Goal: Communication & Community: Answer question/provide support

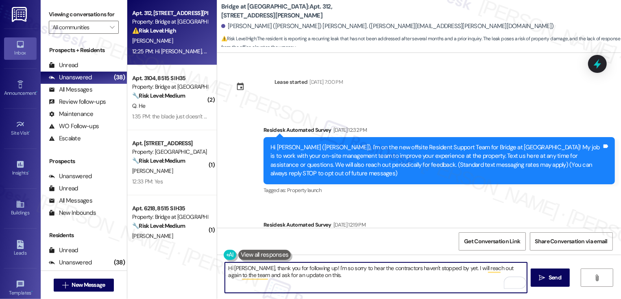
scroll to position [912, 0]
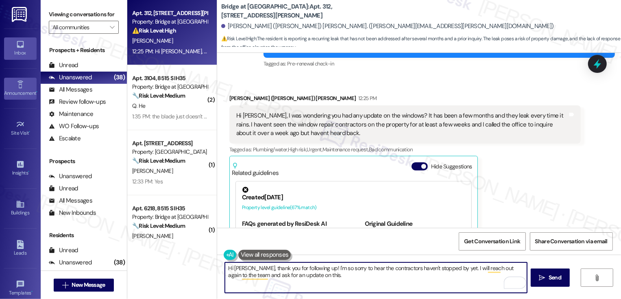
click at [18, 92] on div "Announcement •" at bounding box center [20, 93] width 41 height 8
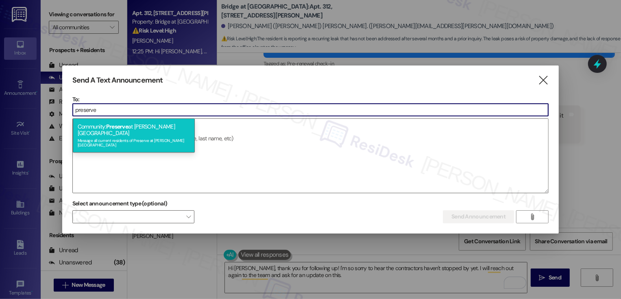
type input "preserve"
click at [135, 127] on div "Community: Preserve at Wells Branch Message all current residents of Preserve a…" at bounding box center [134, 135] width 122 height 34
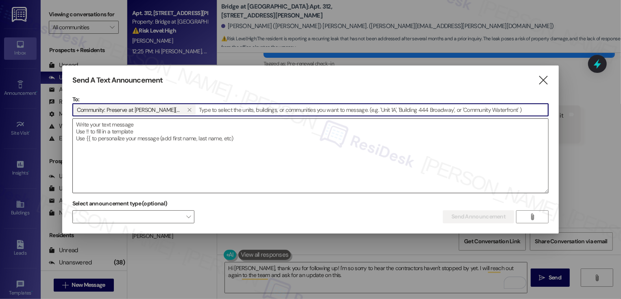
click at [153, 143] on textarea at bounding box center [311, 156] width 476 height 74
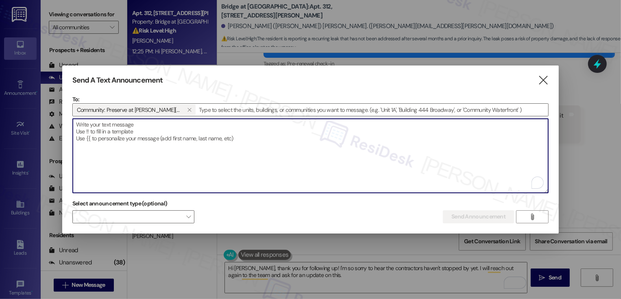
paste textarea "Hi {{first_name}}! You’re Invited - Free Financial Foundations Webinar Series! …"
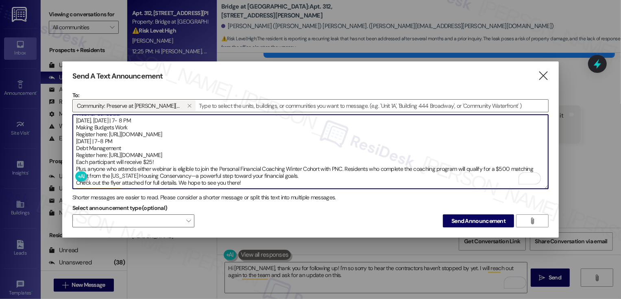
scroll to position [0, 0]
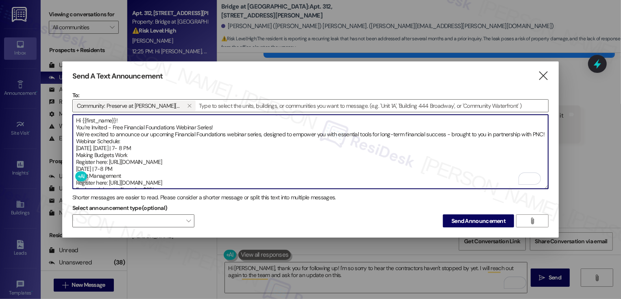
click at [75, 127] on textarea "Hi {{first_name}}! You’re Invited - Free Financial Foundations Webinar Series! …" at bounding box center [311, 152] width 476 height 74
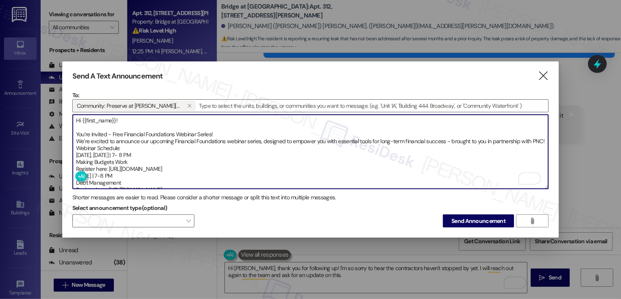
click at [219, 132] on textarea "Hi {{first_name}}! You’re Invited - Free Financial Foundations Webinar Series! …" at bounding box center [311, 152] width 476 height 74
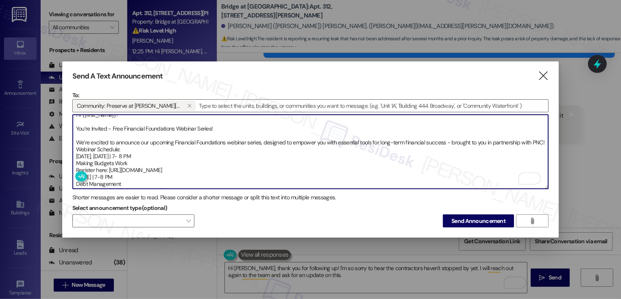
scroll to position [6, 0]
click at [74, 142] on textarea "Hi {{first_name}}! You’re Invited - Free Financial Foundations Webinar Series! …" at bounding box center [311, 152] width 476 height 74
click at [92, 147] on textarea "Hi {{first_name}}! You’re Invited - Free Financial Foundations Webinar Series! …" at bounding box center [311, 152] width 476 height 74
click at [76, 154] on textarea "Hi {{first_name}}! You’re Invited - Free Financial Foundations Webinar Series! …" at bounding box center [311, 152] width 476 height 74
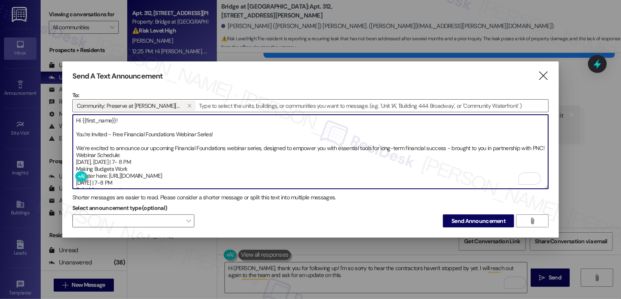
click at [91, 151] on textarea "Hi {{first_name}}! You’re Invited - Free Financial Foundations Webinar Series! …" at bounding box center [311, 152] width 476 height 74
click at [76, 162] on textarea "Hi {{first_name}}! You’re Invited - Free Financial Foundations Webinar Series! …" at bounding box center [311, 152] width 476 height 74
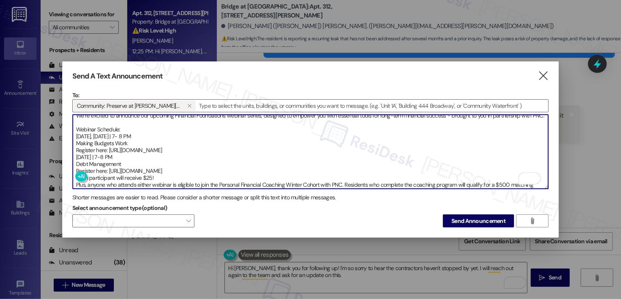
scroll to position [33, 0]
click at [131, 135] on textarea "Hi {{first_name}}! You’re Invited - Free Financial Foundations Webinar Series! …" at bounding box center [311, 152] width 476 height 74
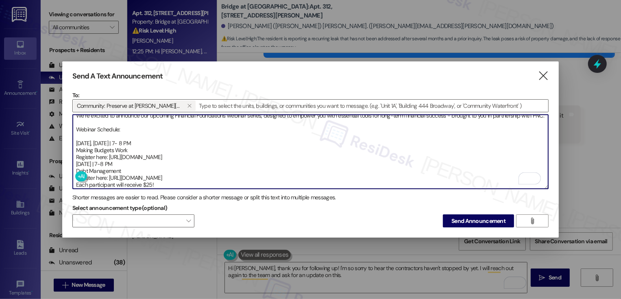
click at [176, 148] on textarea "Hi {{first_name}}! You’re Invited - Free Financial Foundations Webinar Series! …" at bounding box center [311, 152] width 476 height 74
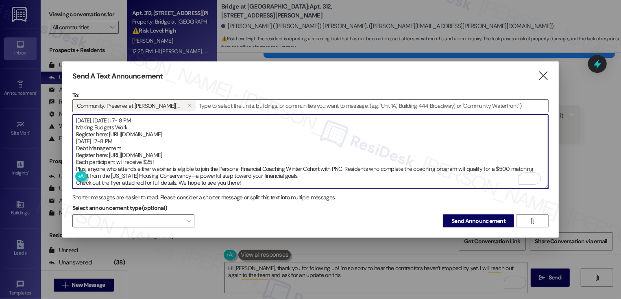
click at [207, 137] on textarea "Hi {{first_name}}! You’re Invited - Free Financial Foundations Webinar Series! …" at bounding box center [311, 152] width 476 height 74
click at [203, 156] on textarea "Hi {{first_name}}! You’re Invited - Free Financial Foundations Webinar Series! …" at bounding box center [311, 152] width 476 height 74
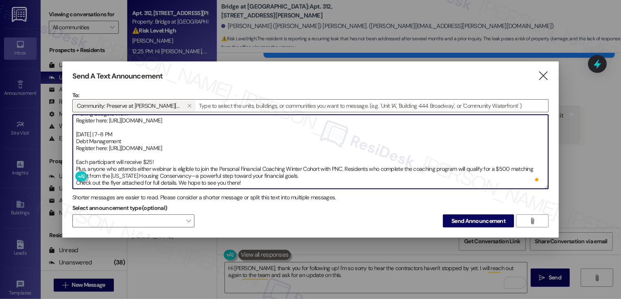
scroll to position [0, 0]
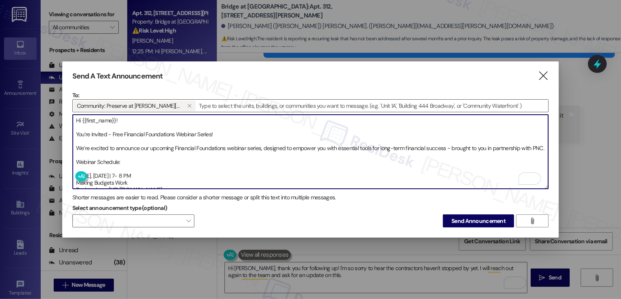
click at [77, 130] on textarea "Hi {{first_name}}! You’re Invited - Free Financial Foundations Webinar Series! …" at bounding box center [311, 152] width 476 height 74
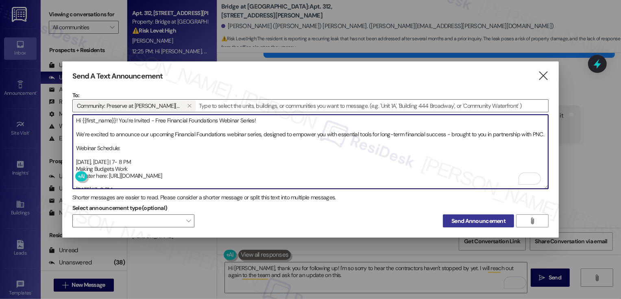
type textarea "Hi {{first_name}}! You’re Invited - Free Financial Foundations Webinar Series! …"
click at [462, 217] on span "Send Announcement" at bounding box center [478, 221] width 54 height 9
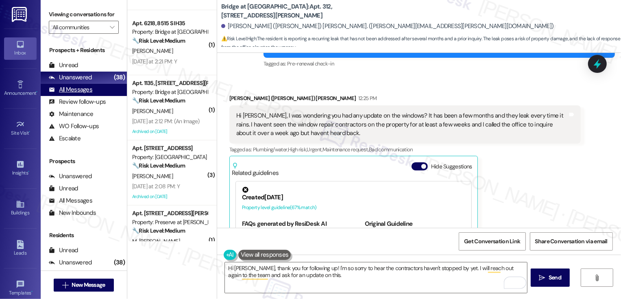
click at [104, 96] on div "All Messages (undefined)" at bounding box center [84, 90] width 86 height 12
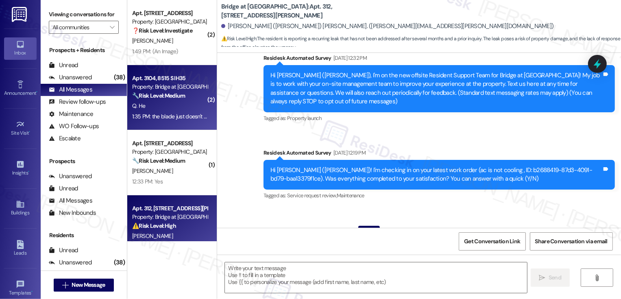
type textarea "Fetching suggested responses. Please feel free to read through the conversation…"
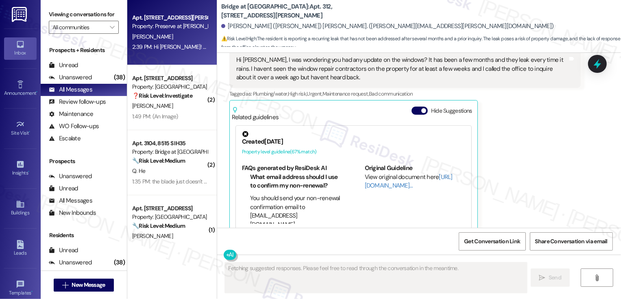
click at [132, 36] on span "T. Scott" at bounding box center [152, 36] width 41 height 7
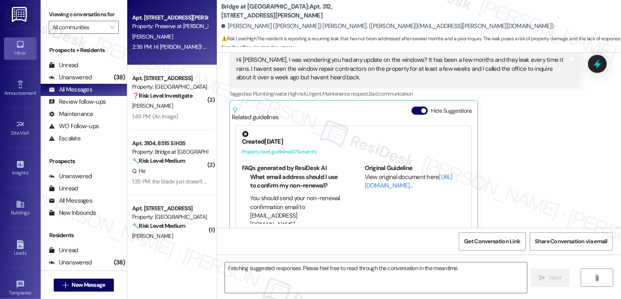
click at [132, 36] on span "T. Scott" at bounding box center [152, 36] width 41 height 7
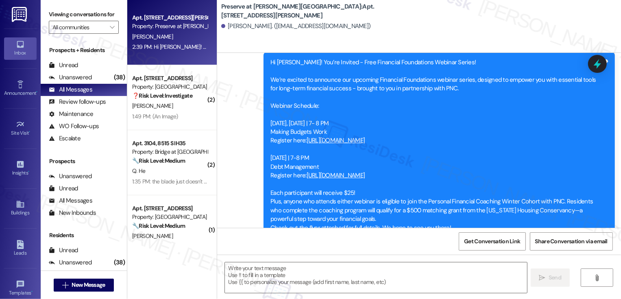
type textarea "Fetching suggested responses. Please feel free to read through the conversation…"
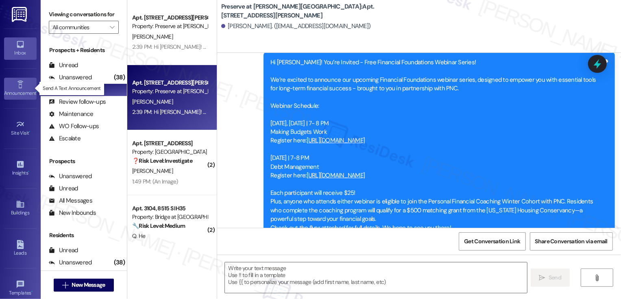
click at [12, 88] on link "Announcement •" at bounding box center [20, 89] width 33 height 22
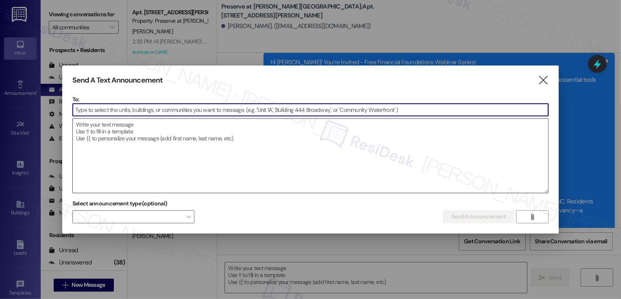
click at [384, 173] on textarea at bounding box center [311, 156] width 476 height 74
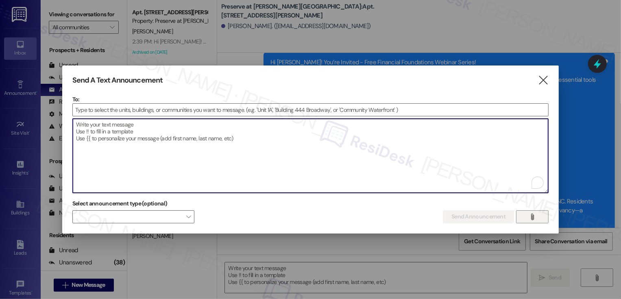
click at [532, 218] on icon "" at bounding box center [532, 216] width 6 height 7
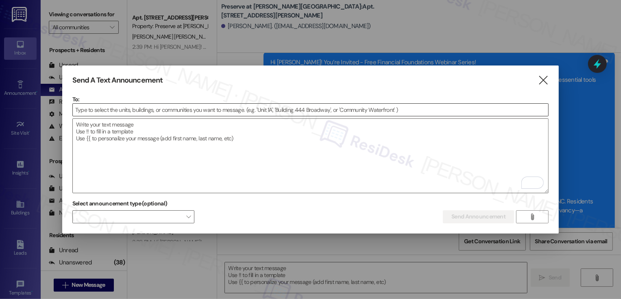
click at [232, 108] on input at bounding box center [311, 110] width 476 height 12
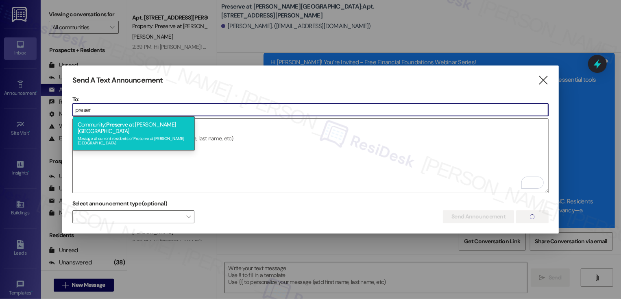
type input "preser"
click at [186, 134] on div "Message all current residents of Preserve at Wells Branch" at bounding box center [134, 139] width 112 height 11
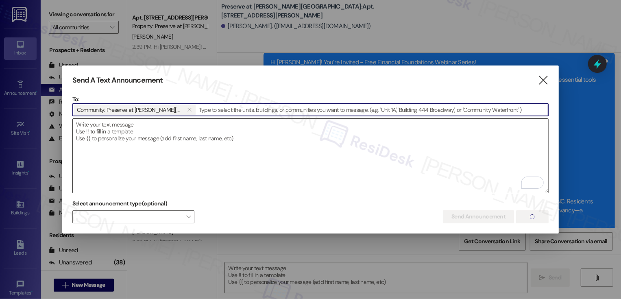
click at [185, 133] on textarea "To enrich screen reader interactions, please activate Accessibility in Grammarl…" at bounding box center [311, 156] width 476 height 74
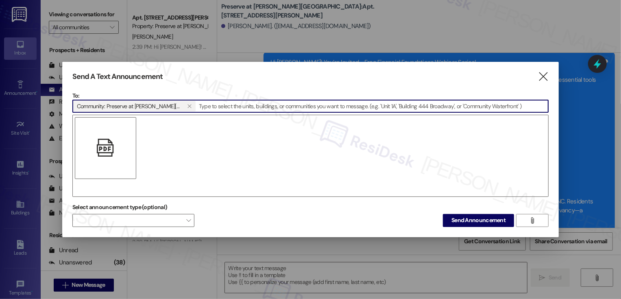
click at [341, 163] on div "" at bounding box center [310, 156] width 476 height 82
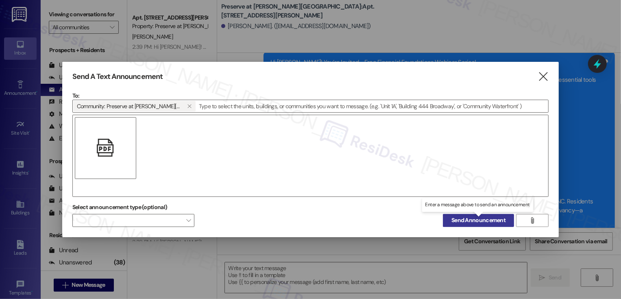
click at [478, 218] on span "Send Announcement" at bounding box center [478, 220] width 54 height 9
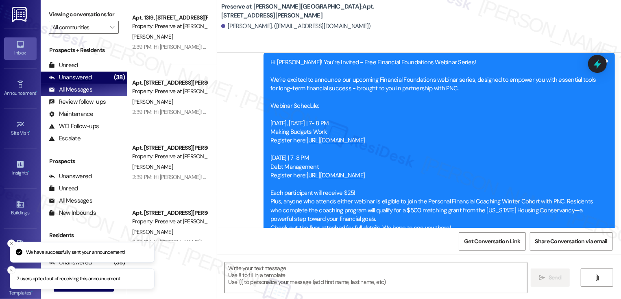
click at [80, 82] on div "Unanswered" at bounding box center [70, 77] width 43 height 9
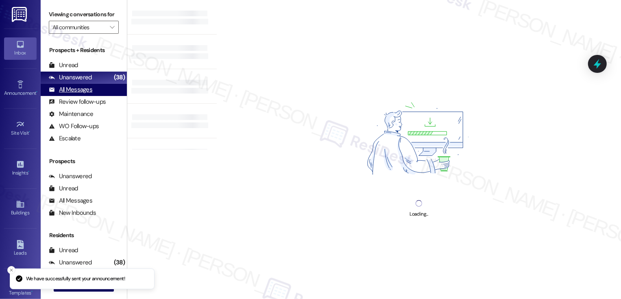
click at [84, 94] on div "All Messages" at bounding box center [70, 89] width 43 height 9
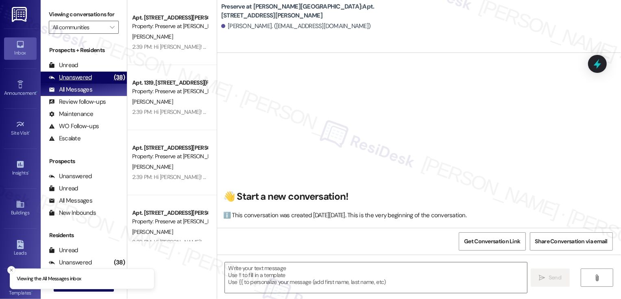
click at [96, 83] on div "Unanswered (38)" at bounding box center [84, 78] width 86 height 12
click at [96, 84] on div "Unanswered (38)" at bounding box center [84, 78] width 86 height 12
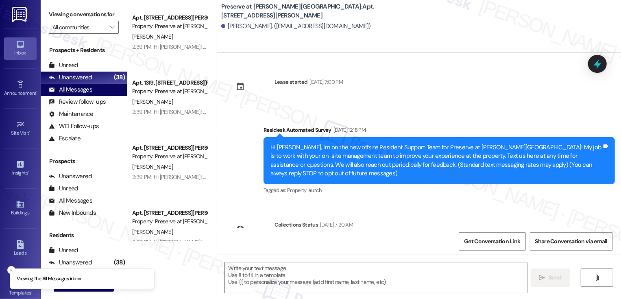
click at [94, 95] on div "All Messages (undefined)" at bounding box center [84, 90] width 86 height 12
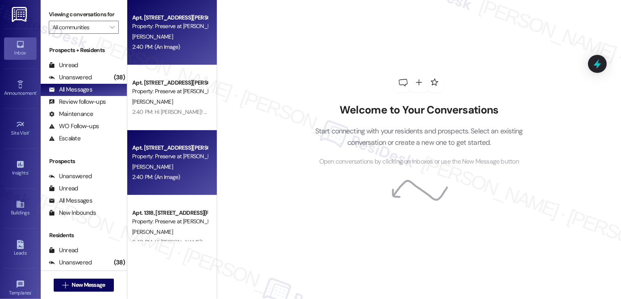
click at [185, 33] on div "C. Thompson" at bounding box center [169, 37] width 77 height 10
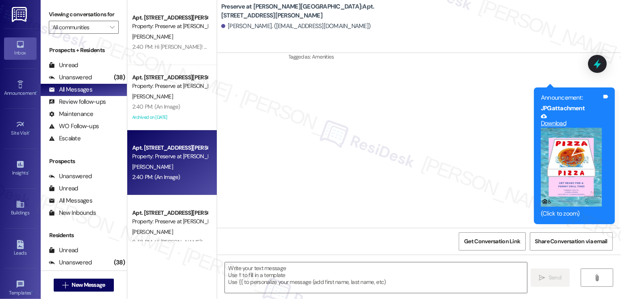
scroll to position [211, 0]
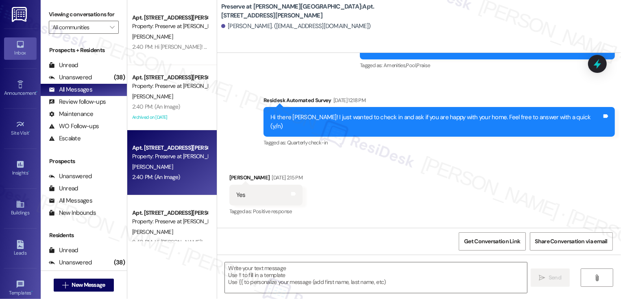
type textarea "Fetching suggested responses. Please feel free to read through the conversation…"
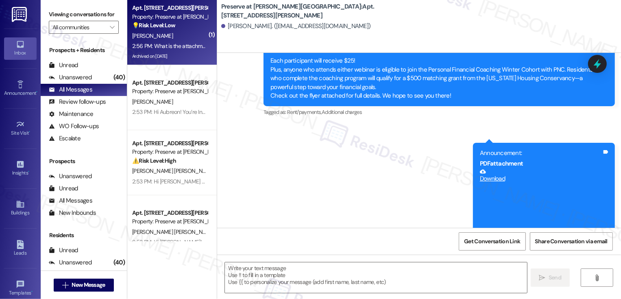
scroll to position [0, 0]
click at [173, 47] on div "2:56 PM: What is the attachment? I can't download it 2:56 PM: What is the attac…" at bounding box center [194, 45] width 124 height 7
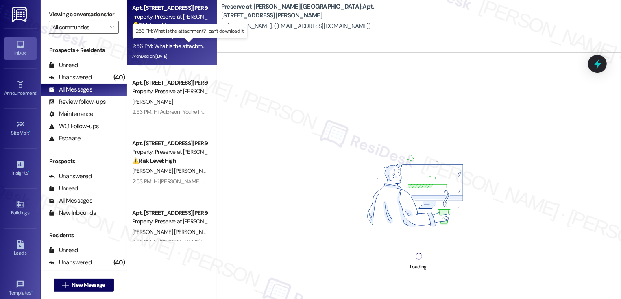
click at [173, 47] on div "2:56 PM: What is the attachment? I can't download it 2:56 PM: What is the attac…" at bounding box center [194, 45] width 124 height 7
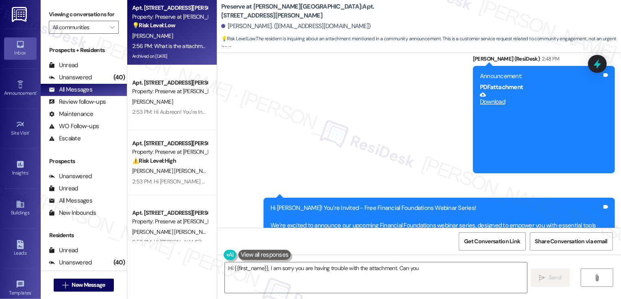
scroll to position [4524, 0]
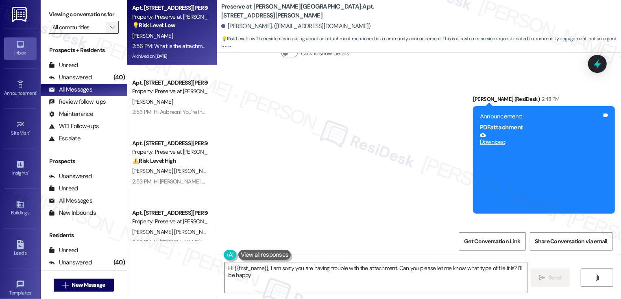
click at [110, 30] on icon "" at bounding box center [112, 27] width 4 height 7
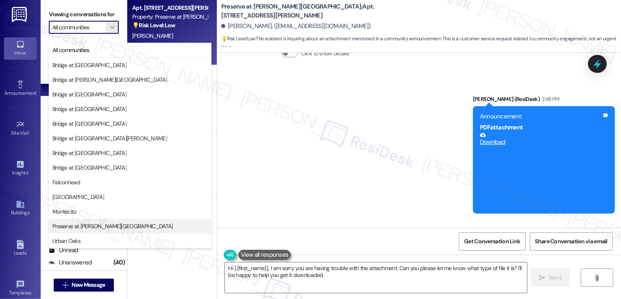
type textarea "Hi {{first_name}}, I am sorry you are having trouble with the attachment. Can y…"
click at [289, 128] on div "Announcement, sent via SMS Sarah (ResiDesk) 2:48 PM Announcement: PDF attachmen…" at bounding box center [419, 259] width 404 height 366
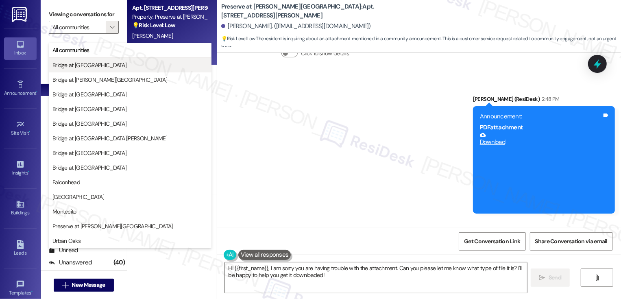
click at [108, 62] on span "Bridge at Canyon Creek" at bounding box center [129, 65] width 155 height 8
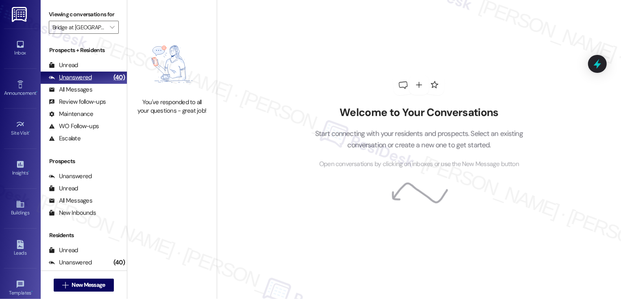
click at [99, 84] on div "Unanswered (40)" at bounding box center [84, 78] width 86 height 12
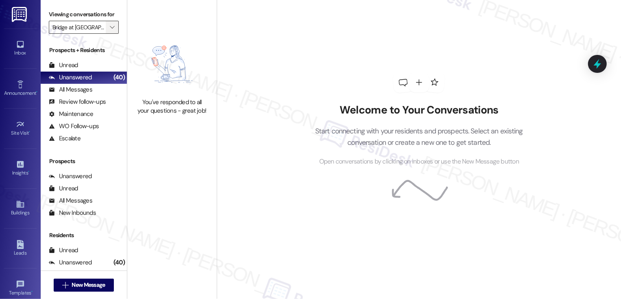
click at [110, 30] on icon "" at bounding box center [112, 27] width 4 height 7
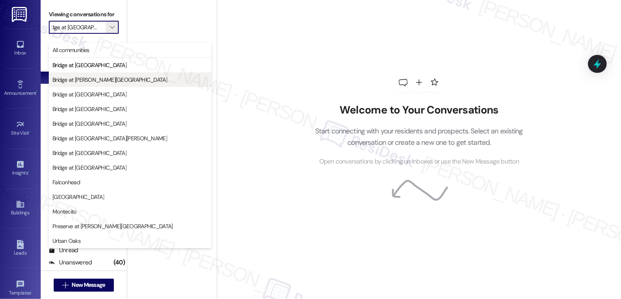
click at [97, 80] on span "Bridge at Davenport Place" at bounding box center [109, 80] width 115 height 8
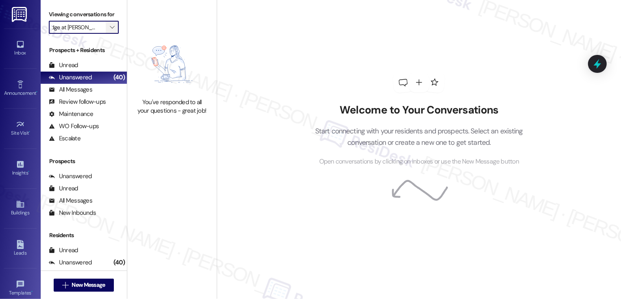
click at [110, 30] on icon "" at bounding box center [112, 27] width 4 height 7
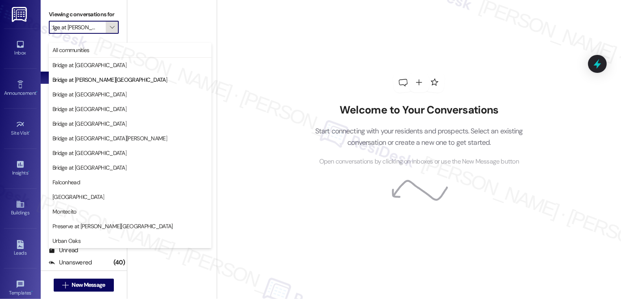
scroll to position [0, 13]
click at [99, 110] on span "Bridge at [GEOGRAPHIC_DATA]" at bounding box center [89, 109] width 74 height 8
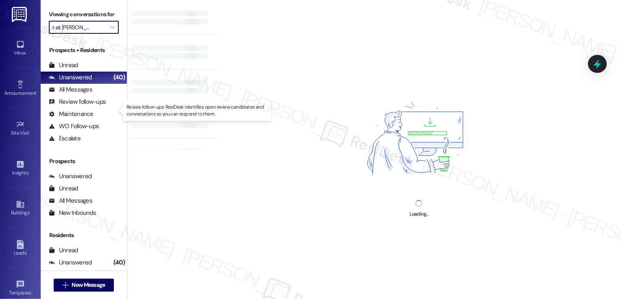
type input "Bridge at [GEOGRAPHIC_DATA]"
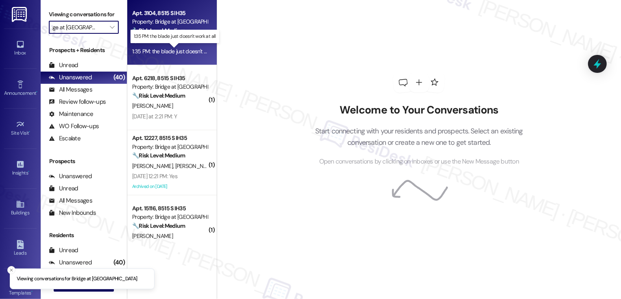
click at [172, 53] on div "1:35 PM: the blade just doesn't work at all 1:35 PM: the blade just doesn't wor…" at bounding box center [179, 51] width 95 height 7
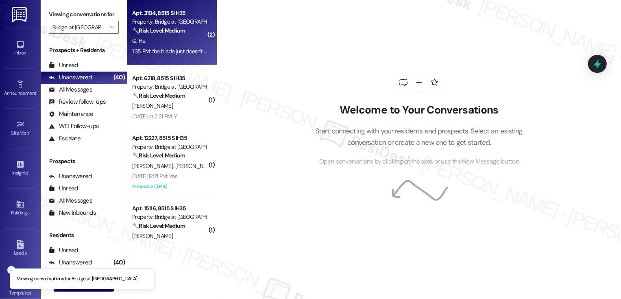
click at [172, 53] on div "1:35 PM: the blade just doesn't work at all 1:35 PM: the blade just doesn't wor…" at bounding box center [179, 51] width 95 height 7
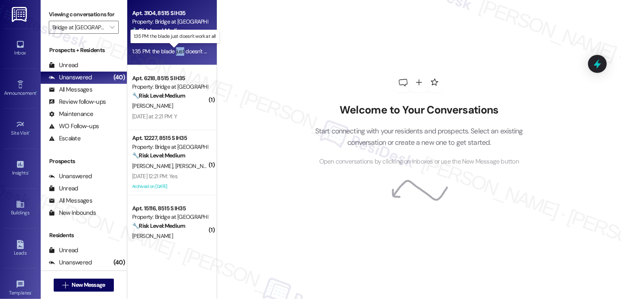
click at [172, 53] on div "1:35 PM: the blade just doesn't work at all 1:35 PM: the blade just doesn't wor…" at bounding box center [179, 51] width 95 height 7
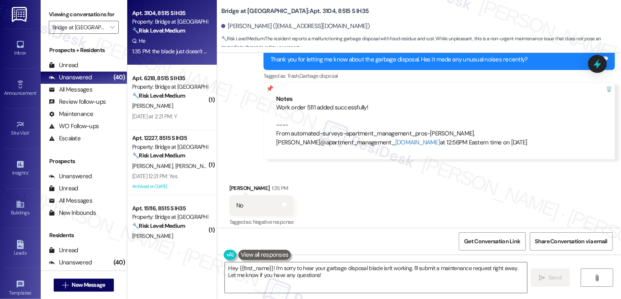
scroll to position [2059, 0]
click at [308, 103] on div "Work order 5111 added successfully! ---- From automated-surveys-apartment_manag…" at bounding box center [439, 124] width 326 height 43
copy div "5111"
click at [302, 11] on b "Bridge at Monarch Bluffs: Apt. 3104, 8515 S IH35" at bounding box center [295, 11] width 148 height 9
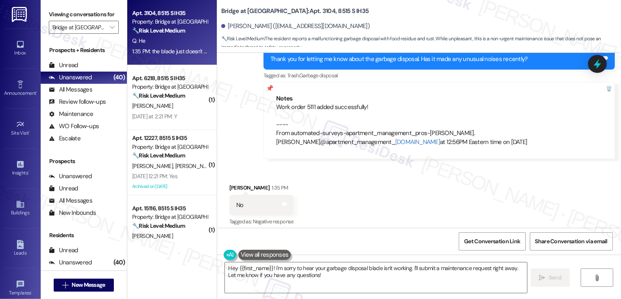
click at [302, 11] on b "Bridge at Monarch Bluffs: Apt. 3104, 8515 S IH35" at bounding box center [295, 11] width 148 height 9
copy b "3104"
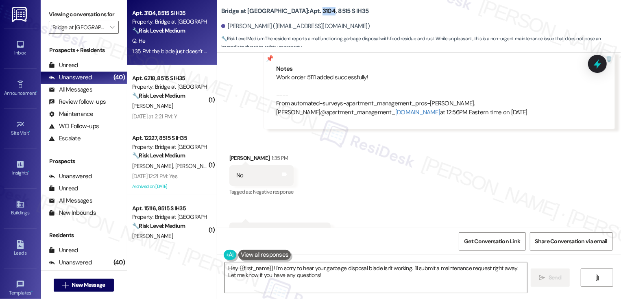
scroll to position [2113, 0]
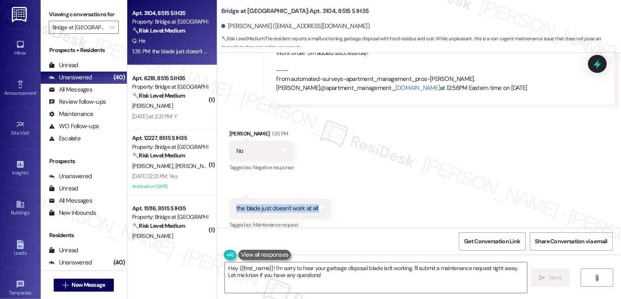
drag, startPoint x: 230, startPoint y: 199, endPoint x: 322, endPoint y: 203, distance: 91.9
click at [322, 204] on div "the blade just doesn't work at all Tags and notes" at bounding box center [280, 208] width 102 height 21
copy div "the blade just doesn't work at all Tags and notes"
click at [293, 282] on textarea "Hey {{first_name}}! I'm sorry to hear your garbage disposal blade isn't working…" at bounding box center [376, 277] width 302 height 30
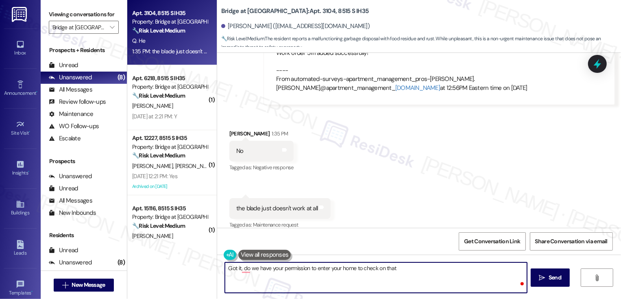
type textarea "Got it, do we have your permission to enter your home to check on that?"
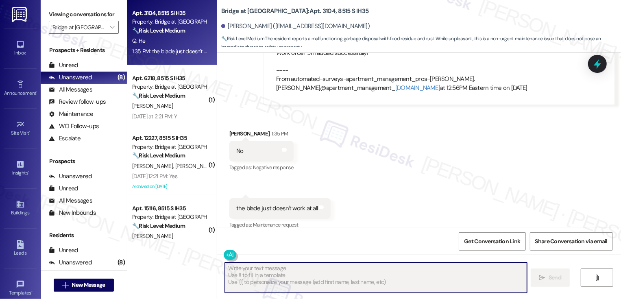
type textarea "Fetching suggested responses. Please feel free to read through the conversation…"
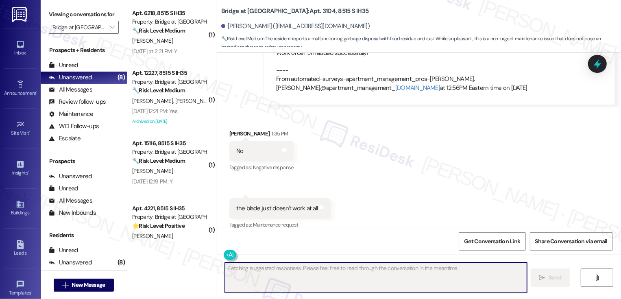
scroll to position [2170, 0]
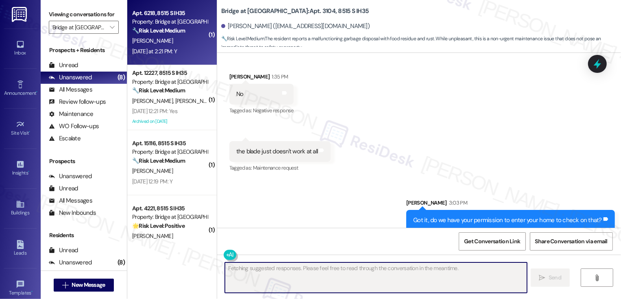
click at [185, 58] on div "Apt. 6218, 8515 S IH35 Property: Bridge at Monarch Bluffs 🔧 Risk Level: Medium …" at bounding box center [171, 32] width 89 height 65
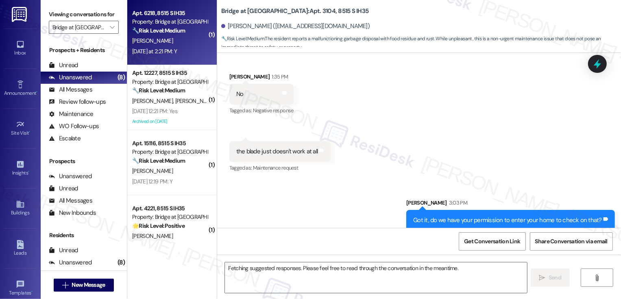
click at [185, 58] on div "Apt. 6218, 8515 S IH35 Property: Bridge at Monarch Bluffs 🔧 Risk Level: Medium …" at bounding box center [171, 32] width 89 height 65
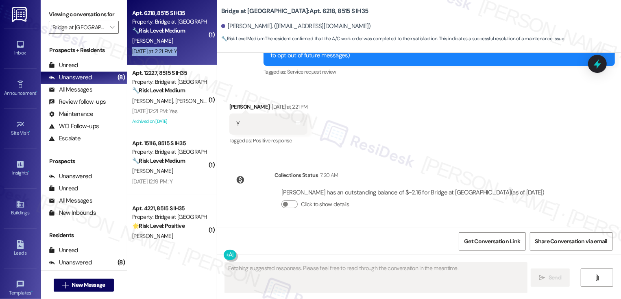
scroll to position [109, 0]
click at [185, 58] on div "Apt. 6218, 8515 S IH35 Property: Bridge at Monarch Bluffs 🔧 Risk Level: Medium …" at bounding box center [171, 32] width 89 height 65
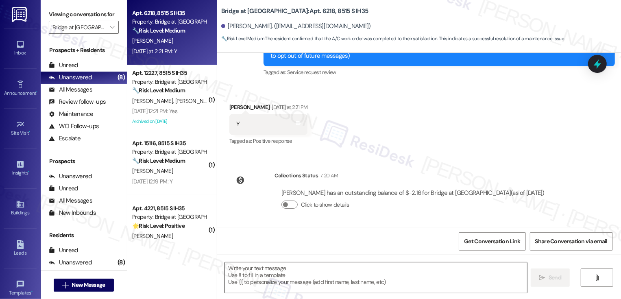
click at [287, 271] on textarea at bounding box center [376, 277] width 302 height 30
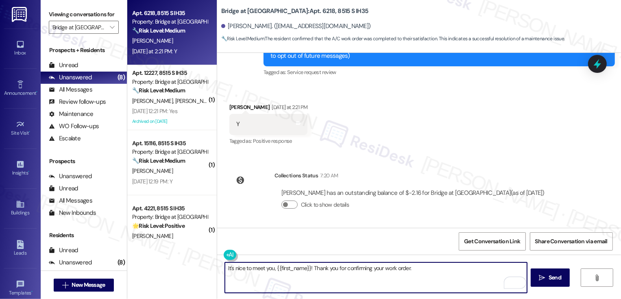
paste textarea "If you don't mind me asking, how has your experience been so far? Has the prope…"
type textarea "It's nice to meet you, {{first_name}}! Thank you for confirming your work order…"
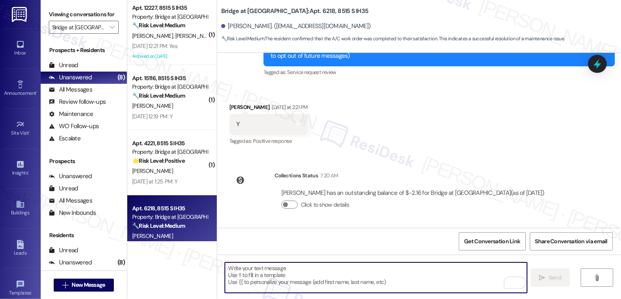
scroll to position [174, 0]
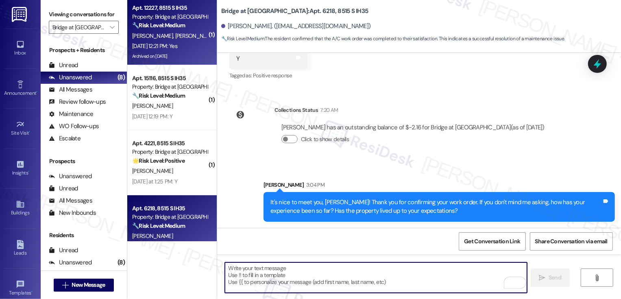
click at [175, 35] on span "[PERSON_NAME]" at bounding box center [195, 35] width 41 height 7
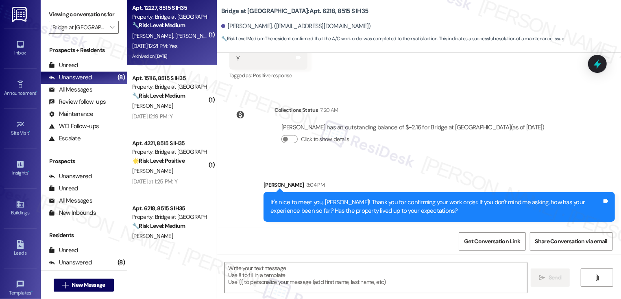
click at [175, 35] on span "[PERSON_NAME]" at bounding box center [195, 35] width 41 height 7
type textarea "Fetching suggested responses. Please feel free to read through the conversation…"
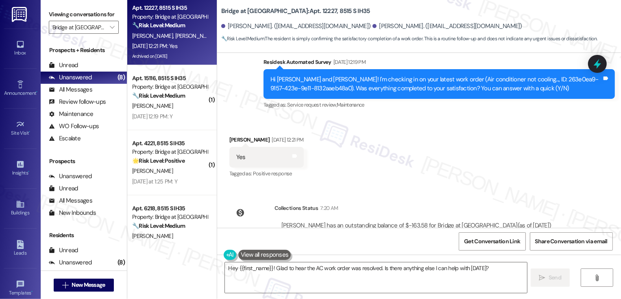
scroll to position [1349, 0]
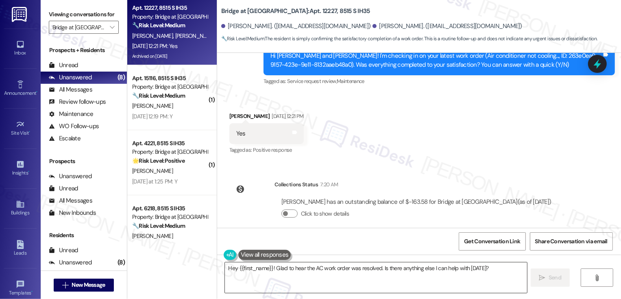
click at [335, 284] on textarea "Hey {{first_name}}! Glad to hear the AC work order was resolved. Is there anyth…" at bounding box center [376, 277] width 302 height 30
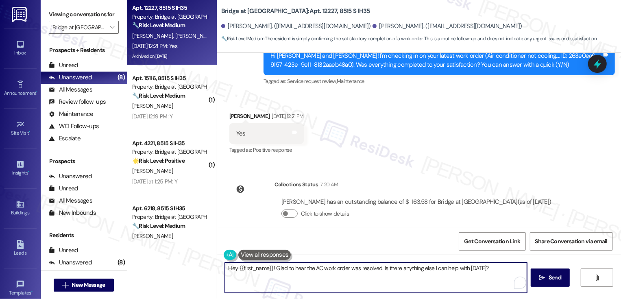
click at [470, 267] on textarea "Hey {{first_name}}! Glad to hear the AC work order was resolved. Is there anyth…" at bounding box center [376, 277] width 302 height 30
type textarea "Hey {{first_name}}! Glad to hear the AC work order was resolved. Is there anyth…"
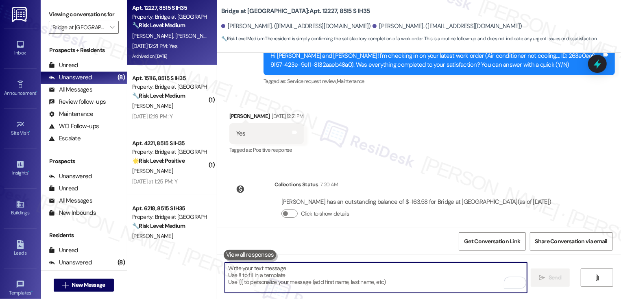
scroll to position [1274, 0]
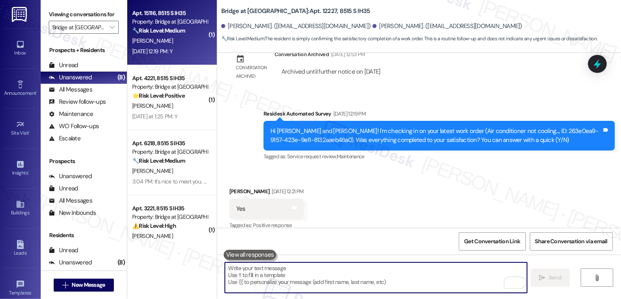
click at [162, 32] on strong "🔧 Risk Level: Medium" at bounding box center [158, 30] width 53 height 7
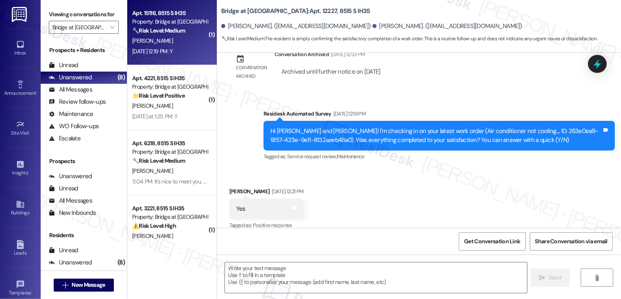
click at [162, 32] on strong "🔧 Risk Level: Medium" at bounding box center [158, 30] width 53 height 7
type textarea "Fetching suggested responses. Please feel free to read through the conversation…"
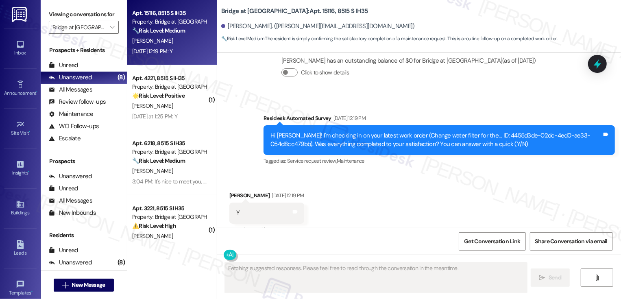
scroll to position [341, 0]
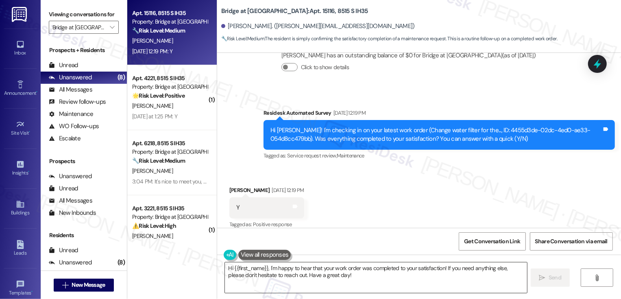
click at [265, 265] on textarea "Hi {{first_name}}, I'm happy to hear that your work order was completed to your…" at bounding box center [376, 277] width 302 height 30
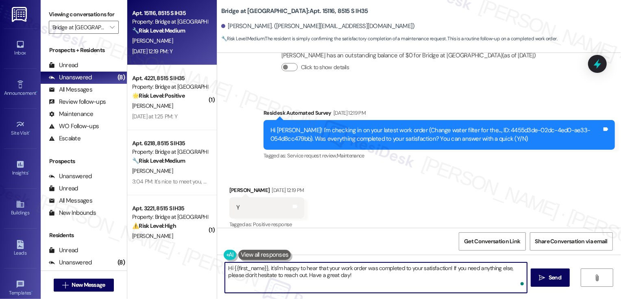
type textarea "Hi {{first_name}}, it's I'm happy to hear that your work order was completed to…"
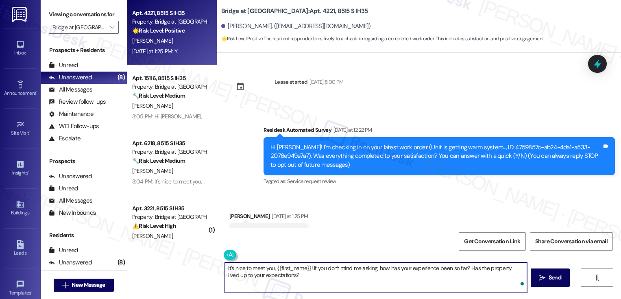
click at [308, 265] on textarea "It's nice to meet you, {{first_name}}! If you don't mind me asking, how has you…" at bounding box center [376, 277] width 302 height 30
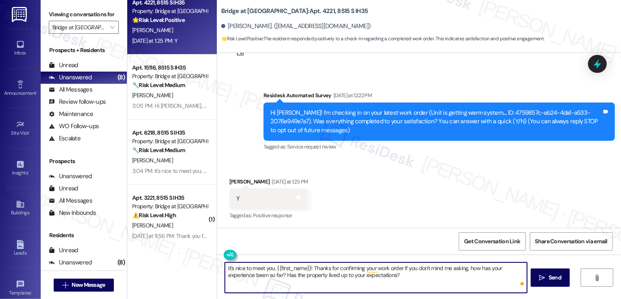
type textarea "It's nice to meet you, {{first_name}}! Thanks for confirming your work order. I…"
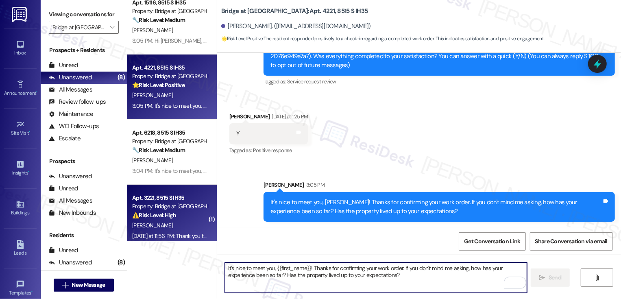
scroll to position [95, 0]
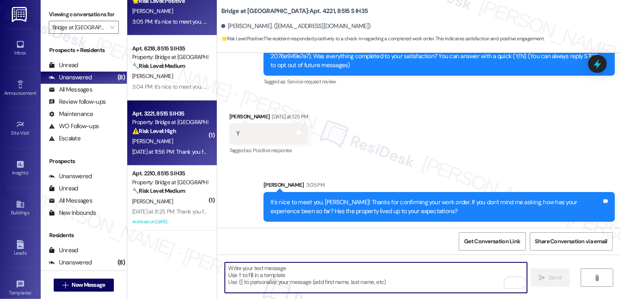
click at [172, 154] on div "[DATE] at 11:56 PM: Thank you for your message. Our offices are currently close…" at bounding box center [381, 151] width 499 height 7
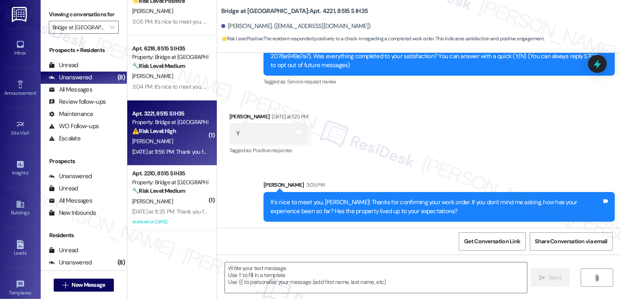
click at [172, 154] on div "[DATE] at 11:56 PM: Thank you for your message. Our offices are currently close…" at bounding box center [381, 151] width 499 height 7
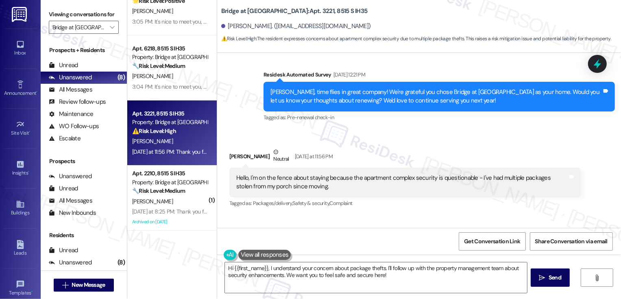
scroll to position [1036, 0]
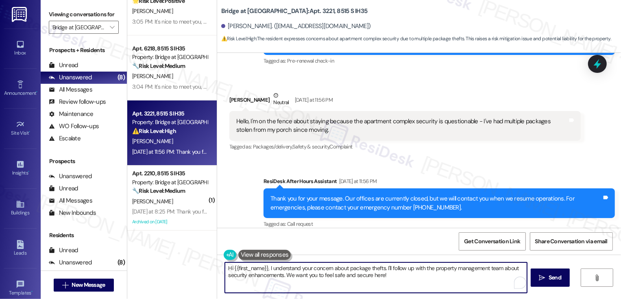
drag, startPoint x: 382, startPoint y: 267, endPoint x: 394, endPoint y: 284, distance: 20.9
click at [394, 284] on textarea "Hi {{first_name}}, I understand your concern about package thefts. I'll follow …" at bounding box center [376, 277] width 302 height 30
click at [505, 282] on div "Rewrite with Grammarly" at bounding box center [509, 282] width 9 height 9
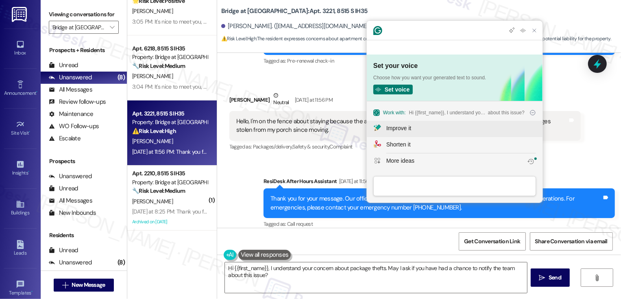
click at [414, 124] on button "Improve it" at bounding box center [455, 129] width 176 height 16
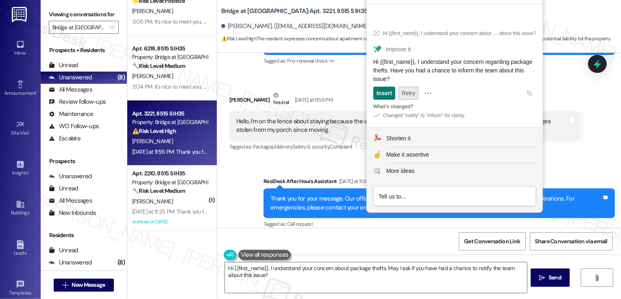
scroll to position [84, 0]
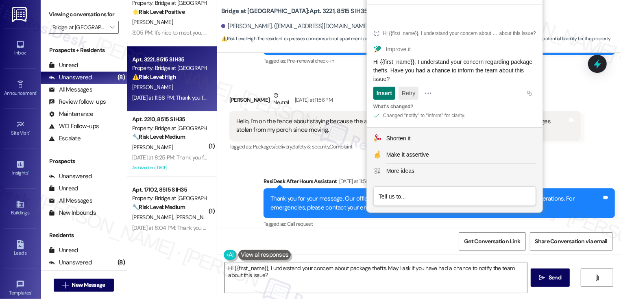
click at [404, 91] on button "Retry" at bounding box center [408, 93] width 20 height 13
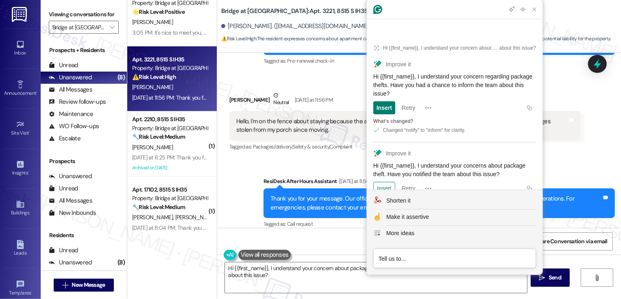
scroll to position [18, 0]
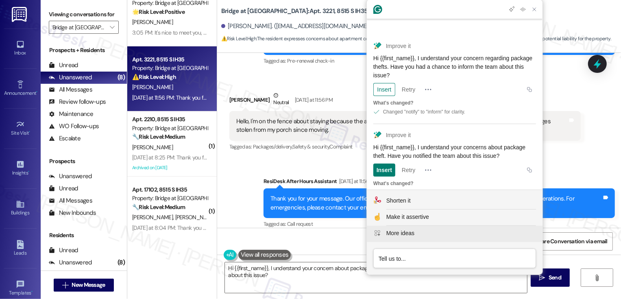
click at [411, 230] on div "More ideas" at bounding box center [400, 233] width 28 height 9
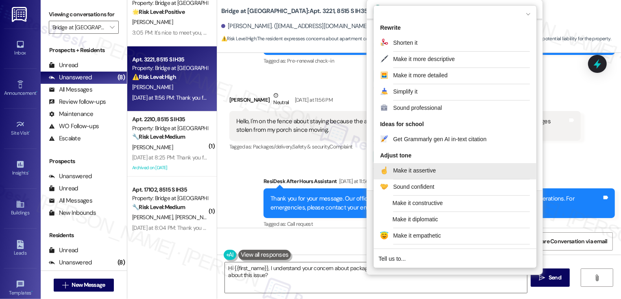
scroll to position [141, 0]
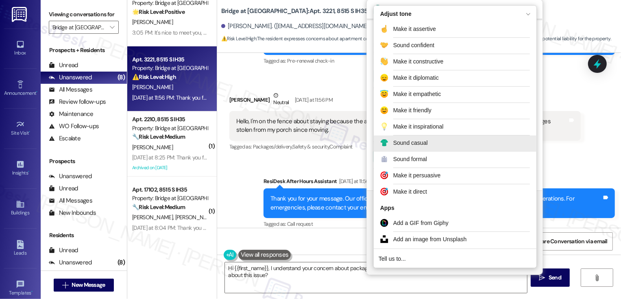
click at [421, 139] on div "Sound casual" at bounding box center [410, 143] width 35 height 9
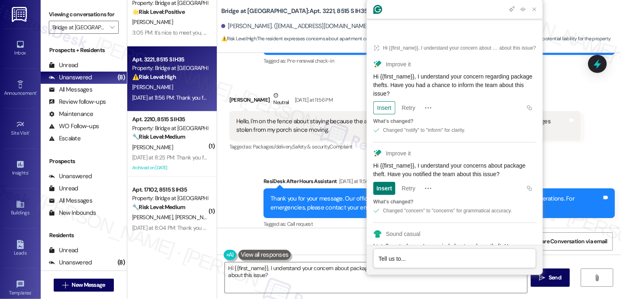
scroll to position [77, 0]
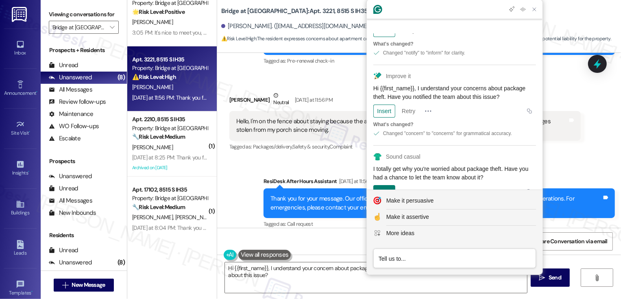
drag, startPoint x: 516, startPoint y: 154, endPoint x: 518, endPoint y: 161, distance: 7.3
click at [518, 165] on div "I totally get why you're worried about package theft. Have you had a chance to …" at bounding box center [454, 173] width 163 height 17
click at [353, 274] on textarea "Hi {{first_name}}, I understand your concern about package thefts. May I ask if…" at bounding box center [376, 277] width 302 height 30
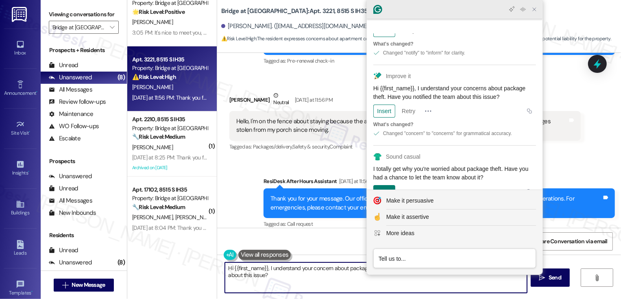
click at [535, 9] on icon "Close Grammarly Assistant" at bounding box center [534, 9] width 7 height 7
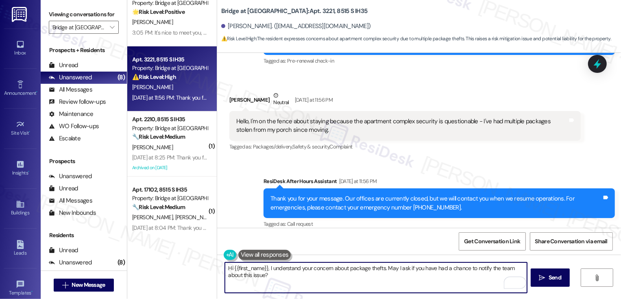
click at [476, 273] on textarea "Hi {{first_name}}, I understand your concern about package thefts. May I ask if…" at bounding box center [376, 277] width 302 height 30
drag, startPoint x: 384, startPoint y: 267, endPoint x: 388, endPoint y: 275, distance: 8.9
click at [388, 274] on textarea "Hi {{first_name}}, I understand your concern about package thefts. May I ask if…" at bounding box center [376, 277] width 302 height 30
paste textarea "Have you had a chance to let the team know about it?"
click at [380, 268] on textarea "Hi {{first_name}}, I understand your concern about package thefts. Have you had…" at bounding box center [376, 277] width 302 height 30
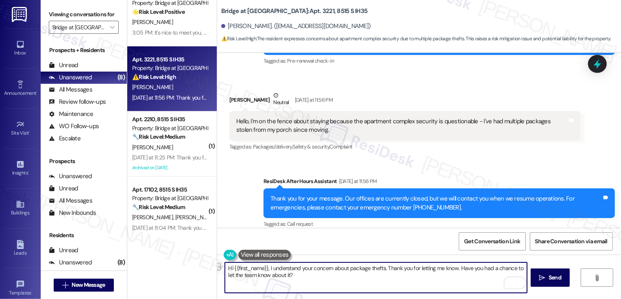
drag, startPoint x: 382, startPoint y: 268, endPoint x: 450, endPoint y: 268, distance: 67.9
click at [451, 268] on textarea "Hi {{first_name}}, I understand your concern about package thefts. Thank you fo…" at bounding box center [376, 277] width 302 height 30
type textarea "Hi {{first_name}}, I understand your concern about package thefts. I'm so sorry…"
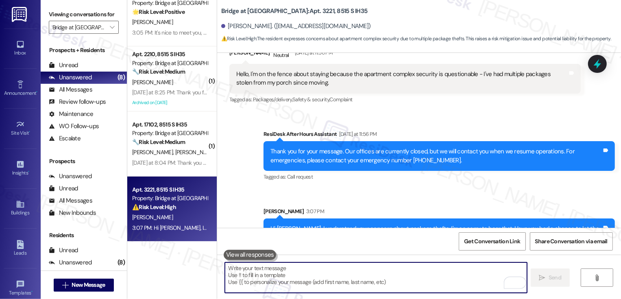
scroll to position [1101, 0]
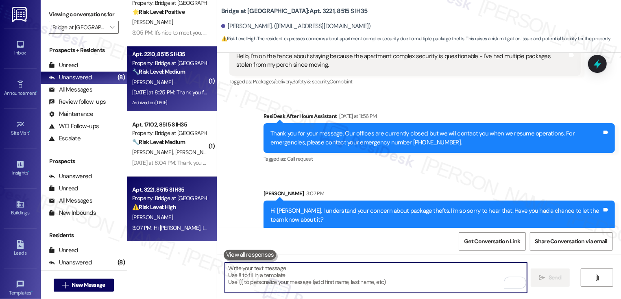
click at [155, 76] on div "Apt. 2210, 8515 S IH35 Property: Bridge at [GEOGRAPHIC_DATA] 🔧 Risk Level: Medi…" at bounding box center [169, 63] width 77 height 28
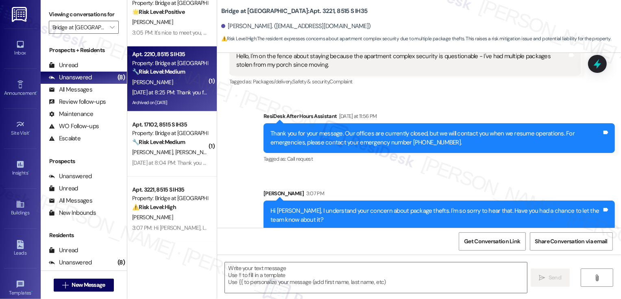
click at [155, 76] on div "Apt. 2210, 8515 S IH35 Property: Bridge at [GEOGRAPHIC_DATA] 🔧 Risk Level: Medi…" at bounding box center [169, 63] width 77 height 28
type textarea "Fetching suggested responses. Please feel free to read through the conversation…"
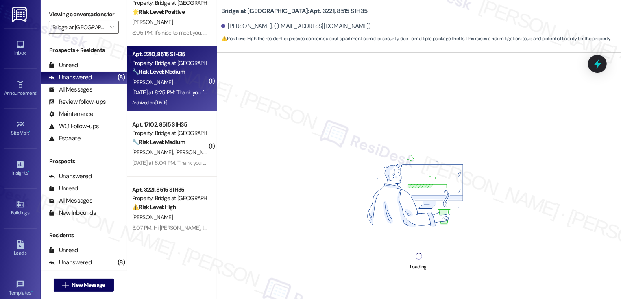
click at [155, 76] on div "Apt. 2210, 8515 S IH35 Property: Bridge at [GEOGRAPHIC_DATA] 🔧 Risk Level: Medi…" at bounding box center [169, 63] width 77 height 28
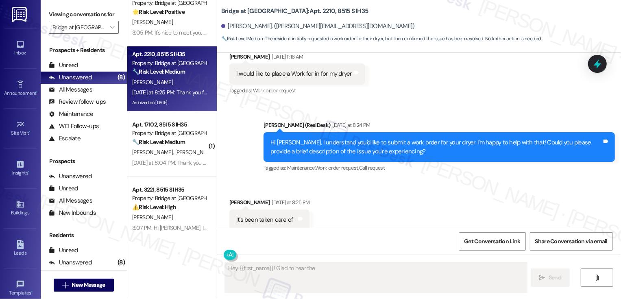
scroll to position [1423, 0]
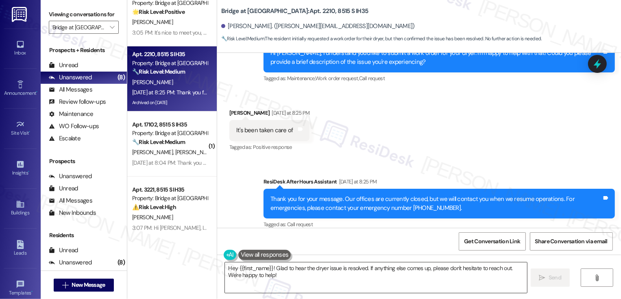
click at [266, 282] on textarea "Hey {{first_name}}! Glad to hear the dryer issue is resolved. If anything else …" at bounding box center [376, 277] width 302 height 30
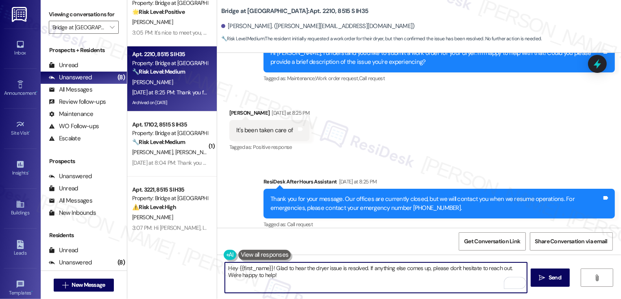
drag, startPoint x: 364, startPoint y: 267, endPoint x: 206, endPoint y: 266, distance: 157.3
click at [207, 267] on div "Apt. 15116, 8515 S IH35 Property: Bridge at [GEOGRAPHIC_DATA] 🔧 Risk Level: Med…" at bounding box center [373, 149] width 493 height 299
type textarea "Great! If anything else comes up, please don't hesitate to reach out. We're hap…"
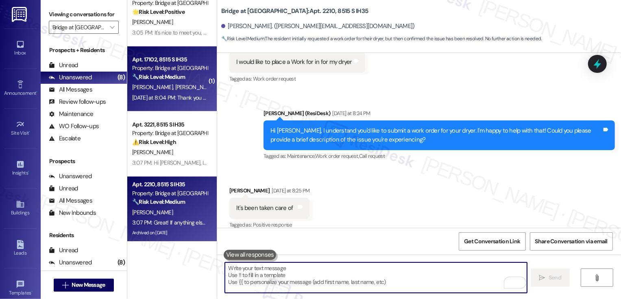
scroll to position [1480, 0]
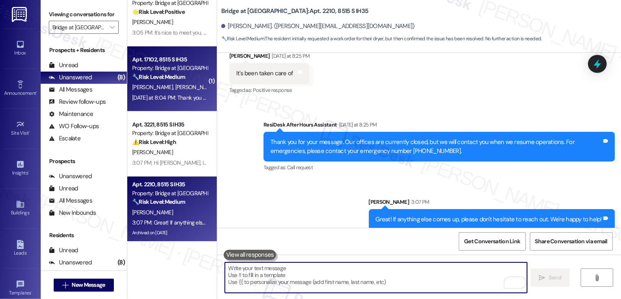
click at [152, 80] on strong "🔧 Risk Level: Medium" at bounding box center [158, 76] width 53 height 7
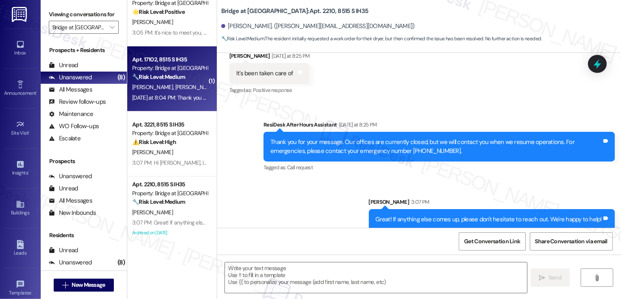
click at [152, 80] on strong "🔧 Risk Level: Medium" at bounding box center [158, 76] width 53 height 7
type textarea "Fetching suggested responses. Please feel free to read through the conversation…"
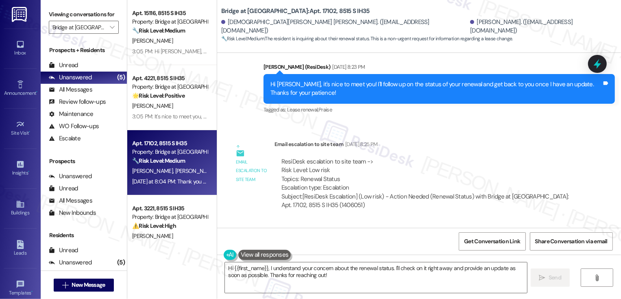
scroll to position [330, 0]
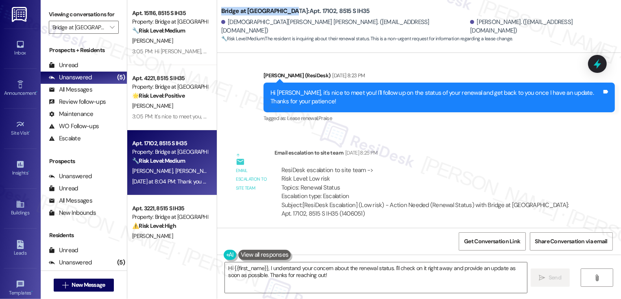
drag, startPoint x: 217, startPoint y: 11, endPoint x: 281, endPoint y: 13, distance: 64.7
click at [281, 13] on b "Bridge at [GEOGRAPHIC_DATA]: Apt. 17102, 8515 S IH35" at bounding box center [295, 11] width 148 height 9
copy b "Bridge at [GEOGRAPHIC_DATA]"
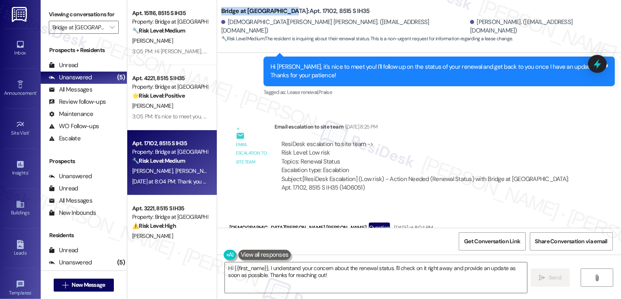
scroll to position [415, 0]
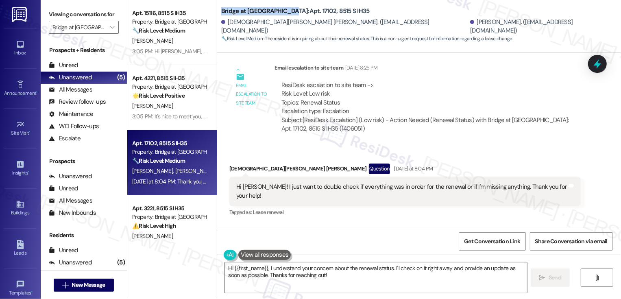
click at [233, 163] on div "[DEMOGRAPHIC_DATA][PERSON_NAME] [PERSON_NAME] Question [DATE] at 8:04 PM" at bounding box center [404, 169] width 351 height 13
click at [233, 163] on div "Jesus Isol Morales Question Yesterday at 8:04 PM" at bounding box center [404, 169] width 351 height 13
click at [253, 267] on textarea "Hi {{first_name}}, I understand your concern about the renewal status. I'll che…" at bounding box center [376, 277] width 302 height 30
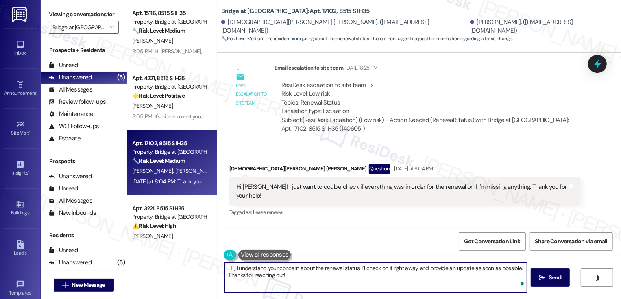
paste textarea "Jesus"
drag, startPoint x: 246, startPoint y: 268, endPoint x: 370, endPoint y: 283, distance: 124.9
click at [370, 284] on textarea "Hi Jesus, I understand your concern about the renewal status. I'll check on it …" at bounding box center [376, 277] width 302 height 30
type textarea "Hi Jesus, thanks for reaching out!"
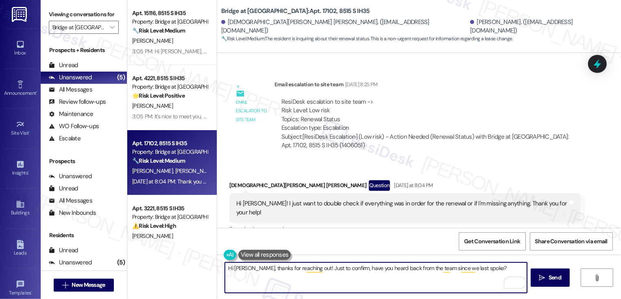
scroll to position [396, 0]
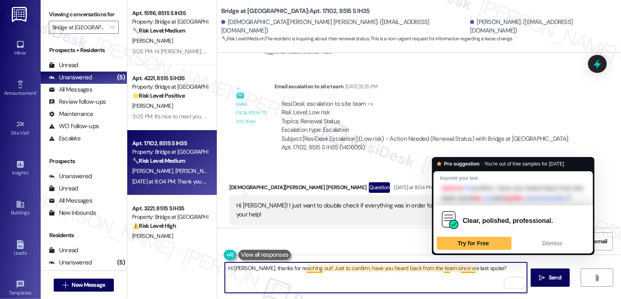
click at [442, 269] on textarea "Hi Jesus, thanks for reaching out! Just to confirm, have you heard back from th…" at bounding box center [376, 277] width 302 height 30
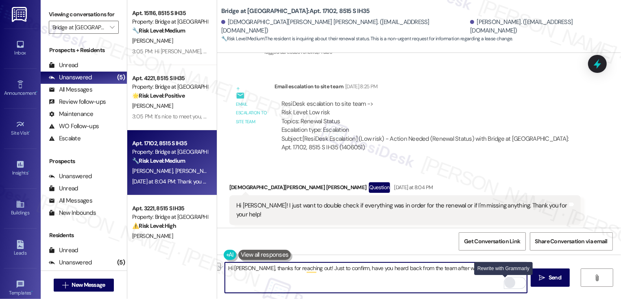
click at [505, 281] on div "Rewrite with Grammarly" at bounding box center [509, 282] width 9 height 9
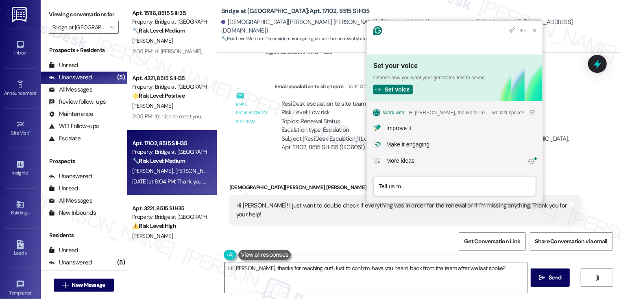
scroll to position [0, 0]
click at [399, 130] on div "Improve it" at bounding box center [398, 128] width 25 height 9
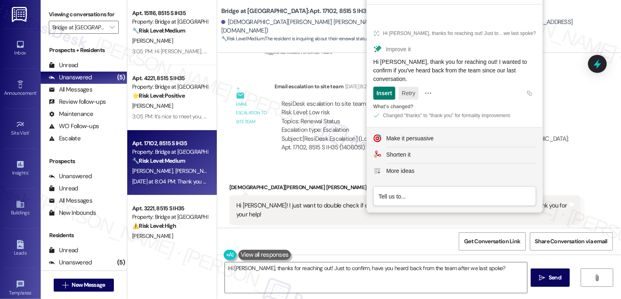
click at [407, 94] on button "Retry" at bounding box center [408, 93] width 20 height 13
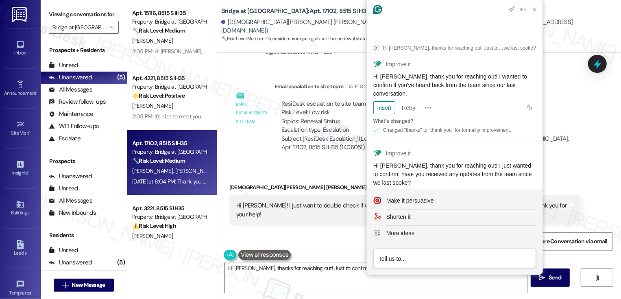
click at [387, 190] on div "Insert" at bounding box center [383, 196] width 15 height 13
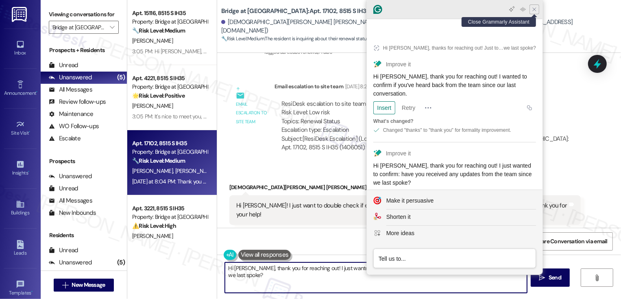
type textarea "Hi Jesus, thank you for reaching out! I just wanted to confirm: have you receiv…"
click at [532, 11] on icon "Close Grammarly Assistant" at bounding box center [534, 9] width 7 height 7
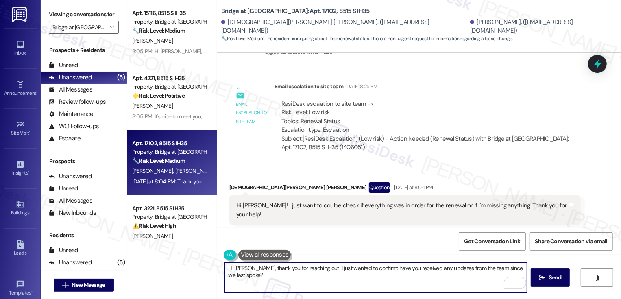
click at [358, 274] on textarea "Hi Jesus, thank you for reaching out! I just wanted to confirm: have you receiv…" at bounding box center [376, 277] width 302 height 30
click at [544, 281] on span " Send" at bounding box center [550, 277] width 26 height 9
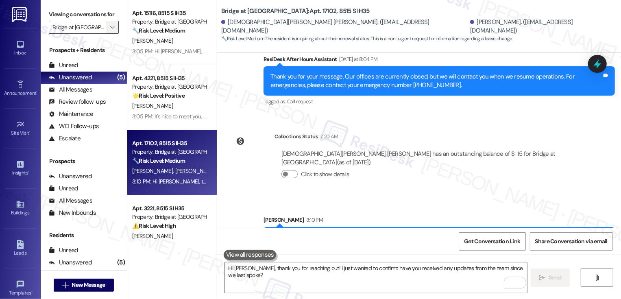
click at [110, 30] on icon "" at bounding box center [112, 27] width 4 height 7
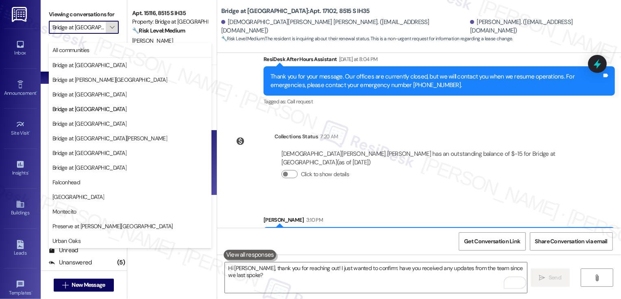
scroll to position [0, 9]
click at [105, 122] on span "Bridge at South Point" at bounding box center [129, 123] width 155 height 8
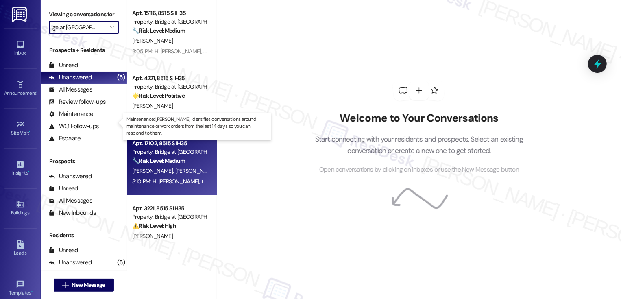
type input "Bridge at South Point"
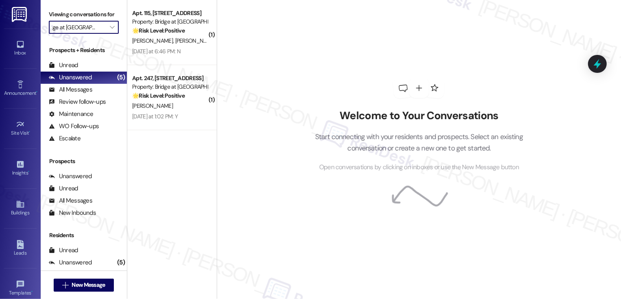
scroll to position [0, 1]
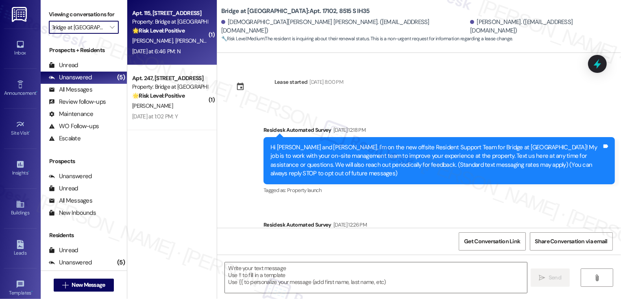
click at [183, 46] on div "Yesterday at 6:46 PM: N Yesterday at 6:46 PM: N" at bounding box center [169, 51] width 77 height 10
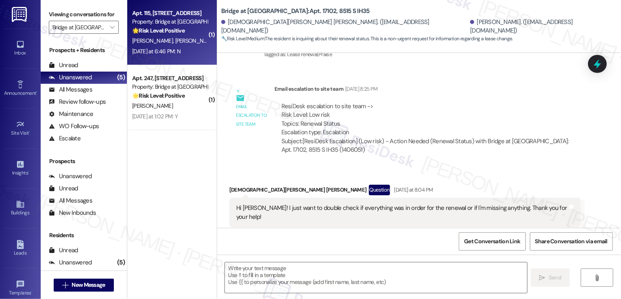
type textarea "Fetching suggested responses. Please feel free to read through the conversation…"
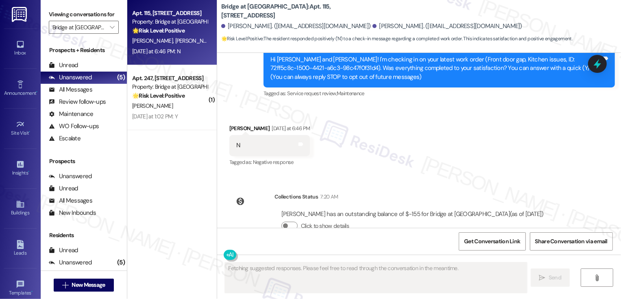
scroll to position [54, 0]
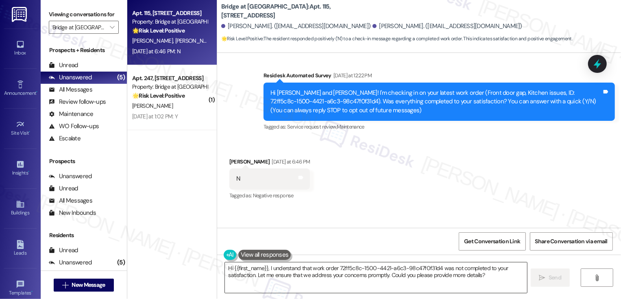
click at [267, 267] on textarea "Hi {{first_name}}, I understand that work order 72ff5c8c-1500-4421-a6c3-98c47f0…" at bounding box center [376, 277] width 302 height 30
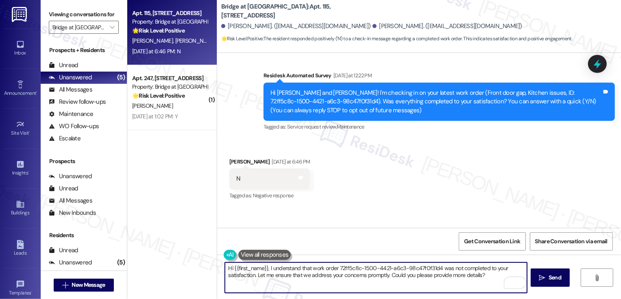
drag, startPoint x: 434, startPoint y: 268, endPoint x: 332, endPoint y: 269, distance: 102.4
click at [332, 269] on textarea "Hi {{first_name}}, I understand that work order 72ff5c8c-1500-4421-a6c3-98c47f0…" at bounding box center [376, 277] width 302 height 30
click at [263, 267] on textarea "Hi {{first_name}}, I understand that work order was not completed to your satis…" at bounding box center [376, 277] width 302 height 30
click at [233, 160] on div "Nenette Estrada Gore Yesterday at 6:46 PM" at bounding box center [269, 162] width 81 height 11
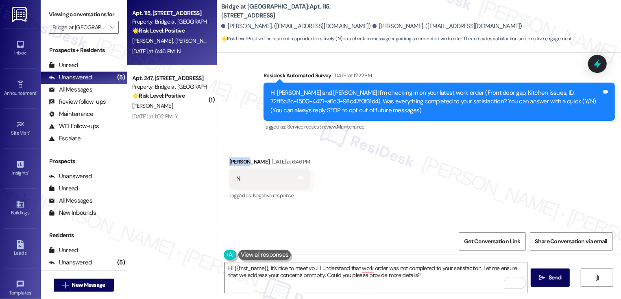
copy div "Nenette"
click at [250, 268] on textarea "Hi {{first_name}}, it's nice to meet you! I understand that work order was not …" at bounding box center [376, 277] width 302 height 30
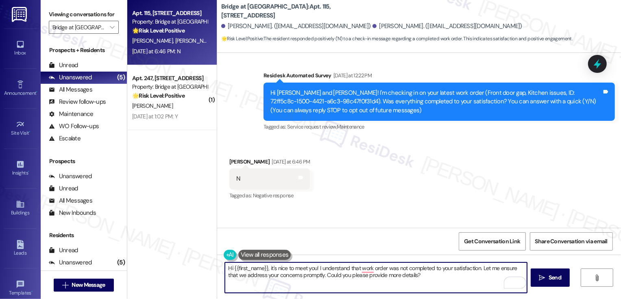
click at [250, 268] on textarea "Hi {{first_name}}, it's nice to meet you! I understand that work order was not …" at bounding box center [376, 277] width 302 height 30
paste textarea "Nenette"
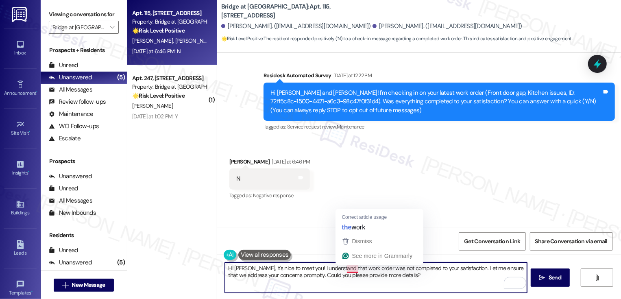
click at [347, 267] on textarea "Hi Nenette, it's nice to meet you! I understand that work order was not complet…" at bounding box center [376, 277] width 302 height 30
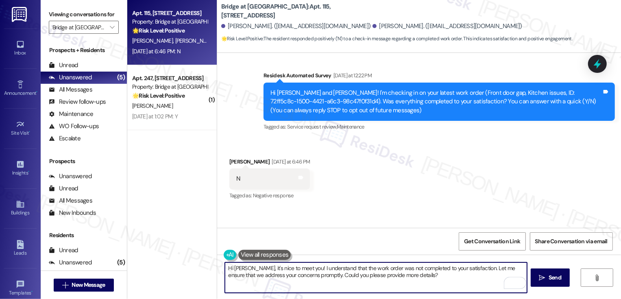
click at [438, 275] on textarea "Hi Nenette, it's nice to meet you! I understand that the work order was not com…" at bounding box center [376, 277] width 302 height 30
drag, startPoint x: 471, startPoint y: 269, endPoint x: 308, endPoint y: 276, distance: 163.6
click at [308, 276] on textarea "Hi Nenette, it's nice to meet you! I understand that the work order was not com…" at bounding box center [376, 277] width 302 height 30
type textarea "Hi Nenette, it's nice to meet you! I understand that the work order was not com…"
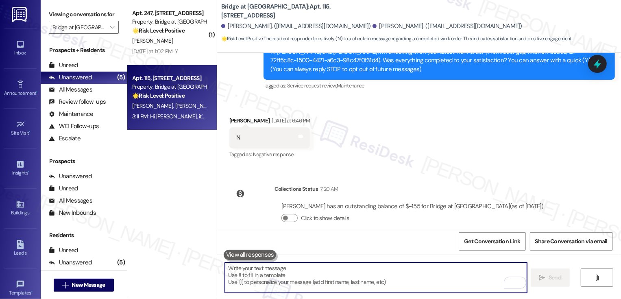
scroll to position [174, 0]
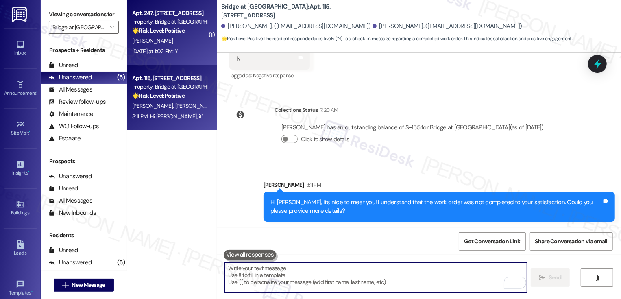
click at [189, 39] on div "A. Baiyewu" at bounding box center [169, 41] width 77 height 10
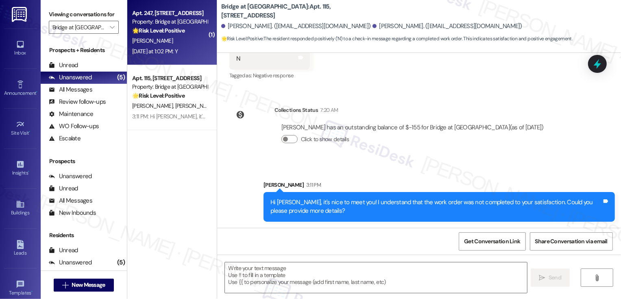
click at [189, 39] on div "A. Baiyewu" at bounding box center [169, 41] width 77 height 10
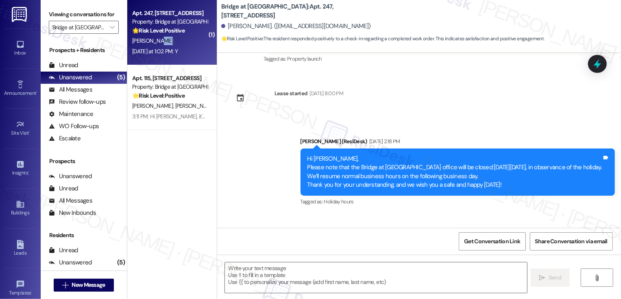
type textarea "Fetching suggested responses. Please feel free to read through the conversation…"
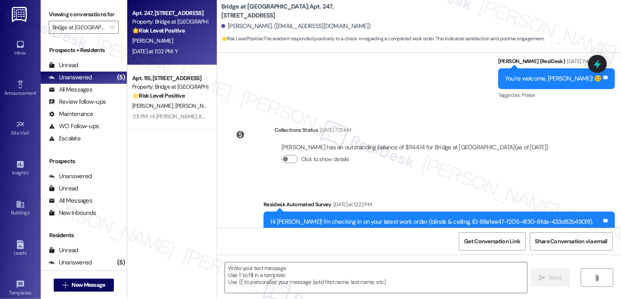
scroll to position [1148, 0]
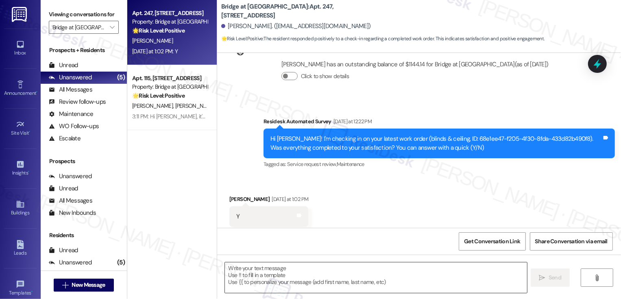
click at [282, 274] on textarea at bounding box center [376, 277] width 302 height 30
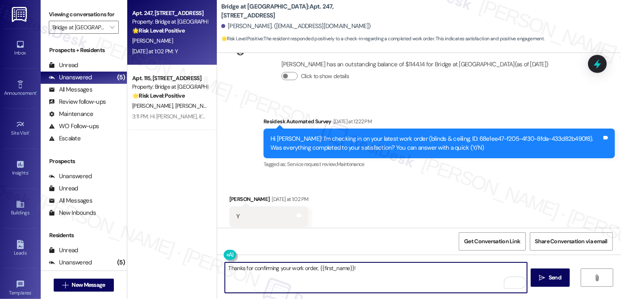
paste textarea "If you don't mind me asking, how has your experience been so far? Has the prope…"
type textarea "Thanks for confirming your work order, {{first_name}}! If you don't mind me ask…"
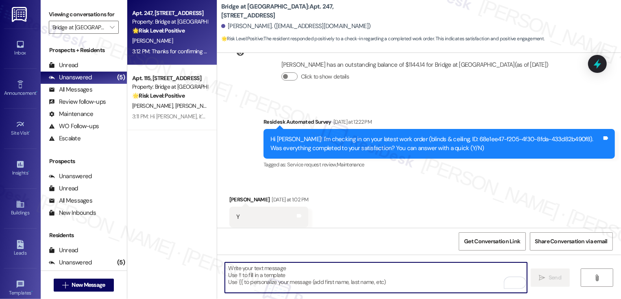
scroll to position [1213, 0]
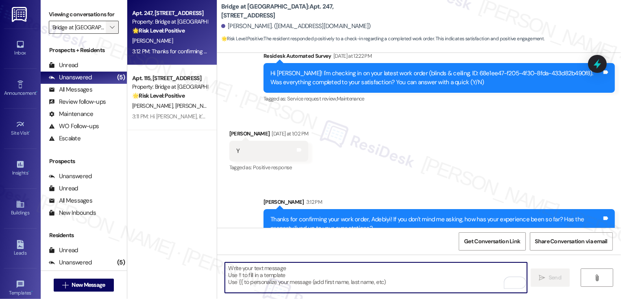
click at [109, 33] on span "" at bounding box center [112, 27] width 8 height 13
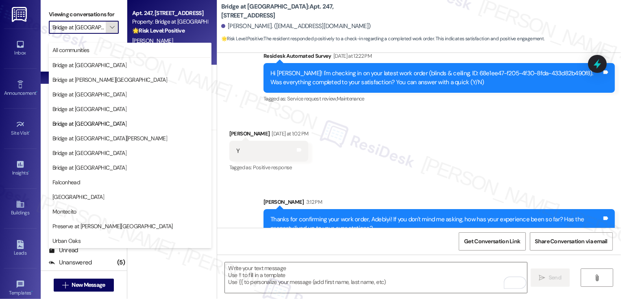
scroll to position [0, 1]
click at [113, 138] on span "Bridge at Southpark Meadows" at bounding box center [109, 138] width 115 height 8
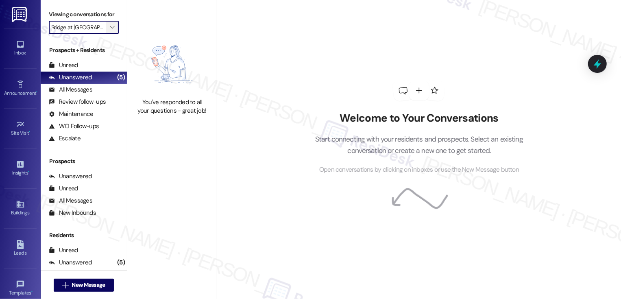
type input "Bridge at Southpark Meadows"
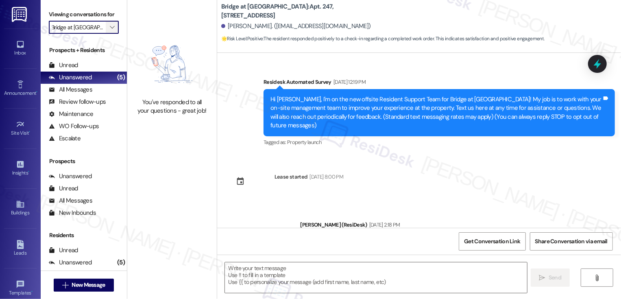
click at [110, 30] on icon "" at bounding box center [112, 27] width 4 height 7
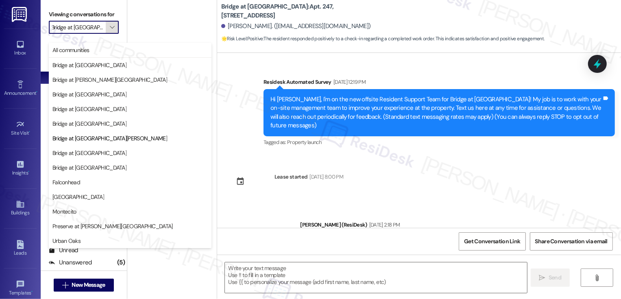
type textarea "Fetching suggested responses. Please feel free to read through the conversation…"
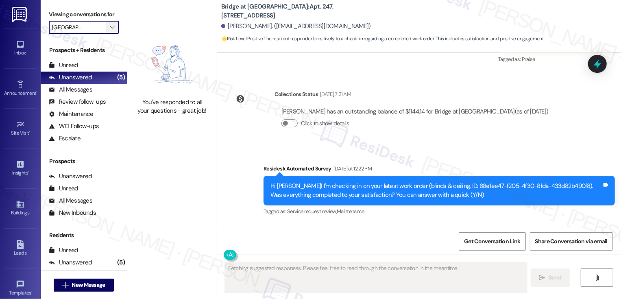
scroll to position [1147, 0]
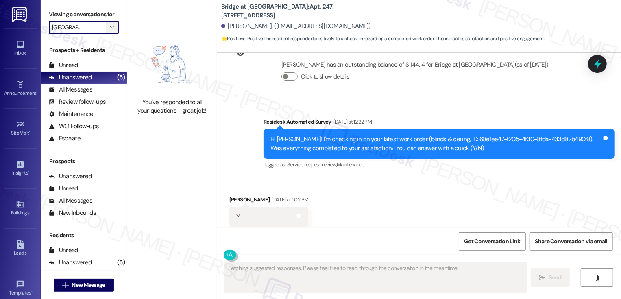
click at [110, 30] on icon "" at bounding box center [112, 27] width 4 height 7
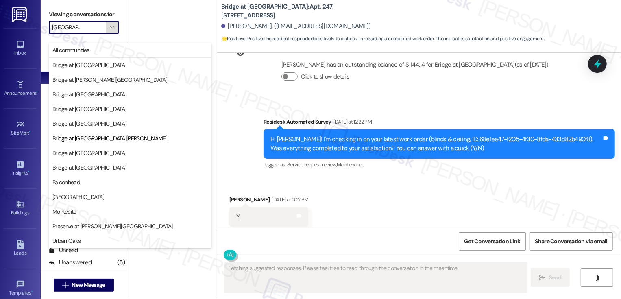
scroll to position [0, 0]
click at [76, 156] on span "Bridge at Terracina" at bounding box center [89, 153] width 74 height 8
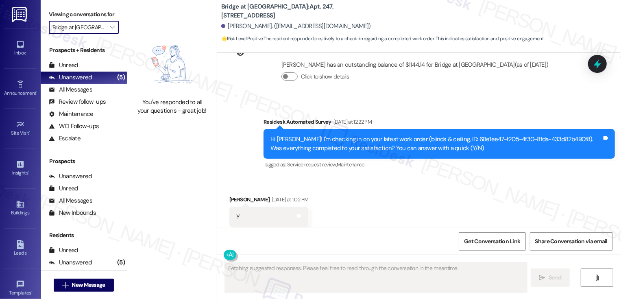
type input "Bridge at Terracina"
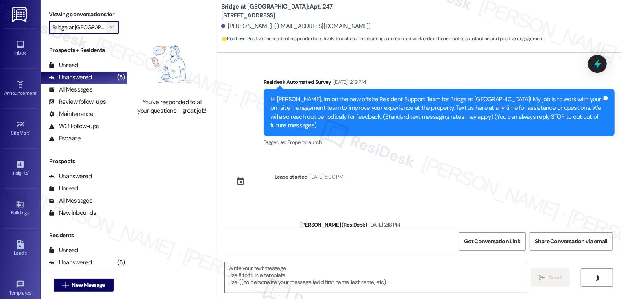
click at [110, 30] on icon "" at bounding box center [112, 27] width 4 height 7
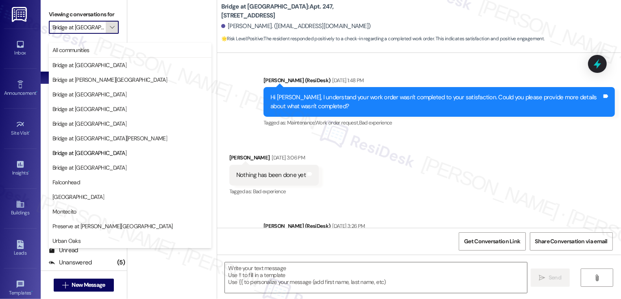
type textarea "Fetching suggested responses. Please feel free to read through the conversation…"
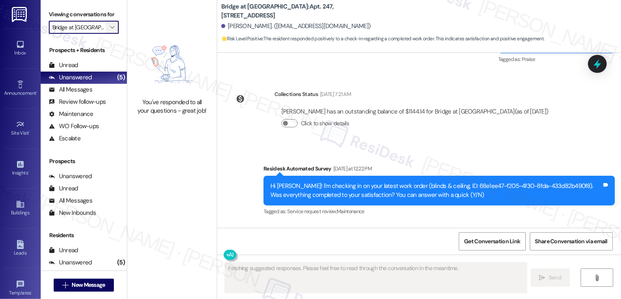
scroll to position [1147, 0]
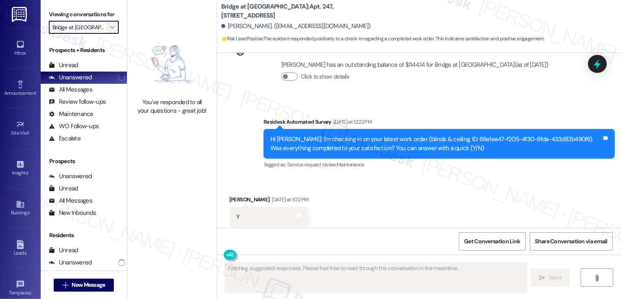
click at [110, 30] on icon "" at bounding box center [112, 27] width 4 height 7
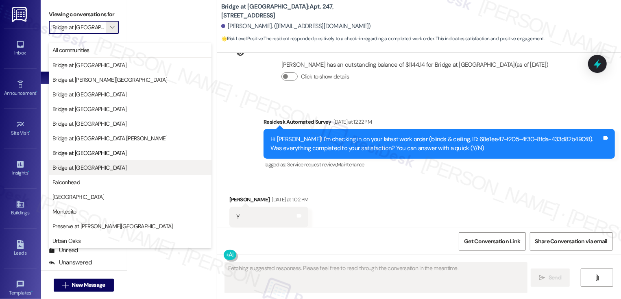
click at [78, 165] on span "Bridge at Volente" at bounding box center [89, 167] width 74 height 8
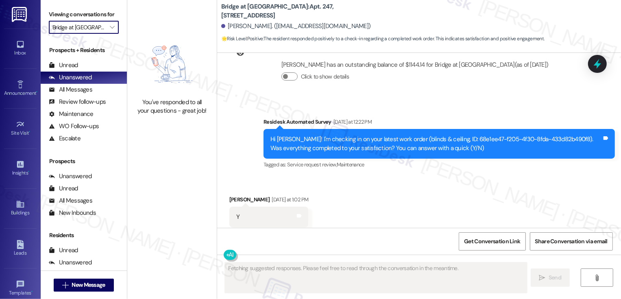
type input "Bridge at Volente"
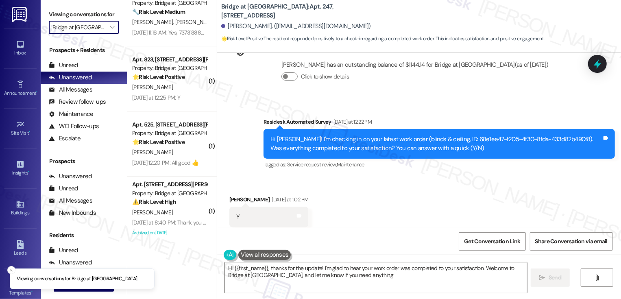
scroll to position [97, 0]
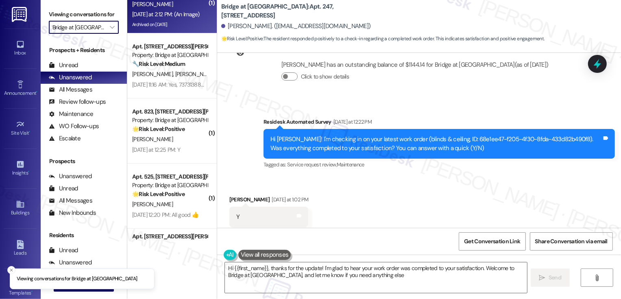
type textarea "Hi {{first_name}}, thanks for the update! I'm glad to hear your work order was …"
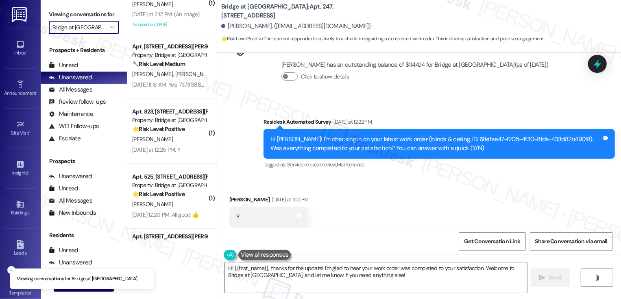
scroll to position [0, 0]
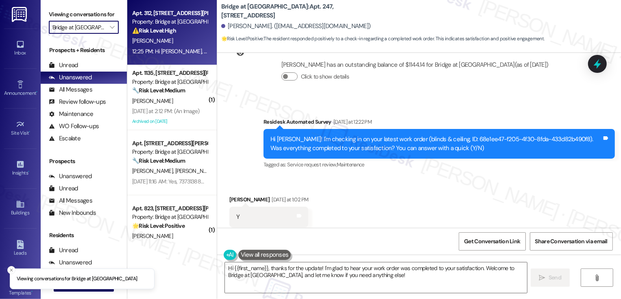
click at [161, 37] on div "W. Hartzell" at bounding box center [169, 41] width 77 height 10
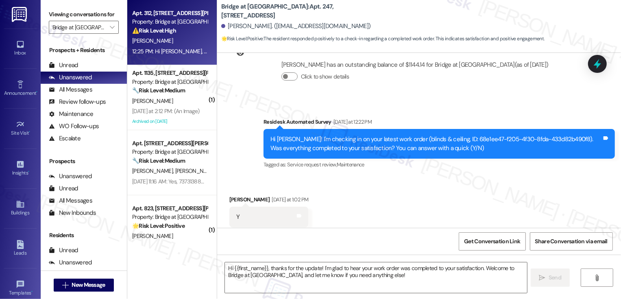
click at [161, 37] on div "W. Hartzell" at bounding box center [169, 41] width 77 height 10
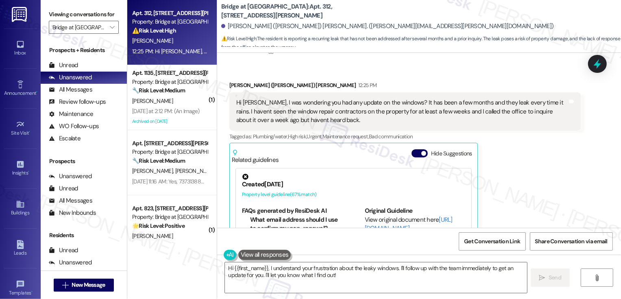
scroll to position [890, 0]
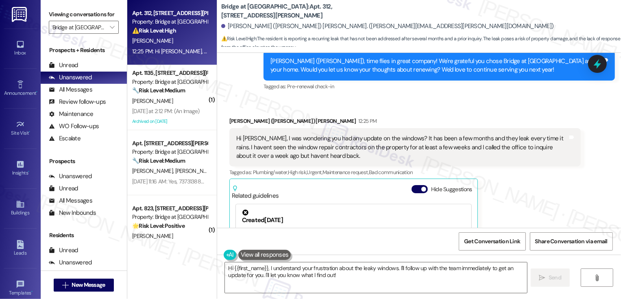
click at [252, 117] on div "Weston (Nicole) Hartzell 12:25 PM" at bounding box center [404, 122] width 351 height 11
copy div "Nicole"
click at [253, 268] on textarea "Hi {{first_name}}, I understand your frustration about the leaky windows. I'll …" at bounding box center [376, 277] width 302 height 30
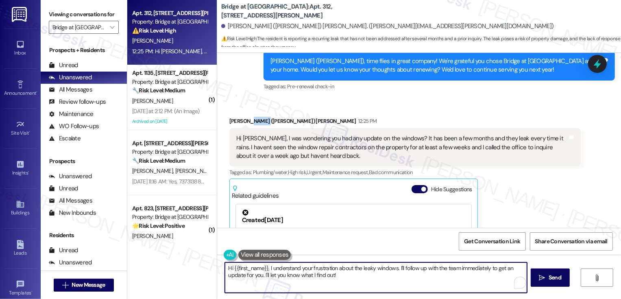
click at [253, 268] on textarea "Hi {{first_name}}, I understand your frustration about the leaky windows. I'll …" at bounding box center [376, 277] width 302 height 30
paste textarea "Nicole"
click at [338, 284] on textarea "Hi Nicole, I understand your frustration about the leaky windows. I'll follow u…" at bounding box center [376, 277] width 302 height 30
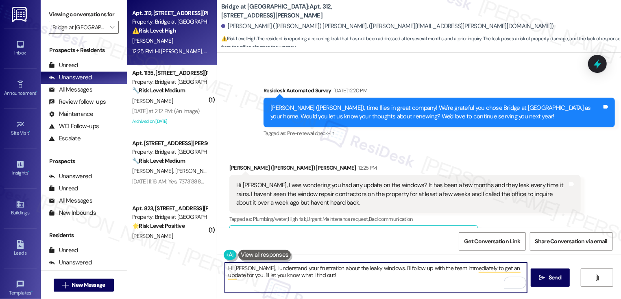
scroll to position [850, 0]
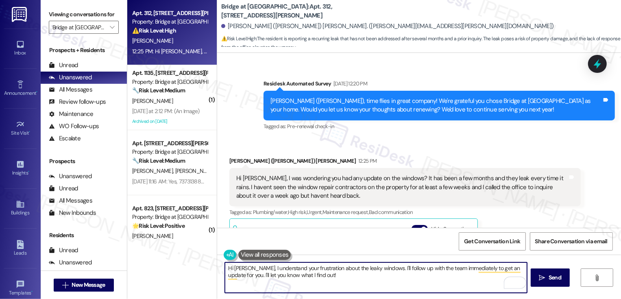
drag, startPoint x: 246, startPoint y: 267, endPoint x: 382, endPoint y: 291, distance: 138.2
click at [382, 291] on textarea "Hi Nicole, I understand your frustration about the leaky windows. I'll follow u…" at bounding box center [376, 277] width 302 height 30
click at [302, 174] on div "Hi Sarah, I was wondering you had any update on the windows? It has been a few …" at bounding box center [401, 187] width 331 height 26
copy div "contractors"
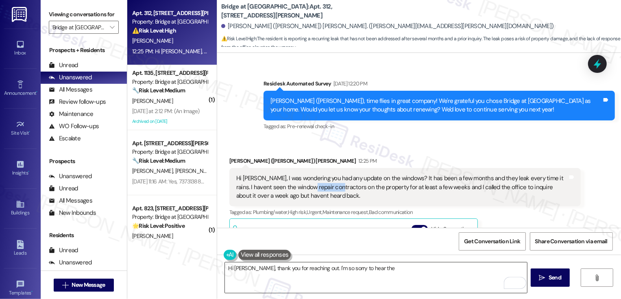
click at [378, 271] on textarea "Hi Nicole, thank you for reaching out. I'm so sorry to hear the" at bounding box center [376, 277] width 302 height 30
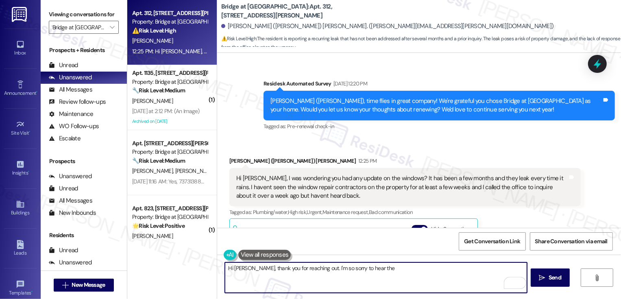
paste textarea "contractors"
click at [505, 281] on div "Rewrite with Grammarly" at bounding box center [509, 282] width 9 height 9
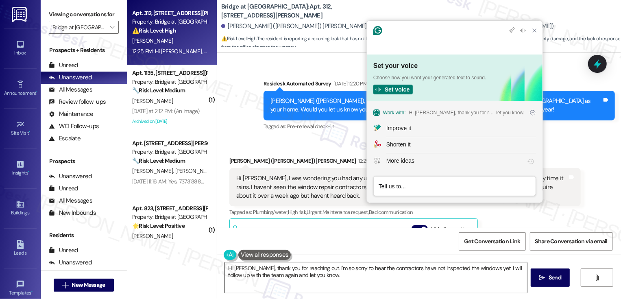
scroll to position [0, 0]
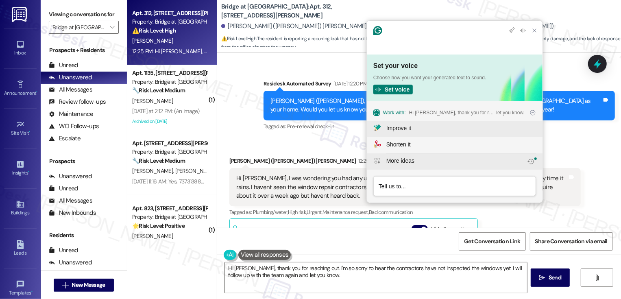
click at [405, 133] on button "Improve it" at bounding box center [455, 129] width 176 height 16
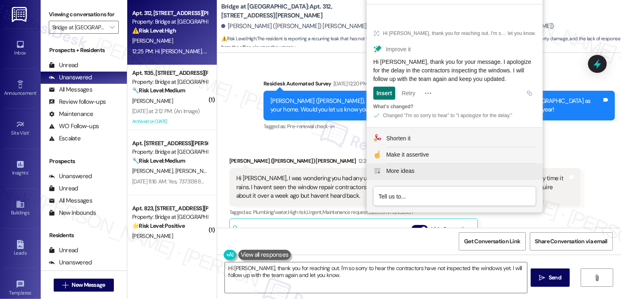
click at [400, 169] on div "More ideas" at bounding box center [400, 171] width 28 height 9
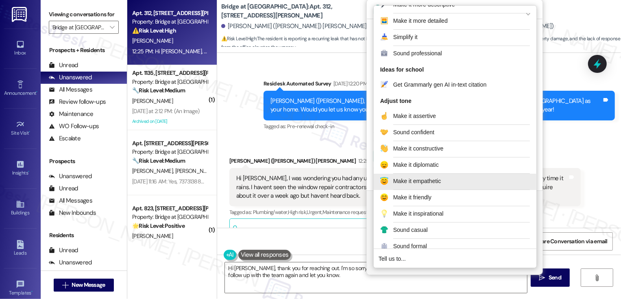
scroll to position [90, 0]
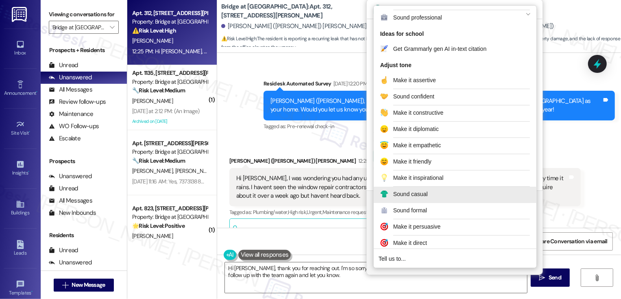
click at [413, 193] on div "Sound casual" at bounding box center [410, 194] width 35 height 9
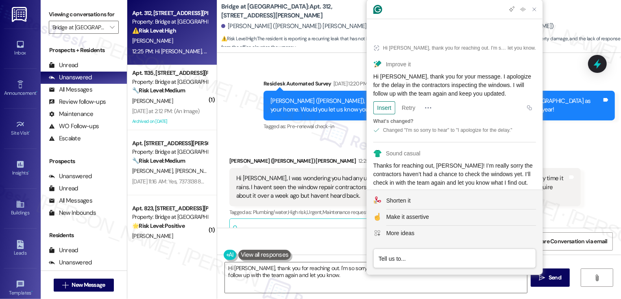
scroll to position [14, 0]
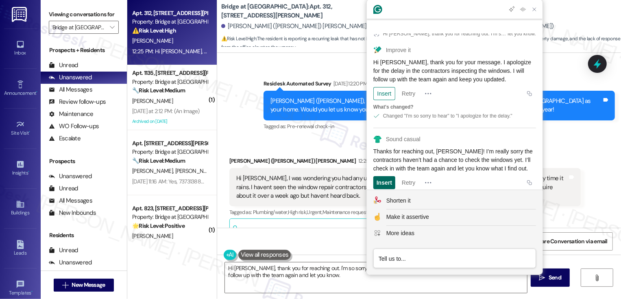
click at [384, 176] on div "Insert" at bounding box center [383, 182] width 15 height 13
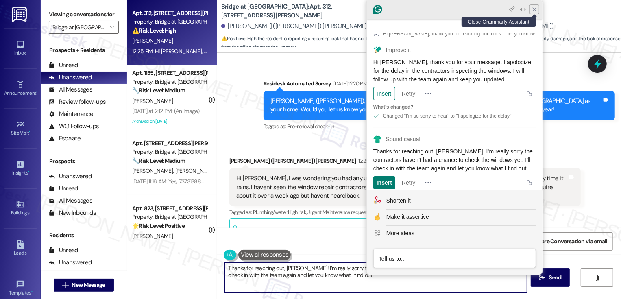
type textarea "Thanks for reaching out, Nicole! I’m really sorry the contractors haven’t had a…"
click at [532, 11] on icon "Close Grammarly Assistant" at bounding box center [534, 9] width 7 height 7
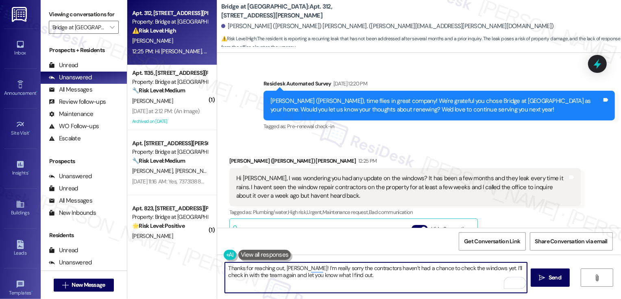
click at [289, 272] on textarea "Thanks for reaching out, Nicole! I’m really sorry the contractors haven’t had a…" at bounding box center [376, 277] width 302 height 30
click at [362, 279] on textarea "Thanks for reaching out, Nicole! I’m really sorry the contractors haven’t had a…" at bounding box center [376, 277] width 302 height 30
click at [541, 284] on button " Send" at bounding box center [549, 277] width 39 height 18
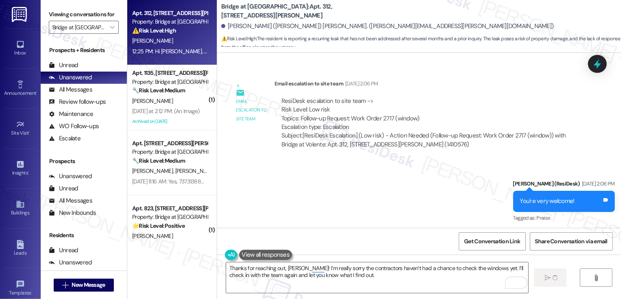
scroll to position [413, 0]
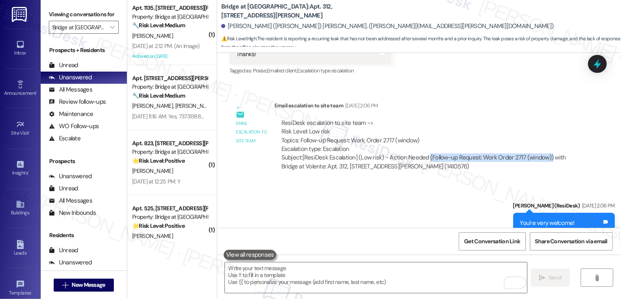
drag, startPoint x: 421, startPoint y: 157, endPoint x: 540, endPoint y: 157, distance: 118.7
click at [540, 157] on div "Subject: [ResiDesk Escalation] (Low risk) - Action Needed (Follow-up Request: W…" at bounding box center [427, 161] width 292 height 17
copy div "(Follow-up Request: Work Order 2717 (window))"
copy div "(Follow-up Request: Work Order 2717 (window)"
click at [501, 199] on div "Sent via SMS Sarah (ResiDesk) Jul 14, 2025 at 2:06 PM You're very welcome! Tags…" at bounding box center [419, 299] width 404 height 232
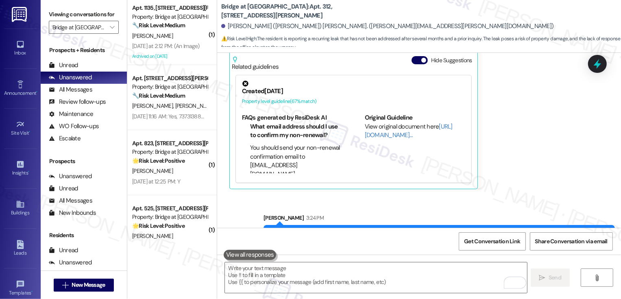
scroll to position [1034, 0]
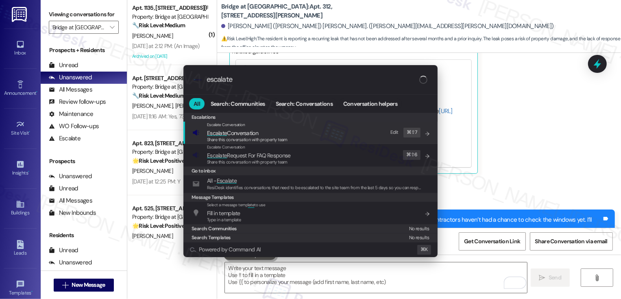
type input "escalate"
click at [248, 139] on span "Share this conversation with property team" at bounding box center [247, 140] width 80 height 6
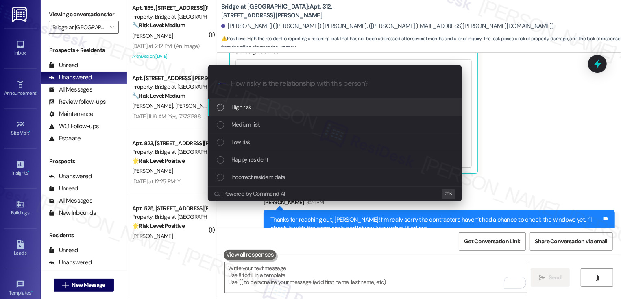
click at [241, 103] on span "High risk" at bounding box center [241, 106] width 20 height 9
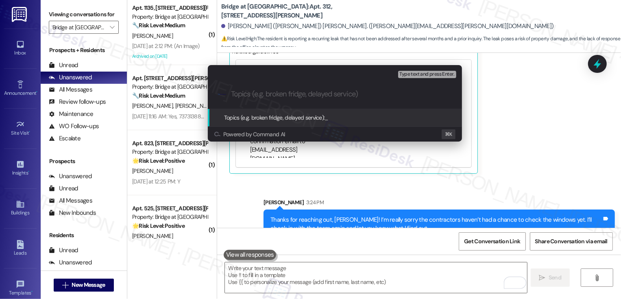
paste input "(Follow-up Request: Work Order 2717 (window)"
drag, startPoint x: 234, startPoint y: 92, endPoint x: 213, endPoint y: 93, distance: 21.1
click at [220, 92] on div ".cls-1{fill:#0a055f;}.cls-2{fill:#0cc4c4;} resideskLogoBlueOrange (Follow-up Re…" at bounding box center [335, 94] width 254 height 29
click at [408, 92] on input "Follow-up Request: Work Order 2717 (window)" at bounding box center [338, 94] width 214 height 9
click at [347, 95] on input "Follow-up Request: Work Order 2717 (window)" at bounding box center [338, 94] width 214 height 9
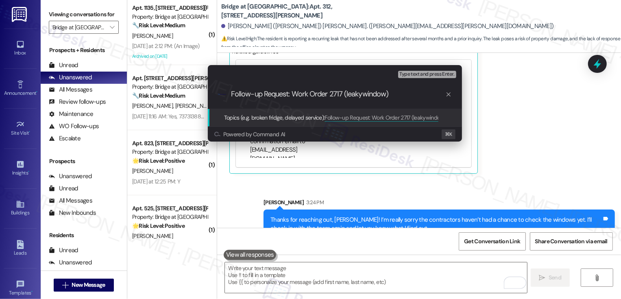
type input "Follow-up Request: Work Order 2717 (leaky window)"
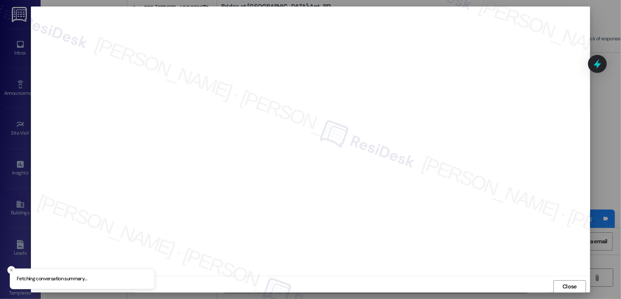
scroll to position [0, 0]
click at [570, 290] on button "Close" at bounding box center [569, 286] width 33 height 13
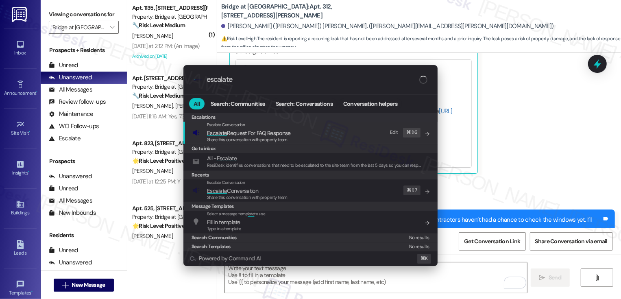
type input "escalate"
click at [304, 188] on div "Escalate Conversation Escalate Conversation Share this conversation with proper…" at bounding box center [311, 190] width 238 height 22
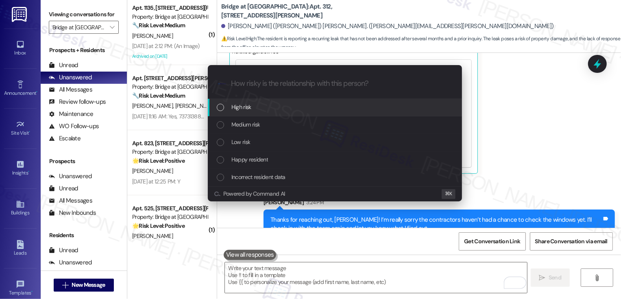
click at [228, 101] on div "High risk" at bounding box center [335, 107] width 254 height 17
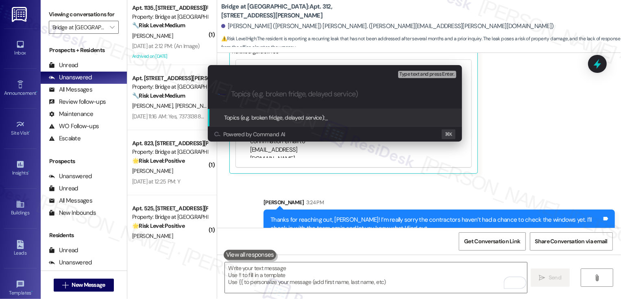
paste input "Follow-up Request: Work Order 2717 (leaky window)"
type input "Follow-up Request: Work Order 2717 (leaky window)"
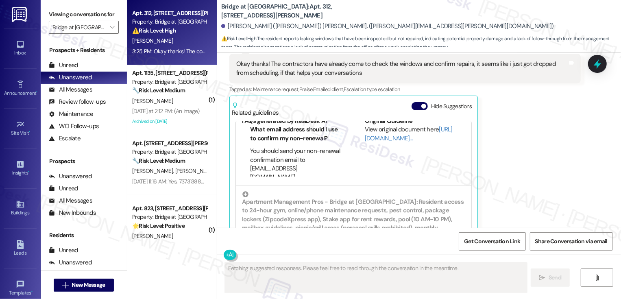
scroll to position [83, 0]
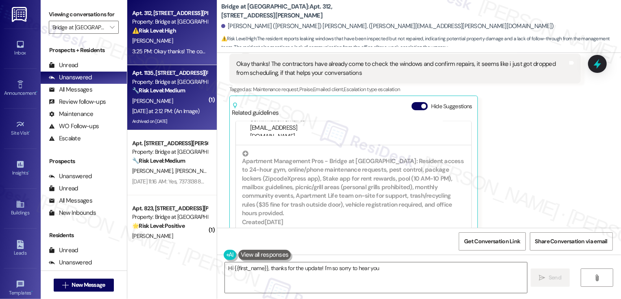
type textarea "Hi {{first_name}}, thanks for the update! I'm so sorry to hear you"
click at [182, 78] on div "Property: Bridge at Volente" at bounding box center [169, 82] width 75 height 9
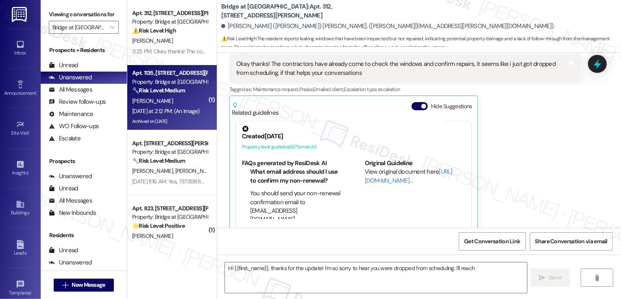
click at [182, 78] on div "Property: Bridge at Volente" at bounding box center [169, 82] width 75 height 9
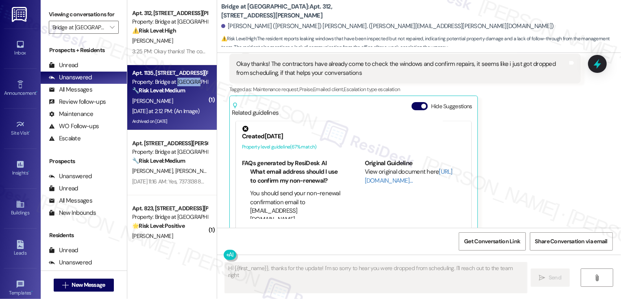
type textarea "Hi {{first_name}}, thanks for the update! I'm so sorry to hear you were dropped…"
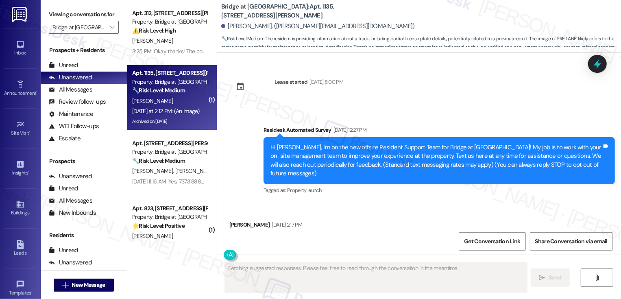
scroll to position [3309, 0]
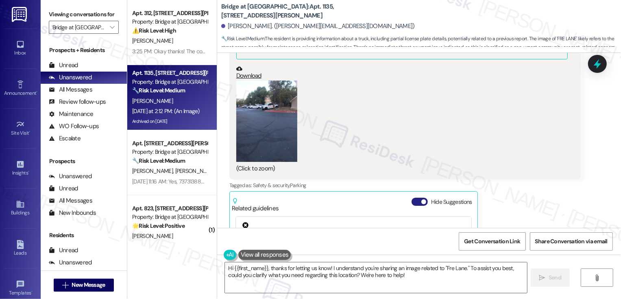
click at [413, 198] on button "Hide Suggestions" at bounding box center [419, 202] width 16 height 8
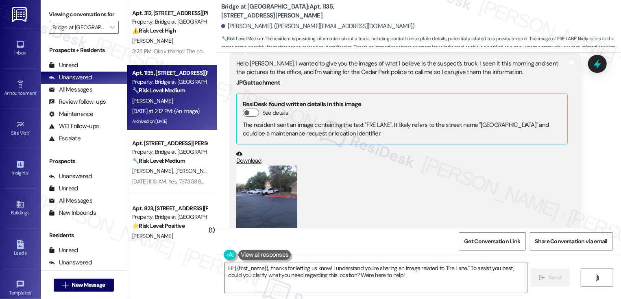
scroll to position [3181, 0]
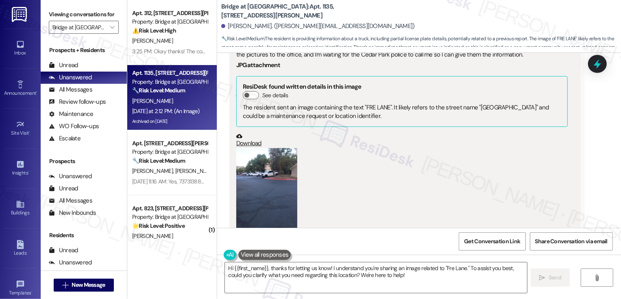
click at [249, 159] on button "Zoom image" at bounding box center [266, 188] width 61 height 81
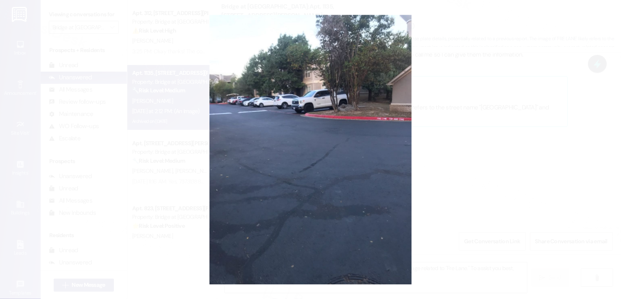
click at [564, 165] on button "Unzoom image" at bounding box center [310, 149] width 621 height 299
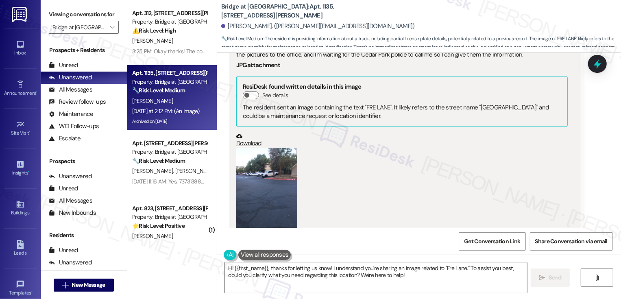
click at [279, 148] on button "Zoom image" at bounding box center [266, 188] width 61 height 81
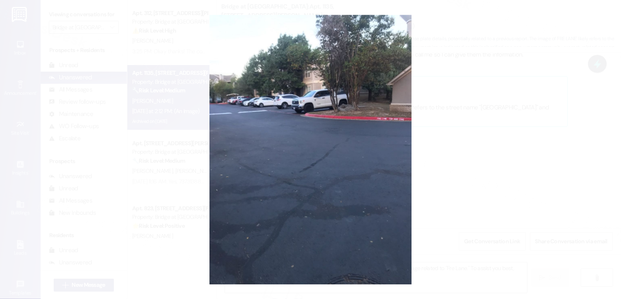
click at [463, 143] on button "Unzoom image" at bounding box center [310, 149] width 621 height 299
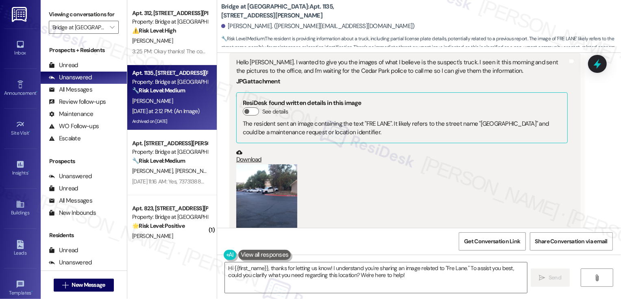
scroll to position [3190, 0]
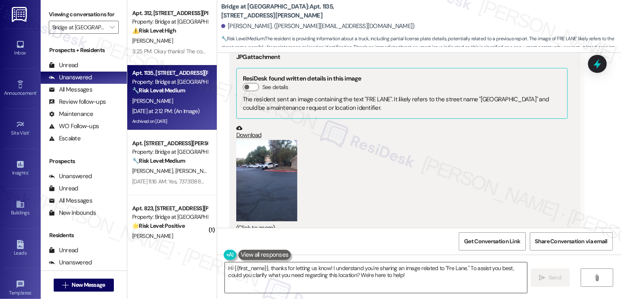
drag, startPoint x: 341, startPoint y: 269, endPoint x: 424, endPoint y: 289, distance: 85.6
click at [424, 289] on textarea "Hi {{first_name}}, thanks for letting us know! I understand you're sharing an i…" at bounding box center [376, 277] width 302 height 30
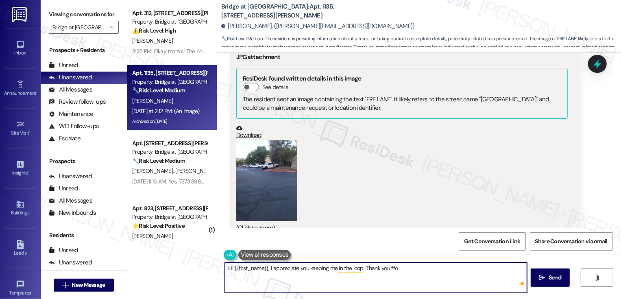
type textarea "Hi {{first_name}}, I appreciate you keeping me in the loop. Thank you ffor"
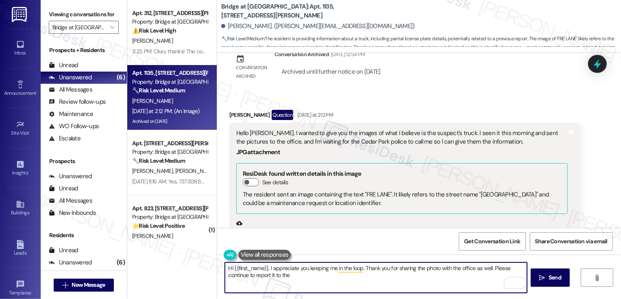
scroll to position [3074, 0]
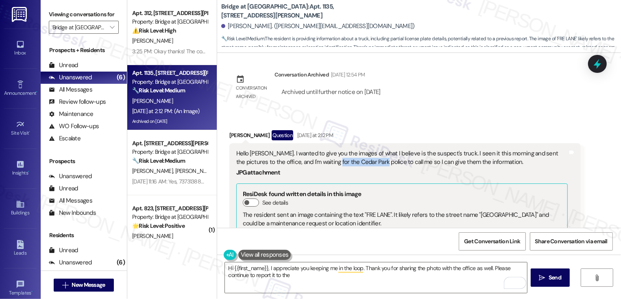
drag, startPoint x: 304, startPoint y: 109, endPoint x: 350, endPoint y: 111, distance: 45.6
click at [350, 149] on div "Hello Sarah. I wanted to give you the images of what I believe is the suspect's…" at bounding box center [401, 157] width 331 height 17
copy div "Cedar Park police"
click at [322, 282] on textarea "Hi {{first_name}}, I appreciate you keeping me in the loop. Thank you for shari…" at bounding box center [376, 277] width 302 height 30
paste textarea "Cedar Park police"
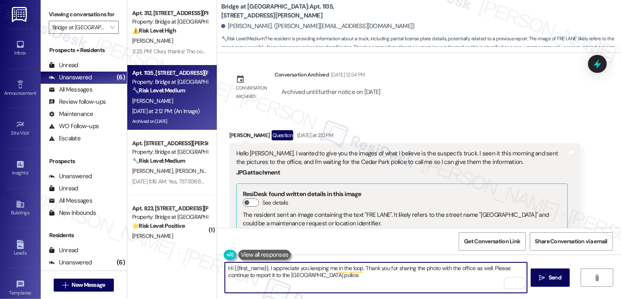
click at [260, 276] on textarea "Hi {{first_name}}, I appreciate you keeping me in the loop. Thank you for shari…" at bounding box center [376, 277] width 302 height 30
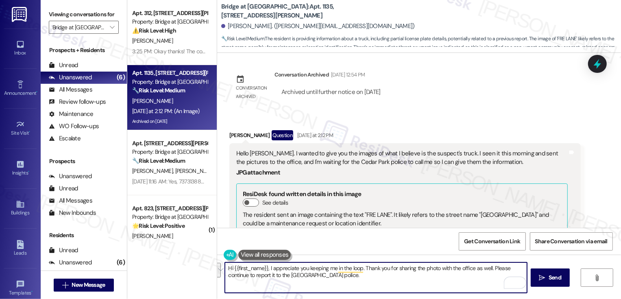
click at [260, 276] on textarea "Hi {{first_name}}, I appreciate you keeping me in the loop. Thank you for shari…" at bounding box center [376, 277] width 302 height 30
click at [328, 273] on textarea "Hi {{first_name}}, I appreciate you keeping me in the loop. Thank you for shari…" at bounding box center [376, 277] width 302 height 30
type textarea "Hi {{first_name}}, I appreciate you keeping me in the loop. Thank you for shari…"
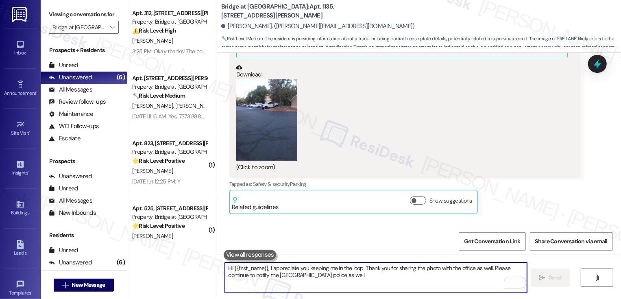
scroll to position [3255, 0]
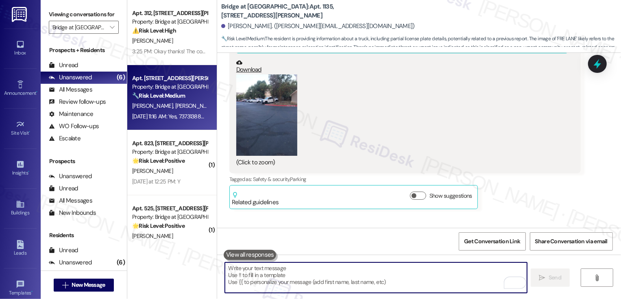
click at [172, 117] on div "Aug 18, 2025 at 11:16 AM: Yes, 7373138856 has not been taking calls. I will cal…" at bounding box center [217, 116] width 170 height 7
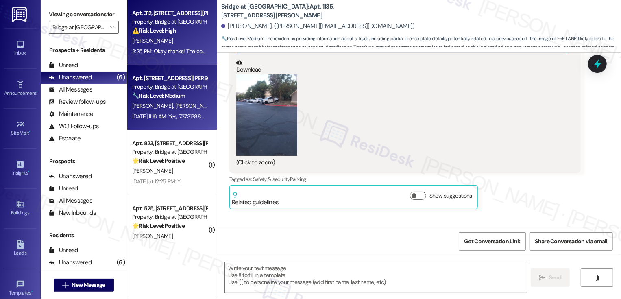
click at [170, 63] on div "Apt. 312, 11908 Anderson Mill Rd Property: Bridge at Volente ⚠️ Risk Level: Hig…" at bounding box center [171, 32] width 89 height 65
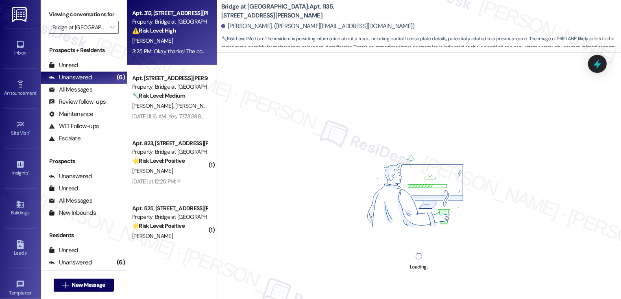
click at [170, 63] on div "Apt. 312, 11908 Anderson Mill Rd Property: Bridge at Volente ⚠️ Risk Level: Hig…" at bounding box center [171, 32] width 89 height 65
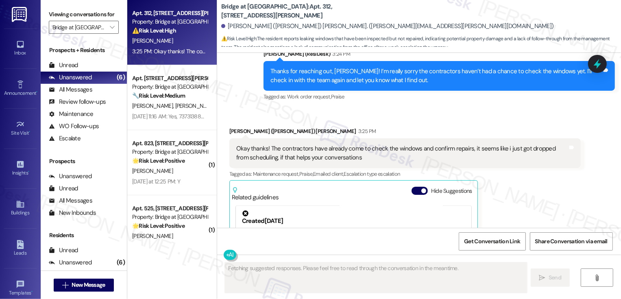
scroll to position [1065, 0]
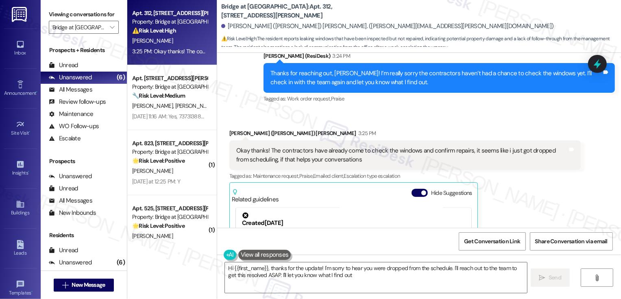
type textarea "Hi {{first_name}}, thanks for the update! I'm sorry to hear you were dropped fr…"
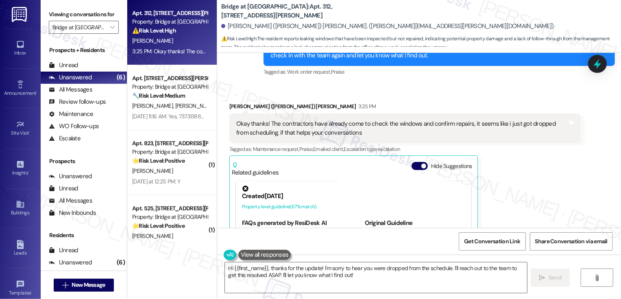
scroll to position [1084, 0]
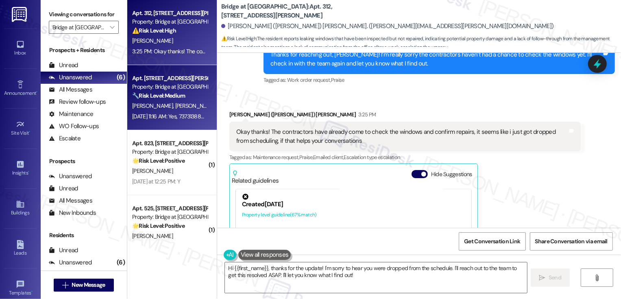
click at [178, 73] on div "Apt. 318, 11908 Anderson Mill Rd Property: Bridge at Volente 🔧 Risk Level: Medi…" at bounding box center [171, 97] width 89 height 65
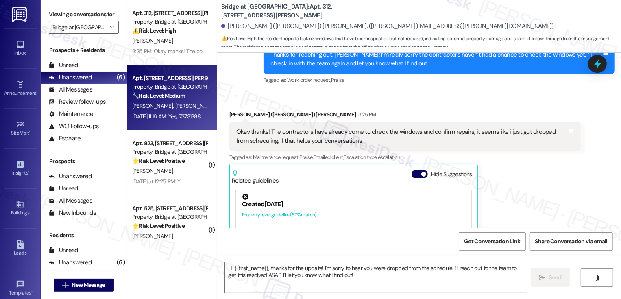
type textarea "Fetching suggested responses. Please feel free to read through the conversation…"
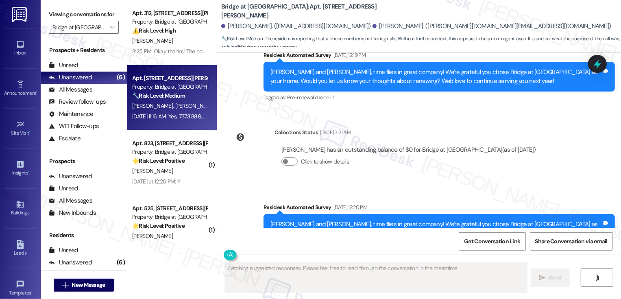
scroll to position [350, 0]
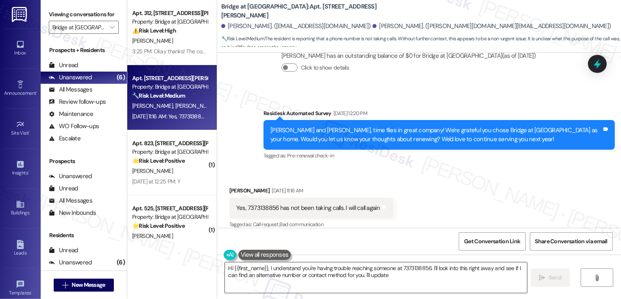
click at [272, 271] on textarea "Hi {{first_name}}, I understand you're having trouble reaching someone at 73731…" at bounding box center [376, 277] width 302 height 30
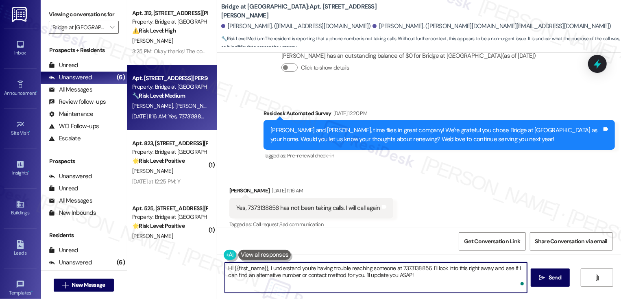
click at [378, 268] on textarea "Hi {{first_name}}, I understand you're having trouble reaching someone at 73731…" at bounding box center [376, 277] width 302 height 30
click at [330, 270] on textarea "Hi {{first_name}}, I understand you're having trouble reaching someone at 73731…" at bounding box center [376, 277] width 302 height 30
drag, startPoint x: 266, startPoint y: 267, endPoint x: 413, endPoint y: 282, distance: 147.5
click at [413, 282] on textarea "Hi {{first_name}}, I understand you're having trouble reaching someone at 73731…" at bounding box center [376, 277] width 302 height 30
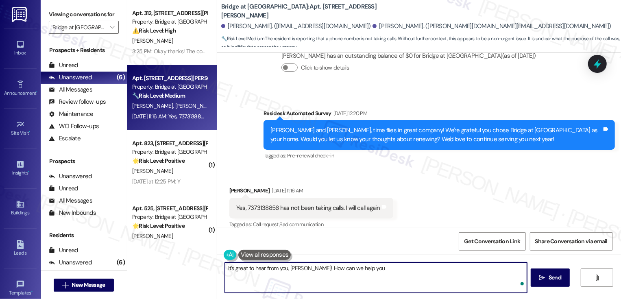
type textarea "It's great to hear from you, Carol! How can we help you?"
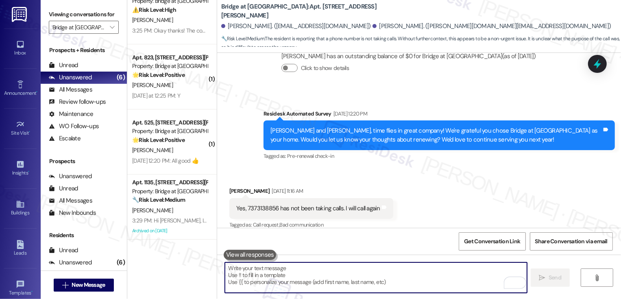
scroll to position [30, 0]
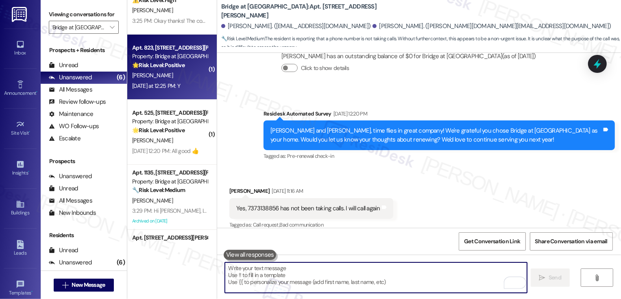
click at [179, 66] on strong "🌟 Risk Level: Positive" at bounding box center [158, 64] width 52 height 7
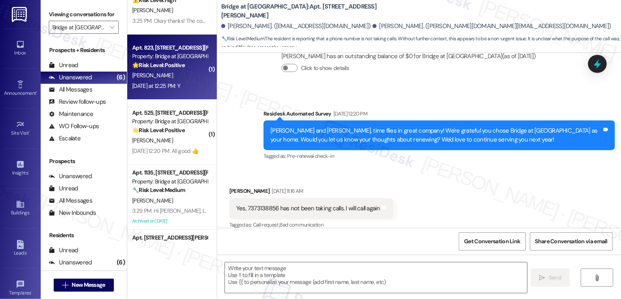
click at [179, 66] on strong "🌟 Risk Level: Positive" at bounding box center [158, 64] width 52 height 7
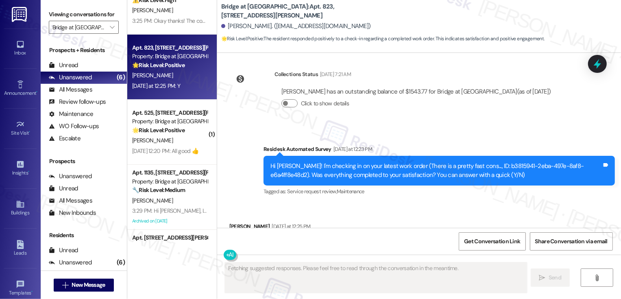
scroll to position [332, 0]
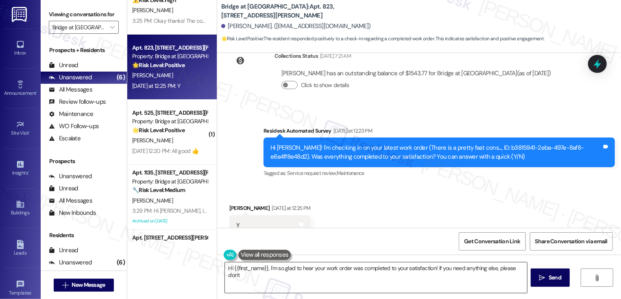
click at [264, 267] on textarea "Hi {{first_name}}, I'm so glad to hear your work order was completed to your sa…" at bounding box center [376, 277] width 302 height 30
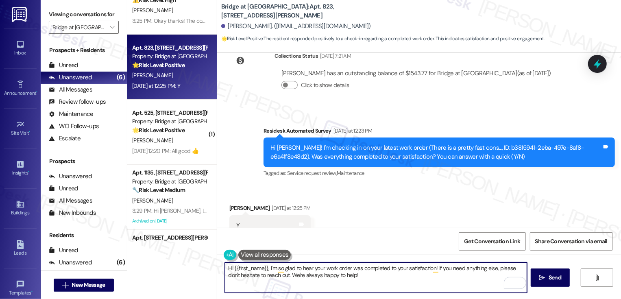
click at [266, 267] on textarea "Hi {{first_name}}, I'm so glad to hear your work order was completed to your sa…" at bounding box center [376, 277] width 302 height 30
click at [408, 272] on textarea "Hi {{first_name}}, it's nice to meet you! I'm so glad to hear your work order w…" at bounding box center [376, 277] width 302 height 30
drag, startPoint x: 483, startPoint y: 267, endPoint x: 486, endPoint y: 293, distance: 26.3
click at [486, 293] on div "Hi {{first_name}}, it's nice to meet you! I'm so glad to hear your work order w…" at bounding box center [375, 277] width 303 height 31
paste textarea "If you don't mind me asking, how has your experience been so far? Has the prope…"
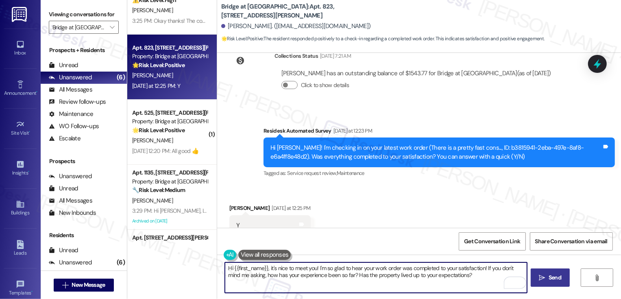
type textarea "Hi {{first_name}}, it's nice to meet you! I'm so glad to hear your work order w…"
click at [554, 277] on span "Send" at bounding box center [554, 277] width 13 height 9
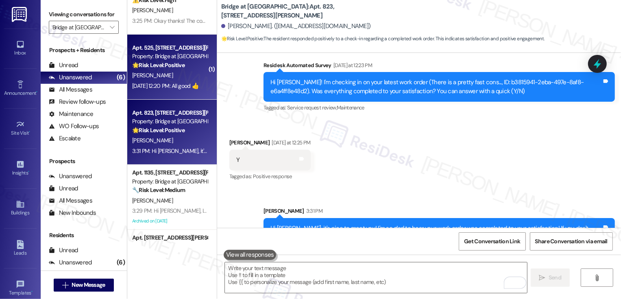
scroll to position [0, 0]
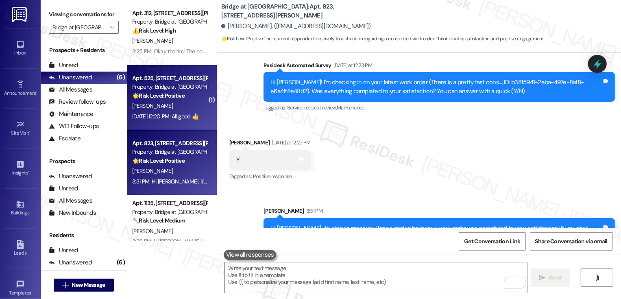
click at [167, 117] on div "Aug 18, 2025 at 12:20 PM: All good 👍 Aug 18, 2025 at 12:20 PM: All good 👍" at bounding box center [165, 116] width 66 height 7
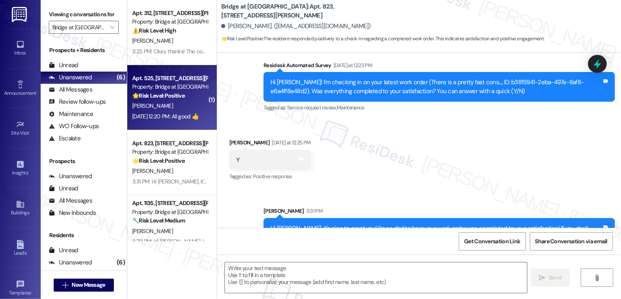
click at [167, 117] on div "Aug 18, 2025 at 12:20 PM: All good 👍 Aug 18, 2025 at 12:20 PM: All good 👍" at bounding box center [165, 116] width 66 height 7
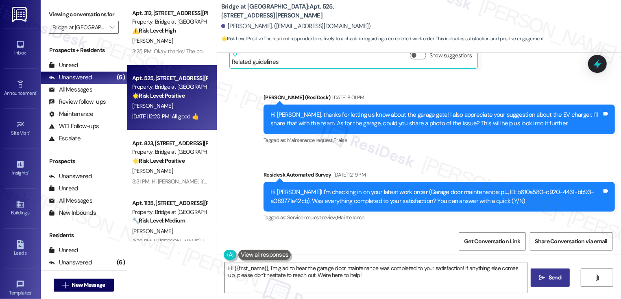
scroll to position [760, 0]
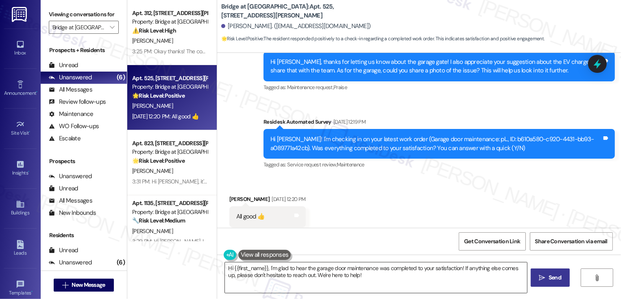
click at [264, 267] on textarea "Hi {{first_name}}, I'm glad to hear the garage door maintenance was completed t…" at bounding box center [376, 277] width 302 height 30
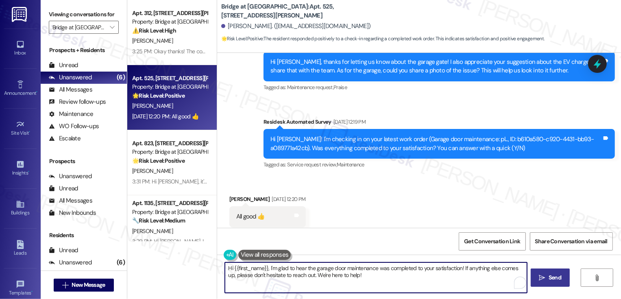
click at [342, 274] on textarea "Hi {{first_name}}, I'm glad to hear the garage door maintenance was completed t…" at bounding box center [376, 277] width 302 height 30
drag, startPoint x: 459, startPoint y: 268, endPoint x: 470, endPoint y: 287, distance: 21.5
click at [470, 287] on textarea "Hi {{first_name}}, I'm glad to hear the garage door maintenance was completed t…" at bounding box center [376, 277] width 302 height 30
paste textarea "If you don't mind me asking, how has your experience been so far? Has the prope…"
type textarea "Hi {{first_name}}, I'm glad to hear the garage door maintenance was completed t…"
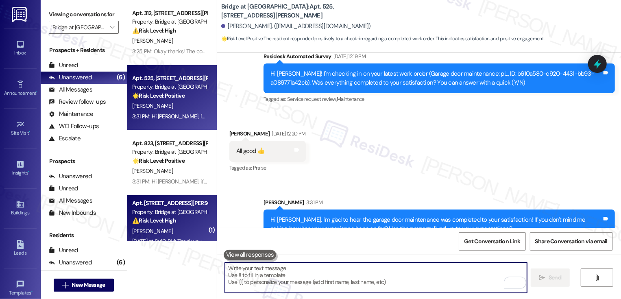
scroll to position [19, 0]
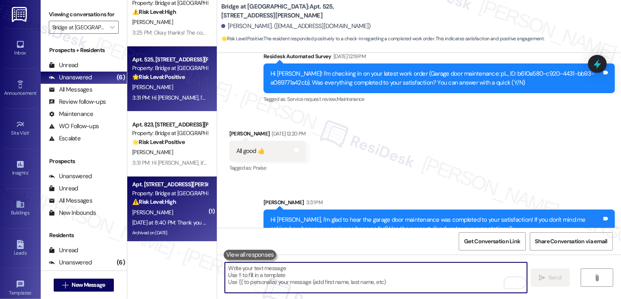
click at [174, 190] on div "Property: Bridge at Volente" at bounding box center [169, 193] width 75 height 9
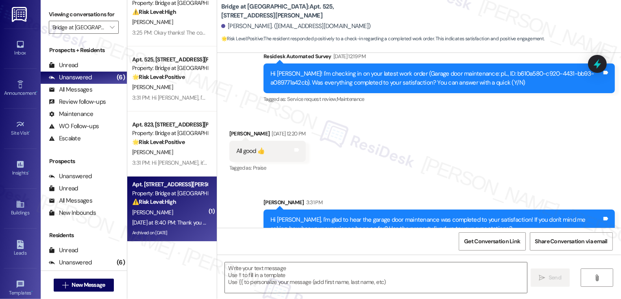
click at [174, 190] on div "Property: Bridge at Volente" at bounding box center [169, 193] width 75 height 9
type textarea "Fetching suggested responses. Please feel free to read through the conversation…"
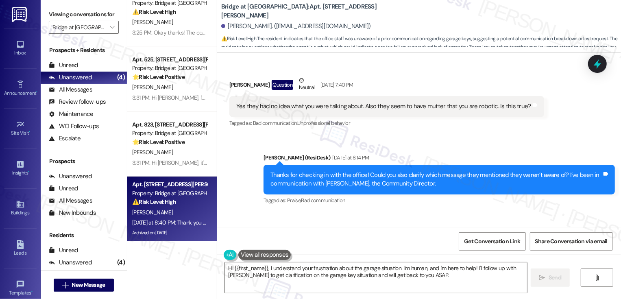
scroll to position [10300, 0]
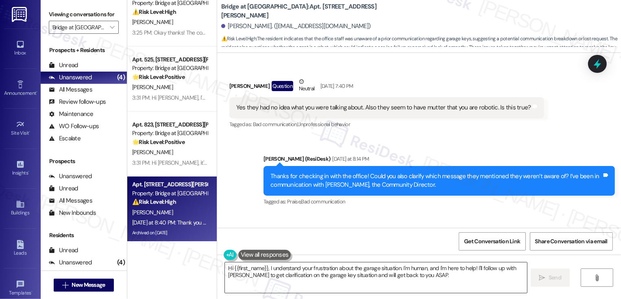
click at [267, 277] on textarea "Hi {{first_name}}, I understand your frustration about the garage situation. I'…" at bounding box center [376, 277] width 302 height 30
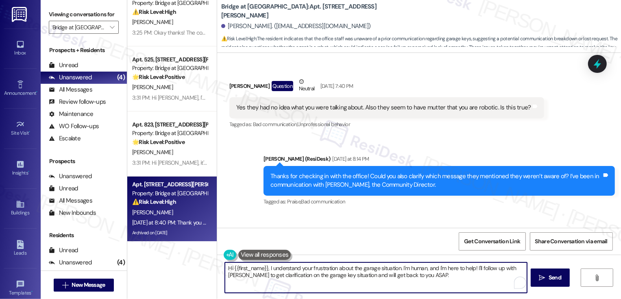
click at [370, 278] on textarea "Hi {{first_name}}, I understand your frustration about the garage situation. I'…" at bounding box center [376, 277] width 302 height 30
click at [225, 267] on textarea "Apologies for the mix-up! And I am a real person. If there's still anything els…" at bounding box center [376, 277] width 302 height 30
click at [282, 267] on textarea "Apologies for the mix-up! And I am a real person. If there's still anything els…" at bounding box center [376, 277] width 302 height 30
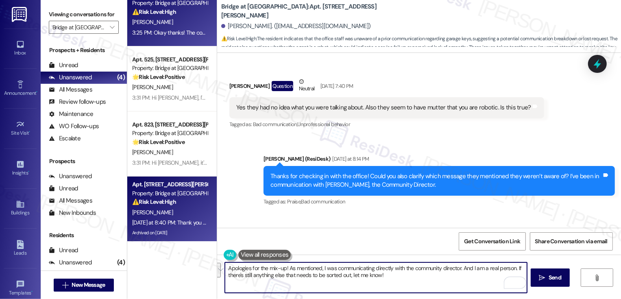
paste textarea "I mentioned, I’ve been communicating directly with the community director—and j…"
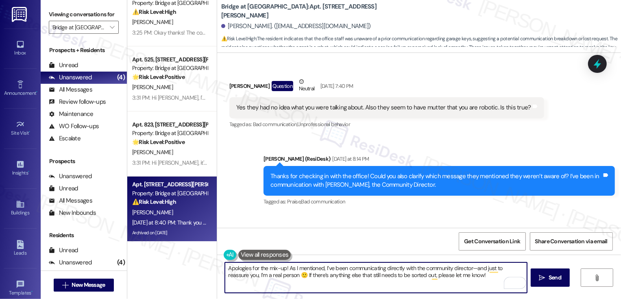
click at [460, 269] on textarea "Apologies for the mix-up! As I mentioned, I’ve been communicating directly with…" at bounding box center [376, 277] width 302 height 30
drag, startPoint x: 321, startPoint y: 267, endPoint x: 284, endPoint y: 267, distance: 37.0
click at [284, 267] on textarea "Apologies for the mix-up! As I mentioned, I’ve been communicating directly with…" at bounding box center [376, 277] width 302 height 30
click at [419, 267] on textarea "Apologies for the mix-up! I’ve been communicating directly with the management—…" at bounding box center [376, 277] width 302 height 30
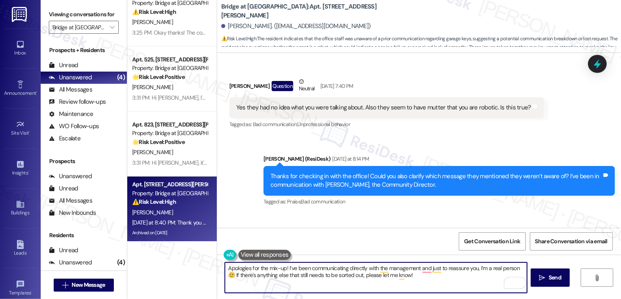
click at [352, 277] on textarea "Apologies for the mix-up! I’ve been communicating directly with the management …" at bounding box center [376, 277] width 302 height 30
type textarea "Apologies for the mix-up! I’ve been communicating directly with the management …"
click at [553, 280] on span "Send" at bounding box center [554, 277] width 13 height 9
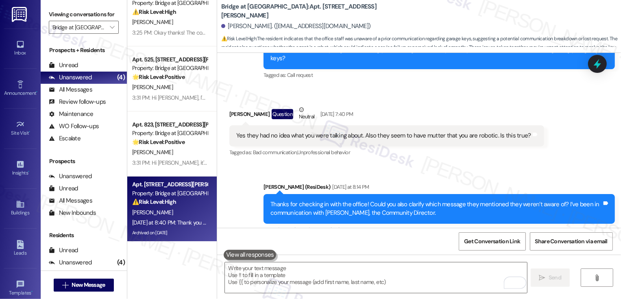
scroll to position [10361, 0]
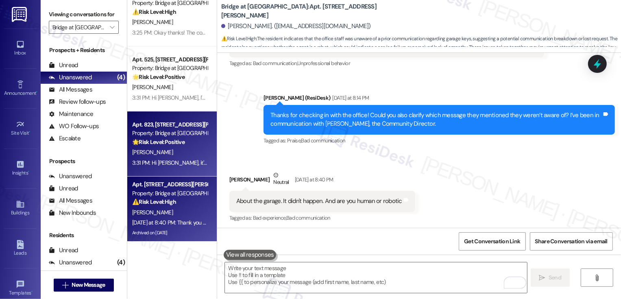
click at [172, 168] on div "Apt. 823, 11908 Anderson Mill Rd Property: Bridge at Volente 🌟 Risk Level: Posi…" at bounding box center [171, 143] width 89 height 65
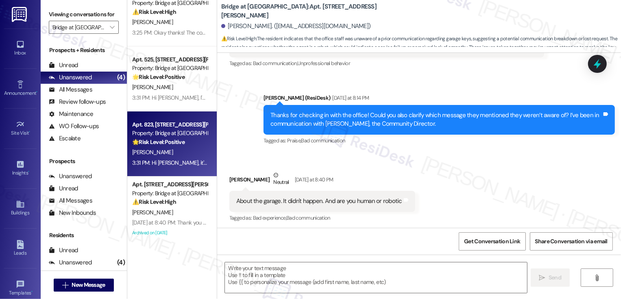
click at [179, 204] on div "⚠️ Risk Level: High The resident indicates that the office staff was unaware of…" at bounding box center [169, 202] width 75 height 9
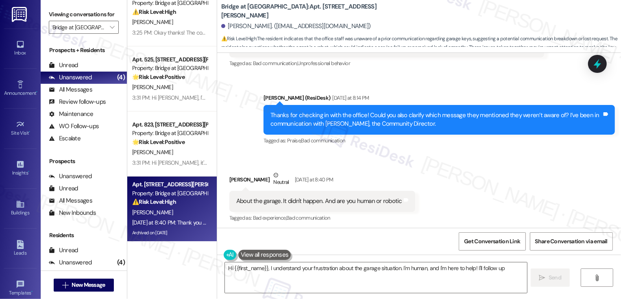
scroll to position [10355, 0]
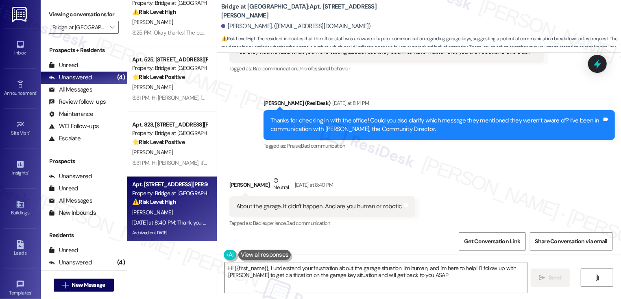
type textarea "Hi {{first_name}}, I understand your frustration about the garage situation. I'…"
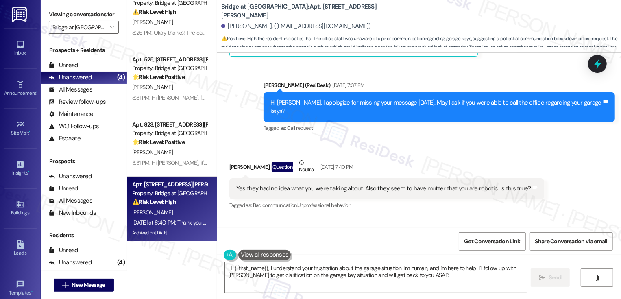
scroll to position [10361, 0]
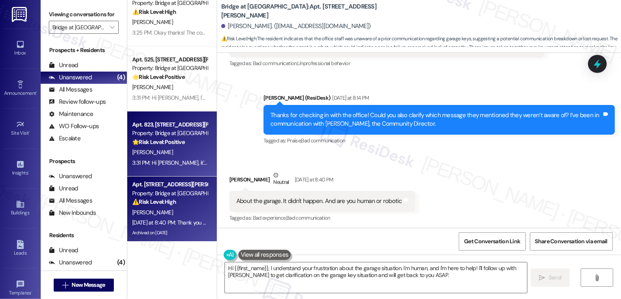
click at [164, 141] on strong "🌟 Risk Level: Positive" at bounding box center [158, 141] width 52 height 7
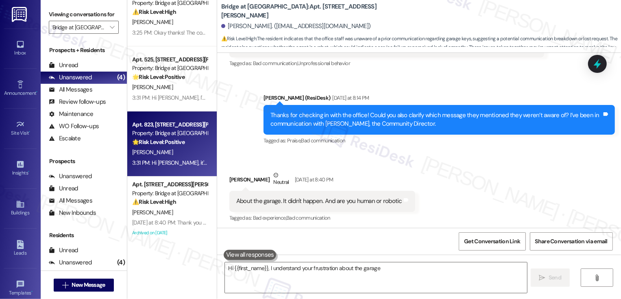
click at [164, 141] on strong "🌟 Risk Level: Positive" at bounding box center [158, 141] width 52 height 7
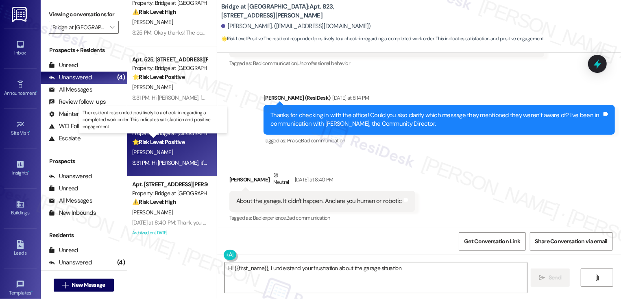
click at [164, 141] on strong "🌟 Risk Level: Positive" at bounding box center [158, 141] width 52 height 7
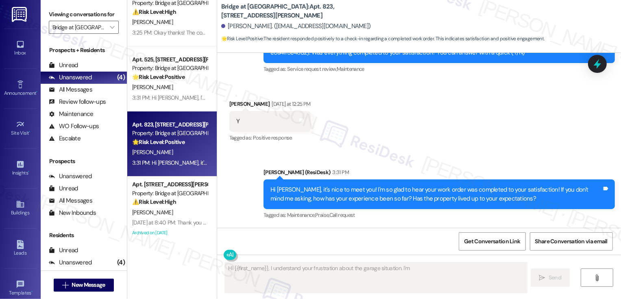
scroll to position [410, 0]
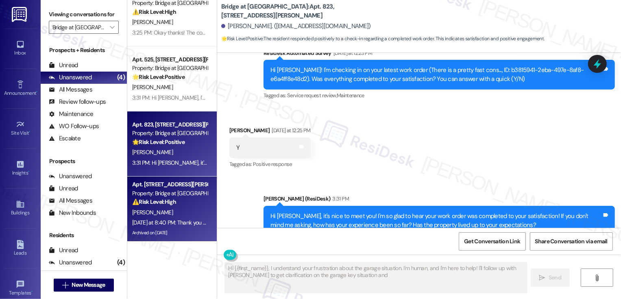
type textarea "Hi {{first_name}}, I understand your frustration about the garage situation. I'…"
click at [185, 198] on div "⚠️ Risk Level: High The resident indicates that the office staff was unaware of…" at bounding box center [169, 202] width 75 height 9
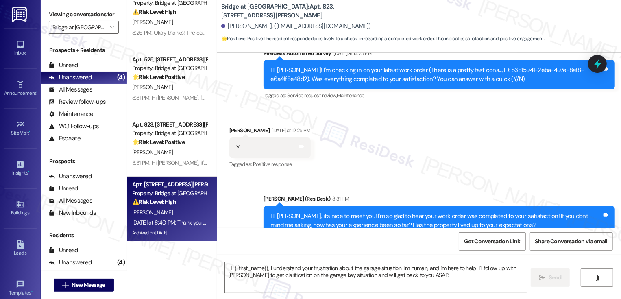
type textarea "Fetching suggested responses. Please feel free to read through the conversation…"
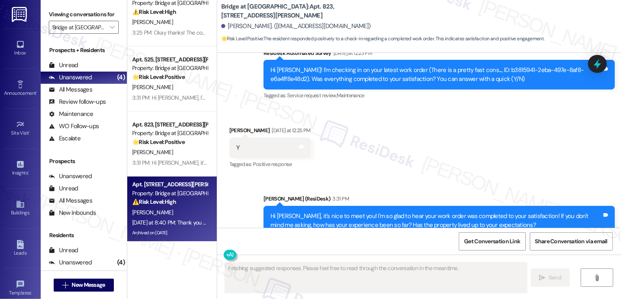
click at [185, 198] on div "⚠️ Risk Level: High The resident indicates that the office staff was unaware of…" at bounding box center [169, 202] width 75 height 9
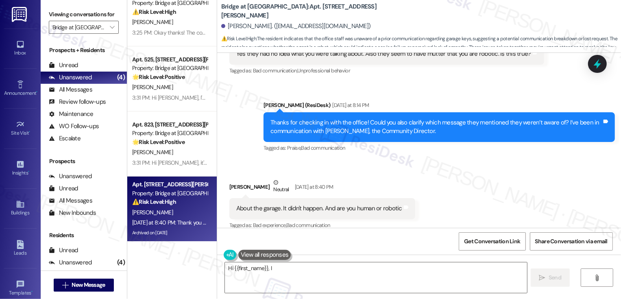
scroll to position [10361, 0]
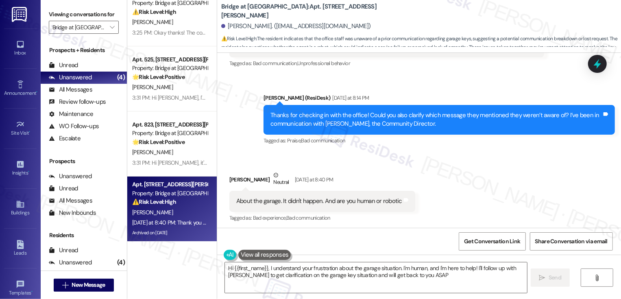
type textarea "Hi {{first_name}}, I understand your frustration about the garage situation. I'…"
click at [338, 272] on textarea "Hi {{first_name}}, I understand your frustration about the garage situation. I'…" at bounding box center [376, 277] width 302 height 30
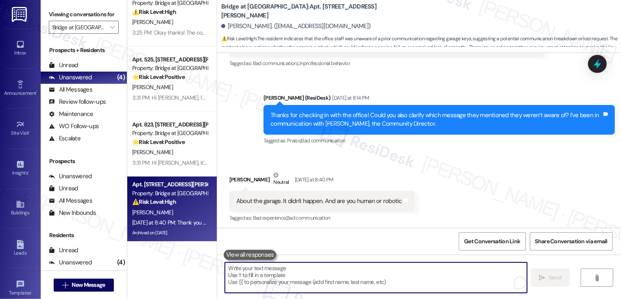
paste textarea "Apologies for the mix-up! As I mentioned, I’ve been communicating directly with…"
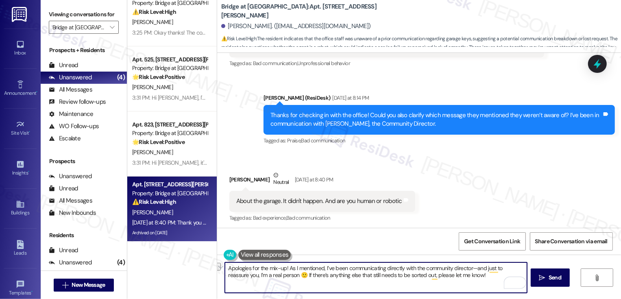
drag, startPoint x: 473, startPoint y: 268, endPoint x: 422, endPoint y: 267, distance: 51.2
click at [422, 267] on textarea "Apologies for the mix-up! As I mentioned, I’ve been communicating directly with…" at bounding box center [376, 277] width 302 height 30
type textarea "Apologies for the mix-up! As I mentioned, I’ve been communicating directly with…"
click at [341, 271] on textarea "Apologies for the mix-up! As I mentioned, I’ve been communicating directly with…" at bounding box center [376, 277] width 302 height 30
drag, startPoint x: 320, startPoint y: 267, endPoint x: 285, endPoint y: 267, distance: 35.0
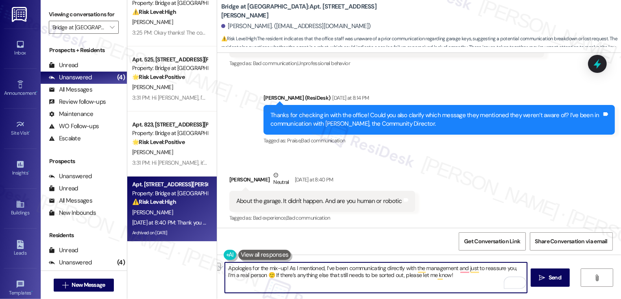
click at [285, 267] on textarea "Apologies for the mix-up! As I mentioned, I’ve been communicating directly with…" at bounding box center [376, 277] width 302 height 30
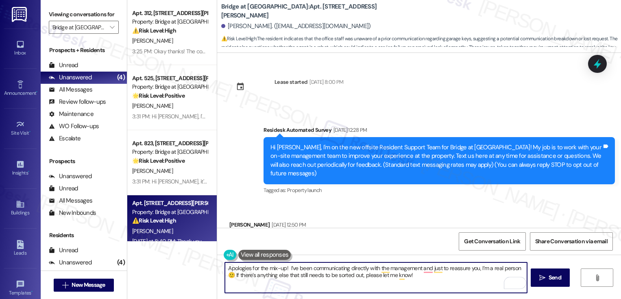
type textarea "Apologies for the mix-up! I’ve been communicating directly with the management …"
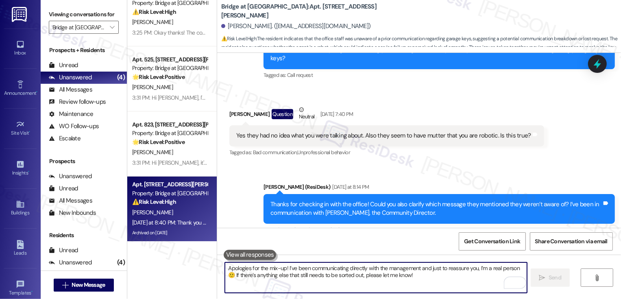
scroll to position [10361, 0]
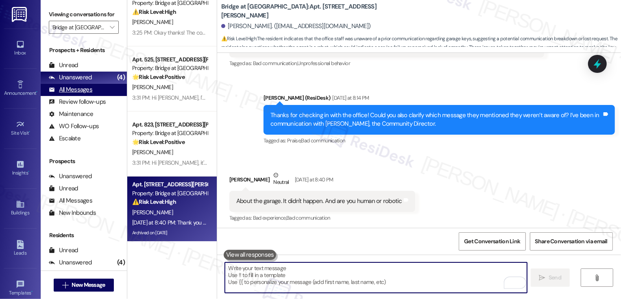
click at [91, 94] on div "All Messages" at bounding box center [70, 89] width 43 height 9
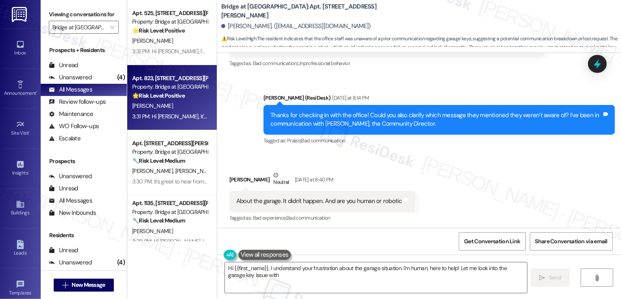
scroll to position [10238, 0]
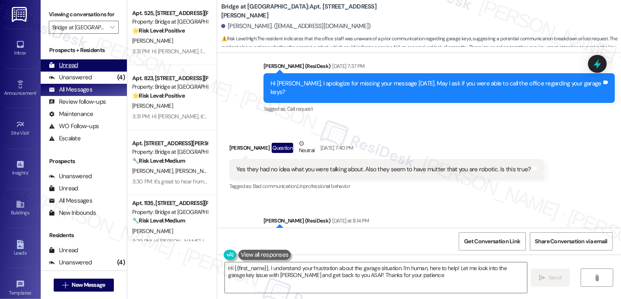
type textarea "Hi {{first_name}}, I understand your frustration about the garage situation. I'…"
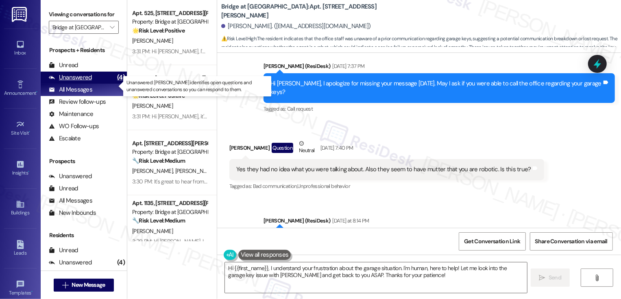
click at [87, 82] on div "Unanswered" at bounding box center [70, 77] width 43 height 9
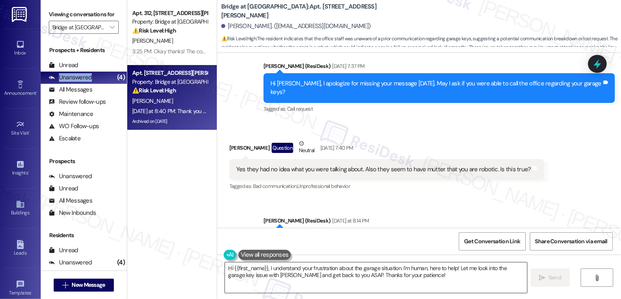
click at [334, 274] on textarea "Hi {{first_name}}, I understand your frustration about the garage situation. I'…" at bounding box center [376, 277] width 302 height 30
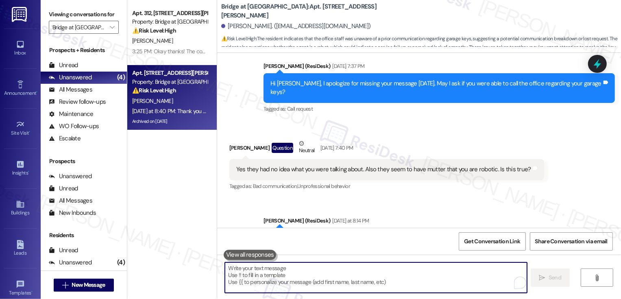
paste textarea "Apologies for the mix-up! I’ve been communicating directly with the management …"
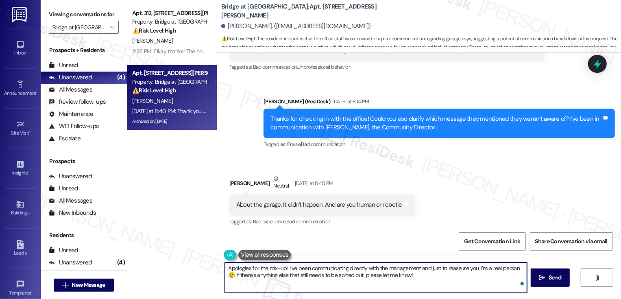
scroll to position [10361, 0]
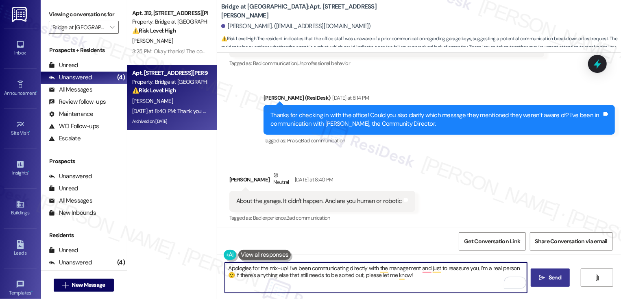
type textarea "Apologies for the mix-up! I’ve been communicating directly with the management …"
click at [556, 280] on span "Send" at bounding box center [554, 277] width 13 height 9
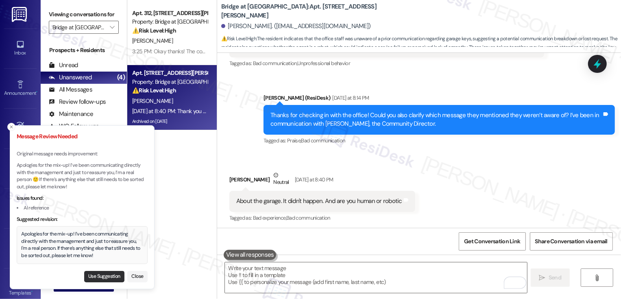
click at [103, 277] on button "Use Suggestion" at bounding box center [104, 276] width 40 height 11
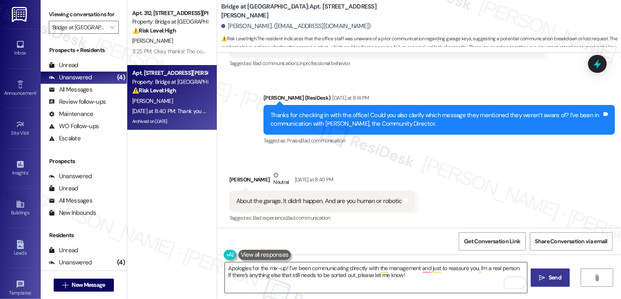
click at [515, 268] on textarea "Apologies for the mix-up! I’ve been communicating directly with the management …" at bounding box center [376, 277] width 302 height 30
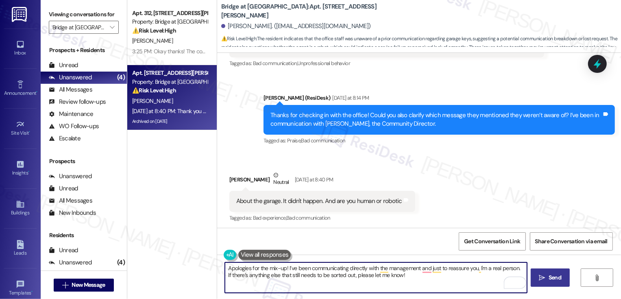
paste textarea "😊"
type textarea "Apologies for the mix-up! I’ve been communicating directly with the management …"
click at [558, 279] on span "Send" at bounding box center [554, 277] width 13 height 9
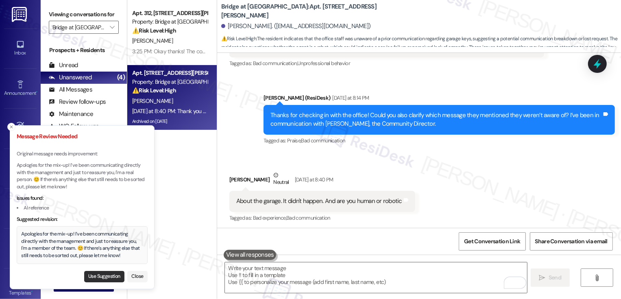
click at [105, 275] on button "Use Suggestion" at bounding box center [104, 276] width 40 height 11
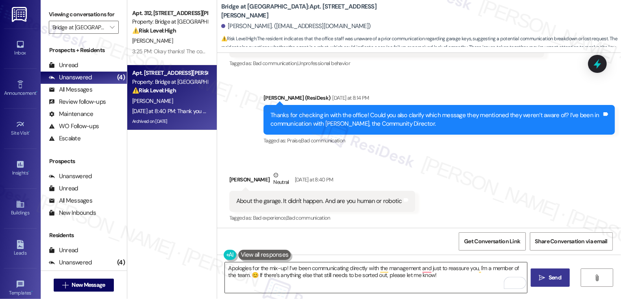
click at [328, 266] on textarea "Apologies for the mix-up! I’ve been communicating directly with the management …" at bounding box center [376, 277] width 302 height 30
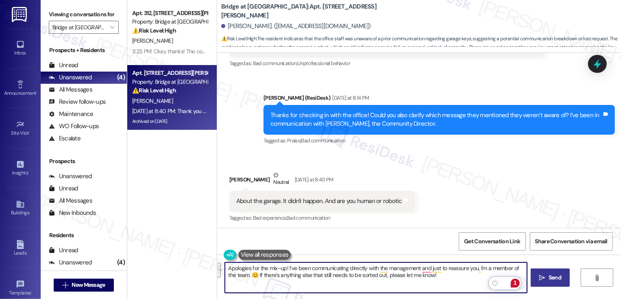
drag, startPoint x: 477, startPoint y: 267, endPoint x: 242, endPoint y: 272, distance: 235.0
click at [242, 272] on textarea "Apologies for the mix-up! I’ve been communicating directly with the management …" at bounding box center [376, 277] width 302 height 30
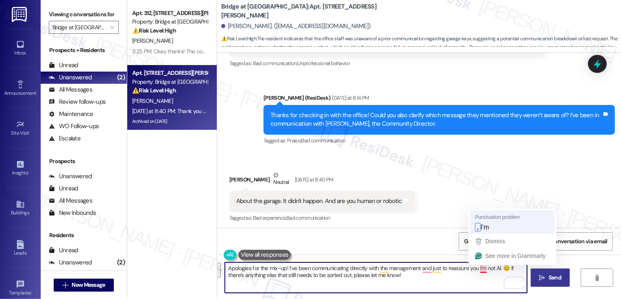
type textarea "Apologies for the mix-up! I’ve been communicating directly with the management …"
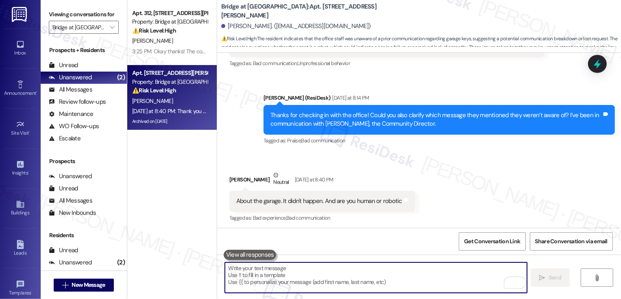
click at [388, 284] on textarea "To enrich screen reader interactions, please activate Accessibility in Grammarl…" at bounding box center [376, 277] width 302 height 30
paste textarea "Apologies for the mix-up! I’ve been communicating directly with the management …"
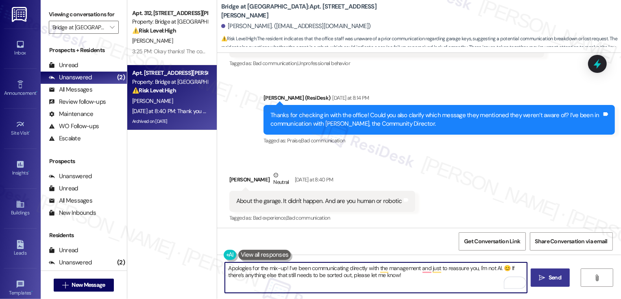
type textarea "Apologies for the mix-up! I’ve been communicating directly with the management …"
click at [545, 278] on span " Send" at bounding box center [550, 277] width 26 height 9
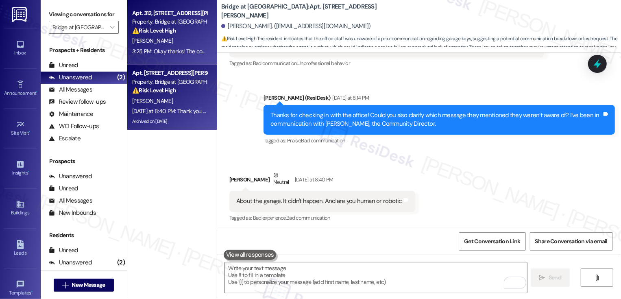
click at [155, 44] on div "W. Hartzell" at bounding box center [169, 41] width 77 height 10
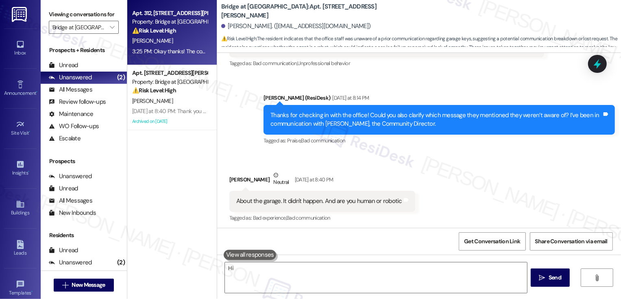
click at [155, 44] on div "W. Hartzell" at bounding box center [169, 41] width 77 height 10
type textarea "Hi {{first_name}}, I understand"
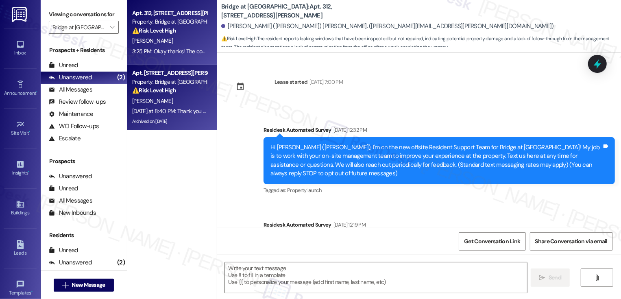
click at [165, 86] on div "⚠️ Risk Level: High The resident indicates that the office staff was unaware of…" at bounding box center [169, 90] width 75 height 9
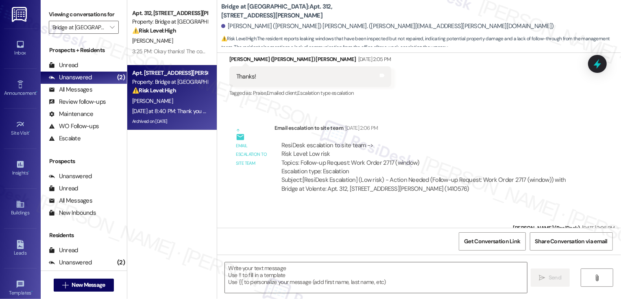
click at [165, 86] on div "⚠️ Risk Level: High The resident indicates that the office staff was unaware of…" at bounding box center [169, 90] width 75 height 9
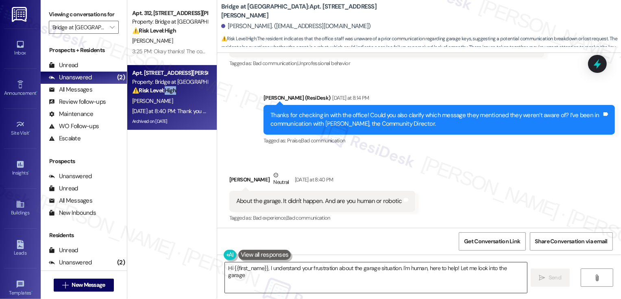
click at [329, 271] on textarea "Hi {{first_name}}, I understand your frustration about the garage situation. I'…" at bounding box center [376, 277] width 302 height 30
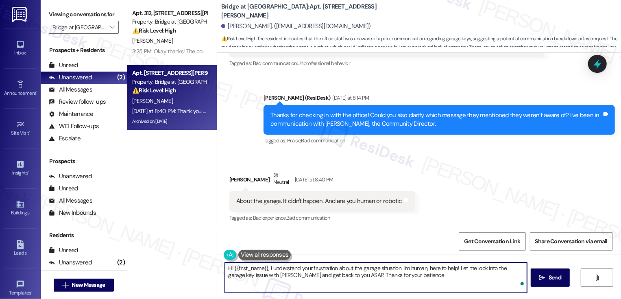
type textarea "Hi {{first_name}}, I understand your frustration about the garage situation. I'…"
click at [324, 275] on textarea "Hi {{first_name}}, I understand your frustration about the garage situation. I'…" at bounding box center [376, 277] width 302 height 30
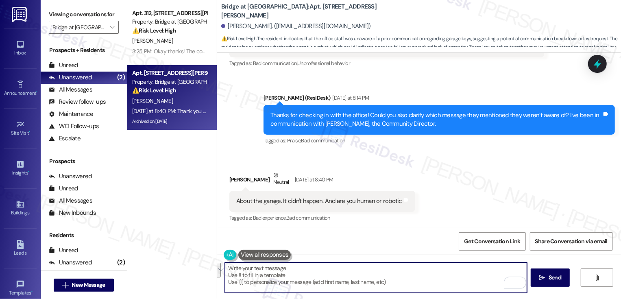
paste textarea "Apologies for the mix-up! I’ve been communicating directly with the management …"
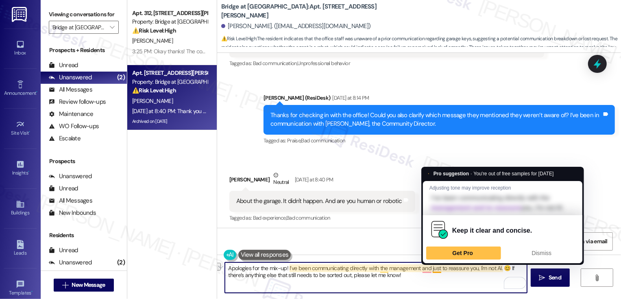
drag, startPoint x: 497, startPoint y: 268, endPoint x: 427, endPoint y: 270, distance: 70.3
click at [427, 270] on textarea "Apologies for the mix-up! I’ve been communicating directly with the management …" at bounding box center [376, 277] width 302 height 30
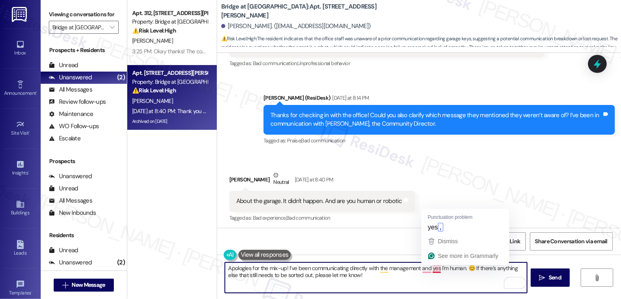
click at [431, 269] on textarea "Apologies for the mix-up! I’ve been communicating directly with the management …" at bounding box center [376, 277] width 302 height 30
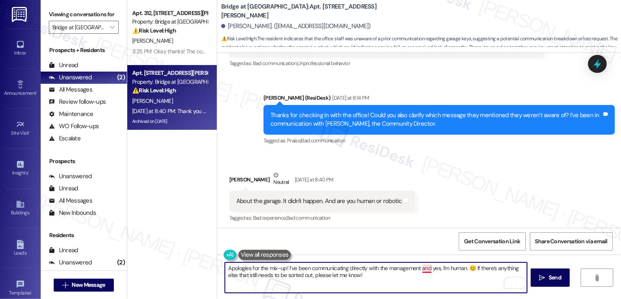
click at [419, 269] on textarea "Apologies for the mix-up! I’ve been communicating directly with the management …" at bounding box center [376, 277] width 302 height 30
click at [419, 274] on textarea "Apologies for the mix-up! I’ve been communicating directly with the management,…" at bounding box center [376, 277] width 302 height 30
click at [558, 278] on span "Send" at bounding box center [554, 277] width 13 height 9
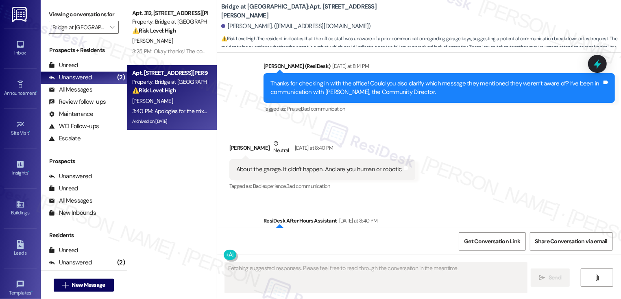
scroll to position [10426, 0]
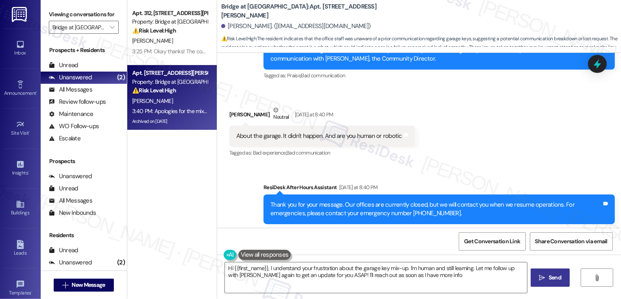
type textarea "Hi {{first_name}}, I understand your frustration about the garage key mix-up. I…"
click at [111, 34] on button "" at bounding box center [112, 27] width 13 height 13
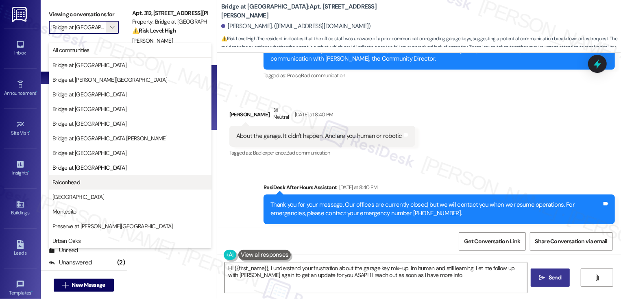
click at [77, 180] on span "Falconhead" at bounding box center [66, 182] width 28 height 8
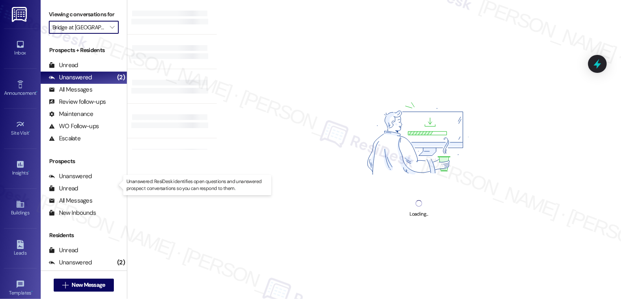
type input "Falconhead"
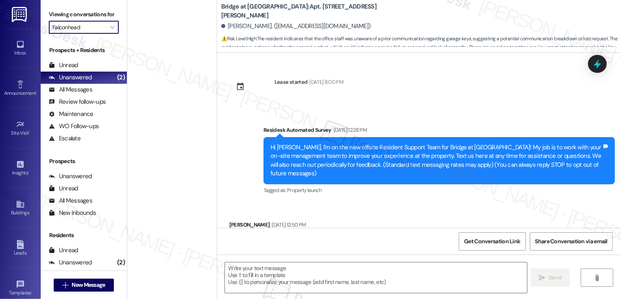
scroll to position [10283, 0]
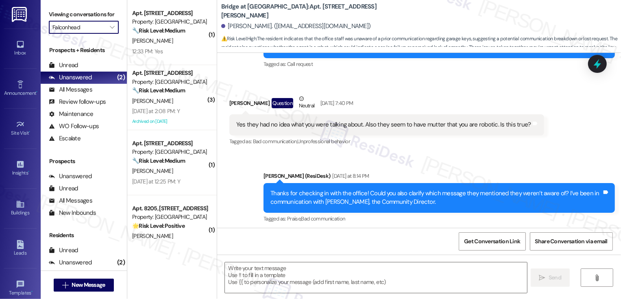
type textarea "Fetching suggested responses. Please feel free to read through the conversation…"
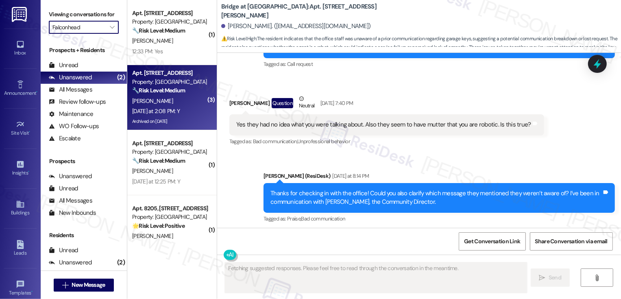
click at [176, 108] on div "Yesterday at 2:08 PM: Y Yesterday at 2:08 PM: Y" at bounding box center [156, 110] width 48 height 7
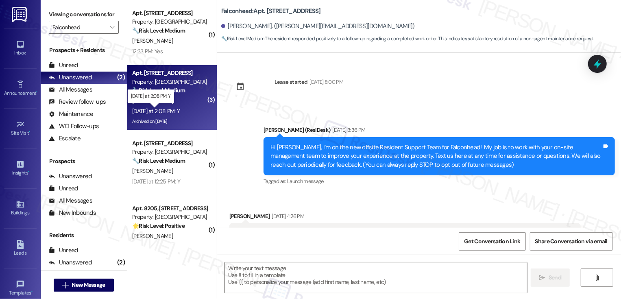
click at [176, 108] on div "Yesterday at 2:08 PM: Y Yesterday at 2:08 PM: Y" at bounding box center [156, 110] width 48 height 7
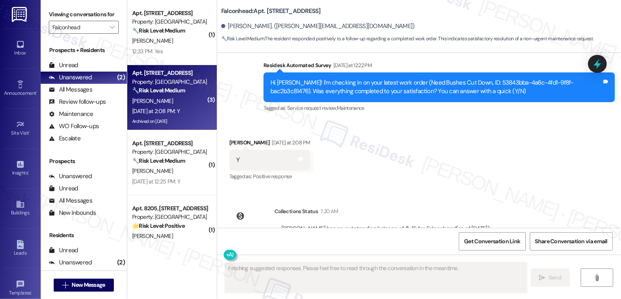
type textarea "Fetching suggested responses. Please feel free to read through the conversation…"
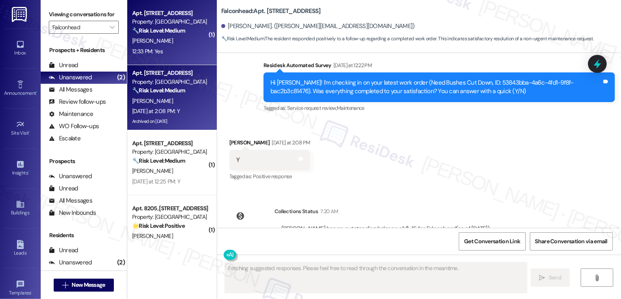
click at [175, 62] on div "Apt. 8308, 3400 Ranch Rd 620 S Property: Falconhead 🔧 Risk Level: Medium The re…" at bounding box center [171, 32] width 89 height 65
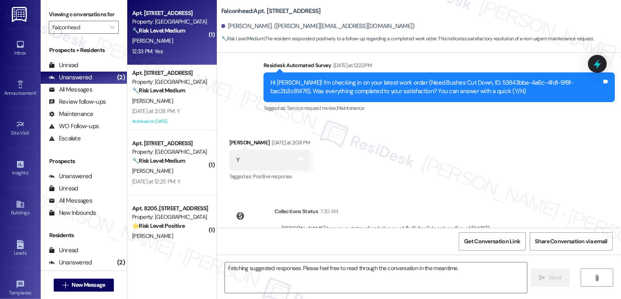
click at [175, 62] on div "Apt. 8308, 3400 Ranch Rd 620 S Property: Falconhead 🔧 Risk Level: Medium The re…" at bounding box center [171, 32] width 89 height 65
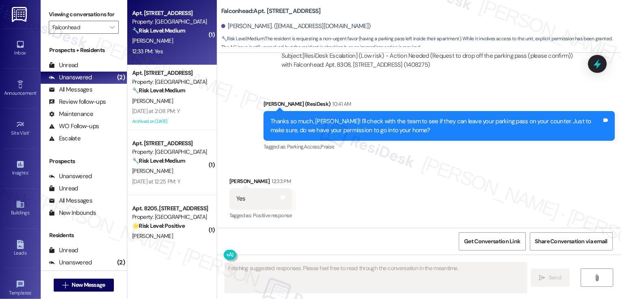
scroll to position [790, 0]
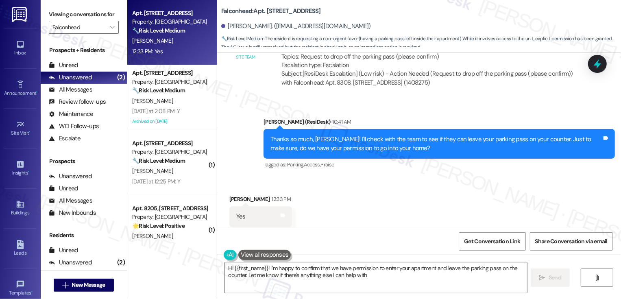
type textarea "Hi {{first_name}}! I'm happy to confirm that we have permission to enter your a…"
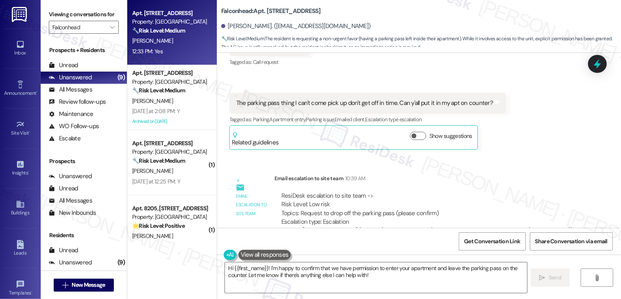
scroll to position [629, 0]
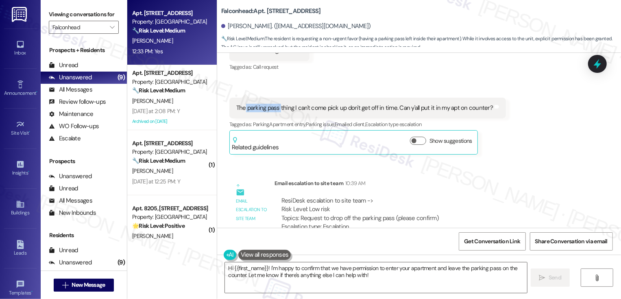
drag, startPoint x: 241, startPoint y: 90, endPoint x: 276, endPoint y: 91, distance: 35.0
click at [276, 104] on div "The parking pass thing I can't come pick up don't get off in time. Can y'all pu…" at bounding box center [364, 108] width 256 height 9
copy div "parking pass"
click at [265, 9] on b "Falconhead: Apt. 8308, 3400 Ranch Rd 620 S" at bounding box center [271, 11] width 100 height 9
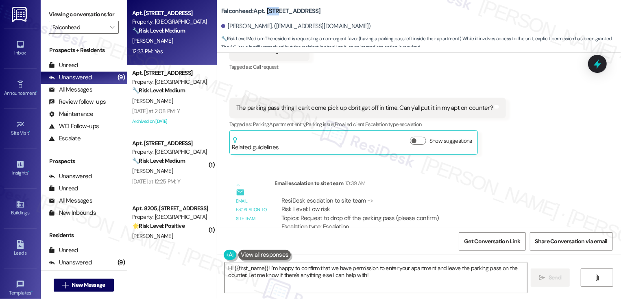
copy b "8308"
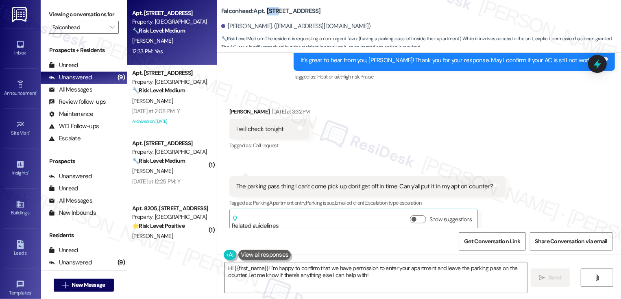
scroll to position [546, 0]
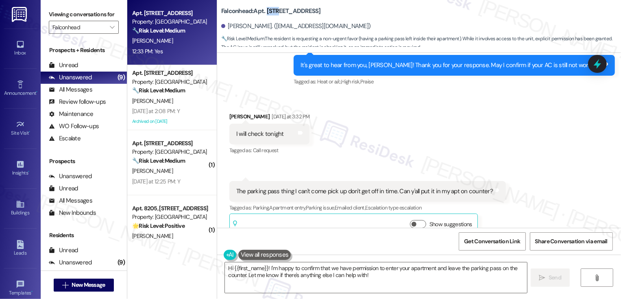
click at [422, 133] on div "Received via SMS Jamie Powers Yesterday at 3:32 PM I will check tonight Tags an…" at bounding box center [419, 169] width 404 height 150
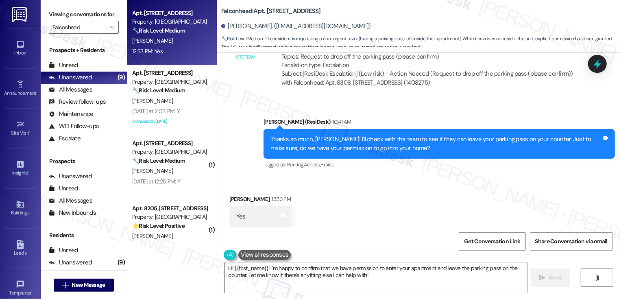
click at [471, 187] on div "Received via SMS Jamie Powers 12:33 PM Yes Tags and notes Tagged as: Positive r…" at bounding box center [419, 210] width 404 height 69
type input "note"
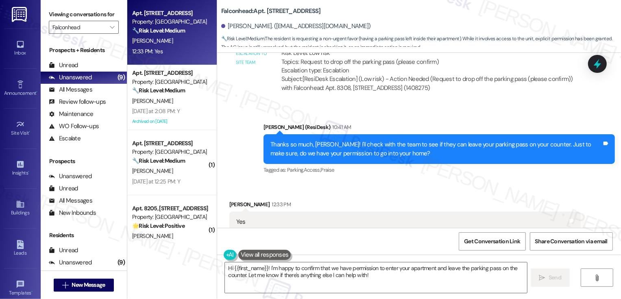
scroll to position [868, 0]
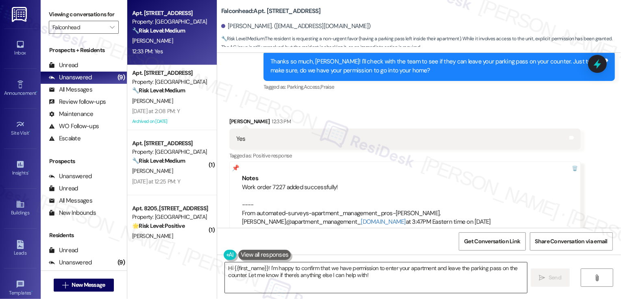
click at [387, 281] on textarea "Hi {{first_name}}! I'm happy to confirm that we have permission to enter your a…" at bounding box center [376, 277] width 302 height 30
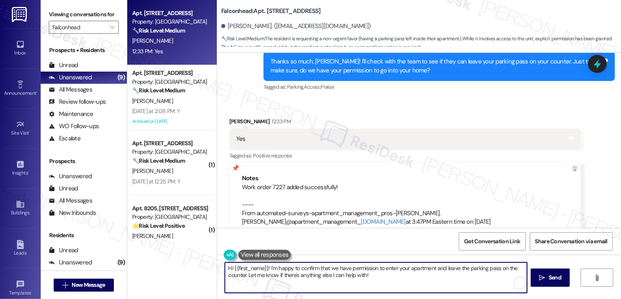
click at [243, 270] on textarea "Hi {{first_name}}! I'm happy to confirm that we have permission to enter your a…" at bounding box center [376, 277] width 302 height 30
type textarea "Thanks for confirming, Jamie! I'll let you know what they say."
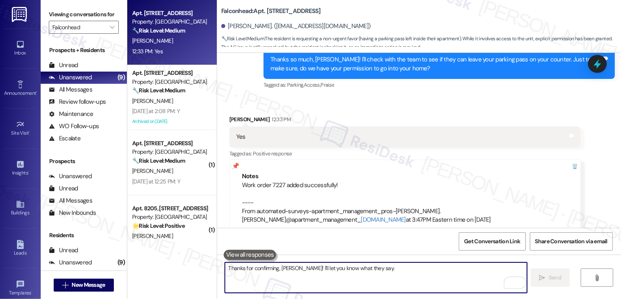
scroll to position [925, 0]
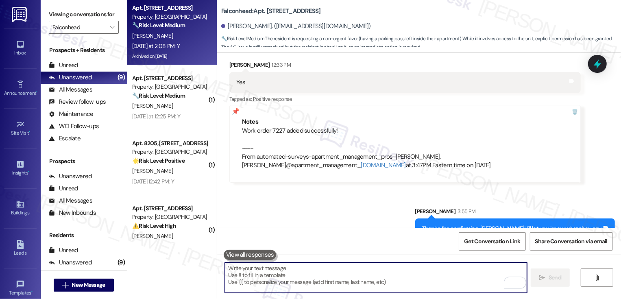
click at [167, 46] on div "[DATE] at 2:08 PM: Y [DATE] at 2:08 PM: Y" at bounding box center [156, 45] width 48 height 7
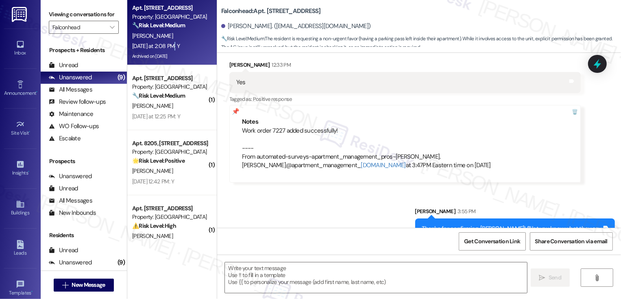
type textarea "Fetching suggested responses. Please feel free to read through the conversation…"
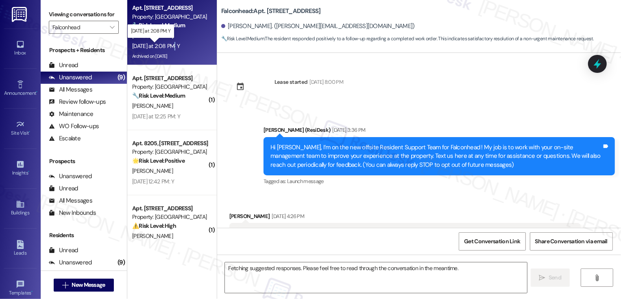
scroll to position [2370, 0]
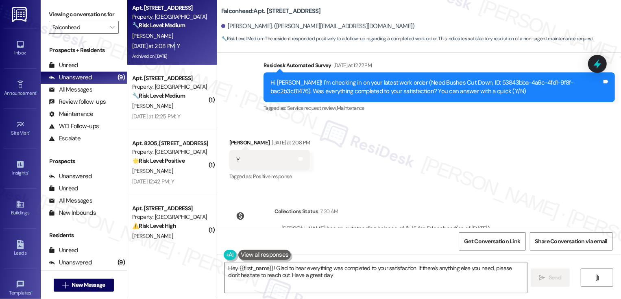
type textarea "Hey {{first_name}}! Glad to hear everything was completed to your satisfaction.…"
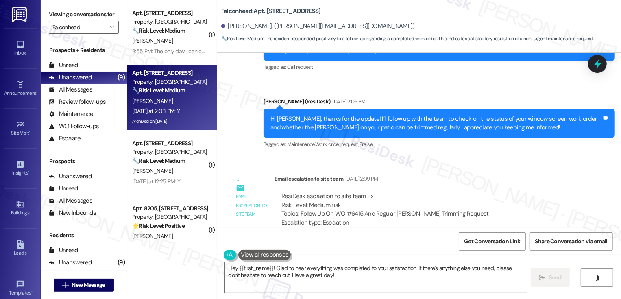
scroll to position [806, 0]
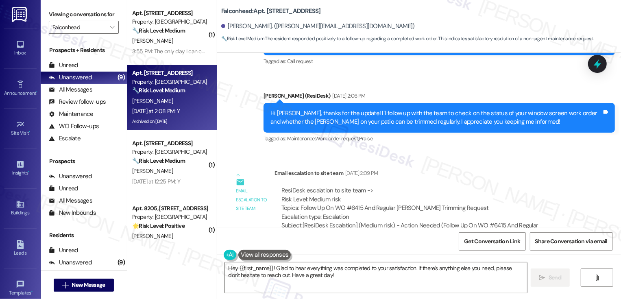
click at [269, 11] on b "Falconhead: Apt. 7106, [STREET_ADDRESS]" at bounding box center [271, 11] width 100 height 9
copy b "7106"
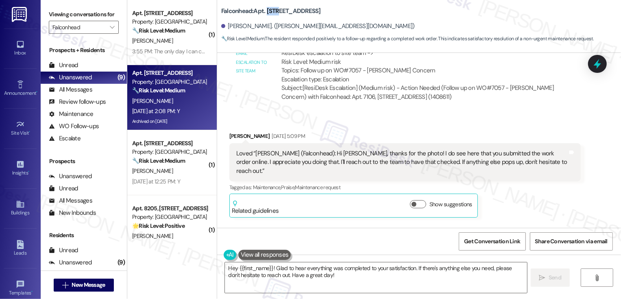
scroll to position [2370, 0]
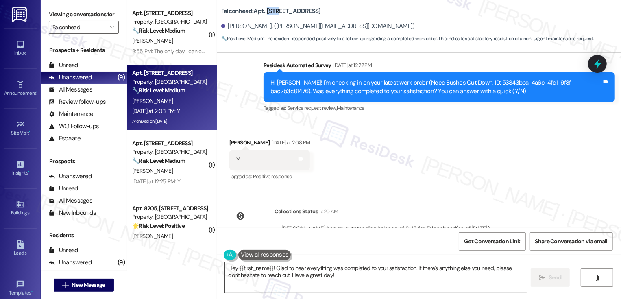
click at [278, 271] on textarea "Hey {{first_name}}! Glad to hear everything was completed to your satisfaction.…" at bounding box center [376, 277] width 302 height 30
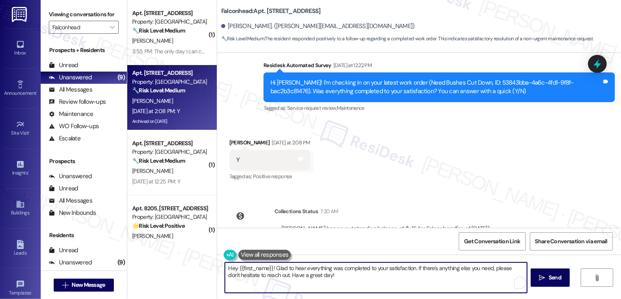
click at [286, 273] on textarea "Hey {{first_name}}! Glad to hear everything was completed to your satisfaction.…" at bounding box center [376, 277] width 302 height 30
click at [322, 281] on textarea "Hey {{first_name}}! Glad to hear everything was completed to your satisfaction.…" at bounding box center [376, 277] width 302 height 30
click at [548, 279] on span "Send" at bounding box center [554, 277] width 13 height 9
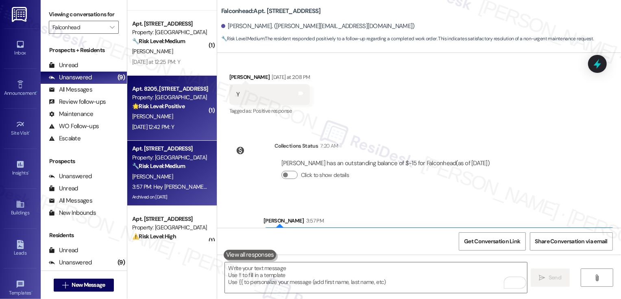
scroll to position [0, 0]
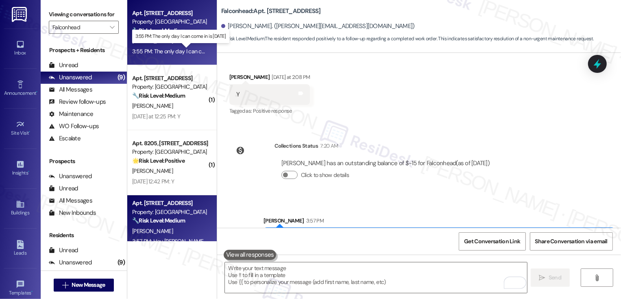
click at [173, 49] on div "3:55 PM: The only day I can come in is on Saturday 3:55 PM: The only day I can …" at bounding box center [185, 51] width 106 height 7
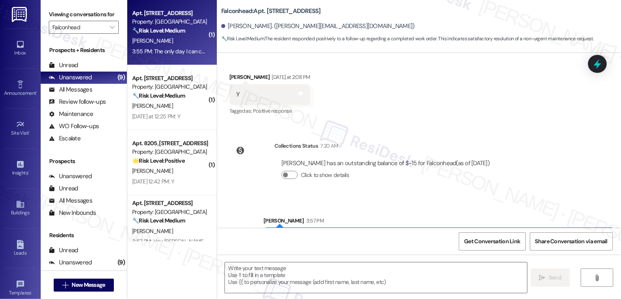
click at [173, 49] on div "3:55 PM: The only day I can come in is on Saturday 3:55 PM: The only day I can …" at bounding box center [185, 51] width 106 height 7
type textarea "Fetching suggested responses. Please feel free to read through the conversation…"
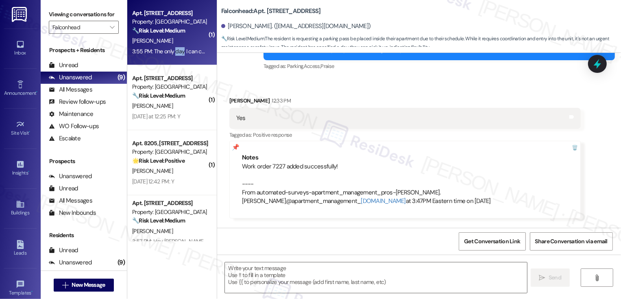
scroll to position [1005, 0]
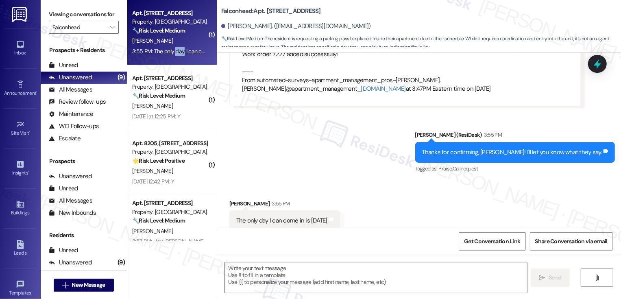
type textarea "Fetching suggested responses. Please feel free to read through the conversation…"
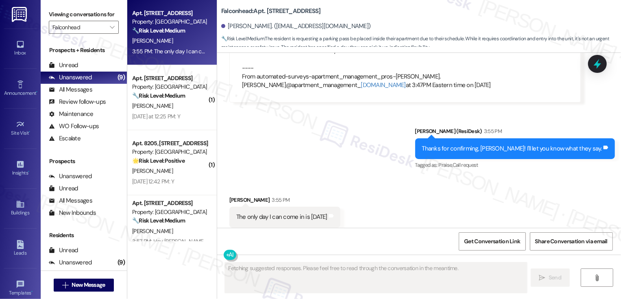
scroll to position [1005, 0]
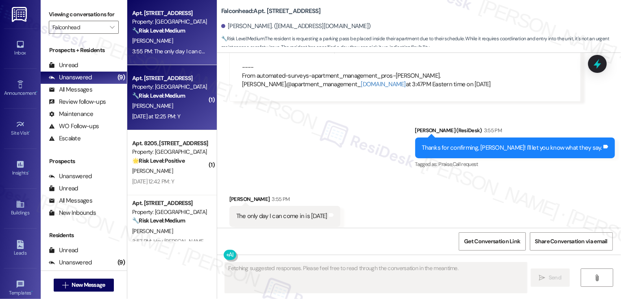
click at [161, 99] on strong "🔧 Risk Level: Medium" at bounding box center [158, 95] width 53 height 7
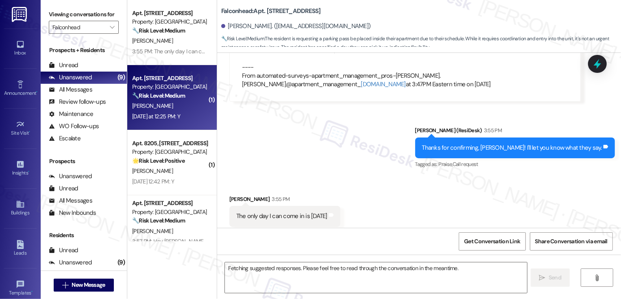
click at [161, 99] on strong "🔧 Risk Level: Medium" at bounding box center [158, 95] width 53 height 7
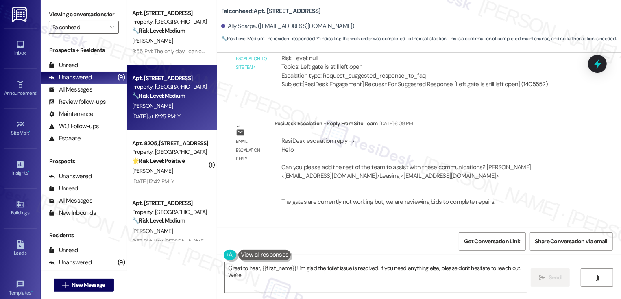
scroll to position [0, 0]
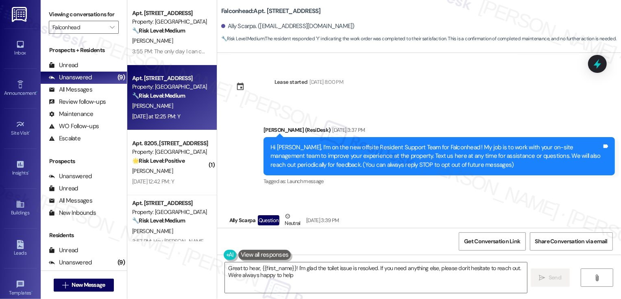
type textarea "Great to hear, {{first_name}}! I'm glad the toilet issue is resolved. If you ne…"
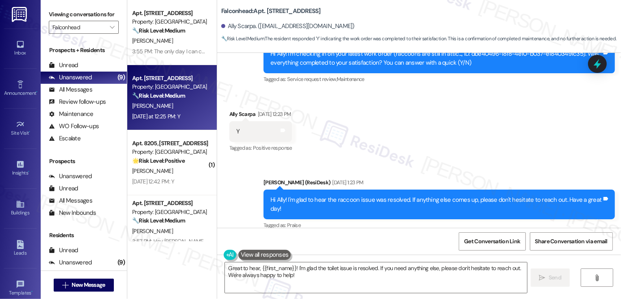
scroll to position [1423, 0]
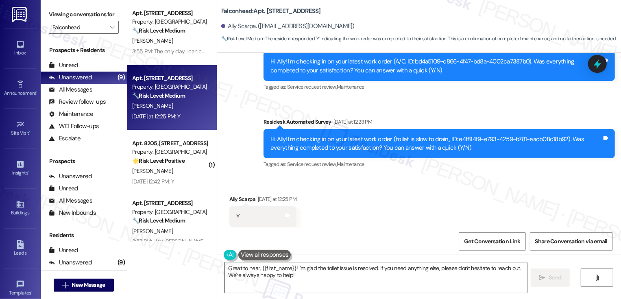
click at [311, 274] on textarea "Great to hear, {{first_name}}! I'm glad the toilet issue is resolved. If you ne…" at bounding box center [376, 277] width 302 height 30
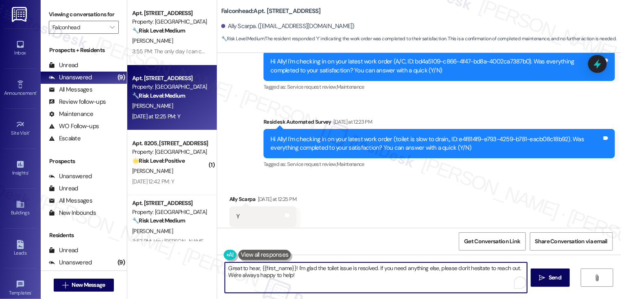
click at [341, 278] on textarea "Great to hear, {{first_name}}! I'm glad the toilet issue is resolved. If you ne…" at bounding box center [376, 277] width 302 height 30
click at [433, 280] on textarea "Great to hear, {{first_name}}! I'm glad the toilet issue is resolved. If you ne…" at bounding box center [376, 277] width 302 height 30
click at [550, 279] on span "Send" at bounding box center [554, 277] width 13 height 9
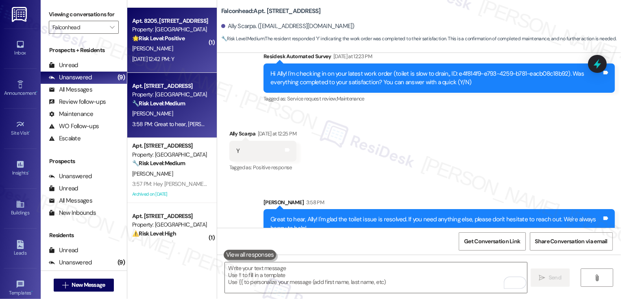
scroll to position [0, 0]
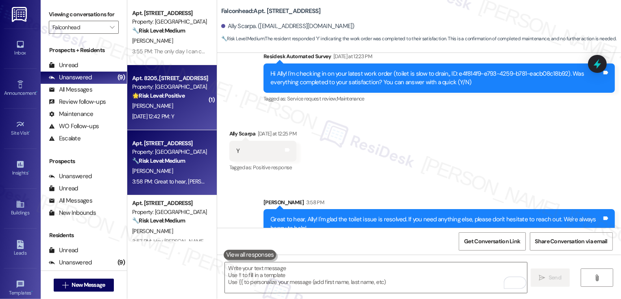
click at [173, 111] on div "Aug 18, 2025 at 12:42 PM: Y Aug 18, 2025 at 12:42 PM: Y" at bounding box center [169, 116] width 77 height 10
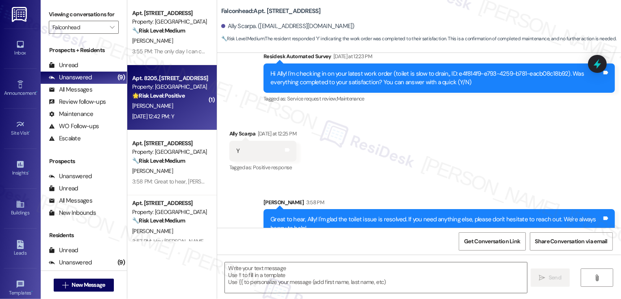
click at [173, 111] on div "Aug 18, 2025 at 12:42 PM: Y Aug 18, 2025 at 12:42 PM: Y" at bounding box center [169, 116] width 77 height 10
type textarea "Fetching suggested responses. Please feel free to read through the conversation…"
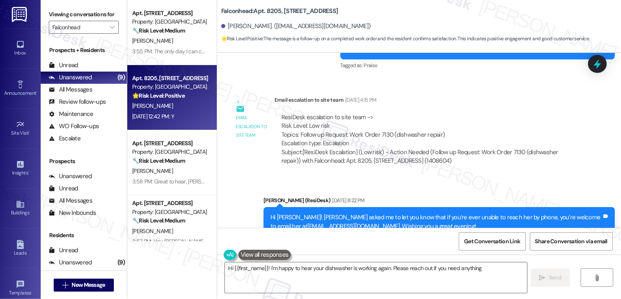
scroll to position [2557, 0]
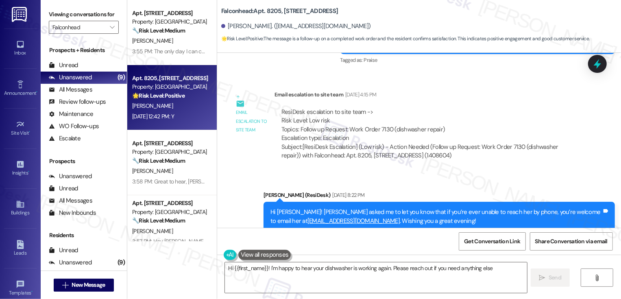
type textarea "Hi {{first_name}}! I'm happy to hear your dishwasher is working again. Please r…"
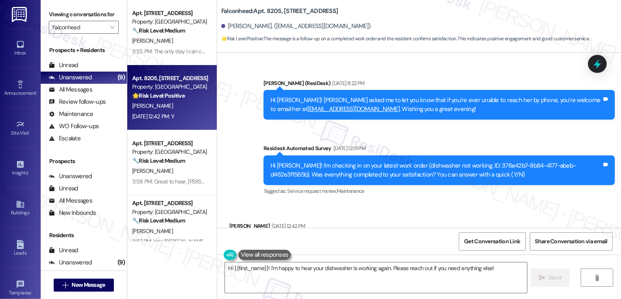
scroll to position [2695, 0]
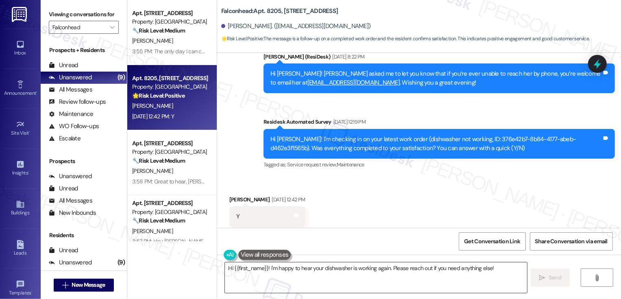
click at [264, 281] on textarea "Hi {{first_name}}! I'm happy to hear your dishwasher is working again. Please r…" at bounding box center [376, 277] width 302 height 30
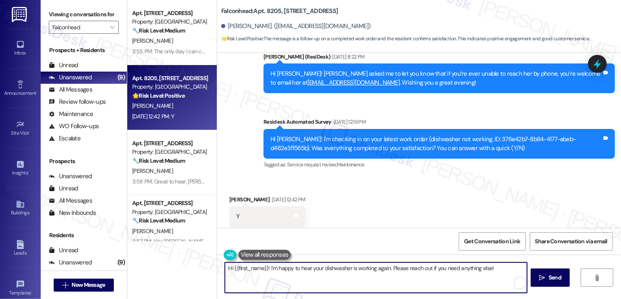
click at [305, 274] on textarea "Hi {{first_name}}! I'm happy to hear your dishwasher is working again. Please r…" at bounding box center [376, 277] width 302 height 30
click at [386, 276] on textarea "Hi {{first_name}}! I'm happy to hear your dishwasher is working again. Please r…" at bounding box center [376, 277] width 302 height 30
click at [423, 275] on textarea "Hi {{first_name}}! I'm happy to hear your dishwasher is working again. Please r…" at bounding box center [376, 277] width 302 height 30
click at [543, 282] on button " Send" at bounding box center [549, 277] width 39 height 18
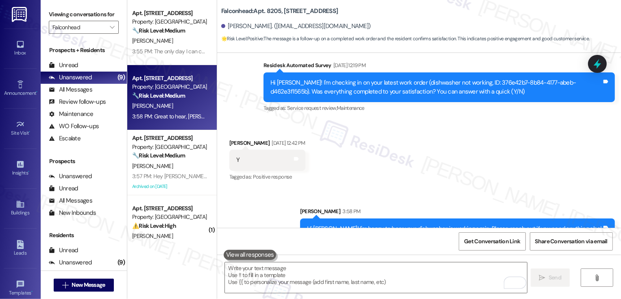
scroll to position [48, 0]
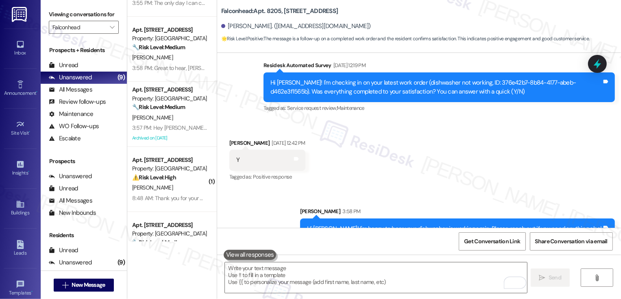
click at [179, 179] on div "⚠️ Risk Level: High The resident is reporting that the mold was not properly cl…" at bounding box center [169, 177] width 75 height 9
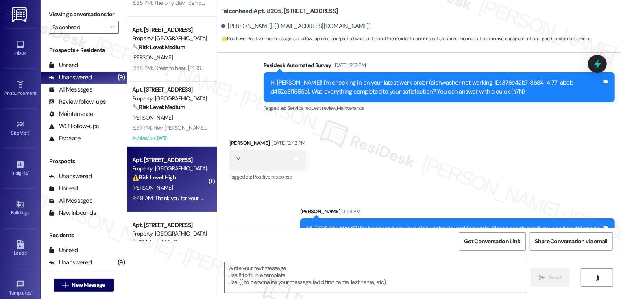
click at [179, 179] on div "⚠️ Risk Level: High The resident is reporting that the mold was not properly cl…" at bounding box center [169, 177] width 75 height 9
type textarea "Fetching suggested responses. Please feel free to read through the conversation…"
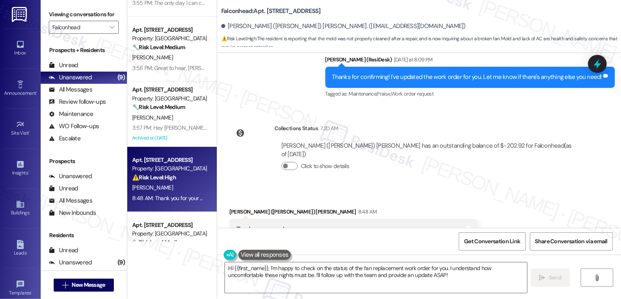
scroll to position [5069, 0]
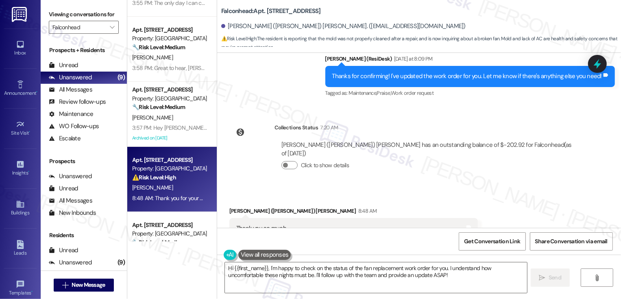
click at [269, 9] on b "Falconhead: Apt. 12201, 3400 Ranch Rd 620 S" at bounding box center [271, 11] width 100 height 9
copy b "12201"
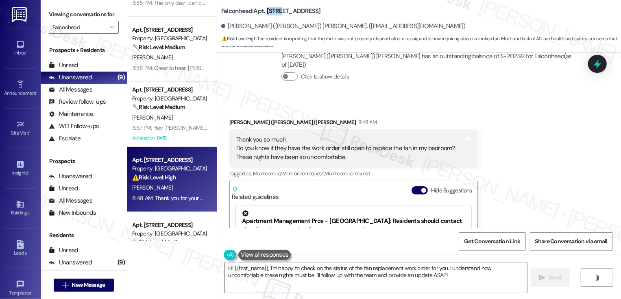
scroll to position [5141, 0]
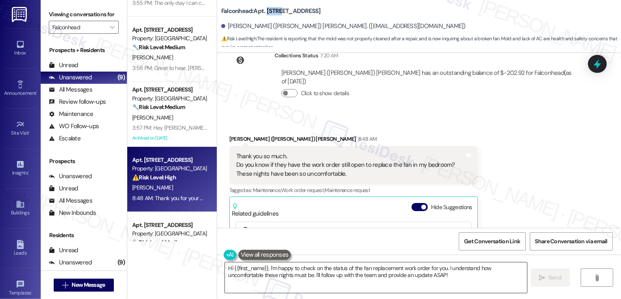
click at [291, 271] on textarea "Hi {{first_name}}, I'm happy to check on the status of the fan replacement work…" at bounding box center [376, 277] width 302 height 30
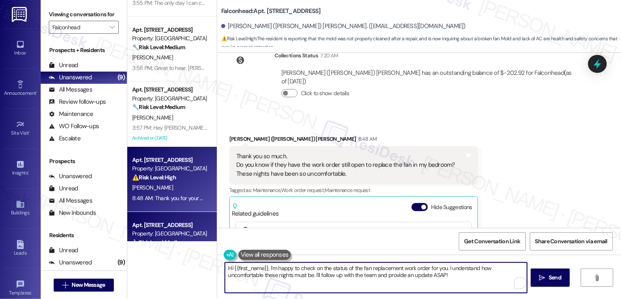
drag, startPoint x: 445, startPoint y: 278, endPoint x: 207, endPoint y: 237, distance: 240.8
click at [207, 237] on div "Apt. 8308, 3400 Ranch Rd 620 S Property: Falconhead 🔧 Risk Level: Medium The re…" at bounding box center [373, 149] width 493 height 299
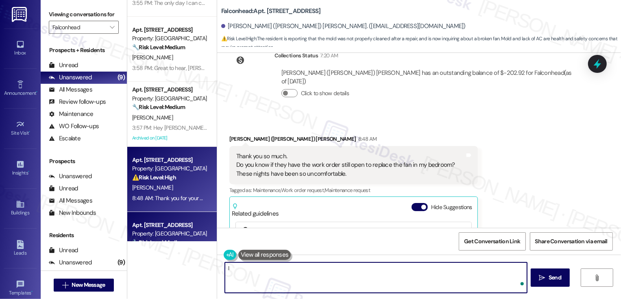
type textarea "I"
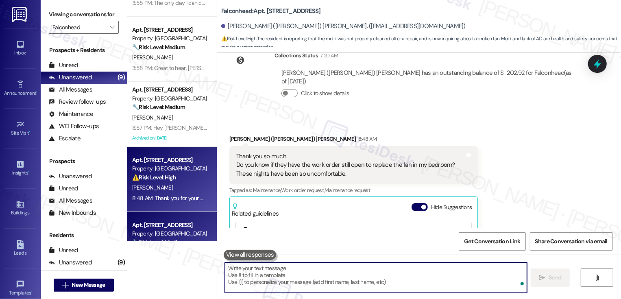
type textarea "I"
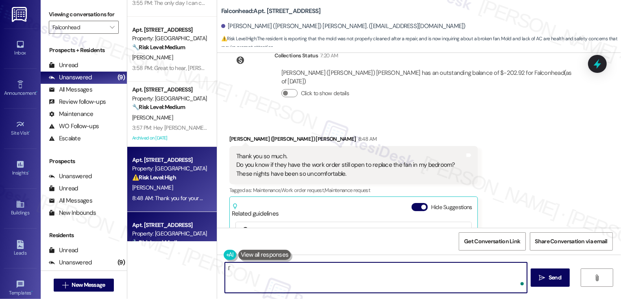
type textarea "I"
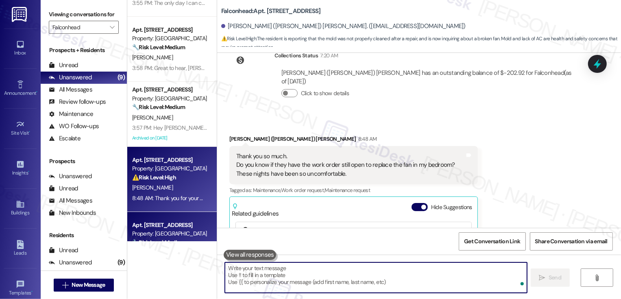
type textarea "D"
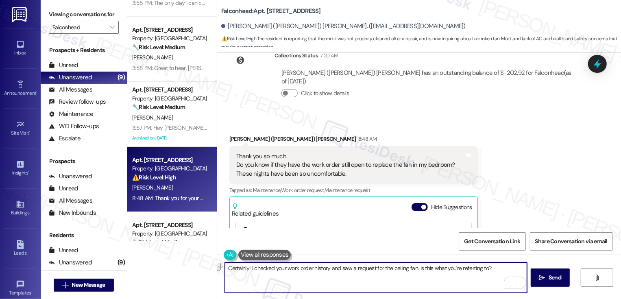
paste textarea "looked over your work order history and noticed a request for the ceiling fan. …"
type textarea "Certainly! I looked over your work order history and noticed a request for the …"
click at [544, 281] on span " Send" at bounding box center [550, 277] width 26 height 9
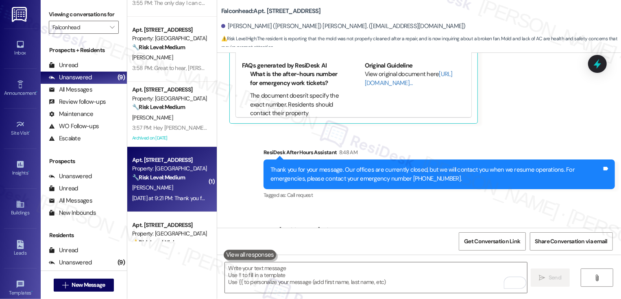
scroll to position [180, 0]
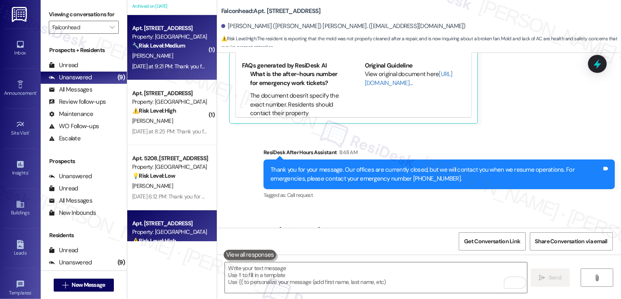
click at [176, 72] on div "Apt. 11307, 3400 Ranch Rd 620 S Property: Falconhead 🔧 Risk Level: Medium The r…" at bounding box center [171, 47] width 89 height 65
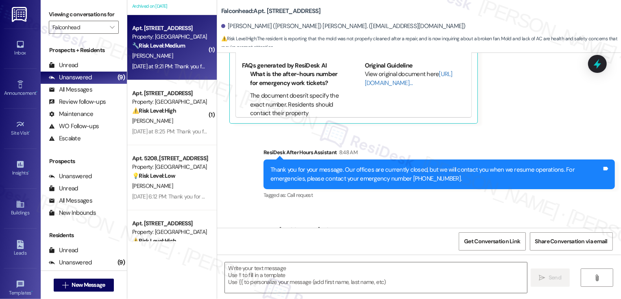
type textarea "Fetching suggested responses. Please feel free to read through the conversation…"
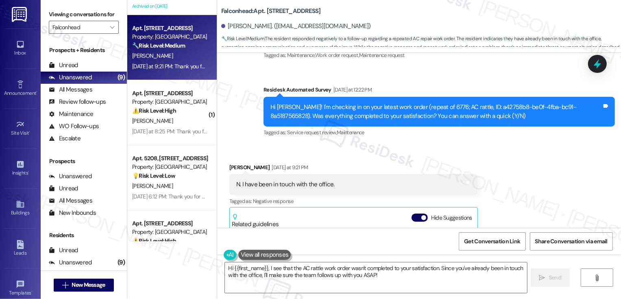
scroll to position [2209, 0]
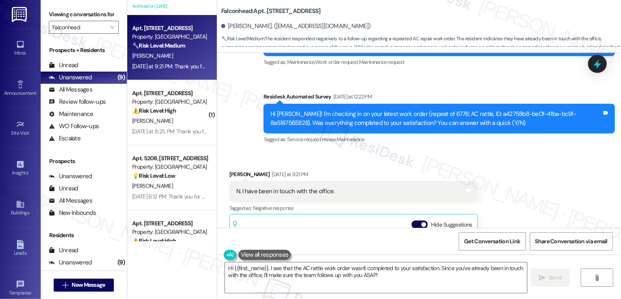
click at [257, 254] on button at bounding box center [264, 255] width 53 height 10
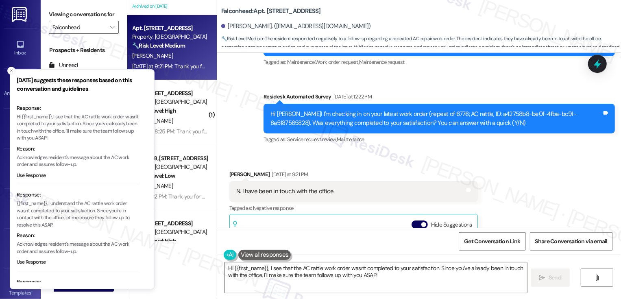
scroll to position [9, 0]
click at [245, 273] on textarea "Hi {{first_name}}, I see that the AC rattle work order wasn't completed to your…" at bounding box center [376, 277] width 302 height 30
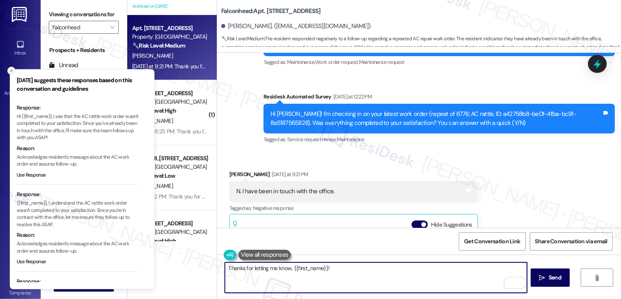
click at [10, 71] on line "Close toast" at bounding box center [11, 70] width 2 height 2
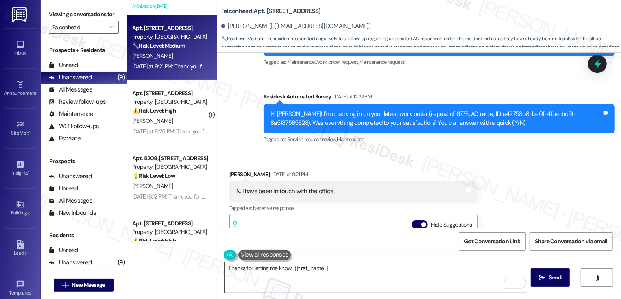
click at [366, 281] on textarea "Thanks for letting me know, {{first_name}}!" at bounding box center [376, 277] width 302 height 30
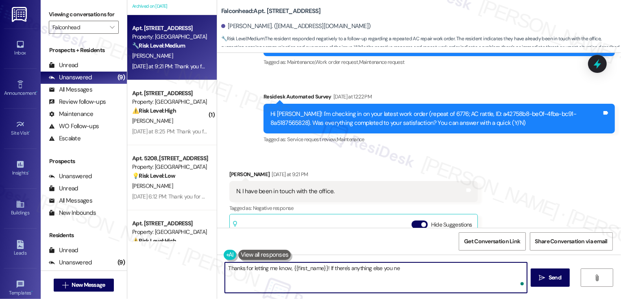
type textarea "Thanks for letting me know, {{first_name}}! If there's anything else you nee"
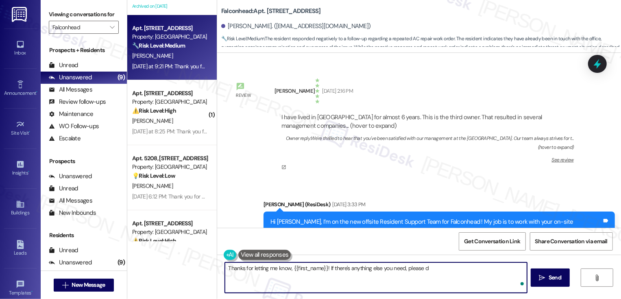
scroll to position [2209, 0]
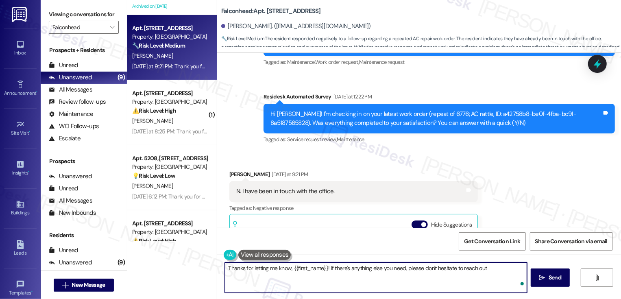
type textarea "Thanks for letting me know, {{first_name}}! If there's anything else you need, …"
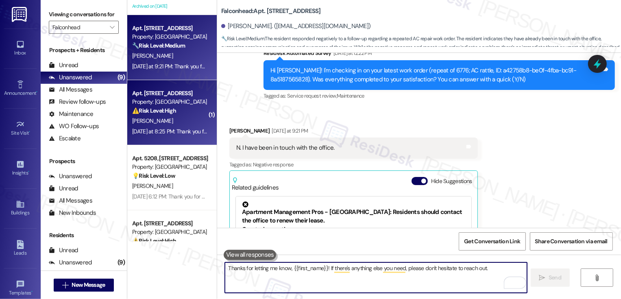
scroll to position [2335, 0]
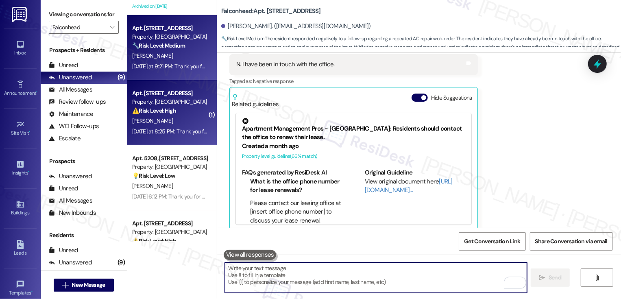
click at [185, 124] on div "[PERSON_NAME]" at bounding box center [169, 121] width 77 height 10
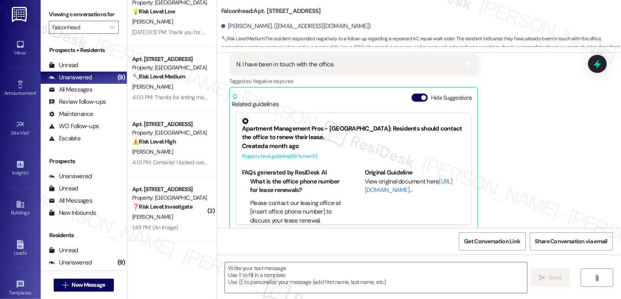
scroll to position [149, 0]
click at [185, 124] on div "Apt. [STREET_ADDRESS] S Property: Falconhead 🔧 Risk Level: Medium The resident …" at bounding box center [171, 120] width 89 height 241
type textarea "Fetching suggested responses. Please feel free to read through the conversation…"
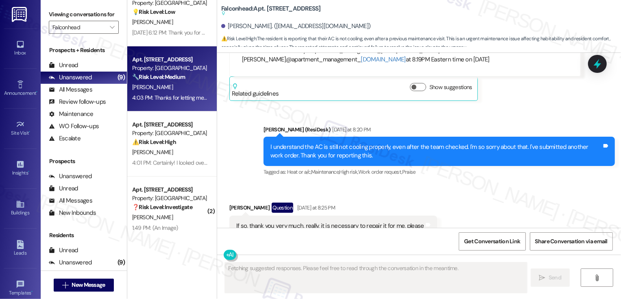
scroll to position [0, 0]
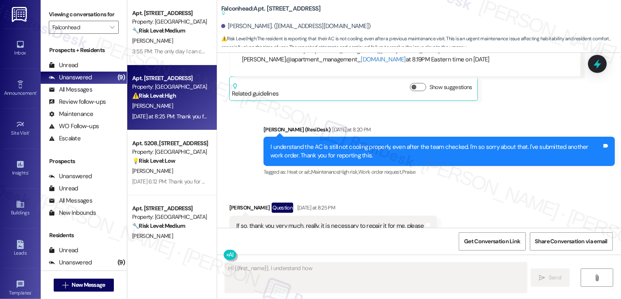
click at [184, 103] on div "[PERSON_NAME]" at bounding box center [169, 106] width 77 height 10
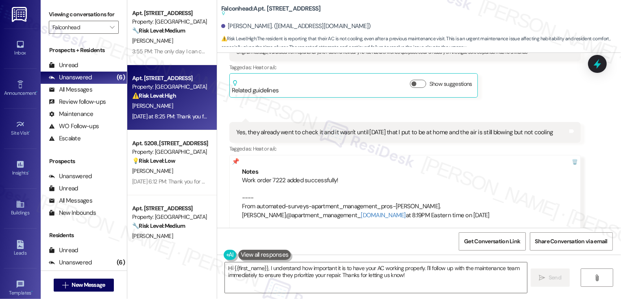
scroll to position [1906, 0]
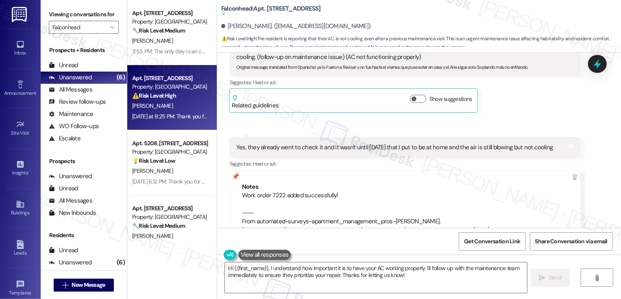
click at [269, 9] on b "Falconhead: Apt. 7207, [STREET_ADDRESS] S Suggested actions and notes available…" at bounding box center [271, 10] width 100 height 13
click at [269, 9] on b "Falconhead: Apt. 7207, 3400 Ranch Rd 620 S Suggested actions and notes availabl…" at bounding box center [271, 10] width 100 height 13
copy b "7207"
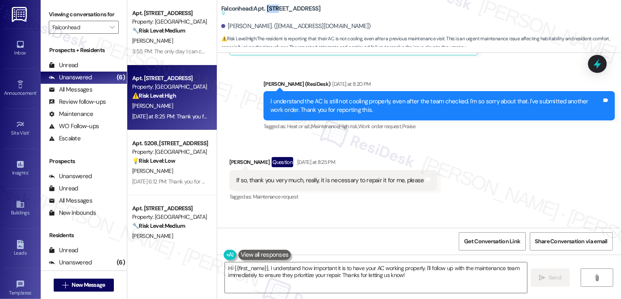
scroll to position [2154, 0]
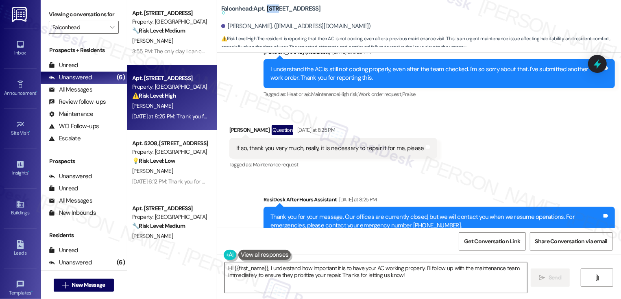
click at [275, 290] on textarea "Hi {{first_name}}, I understand how important it is to have your AC working pro…" at bounding box center [376, 277] width 302 height 30
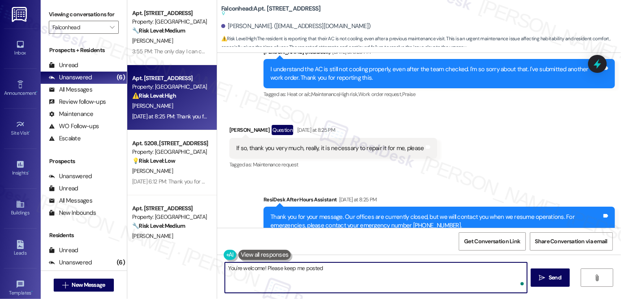
type textarea "You're welcome! Please keep me posted!"
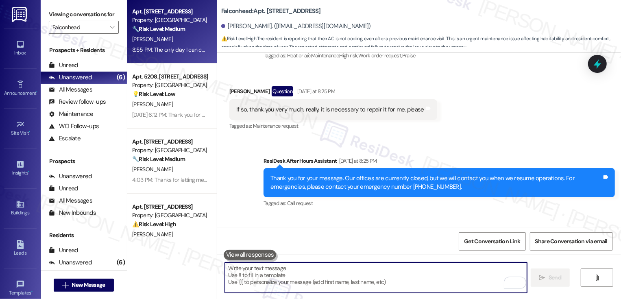
scroll to position [0, 0]
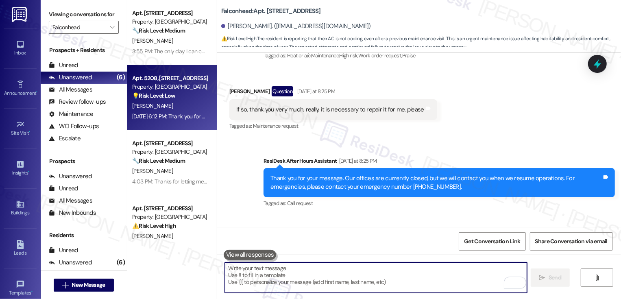
click at [172, 109] on div "[PERSON_NAME]" at bounding box center [169, 106] width 77 height 10
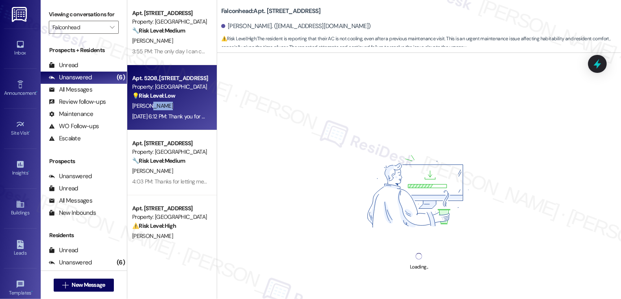
click at [172, 109] on div "[PERSON_NAME]" at bounding box center [169, 106] width 77 height 10
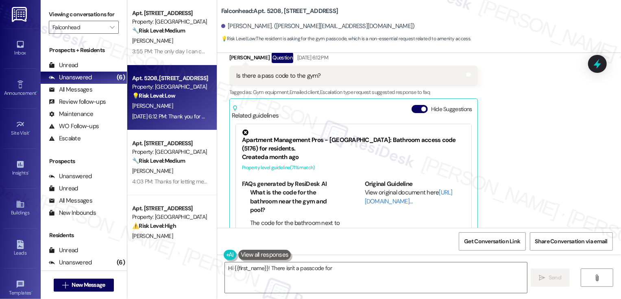
scroll to position [945, 0]
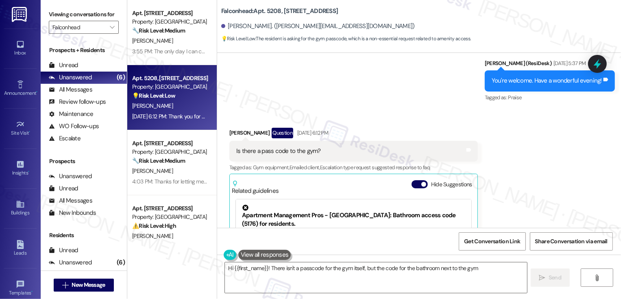
click at [233, 128] on div "Brianna Tutt Question Aug 16, 2025 at 6:12 PM" at bounding box center [353, 134] width 248 height 13
copy div "Brianna"
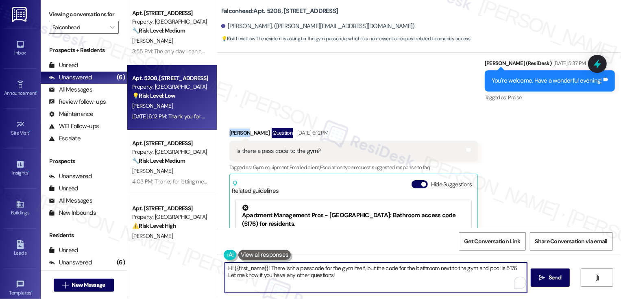
drag, startPoint x: 267, startPoint y: 267, endPoint x: 407, endPoint y: 292, distance: 142.9
click at [408, 293] on div "Hi {{first_name}}! There isn't a passcode for the gym itself, but the code for …" at bounding box center [375, 277] width 303 height 31
click at [345, 263] on textarea "Hi {{first_name}}! apologies. for" at bounding box center [376, 277] width 302 height 30
drag, startPoint x: 266, startPoint y: 269, endPoint x: 356, endPoint y: 269, distance: 90.6
click at [355, 269] on textarea "Hi {{first_name}}! apologies. for" at bounding box center [376, 277] width 302 height 30
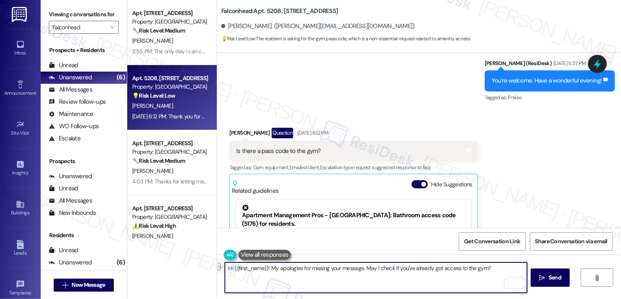
click at [401, 281] on textarea "Hi {{first_name}}! My apologies for missing your message. May I check if you've…" at bounding box center [376, 277] width 302 height 30
drag, startPoint x: 403, startPoint y: 269, endPoint x: 539, endPoint y: 274, distance: 135.8
click at [539, 274] on div "Hi {{first_name}}! My apologies for missing your message. May I check if you've…" at bounding box center [419, 284] width 404 height 61
click at [505, 283] on div "Rewrite with Grammarly" at bounding box center [509, 282] width 9 height 9
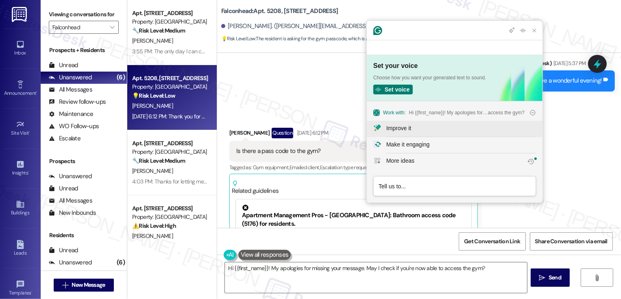
scroll to position [0, 0]
click at [405, 130] on div "Improve it" at bounding box center [398, 128] width 25 height 9
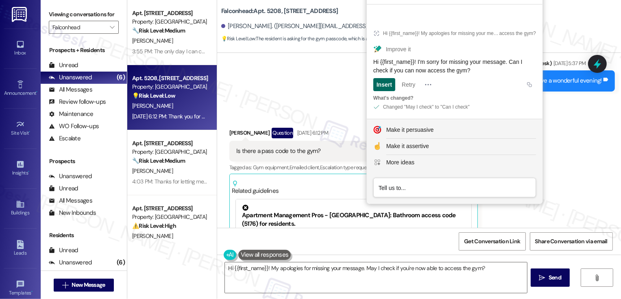
click at [386, 87] on div "Insert" at bounding box center [383, 84] width 15 height 13
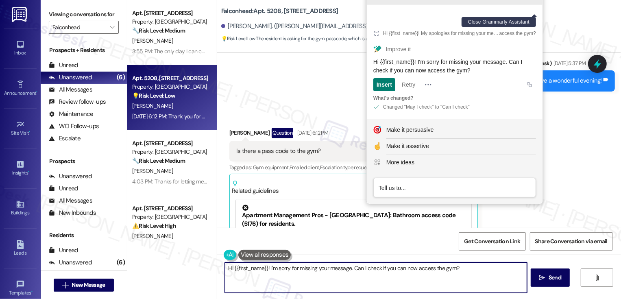
type textarea "Hi {{first_name}}! I'm sorry for missing your message. Can I check if you can n…"
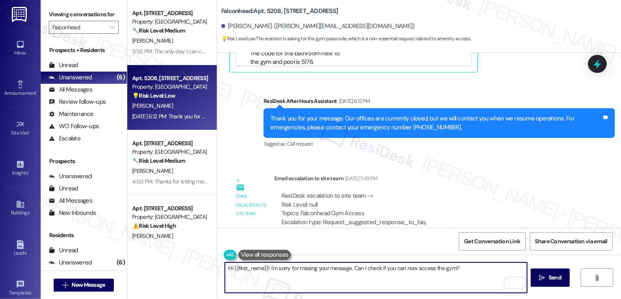
scroll to position [1201, 0]
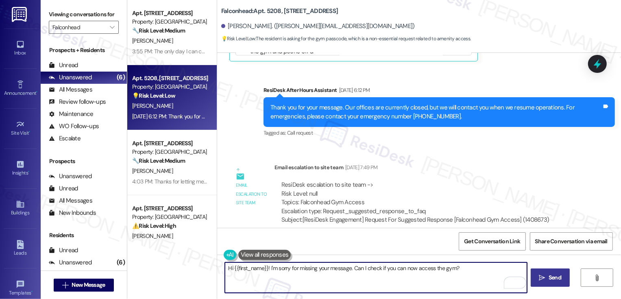
click at [539, 270] on button " Send" at bounding box center [549, 277] width 39 height 18
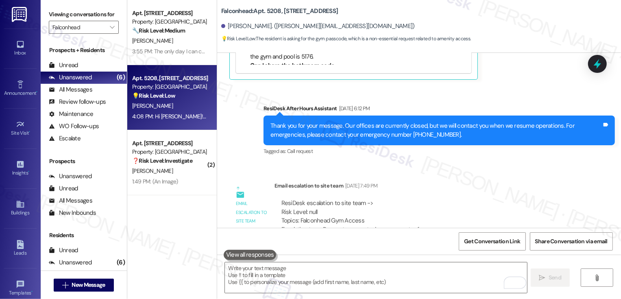
scroll to position [1257, 0]
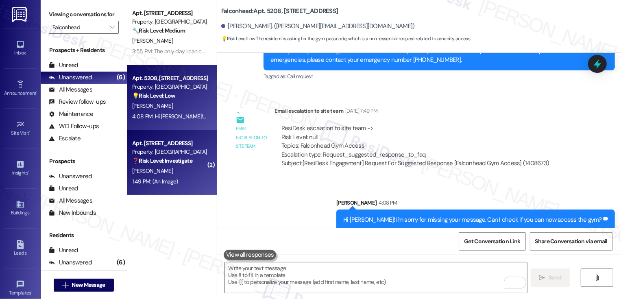
click at [179, 154] on div "Property: [GEOGRAPHIC_DATA]" at bounding box center [169, 152] width 75 height 9
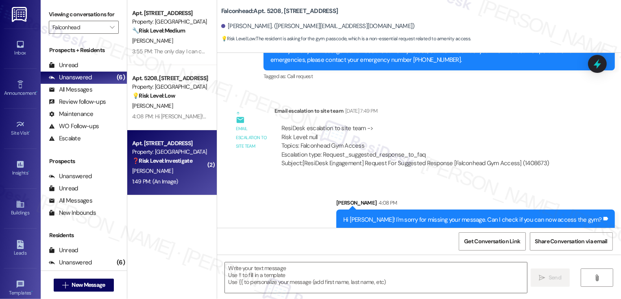
click at [179, 154] on div "Property: [GEOGRAPHIC_DATA]" at bounding box center [169, 152] width 75 height 9
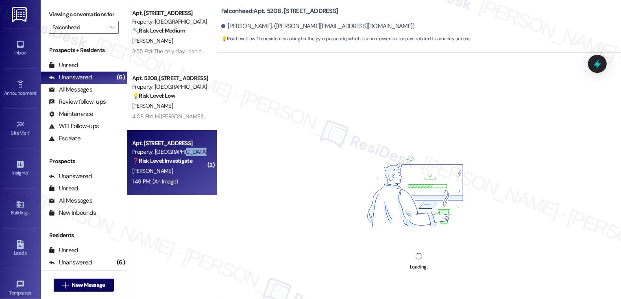
click at [179, 154] on div "Property: [GEOGRAPHIC_DATA]" at bounding box center [169, 152] width 75 height 9
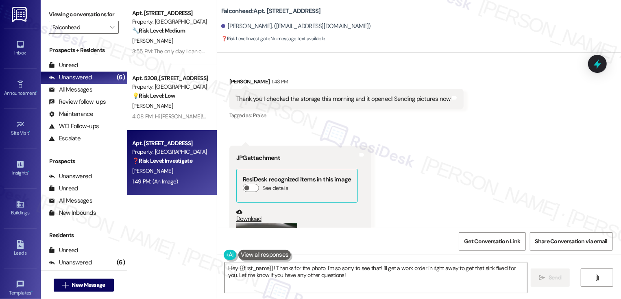
scroll to position [1131, 0]
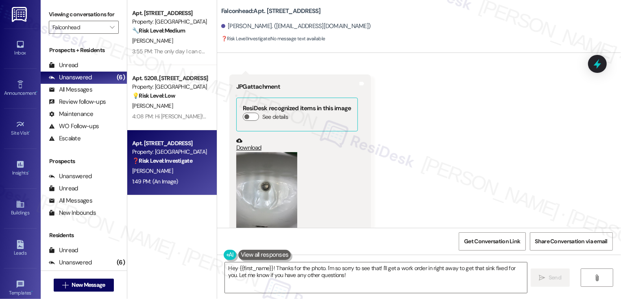
click at [265, 183] on button "Zoom image" at bounding box center [266, 192] width 61 height 81
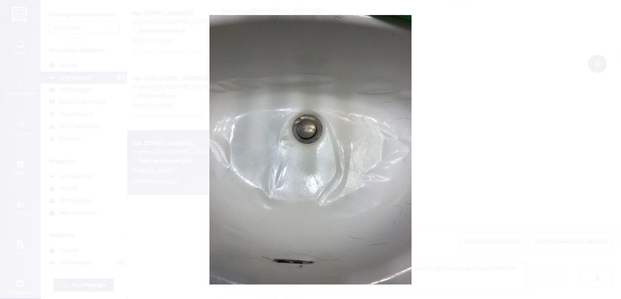
click at [491, 167] on button "Unzoom image" at bounding box center [310, 149] width 621 height 299
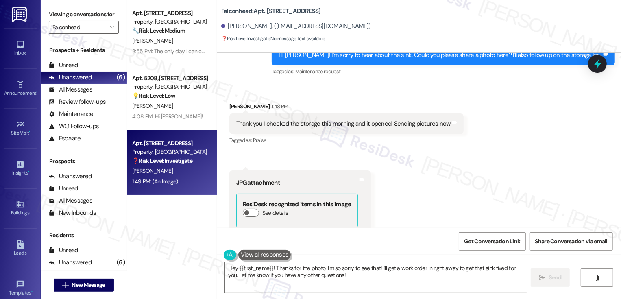
scroll to position [1099, 0]
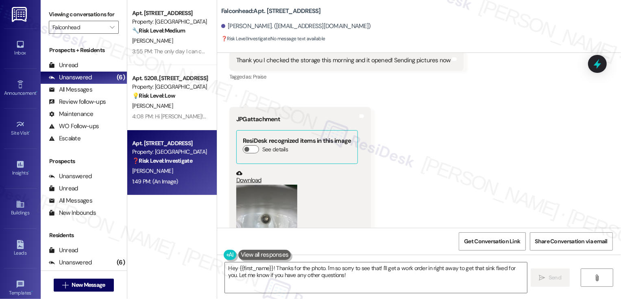
click at [272, 199] on button "Zoom image" at bounding box center [266, 225] width 61 height 81
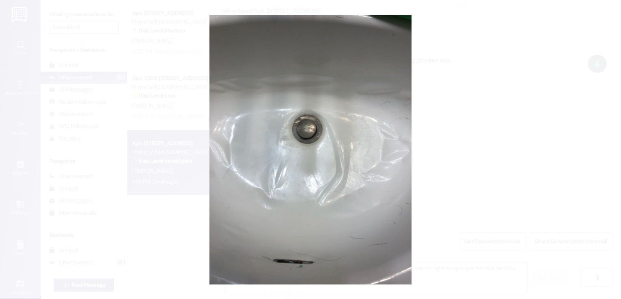
click at [442, 212] on button "Unzoom image" at bounding box center [310, 149] width 621 height 299
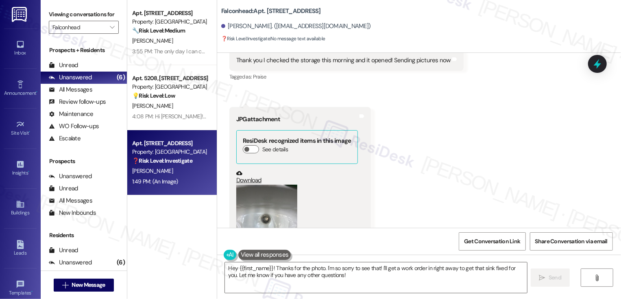
scroll to position [1160, 0]
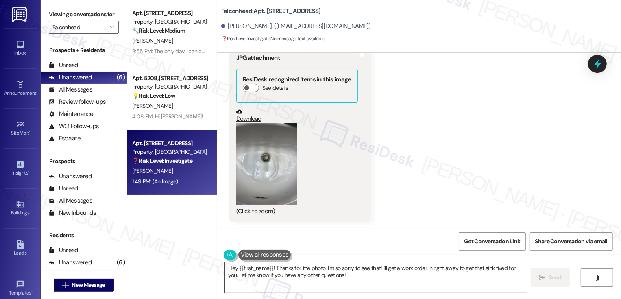
click at [268, 278] on textarea "Hey {{first_name}}! Thanks for the photo. I'm so sorry to see that! I'll get a …" at bounding box center [376, 277] width 302 height 30
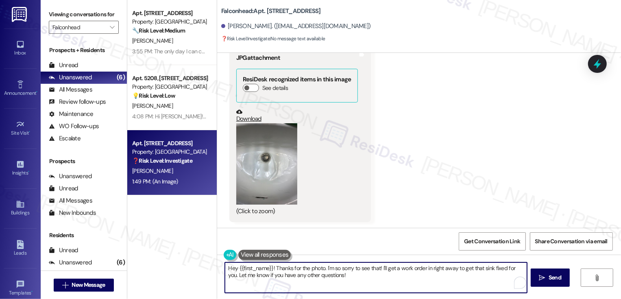
drag, startPoint x: 271, startPoint y: 267, endPoint x: 220, endPoint y: 267, distance: 51.2
click at [225, 267] on textarea "Hey {{first_name}}! Thanks for the photo. I'm so sorry to see that! I'll get a …" at bounding box center [376, 277] width 302 height 30
click at [312, 271] on textarea "Got it, thanks for the photo. I'm so sorry to see that! I'll get a work order i…" at bounding box center [376, 277] width 302 height 30
drag, startPoint x: 289, startPoint y: 267, endPoint x: 336, endPoint y: 290, distance: 51.8
click at [336, 290] on textarea "Got it, thanks for the photo. I'm so sorry to see that! I'll get a work order i…" at bounding box center [376, 277] width 302 height 30
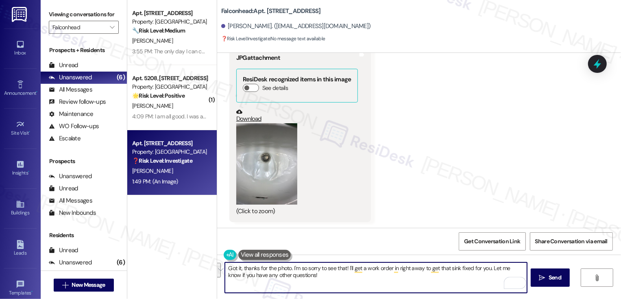
click at [266, 9] on b "Falconhead: Apt. 5107, 3400 Ranch Rd 620 S" at bounding box center [271, 11] width 100 height 9
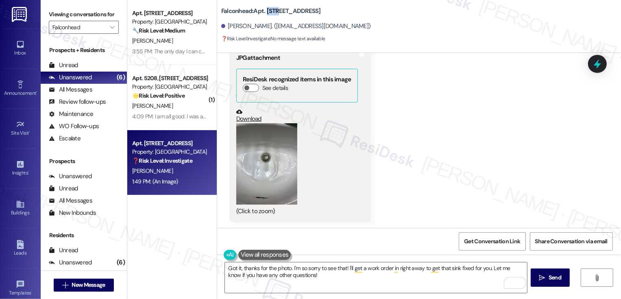
copy b "5107"
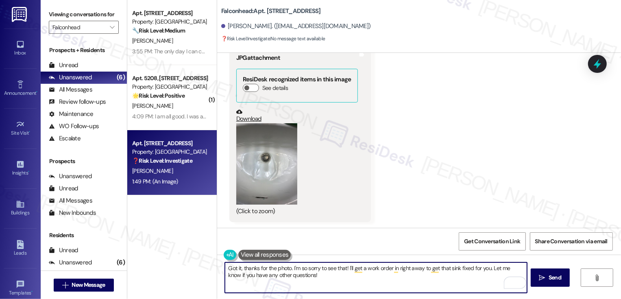
drag, startPoint x: 344, startPoint y: 267, endPoint x: 351, endPoint y: 282, distance: 16.4
click at [351, 282] on textarea "Got it, thanks for the photo. I'm so sorry to see that! I'll get a work order i…" at bounding box center [376, 277] width 302 height 30
drag, startPoint x: 289, startPoint y: 266, endPoint x: 298, endPoint y: 278, distance: 14.8
click at [298, 278] on textarea "Got it, thanks for the photo. I'm so sorry to see that! I'll get a work order i…" at bounding box center [376, 277] width 302 height 30
click at [319, 274] on textarea "Got it, thanks for the photo." at bounding box center [376, 277] width 302 height 30
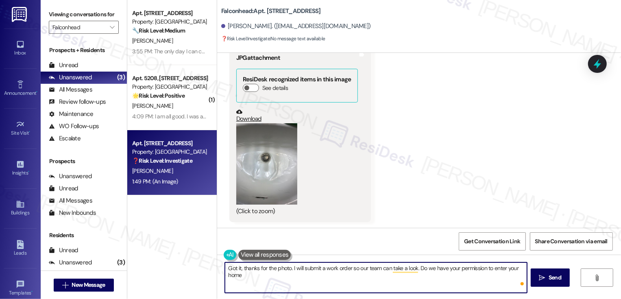
type textarea "Got it, thanks for the photo. I will submit a work order so our team can take a…"
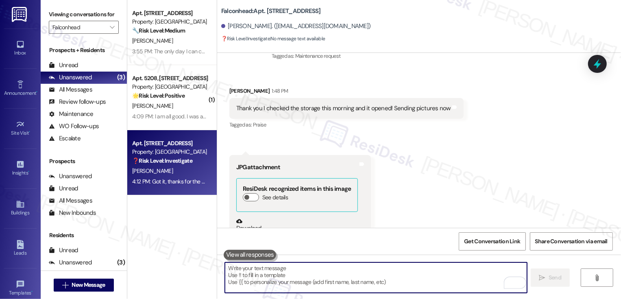
scroll to position [1092, 0]
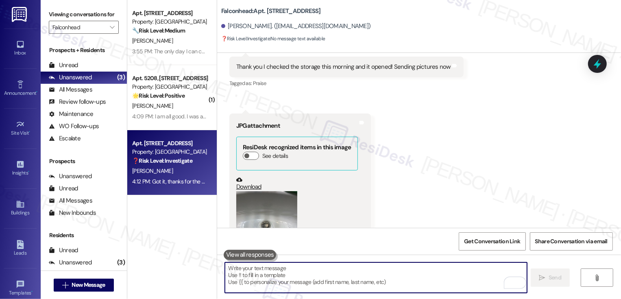
click at [245, 189] on link "Download" at bounding box center [297, 183] width 122 height 14
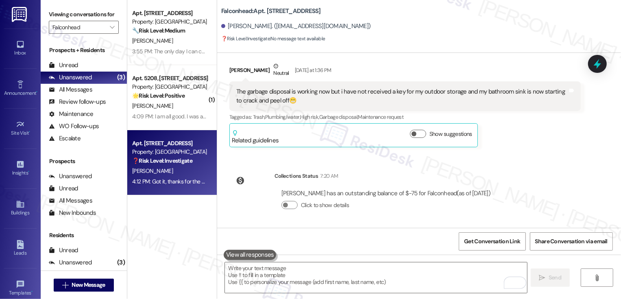
scroll to position [807, 0]
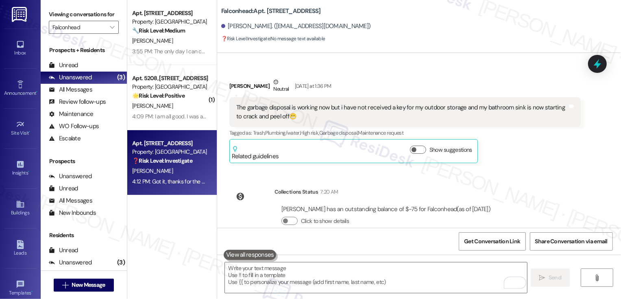
click at [479, 107] on div "The garbage disposal is working now but i have not received a key for my outdoo…" at bounding box center [401, 111] width 331 height 17
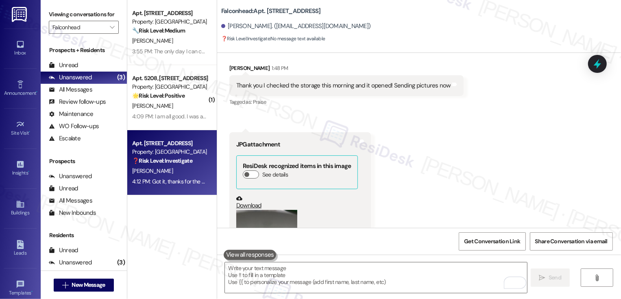
click at [266, 7] on b "Falconhead: Apt. 5107, 3400 Ranch Rd 620 S" at bounding box center [271, 11] width 100 height 9
click at [267, 9] on b "Falconhead: Apt. 5107, 3400 Ranch Rd 620 S" at bounding box center [271, 11] width 100 height 9
copy b "5107"
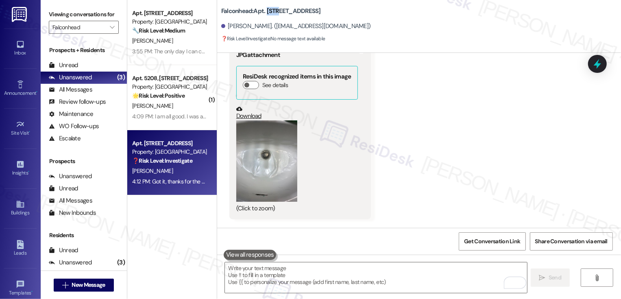
scroll to position [1217, 0]
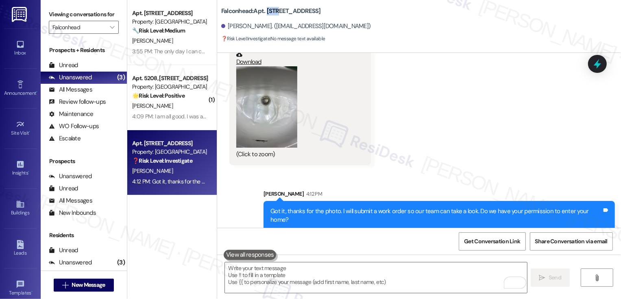
click at [397, 141] on div "Received via SMS Benjamin Mouton 1:48 PM Thank you I checked the storage this m…" at bounding box center [419, 36] width 404 height 269
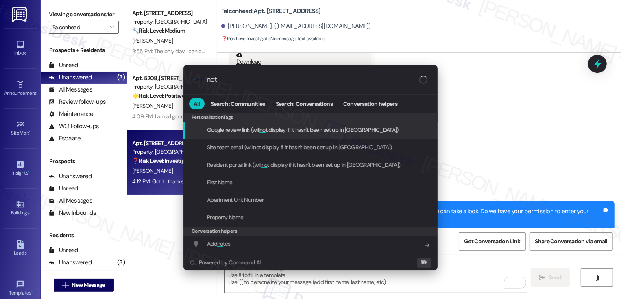
type input "note"
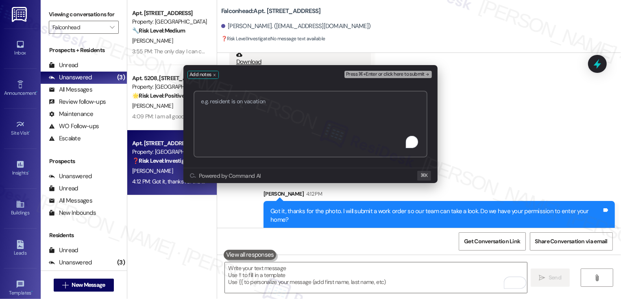
paste textarea "Work order 7228 added successfully!"
type textarea "Work order 7228 added successfully!"
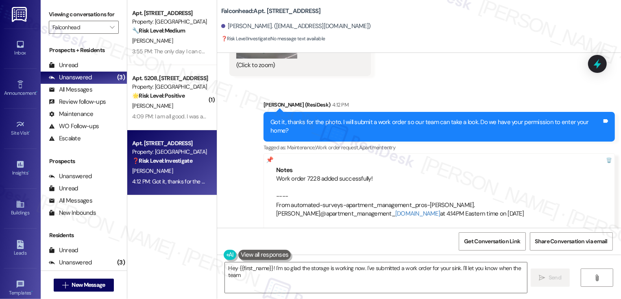
scroll to position [1160, 0]
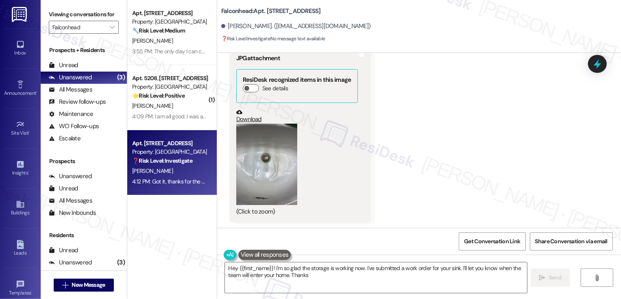
type textarea "Hey {{first_name}}! I'm so glad the storage is working now. I've submitted a wo…"
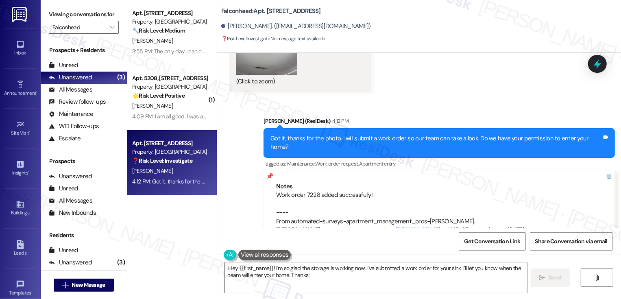
scroll to position [1306, 0]
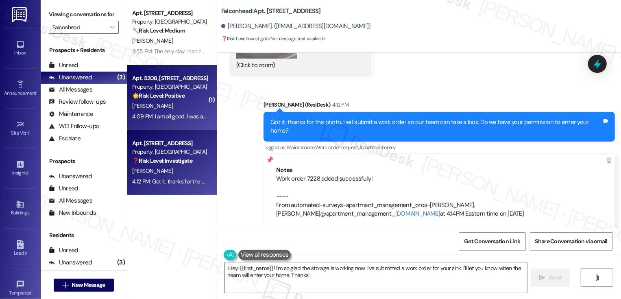
click at [180, 105] on div "B. Tutt" at bounding box center [169, 106] width 77 height 10
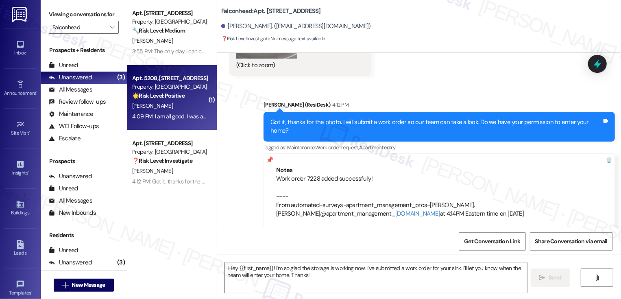
click at [180, 105] on div "B. Tutt" at bounding box center [169, 106] width 77 height 10
type textarea "Fetching suggested responses. Please feel free to read through the conversation…"
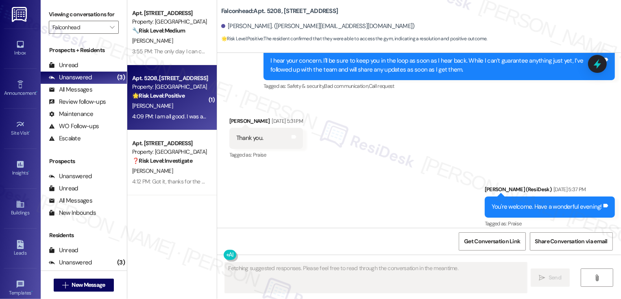
scroll to position [1218, 0]
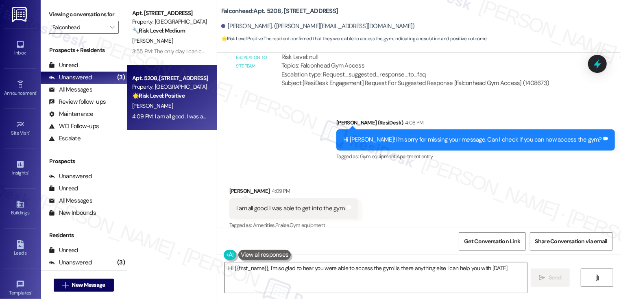
type textarea "Hi {{first_name}}, I'm so glad to hear you were able to access the gym! Is ther…"
click at [281, 271] on textarea "Hi {{first_name}}, I'm so glad to hear you were able to access the gym! Is ther…" at bounding box center [376, 277] width 302 height 30
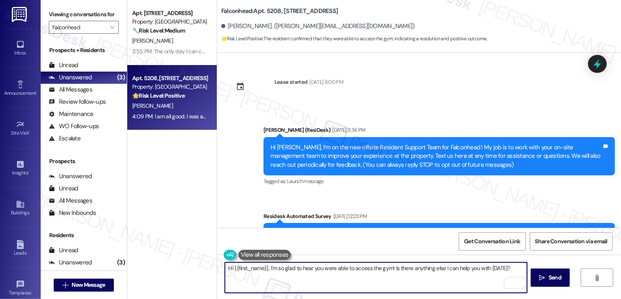
drag, startPoint x: 211, startPoint y: 277, endPoint x: 207, endPoint y: 267, distance: 10.8
click at [207, 267] on div "Apt. [STREET_ADDRESS] S Property: Falconhead 🔧 Risk Level: Medium The resident …" at bounding box center [373, 149] width 493 height 299
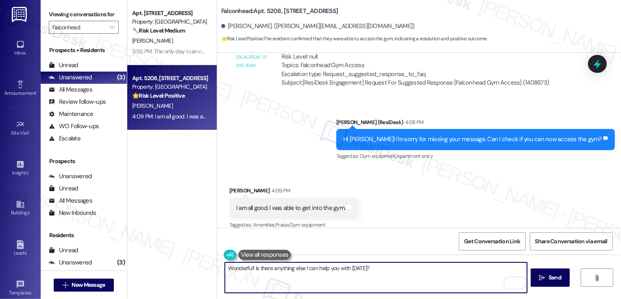
click at [354, 270] on textarea "Wonderful! Is there anything else I can help you with [DATE]?" at bounding box center [376, 277] width 302 height 30
type textarea "Wonderful! Is there anything else I can help you with?"
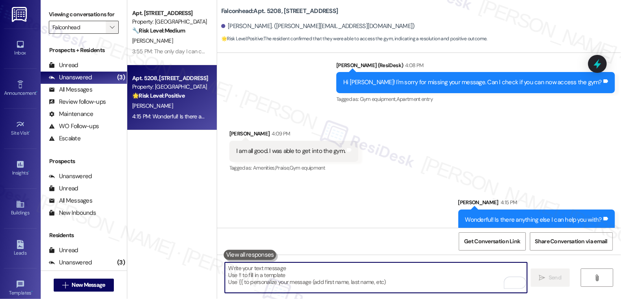
click at [110, 30] on icon "" at bounding box center [112, 27] width 4 height 7
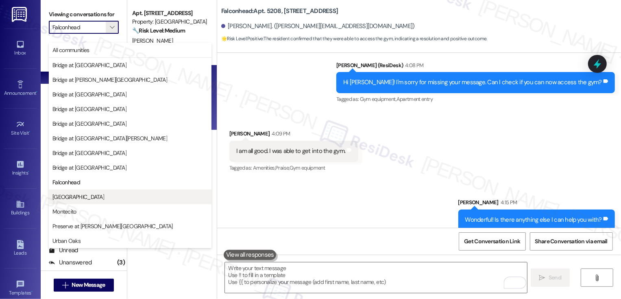
click at [91, 199] on span "[GEOGRAPHIC_DATA]" at bounding box center [129, 197] width 155 height 8
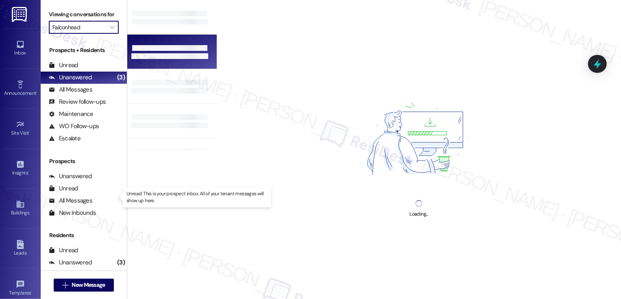
type input "[GEOGRAPHIC_DATA]"
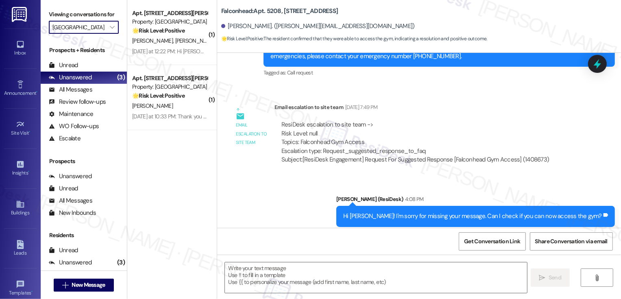
type textarea "Fetching suggested responses. Please feel free to read through the conversation…"
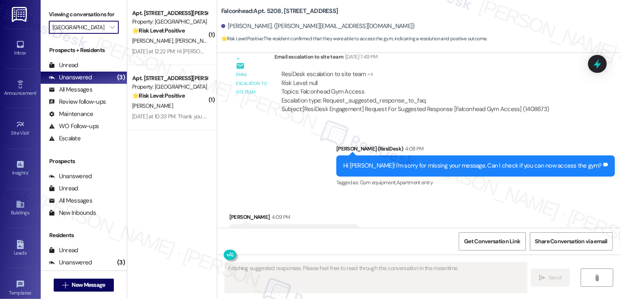
scroll to position [1218, 0]
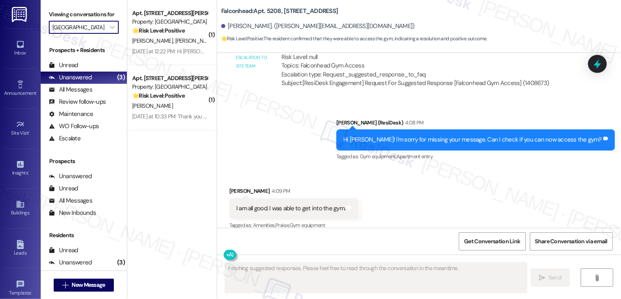
click at [174, 52] on div "[DATE] at 12:22 PM: Hi [PERSON_NAME] and [PERSON_NAME]! We're so glad you chose…" at bounding box center [438, 51] width 612 height 7
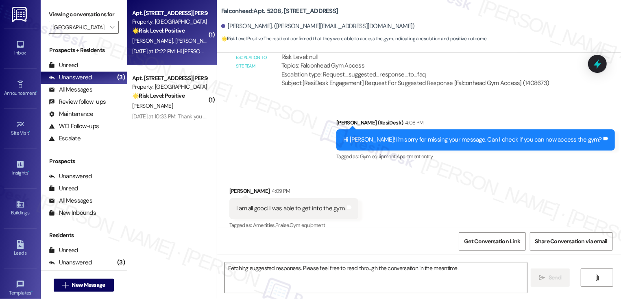
click at [174, 52] on div "[DATE] at 12:22 PM: Hi [PERSON_NAME] and [PERSON_NAME]! We're so glad you chose…" at bounding box center [438, 51] width 612 height 7
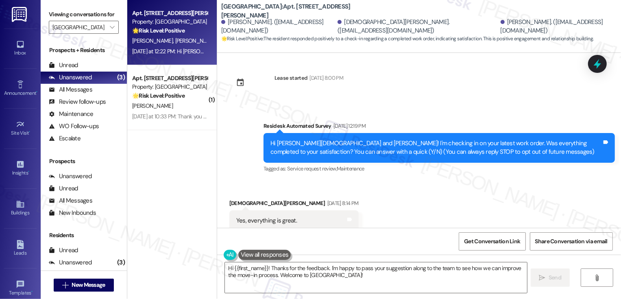
scroll to position [0, 0]
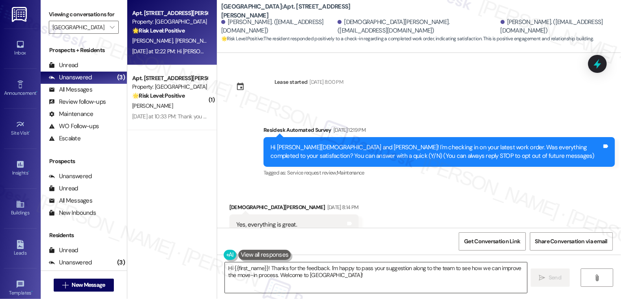
click at [269, 277] on textarea "Hi {{first_name}}! Thanks for the feedback. I'm happy to pass your suggestion a…" at bounding box center [376, 277] width 302 height 30
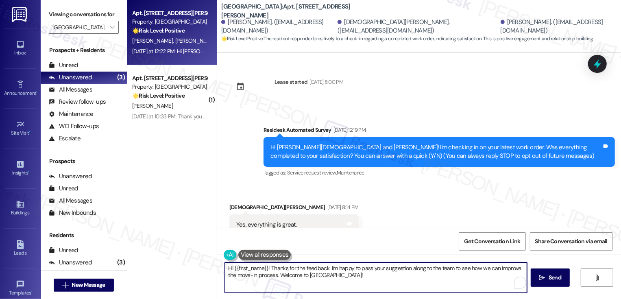
click at [237, 214] on div "Yes, everything is great. Tags and notes" at bounding box center [293, 224] width 129 height 21
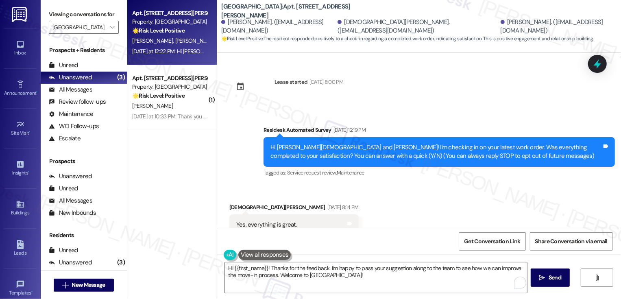
click at [235, 206] on div "[DEMOGRAPHIC_DATA][PERSON_NAME] [DATE] 8:14 PM" at bounding box center [293, 208] width 129 height 11
copy div "[DEMOGRAPHIC_DATA]"
click at [252, 267] on textarea "Hi {{first_name}}! Thanks for the feedback. I'm happy to pass your suggestion a…" at bounding box center [376, 277] width 302 height 30
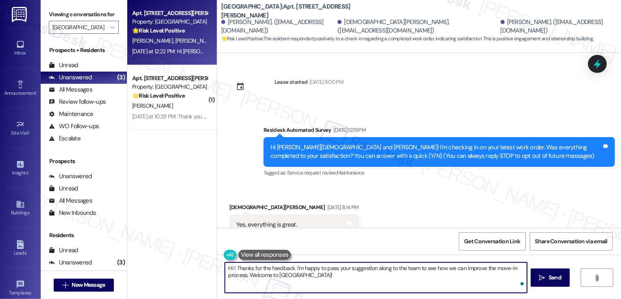
paste textarea "[DEMOGRAPHIC_DATA]"
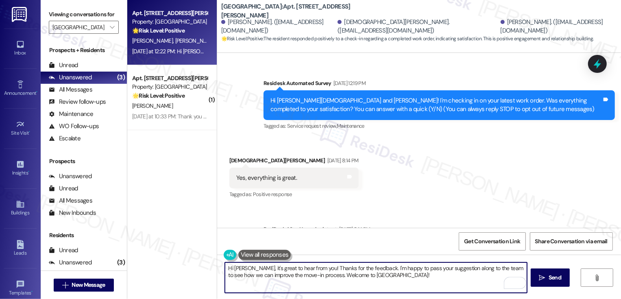
scroll to position [44, 0]
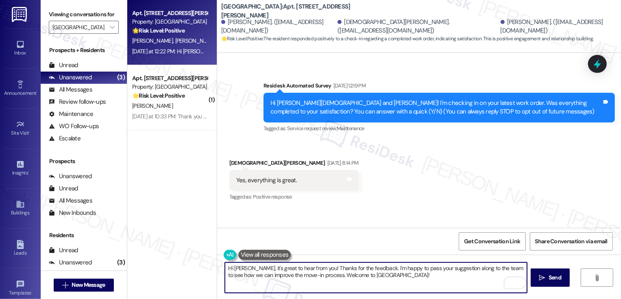
drag, startPoint x: 373, startPoint y: 267, endPoint x: 436, endPoint y: 289, distance: 66.8
click at [436, 289] on textarea "Hi [PERSON_NAME], it's great to hear from you! Thanks for the feedback. I'm hap…" at bounding box center [376, 277] width 302 height 30
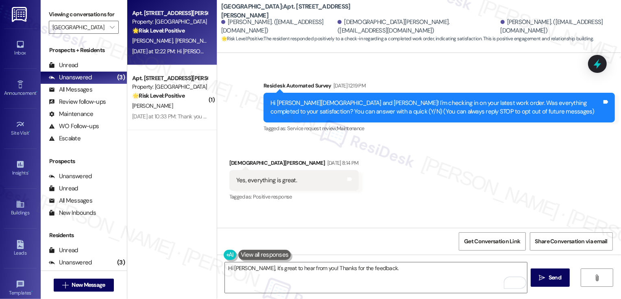
paste textarea "If you don't mind me asking, how has your experience been so far? Has the prope…"
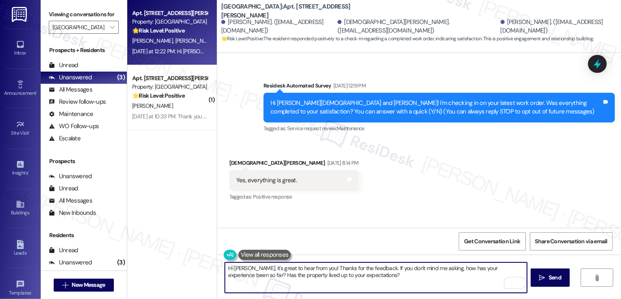
click at [379, 277] on textarea "Hi [PERSON_NAME], it's great to hear from you! Thanks for the feedback. If you …" at bounding box center [376, 277] width 302 height 30
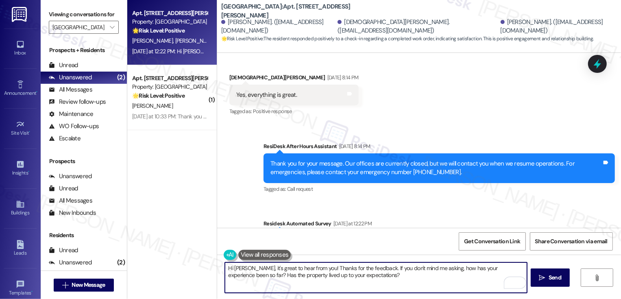
scroll to position [125, 0]
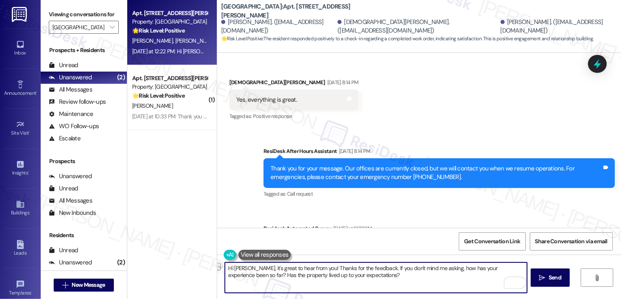
drag, startPoint x: 372, startPoint y: 268, endPoint x: 316, endPoint y: 266, distance: 55.7
click at [316, 266] on textarea "Hi [PERSON_NAME], it's great to hear from you! Thanks for the feedback. If you …" at bounding box center [376, 277] width 302 height 30
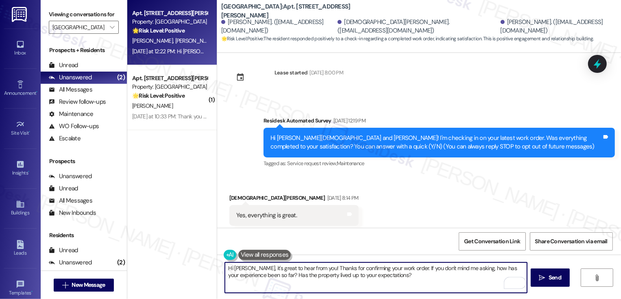
scroll to position [180, 0]
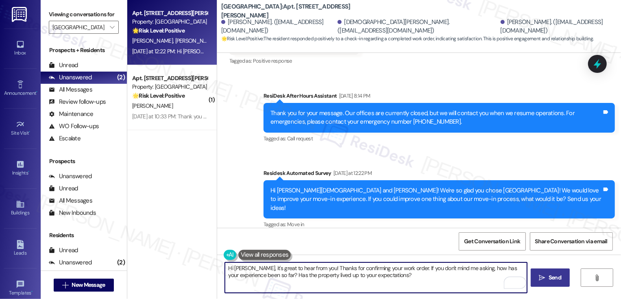
type textarea "Hi [PERSON_NAME], it's great to hear from you! Thanks for confirming your work …"
click at [549, 275] on span "Send" at bounding box center [554, 277] width 13 height 9
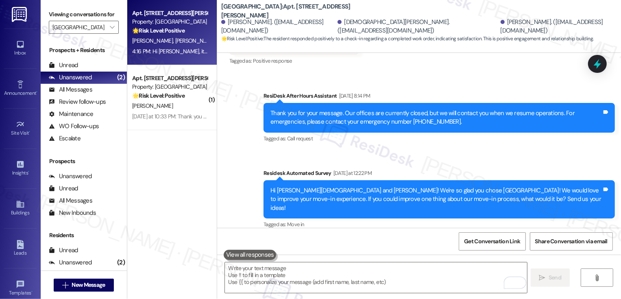
scroll to position [245, 0]
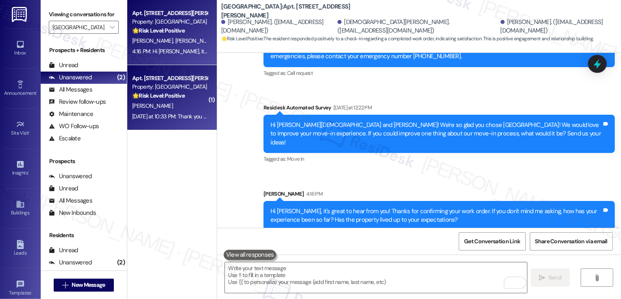
click at [187, 117] on div "[DATE] at 10:33 PM: Thank you for your message. Our offices are currently close…" at bounding box center [382, 116] width 500 height 7
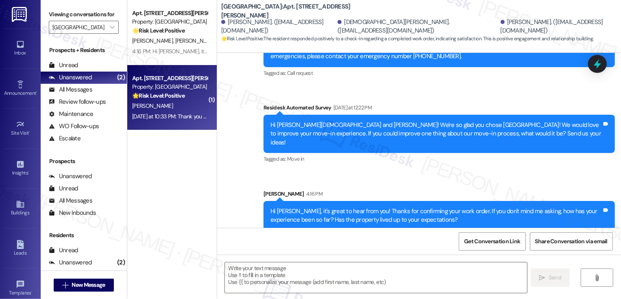
click at [187, 117] on div "[DATE] at 10:33 PM: Thank you for your message. Our offices are currently close…" at bounding box center [382, 116] width 500 height 7
type textarea "Fetching suggested responses. Please feel free to read through the conversation…"
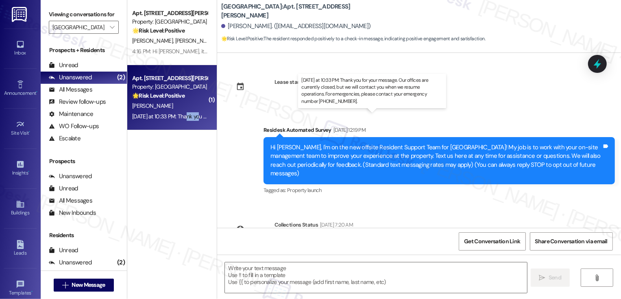
click at [187, 117] on div "[DATE] at 10:33 PM: Thank you for your message. Our offices are currently close…" at bounding box center [382, 116] width 500 height 7
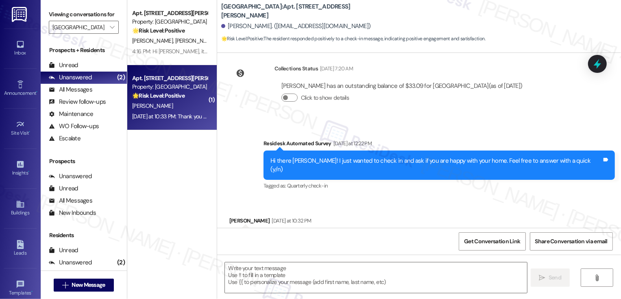
type textarea "Fetching suggested responses. Please feel free to read through the conversation…"
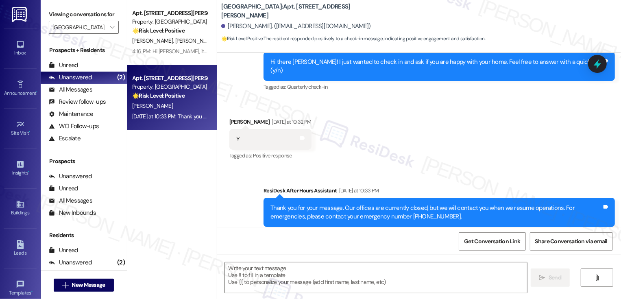
scroll to position [218, 0]
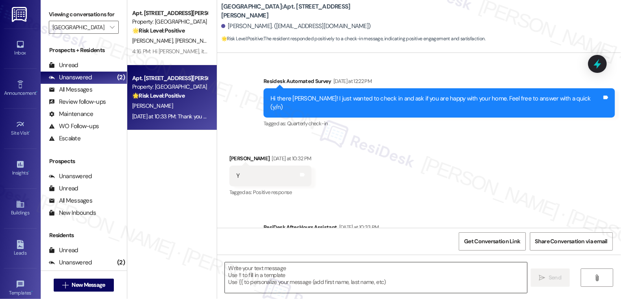
click at [244, 270] on textarea at bounding box center [376, 277] width 302 height 30
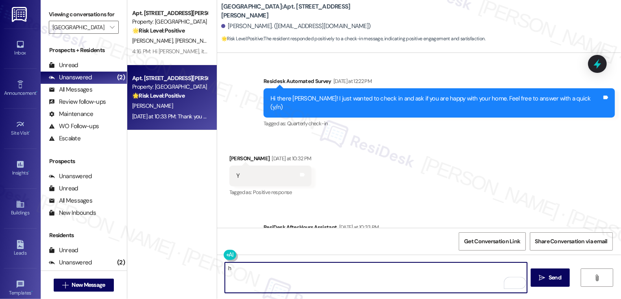
type textarea "h"
click at [327, 274] on textarea "h" at bounding box center [376, 277] width 302 height 30
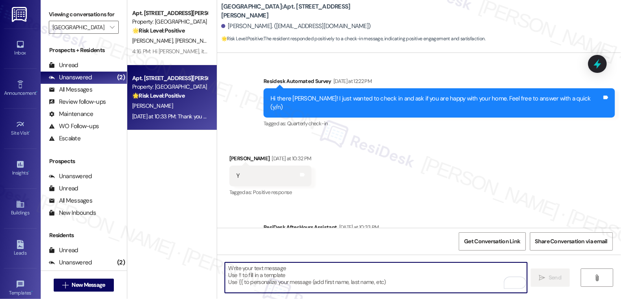
paste textarea "Hi {{first_name}}, it's nice to meet you! I'm so glad to hear you're happy with…"
type textarea "Hi {{first_name}}, it's nice to meet you! I'm so glad to hear you're happy with…"
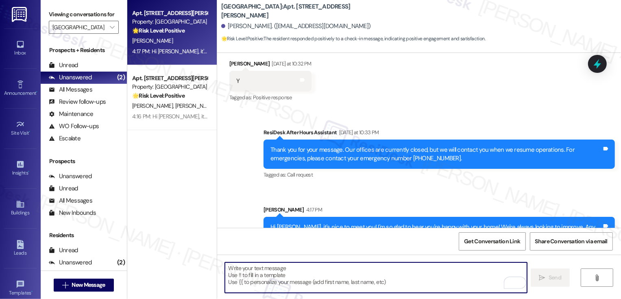
scroll to position [320, 0]
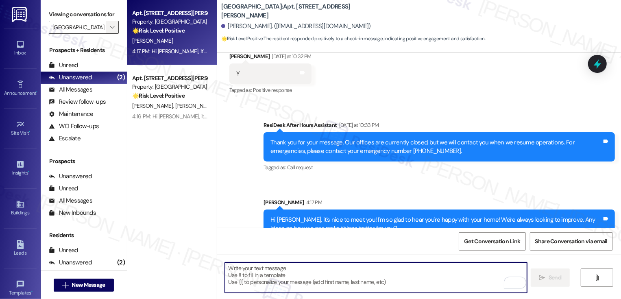
click at [110, 30] on icon "" at bounding box center [112, 27] width 4 height 7
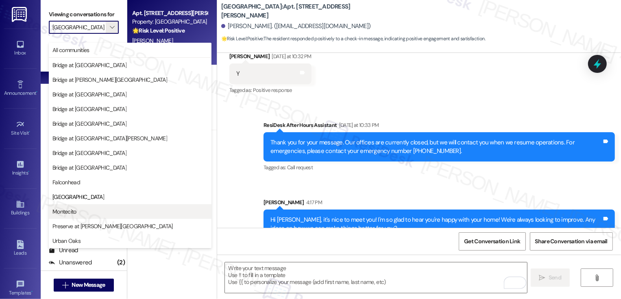
click at [85, 206] on button "Montecito" at bounding box center [130, 211] width 163 height 15
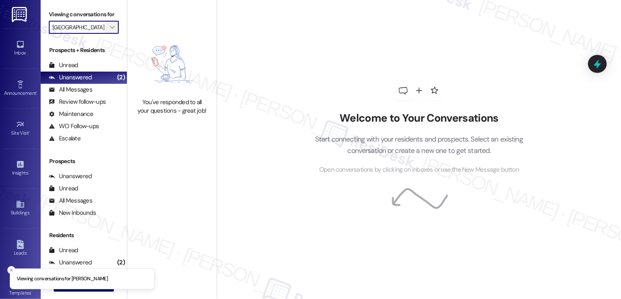
type input "Montecito"
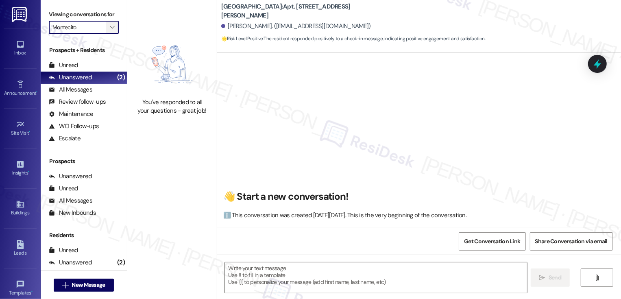
click at [110, 30] on icon "" at bounding box center [112, 27] width 4 height 7
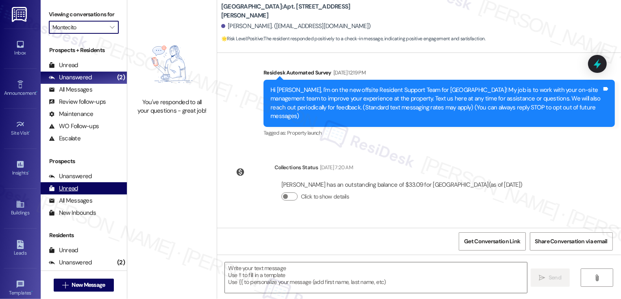
type textarea "Fetching suggested responses. Please feel free to read through the conversation…"
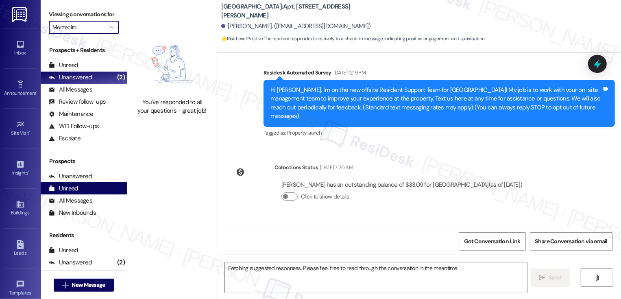
scroll to position [177, 0]
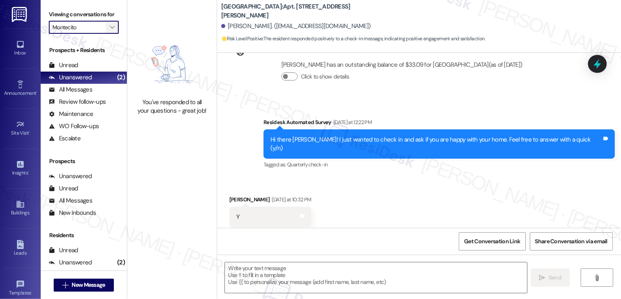
click at [112, 34] on button "" at bounding box center [112, 27] width 13 height 13
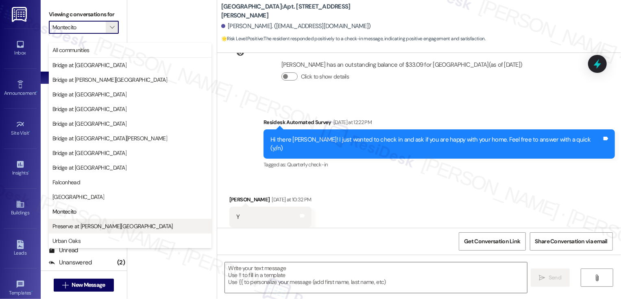
click at [92, 219] on button "Preserve at [PERSON_NAME][GEOGRAPHIC_DATA]" at bounding box center [130, 226] width 163 height 15
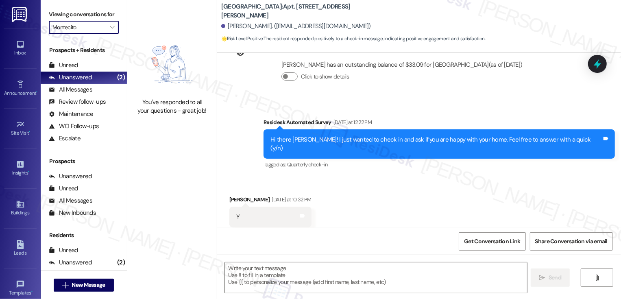
type input "Preserve at [PERSON_NAME][GEOGRAPHIC_DATA]"
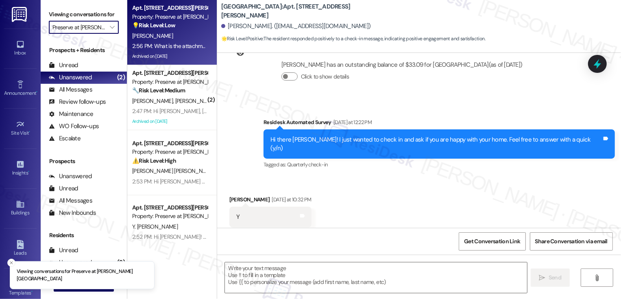
click at [183, 39] on div "[PERSON_NAME]" at bounding box center [169, 36] width 77 height 10
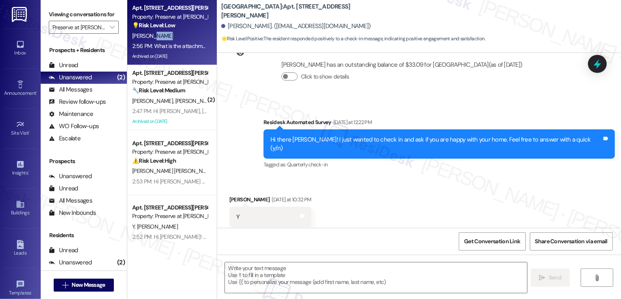
click at [183, 39] on div "[PERSON_NAME]" at bounding box center [169, 36] width 77 height 10
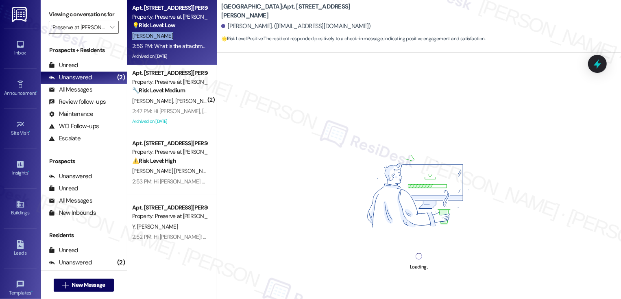
click at [183, 39] on div "[PERSON_NAME]" at bounding box center [169, 36] width 77 height 10
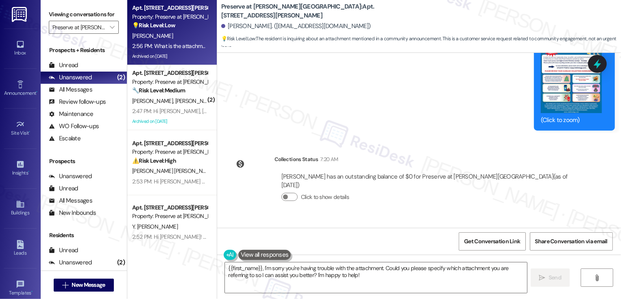
scroll to position [4762, 0]
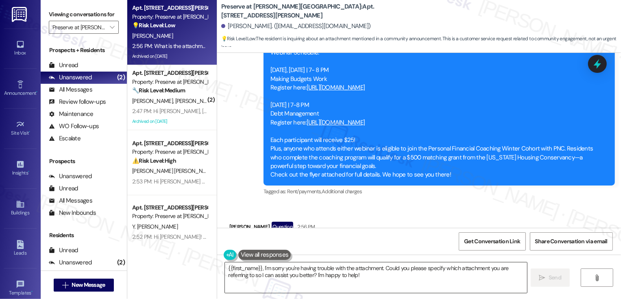
click at [361, 285] on textarea "{{first_name}}, I'm sorry you're having trouble with the attachment. Could you …" at bounding box center [376, 277] width 302 height 30
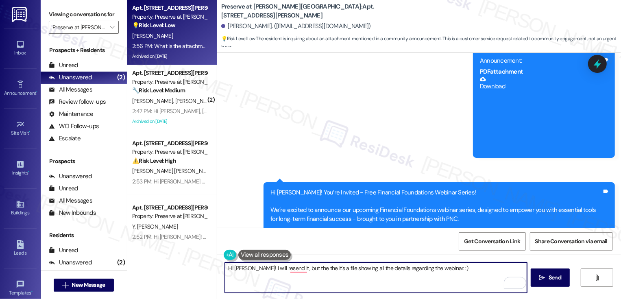
scroll to position [4624, 0]
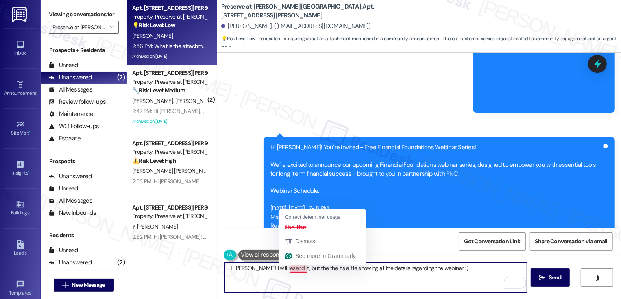
click at [292, 267] on textarea "Hi Julie! I will resend it, but the the it's a file showing all the details reg…" at bounding box center [376, 277] width 302 height 30
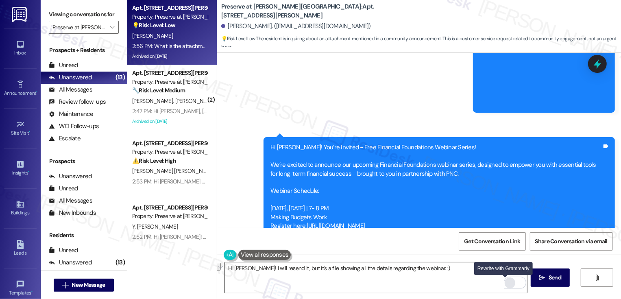
click at [508, 282] on div "Rewrite with Grammarly" at bounding box center [509, 282] width 9 height 9
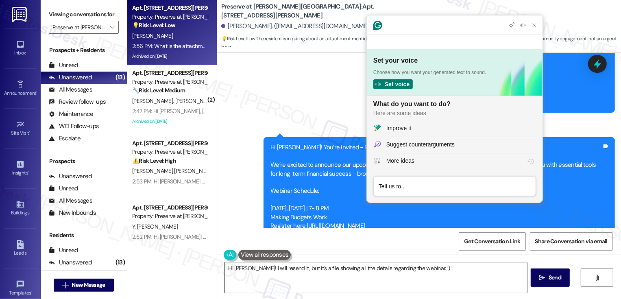
scroll to position [0, 0]
click at [388, 129] on div "Improve it" at bounding box center [398, 128] width 25 height 9
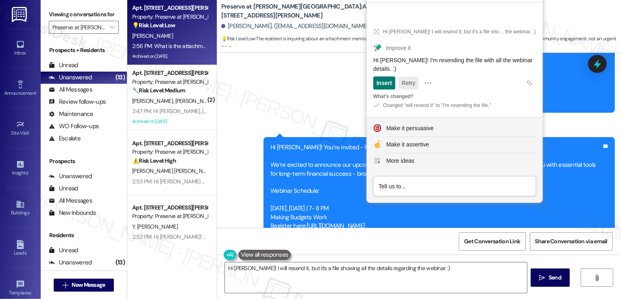
click at [411, 83] on button "Retry" at bounding box center [408, 82] width 20 height 13
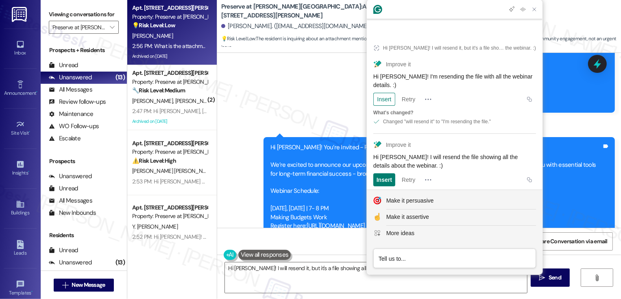
scroll to position [1, 0]
click at [406, 172] on button "Retry" at bounding box center [408, 178] width 20 height 13
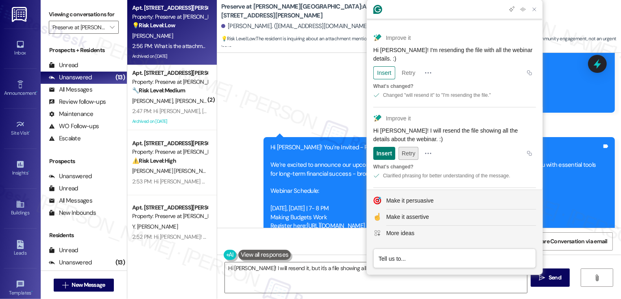
scroll to position [81, 0]
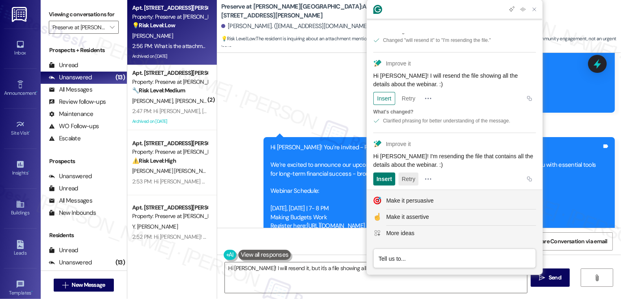
click at [410, 172] on button "Retry" at bounding box center [408, 178] width 20 height 13
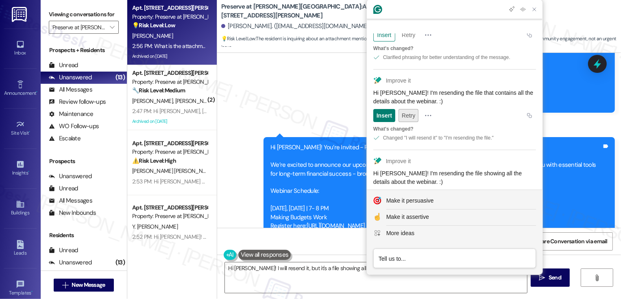
scroll to position [162, 0]
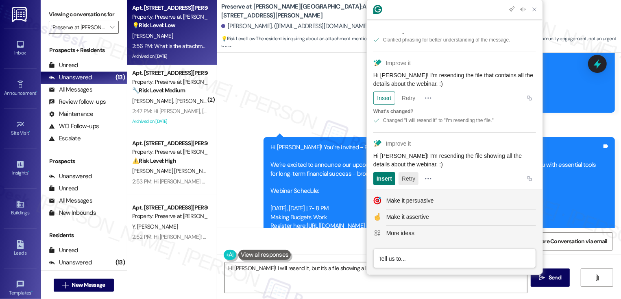
click at [404, 172] on button "Retry" at bounding box center [408, 178] width 20 height 13
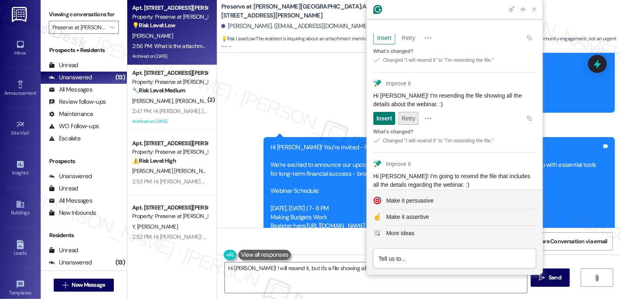
scroll to position [242, 0]
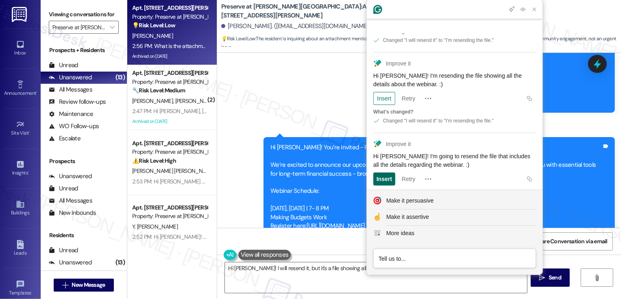
click at [386, 172] on div "Insert" at bounding box center [383, 178] width 15 height 13
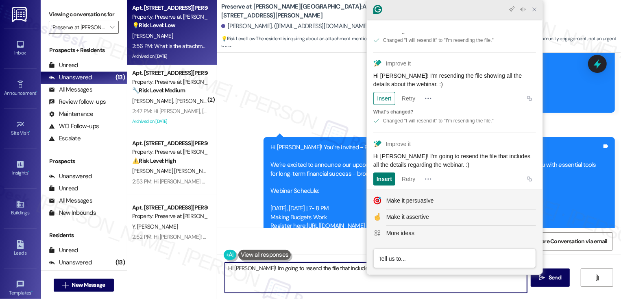
click at [535, 10] on icon "Close Grammarly Assistant" at bounding box center [533, 9] width 3 height 3
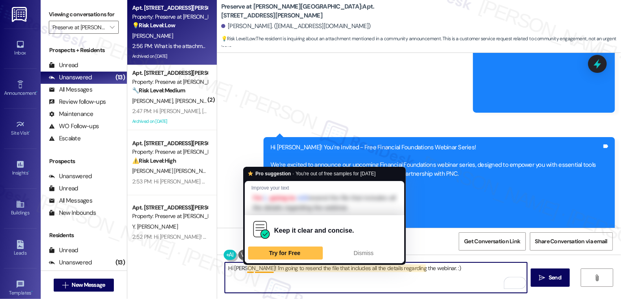
click at [258, 270] on textarea "Hi Julie! I'm going to resend the file that includes all the details regarding …" at bounding box center [376, 277] width 302 height 30
click at [283, 270] on textarea "Hi Julie! I'm going to resend the file that includes all the details regarding …" at bounding box center [376, 277] width 302 height 30
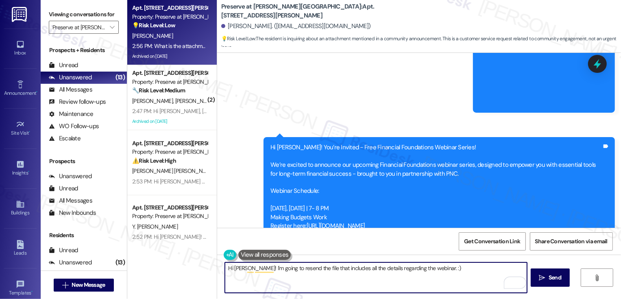
click at [288, 269] on textarea "Hi Julie! I'm going to resend the file that includes all the details regarding …" at bounding box center [376, 277] width 302 height 30
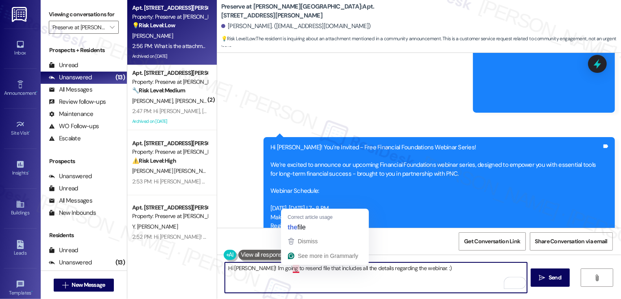
click at [293, 266] on textarea "Hi Julie! I'm going to resend file that includes all the details regarding the …" at bounding box center [376, 277] width 302 height 30
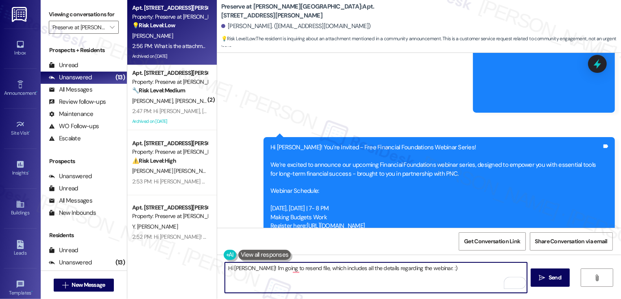
click at [300, 271] on textarea "Hi Julie! I'm going to resend file, which includes all the details regarding th…" at bounding box center [376, 277] width 302 height 30
click at [290, 269] on textarea "Hi Julie! I'm going to resend file - it includes all the details regarding the …" at bounding box center [376, 277] width 302 height 30
click at [292, 269] on textarea "Hi Julie! I'm going to resend file - it includes all the details regarding the …" at bounding box center [376, 277] width 302 height 30
click at [321, 270] on textarea "Hi Julie! I'm going to resend the file - it includes all the details regarding …" at bounding box center [376, 277] width 302 height 30
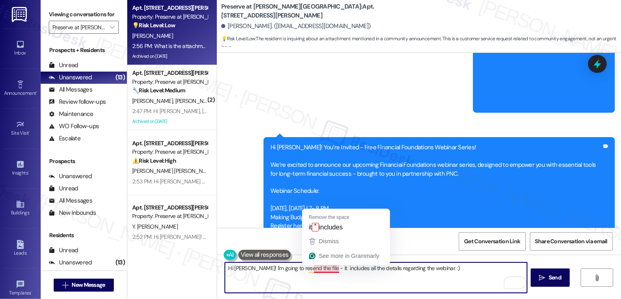
click at [434, 273] on textarea "Hi Julie! I'm going to resend the file - it includes all the details regarding …" at bounding box center [376, 277] width 302 height 30
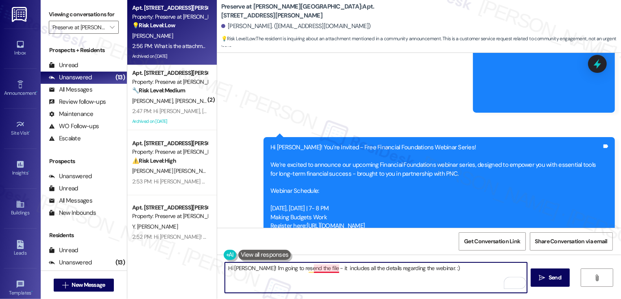
click at [324, 269] on textarea "Hi Julie! I'm going to resend the file - it includes all the details regarding …" at bounding box center [376, 277] width 302 height 30
click at [452, 275] on textarea "Hi Julie! I'm going to resend the file - it includes all the details regarding …" at bounding box center [376, 277] width 302 height 30
type textarea "Hi Julie! I'm going to resend the file - it includes all the details regarding …"
click at [556, 283] on button " Send" at bounding box center [549, 277] width 39 height 18
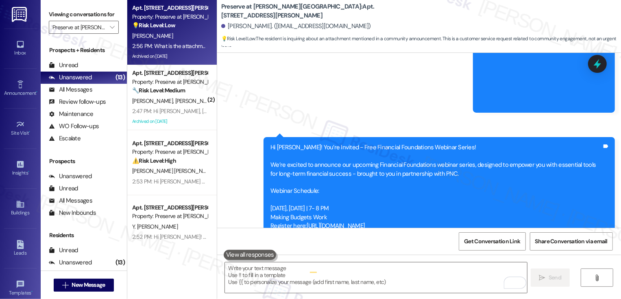
scroll to position [4819, 0]
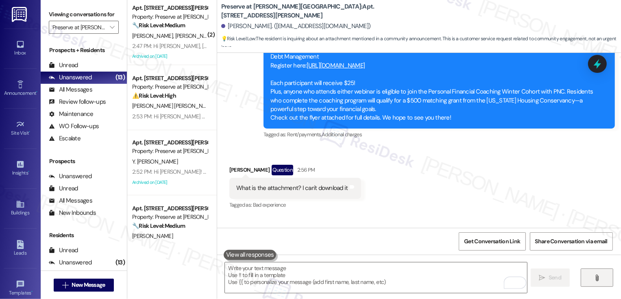
click at [593, 279] on span "" at bounding box center [596, 277] width 9 height 7
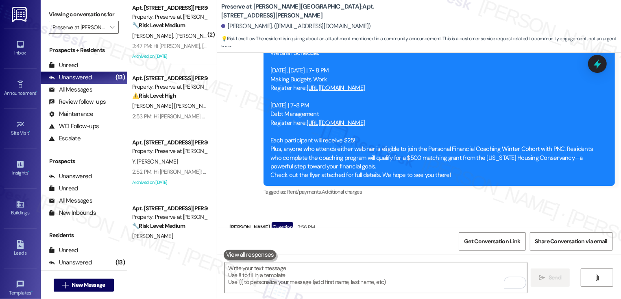
scroll to position [4954, 0]
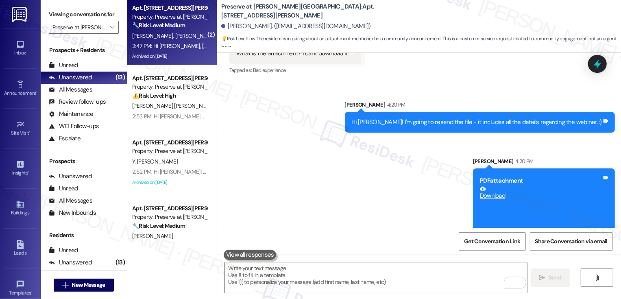
click at [175, 33] on span "[PERSON_NAME]" at bounding box center [196, 35] width 43 height 7
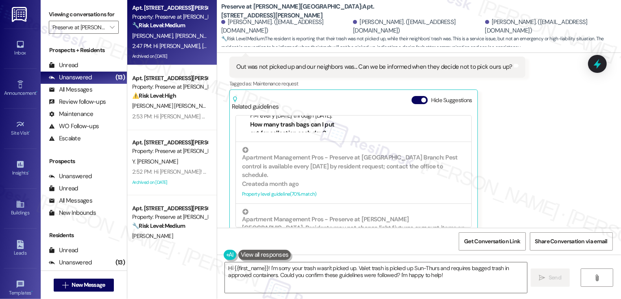
scroll to position [3841, 0]
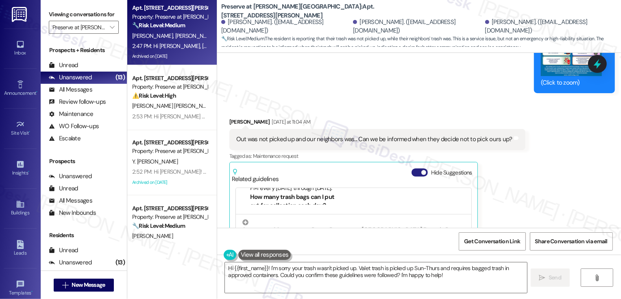
click at [411, 168] on button "Hide Suggestions" at bounding box center [419, 172] width 16 height 8
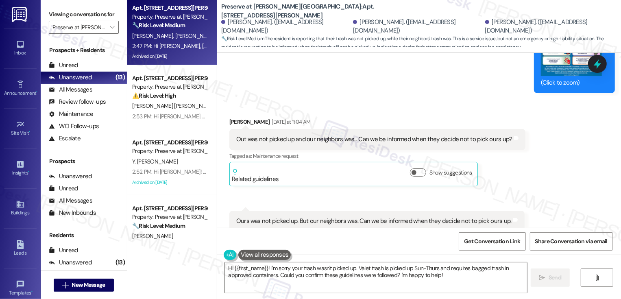
click at [232, 117] on div "[PERSON_NAME] [DATE] at 11:04 AM" at bounding box center [377, 122] width 296 height 11
copy div "[PERSON_NAME]"
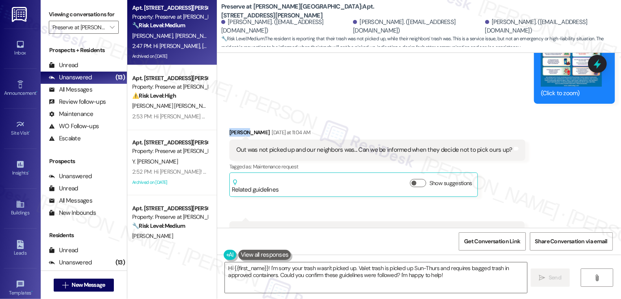
scroll to position [3817, 0]
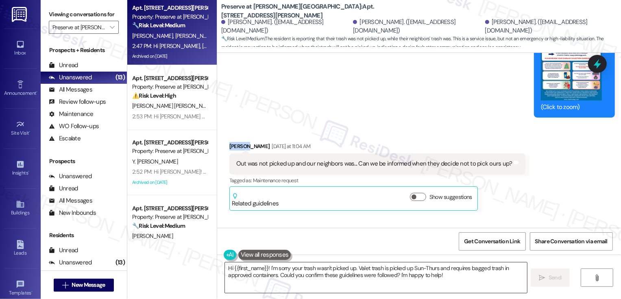
click at [275, 267] on textarea "Hi {{first_name}}! I'm sorry your trash wasn't picked up. Valet trash is picked…" at bounding box center [376, 277] width 302 height 30
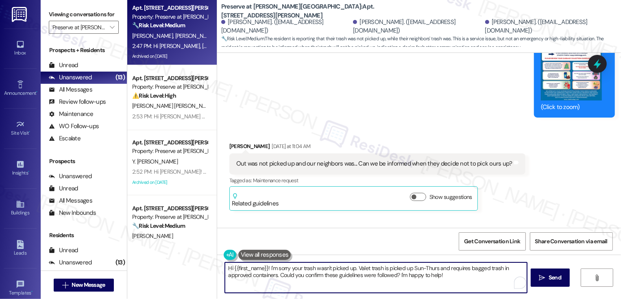
click at [253, 267] on textarea "Hi {{first_name}}! I'm sorry your trash wasn't picked up. Valet trash is picked…" at bounding box center [376, 277] width 302 height 30
paste textarea "[PERSON_NAME]"
drag, startPoint x: 341, startPoint y: 265, endPoint x: 448, endPoint y: 291, distance: 110.3
click at [448, 291] on textarea "Hi [PERSON_NAME]! I'm sorry your trash wasn't picked up. Valet trash is picked …" at bounding box center [376, 277] width 302 height 30
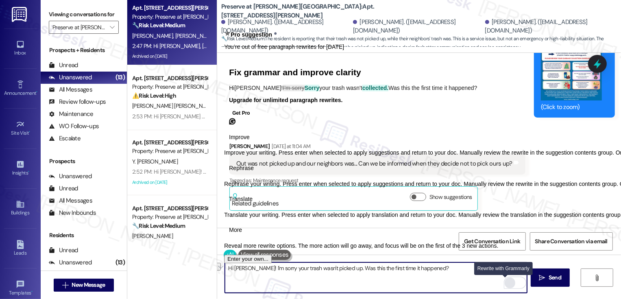
click at [505, 282] on div "Rewrite with Grammarly" at bounding box center [509, 282] width 9 height 9
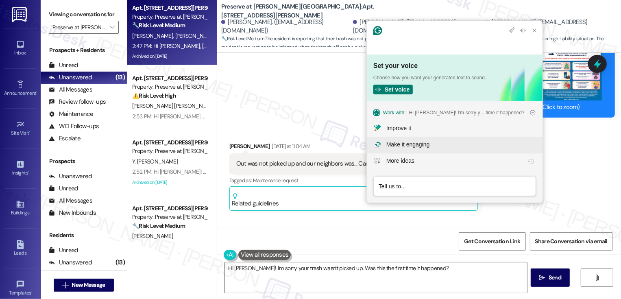
scroll to position [0, 0]
click at [398, 124] on div "Improve it" at bounding box center [398, 128] width 25 height 9
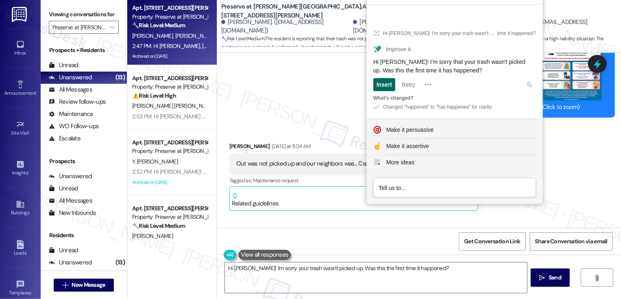
click at [384, 86] on div "Insert" at bounding box center [383, 84] width 15 height 13
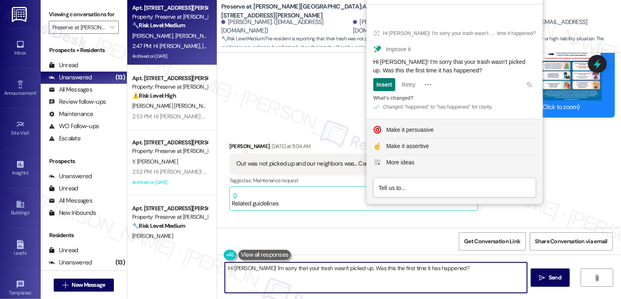
click at [445, 271] on textarea "Hi [PERSON_NAME]! I'm sorry that your trash wasn't picked up. Was this the firs…" at bounding box center [376, 277] width 302 height 30
type textarea "Hi [PERSON_NAME]! I'm sorry that your trash wasn't picked up. Was this the firs…"
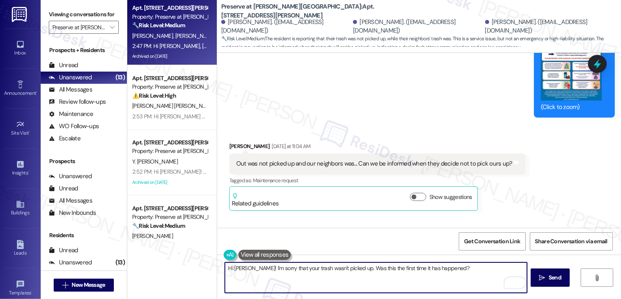
click at [365, 279] on textarea "Hi [PERSON_NAME]! I'm sorry that your trash wasn't picked up. Was this the firs…" at bounding box center [376, 277] width 302 height 30
click at [545, 281] on span " Send" at bounding box center [550, 277] width 26 height 9
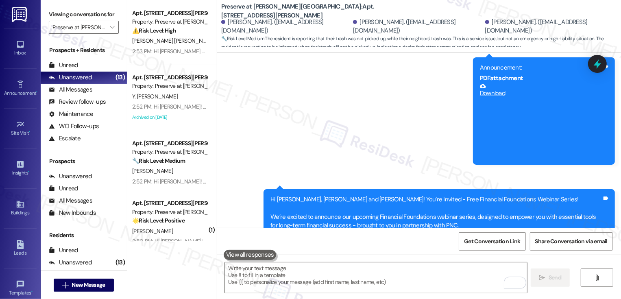
scroll to position [4272, 0]
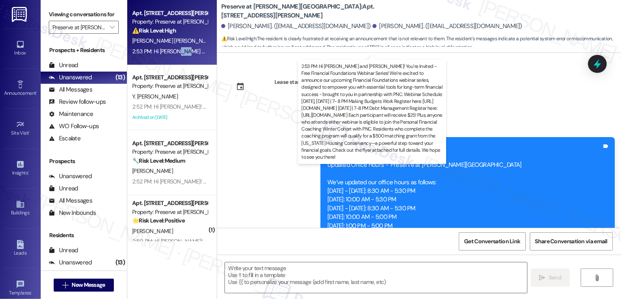
click at [163, 40] on span "[PERSON_NAME] [PERSON_NAME]" at bounding box center [174, 40] width 85 height 7
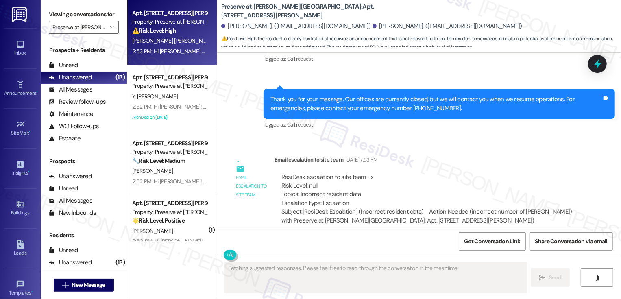
scroll to position [2491, 0]
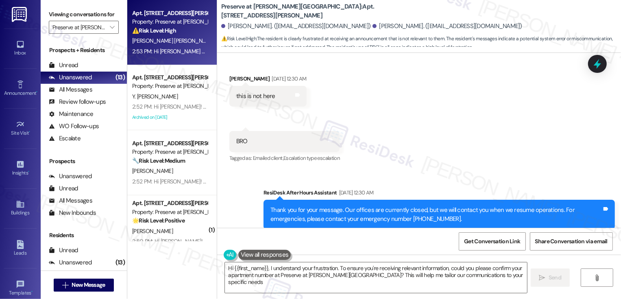
type textarea "Hi {{first_name}}, I understand your frustration. To ensure you're receiving re…"
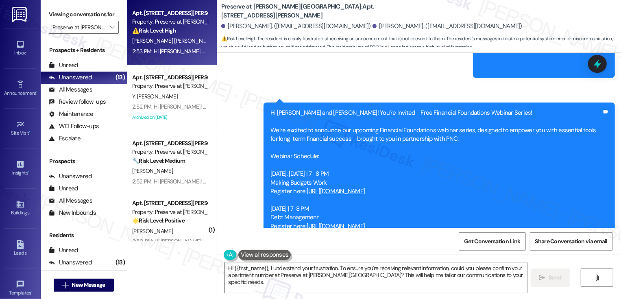
scroll to position [3125, 0]
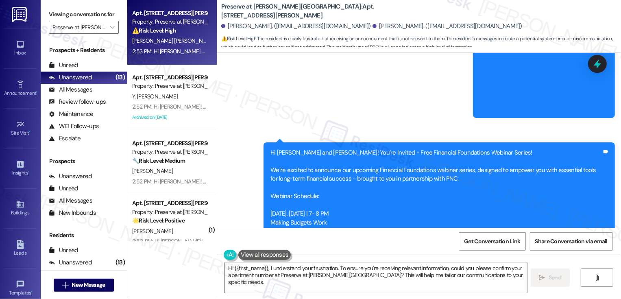
scroll to position [3026, 0]
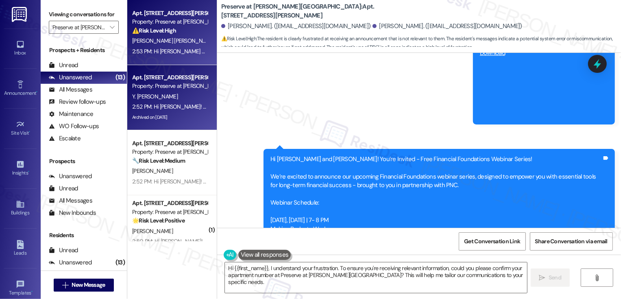
click at [192, 111] on div "2:52 PM: Hi Yasmin! You’re Invited - Free Financial Foundations Webinar Series!…" at bounding box center [169, 107] width 77 height 10
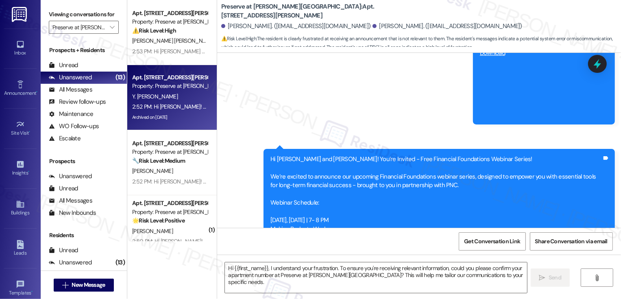
type textarea "Fetching suggested responses. Please feel free to read through the conversation…"
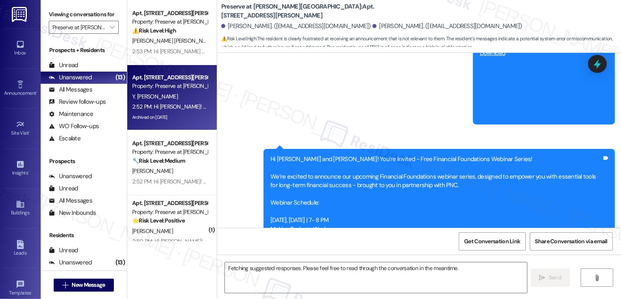
click at [192, 111] on div "2:52 PM: Hi Yasmin! You’re Invited - Free Financial Foundations Webinar Series!…" at bounding box center [169, 107] width 77 height 10
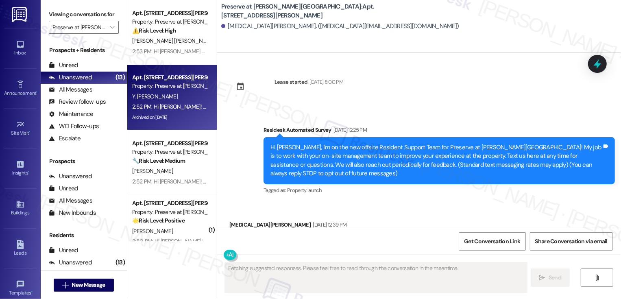
type textarea "Fetching suggested responses. Please feel free to read through the conversation…"
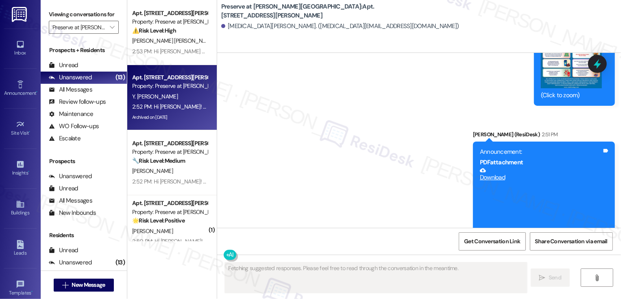
scroll to position [6210, 0]
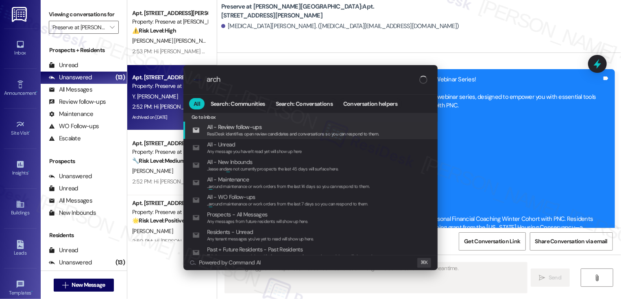
type input "archi"
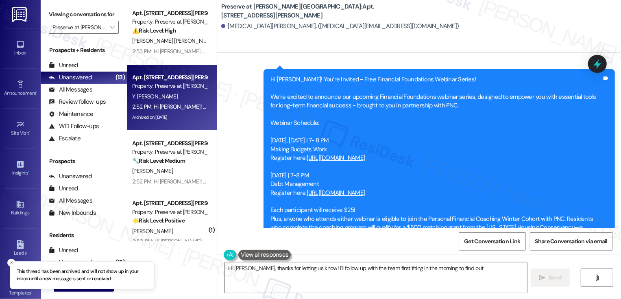
scroll to position [42, 0]
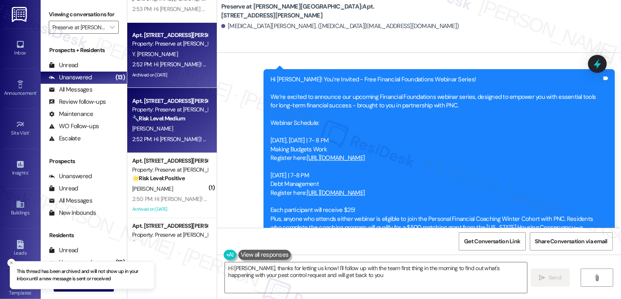
type textarea "Hi Yasmin, thanks for letting us know! I'll follow up with the team first thing…"
click at [190, 118] on div "🔧 Risk Level: Medium The resident is confirming the completion of a work order.…" at bounding box center [169, 118] width 75 height 9
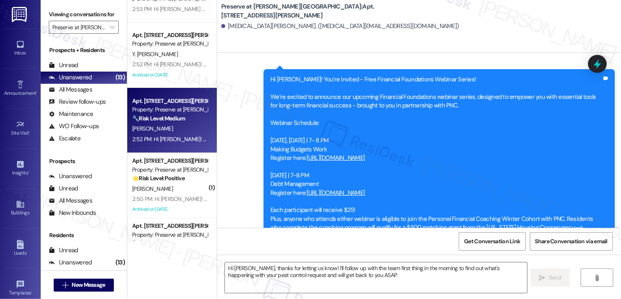
click at [190, 118] on div "🔧 Risk Level: Medium The resident is confirming the completion of a work order.…" at bounding box center [169, 118] width 75 height 9
type textarea "Fetching suggested responses. Please feel free to read through the conversation…"
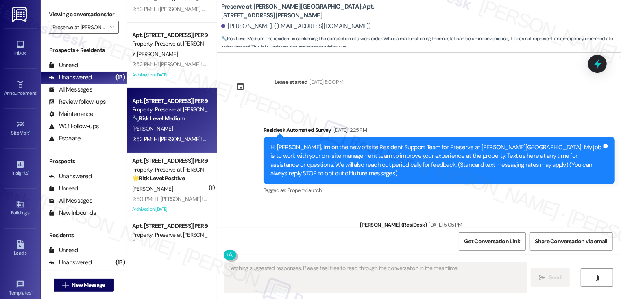
scroll to position [3778, 0]
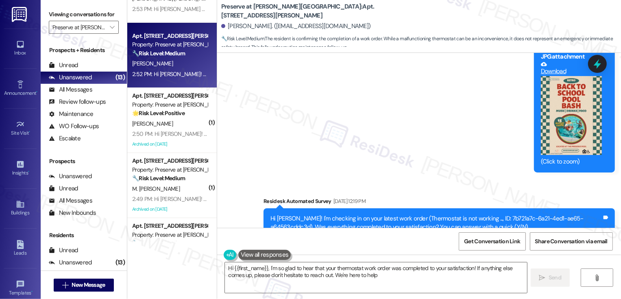
type textarea "Hi {{first_name}}, I'm so glad to hear that your thermostat work order was comp…"
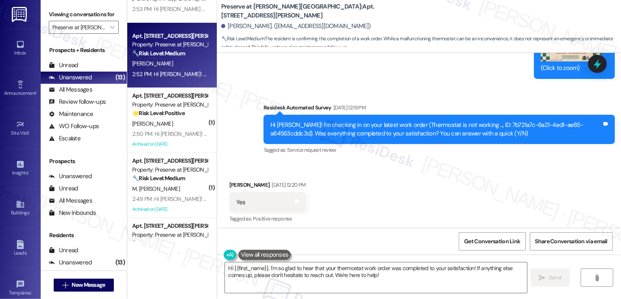
scroll to position [3801, 0]
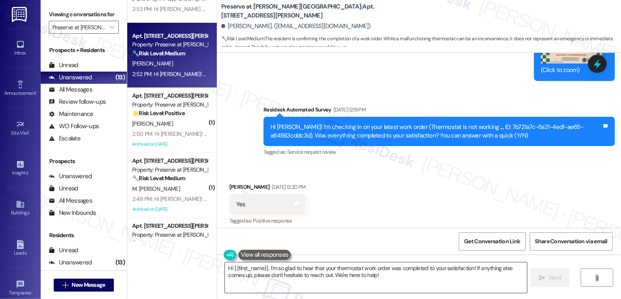
click at [384, 269] on textarea "Hi {{first_name}}, I'm so glad to hear that your thermostat work order was comp…" at bounding box center [376, 277] width 302 height 30
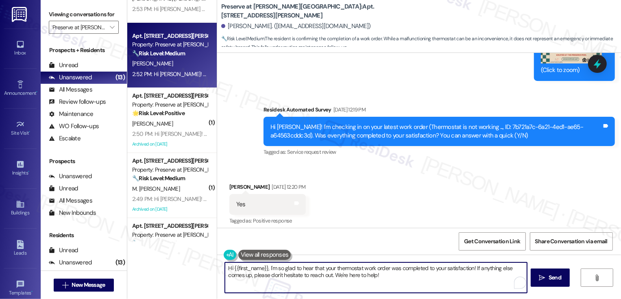
click at [458, 291] on textarea "Hi {{first_name}}, I'm so glad to hear that your thermostat work order was comp…" at bounding box center [376, 277] width 302 height 30
click at [558, 277] on span "Send" at bounding box center [554, 277] width 13 height 9
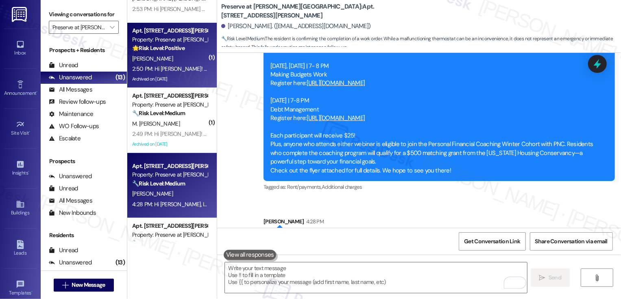
scroll to position [0, 0]
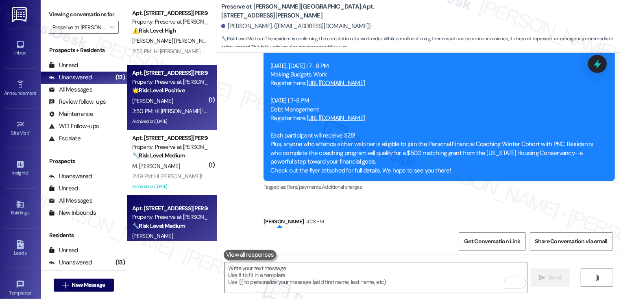
click at [187, 97] on div "[PERSON_NAME]" at bounding box center [169, 101] width 77 height 10
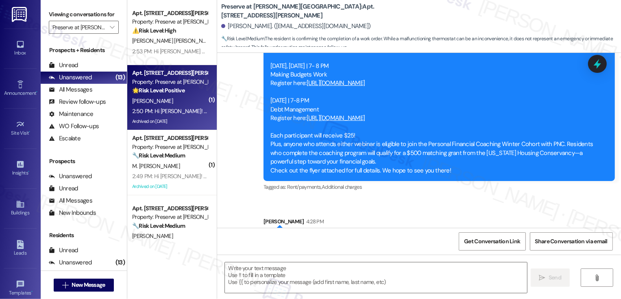
type textarea "Fetching suggested responses. Please feel free to read through the conversation…"
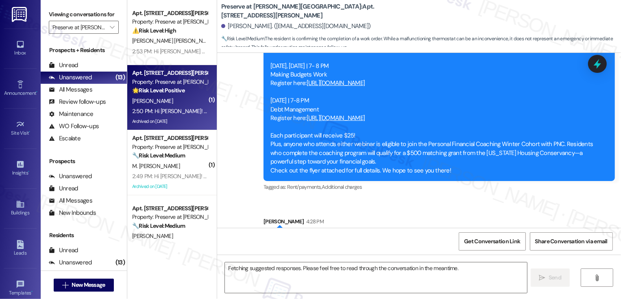
click at [187, 97] on div "[PERSON_NAME]" at bounding box center [169, 101] width 77 height 10
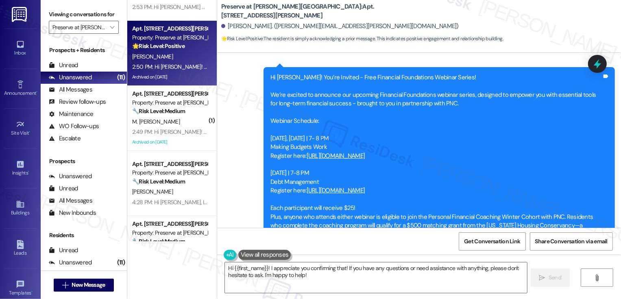
scroll to position [4900, 0]
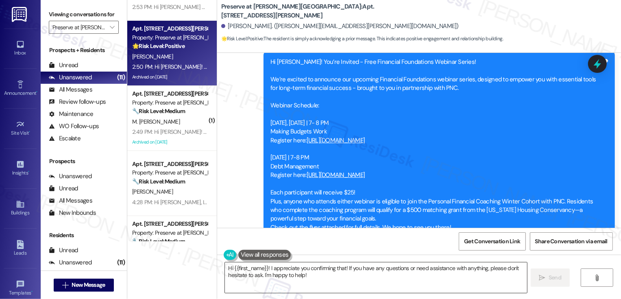
click at [375, 286] on textarea "Hi {{first_name}}! I appreciate you confirming that! If you have any questions …" at bounding box center [376, 277] width 302 height 30
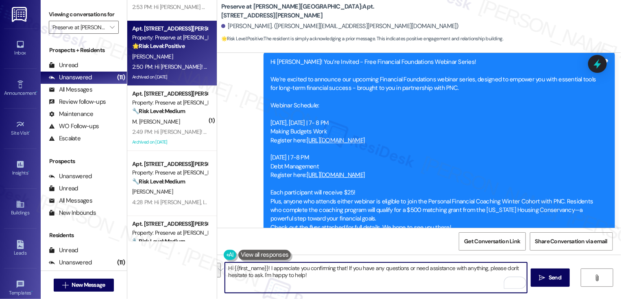
paste textarea "there {{first_name}}! If you have a minute, could I ask a quick favor? Would yo…"
click at [235, 268] on textarea "Hi there {{first_name}}! If you have a minute, could I ask a quick favor? Would…" at bounding box center [376, 277] width 302 height 30
click at [260, 268] on textarea "{{first_name}}! If you have a minute, could I ask a quick favor? Would you mind…" at bounding box center [376, 277] width 302 height 30
type textarea "{{first_name}}, if you have a minute, could I ask a quick favor? Would you mind…"
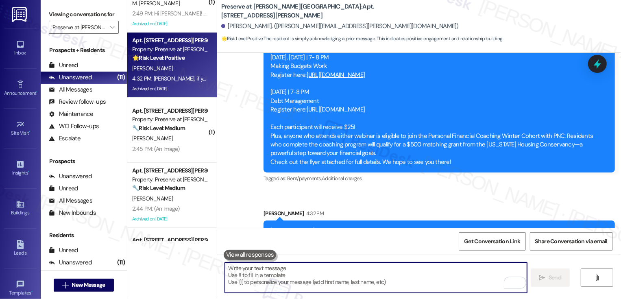
scroll to position [102, 0]
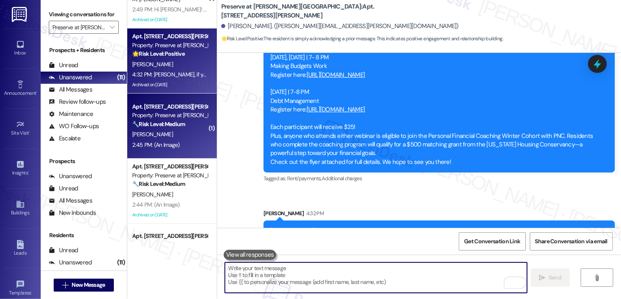
click at [181, 130] on div "[PERSON_NAME]" at bounding box center [169, 134] width 77 height 10
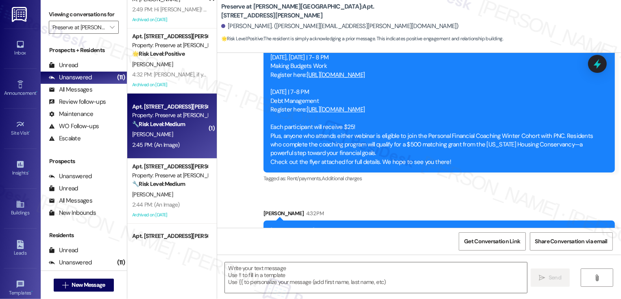
click at [181, 130] on div "[PERSON_NAME]" at bounding box center [169, 134] width 77 height 10
type textarea "Fetching suggested responses. Please feel free to read through the conversation…"
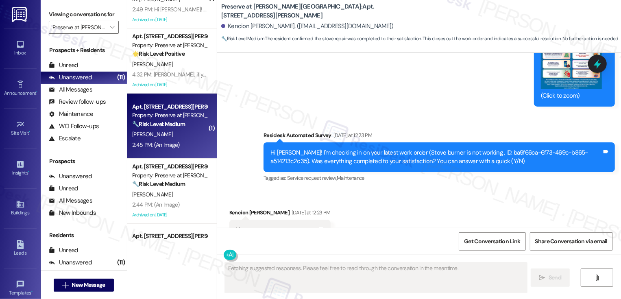
scroll to position [4410, 0]
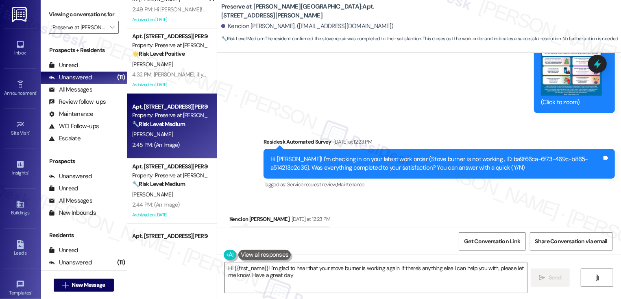
type textarea "Hi {{first_name}}! I'm glad to hear that your stove burner is working again. If…"
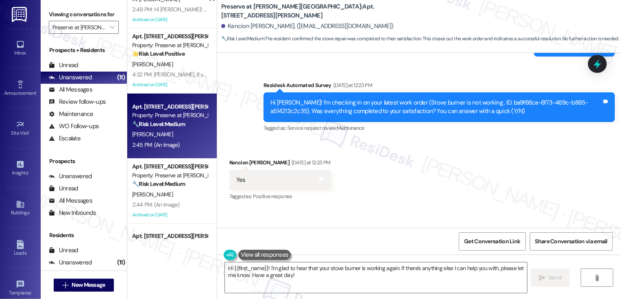
scroll to position [4466, 0]
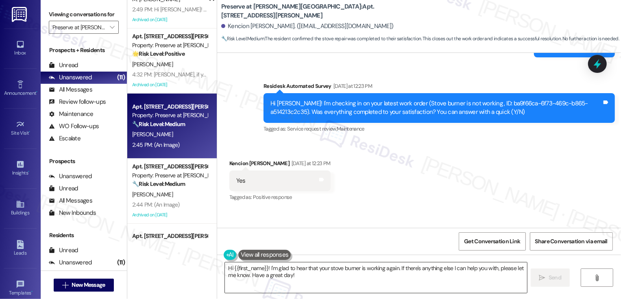
click at [331, 281] on textarea "Hi {{first_name}}! I'm glad to hear that your stove burner is working again. If…" at bounding box center [376, 277] width 302 height 30
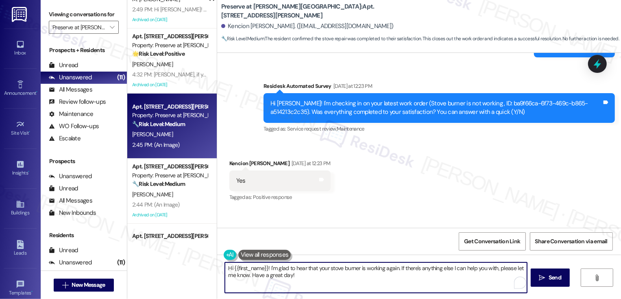
click at [389, 280] on textarea "Hi {{first_name}}! I'm glad to hear that your stove burner is working again. If…" at bounding box center [376, 277] width 302 height 30
click at [477, 272] on textarea "Hi {{first_name}}! I'm glad to hear that your stove burner is working again. If…" at bounding box center [376, 277] width 302 height 30
click at [551, 281] on span "Send" at bounding box center [554, 277] width 13 height 9
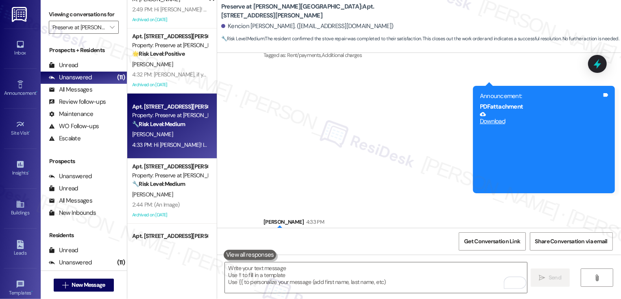
scroll to position [143, 0]
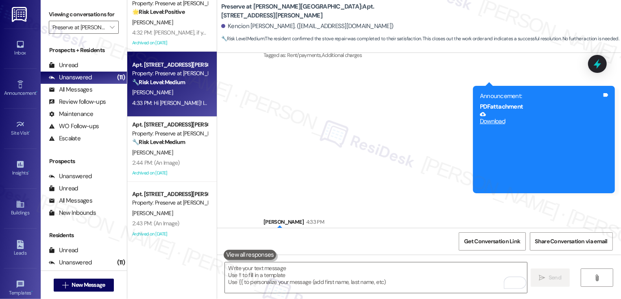
click at [171, 146] on strong "🔧 Risk Level: Medium" at bounding box center [158, 141] width 53 height 7
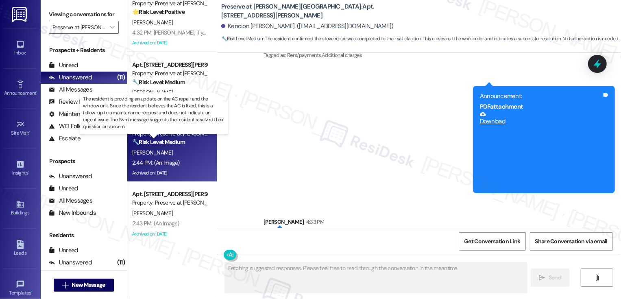
click at [171, 146] on strong "🔧 Risk Level: Medium" at bounding box center [158, 141] width 53 height 7
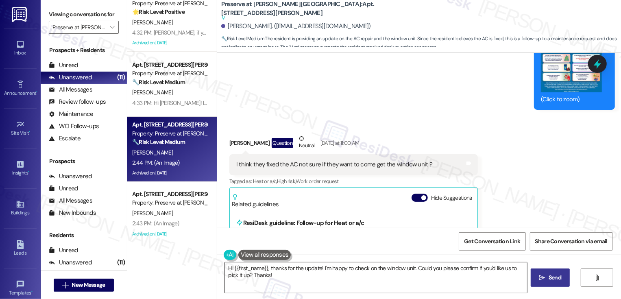
scroll to position [6409, 0]
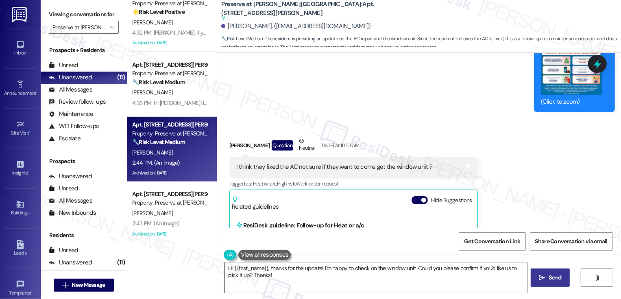
click at [320, 278] on textarea "Hi {{first_name}}, thanks for the update! I'm happy to check on the window unit…" at bounding box center [376, 277] width 302 height 30
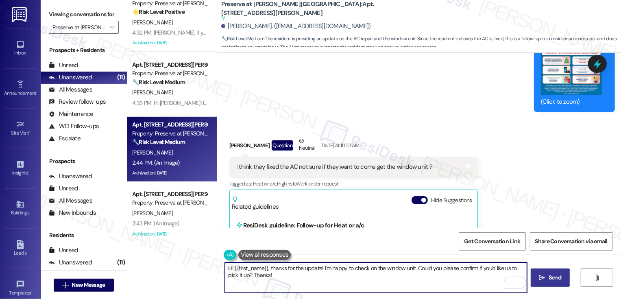
drag, startPoint x: 318, startPoint y: 267, endPoint x: 336, endPoint y: 287, distance: 26.5
click at [336, 287] on textarea "Hi {{first_name}}, thanks for the update! I'm happy to check on the window unit…" at bounding box center [376, 277] width 302 height 30
drag, startPoint x: 316, startPoint y: 268, endPoint x: 263, endPoint y: 270, distance: 53.3
click at [263, 270] on textarea "Hi {{first_name}}, thanks for the update! Let me know if there's anything else …" at bounding box center [376, 277] width 302 height 30
click at [385, 279] on textarea "Hi {{first_name}}, let me know if there's anything else you need." at bounding box center [376, 277] width 302 height 30
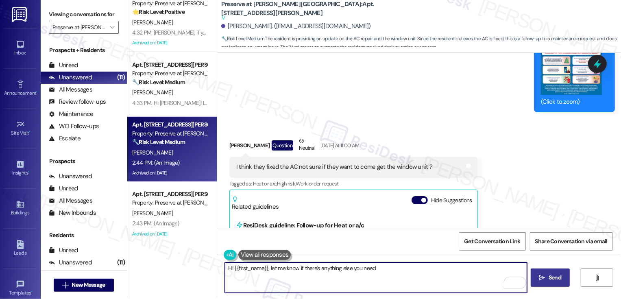
type textarea "Hi {{first_name}}, let me know if there's anything else you need!"
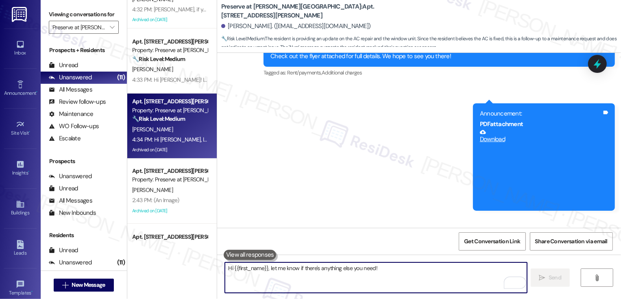
scroll to position [192, 0]
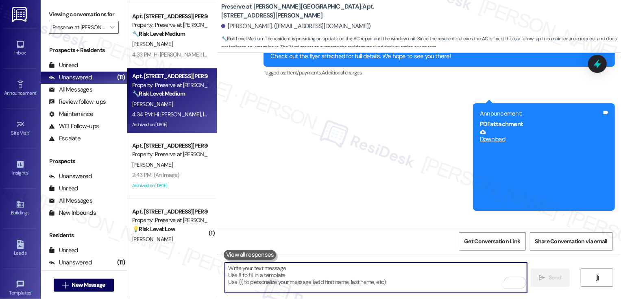
click at [162, 185] on div "Archived on [DATE]" at bounding box center [169, 185] width 77 height 10
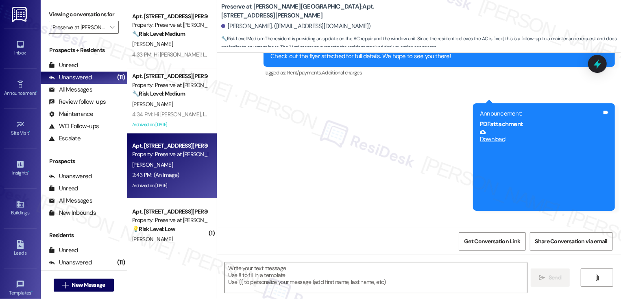
type textarea "Fetching suggested responses. Please feel free to read through the conversation…"
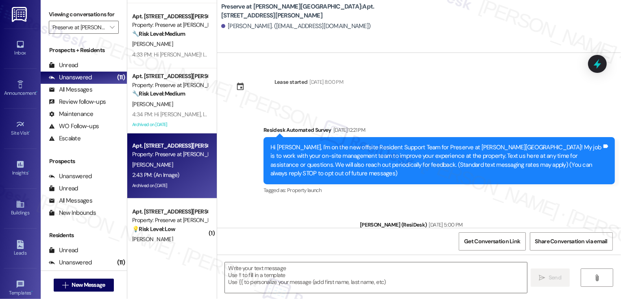
type textarea "Fetching suggested responses. Please feel free to read through the conversation…"
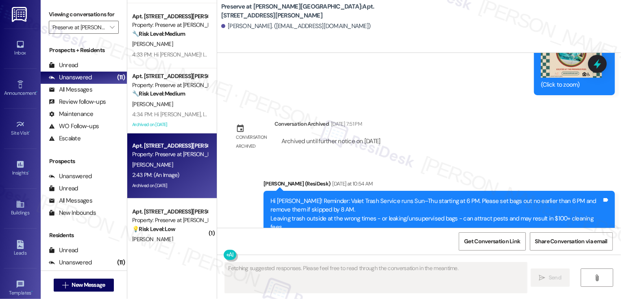
scroll to position [5601, 0]
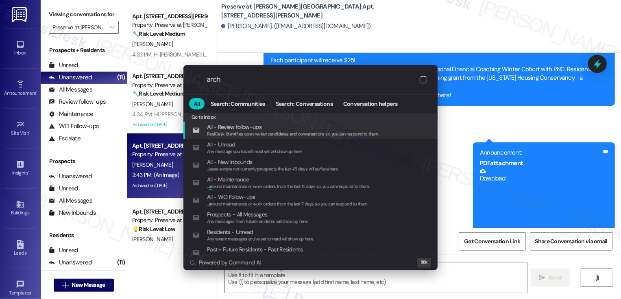
type input "archi"
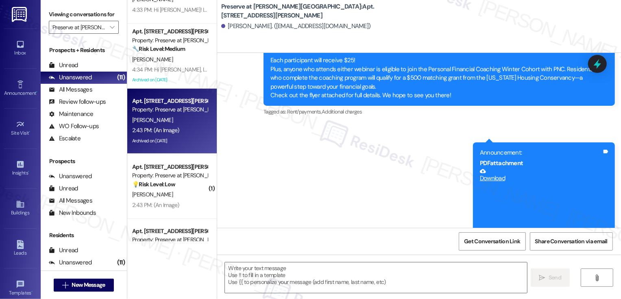
scroll to position [244, 0]
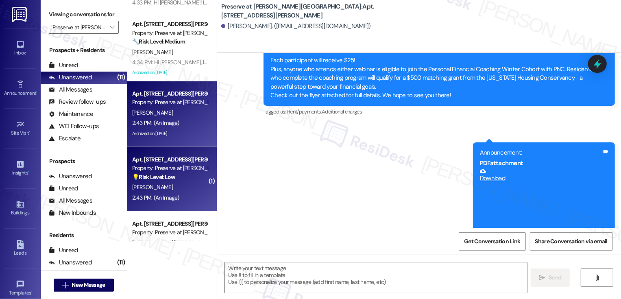
click at [191, 180] on div "💡 Risk Level: Low The resident is stating they do not use the valet trash servi…" at bounding box center [169, 177] width 75 height 9
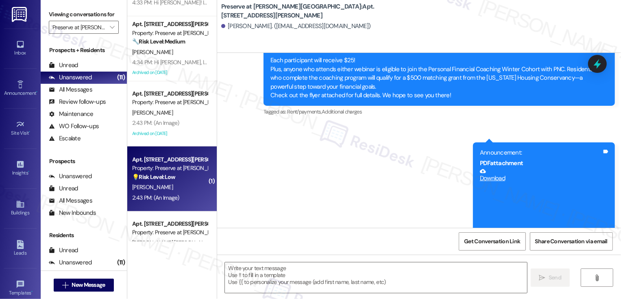
click at [191, 180] on div "💡 Risk Level: Low The resident is stating they do not use the valet trash servi…" at bounding box center [169, 177] width 75 height 9
type textarea "Fetching suggested responses. Please feel free to read through the conversation…"
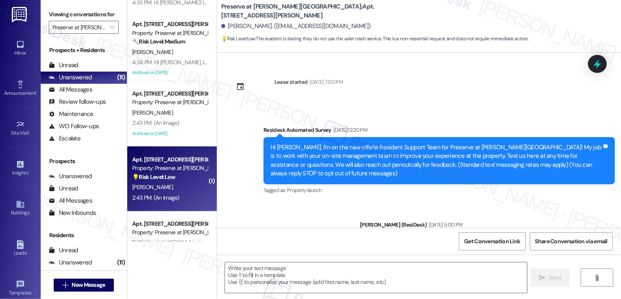
click at [191, 180] on div "💡 Risk Level: Low The resident is stating they do not use the valet trash servi…" at bounding box center [169, 177] width 75 height 9
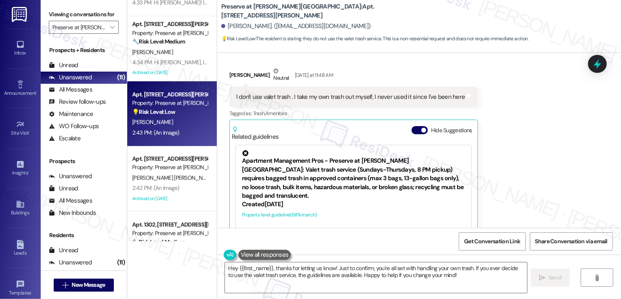
scroll to position [4481, 0]
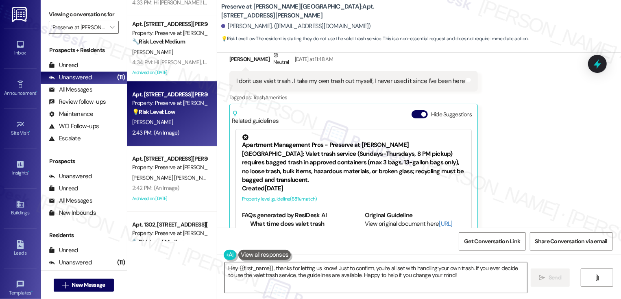
click at [321, 269] on textarea "Hey {{first_name}}, thanks for letting us know! Just to confirm, you're all set…" at bounding box center [376, 277] width 302 height 30
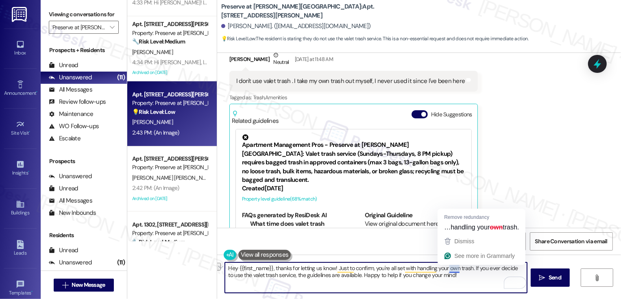
drag, startPoint x: 332, startPoint y: 267, endPoint x: 468, endPoint y: 268, distance: 135.8
click at [468, 268] on textarea "Hey {{first_name}}, thanks for letting us know! Just to confirm, you're all set…" at bounding box center [376, 277] width 302 height 30
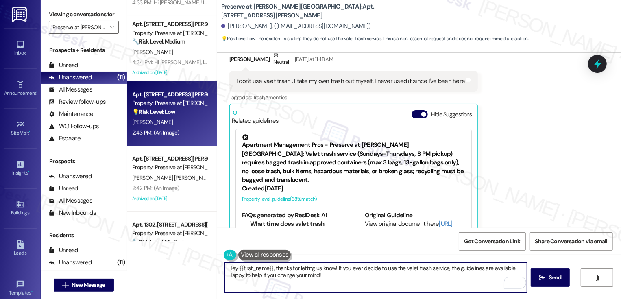
click at [475, 279] on textarea "Hey {{first_name}}, thanks for letting us know! If you ever decide to use the v…" at bounding box center [376, 277] width 302 height 30
click at [442, 276] on textarea "Hey {{first_name}}, thanks for letting us know! If you ever decide to use the v…" at bounding box center [376, 277] width 302 height 30
drag, startPoint x: 408, startPoint y: 282, endPoint x: 236, endPoint y: 276, distance: 171.6
click at [236, 276] on textarea "Hey {{first_name}}, thanks for letting us know! If you ever decide to use the v…" at bounding box center [376, 277] width 302 height 30
type textarea "Hey {{first_name}}, thanks for letting us know! If you ever decide to use the v…"
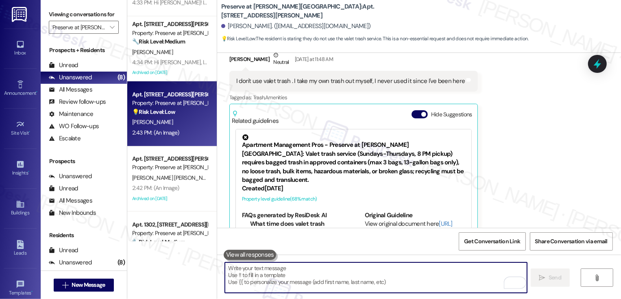
scroll to position [4487, 0]
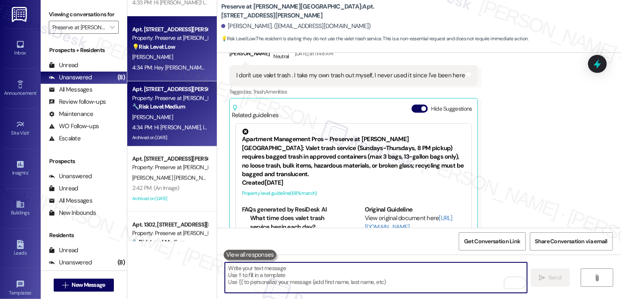
click at [169, 122] on div "[PERSON_NAME]" at bounding box center [169, 117] width 77 height 10
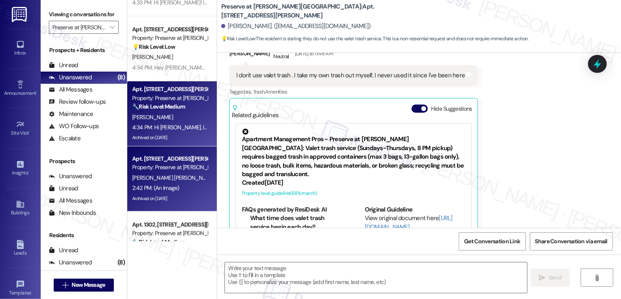
type textarea "Fetching suggested responses. Please feel free to read through the conversation…"
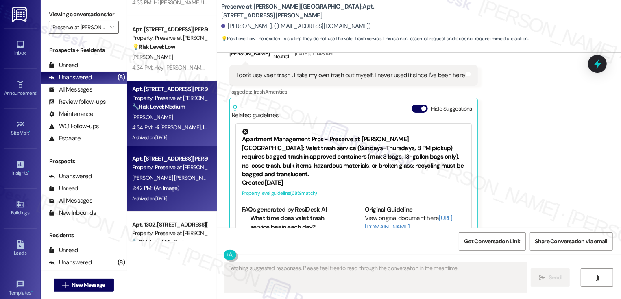
click at [182, 162] on div "Apt. [STREET_ADDRESS][PERSON_NAME]" at bounding box center [169, 158] width 75 height 9
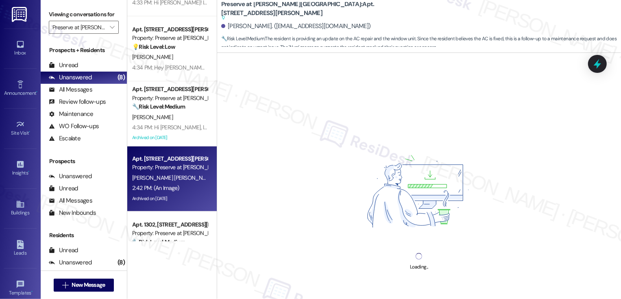
click at [182, 162] on div "Apt. [STREET_ADDRESS][PERSON_NAME]" at bounding box center [169, 158] width 75 height 9
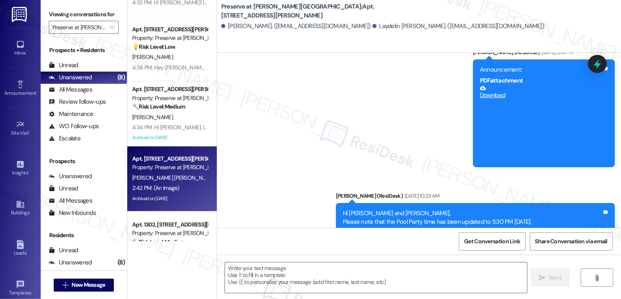
type textarea "Fetching suggested responses. Please feel free to read through the conversation…"
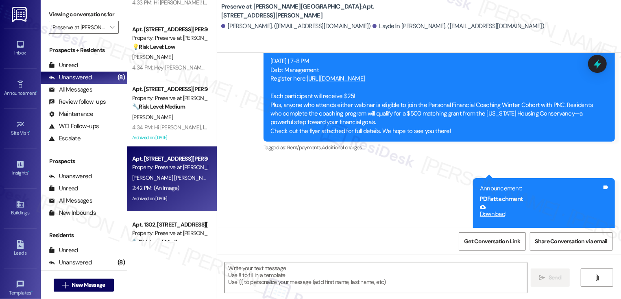
scroll to position [5614, 0]
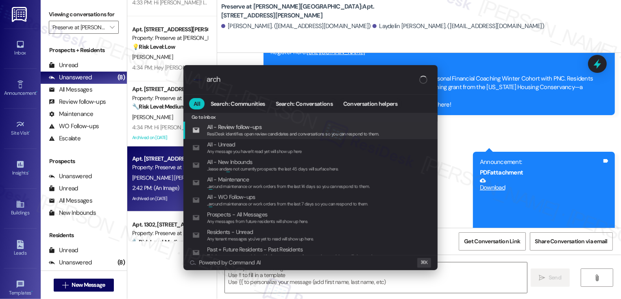
type input "archi"
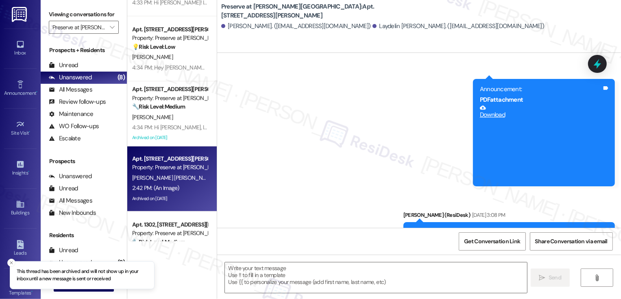
scroll to position [279, 0]
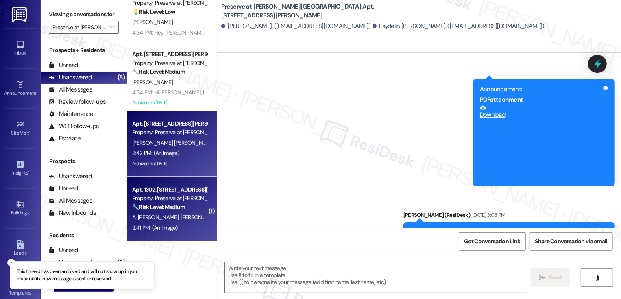
click at [186, 204] on div "🔧 Risk Level: Medium The resident is complaining about the dirty laundry room. …" at bounding box center [169, 207] width 75 height 9
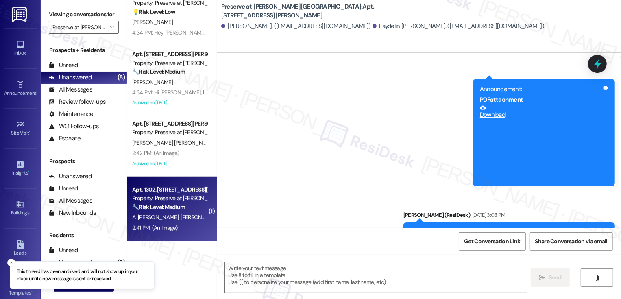
type textarea "Fetching suggested responses. Please feel free to read through the conversation…"
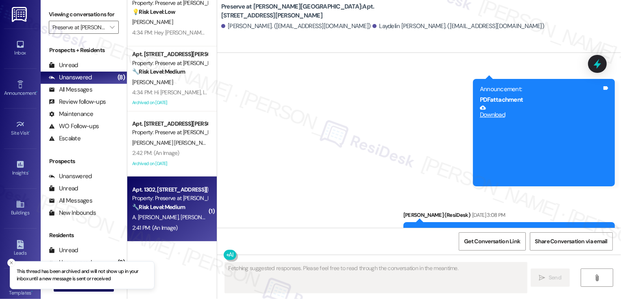
click at [186, 204] on div "🔧 Risk Level: Medium The resident is complaining about the dirty laundry room. …" at bounding box center [169, 207] width 75 height 9
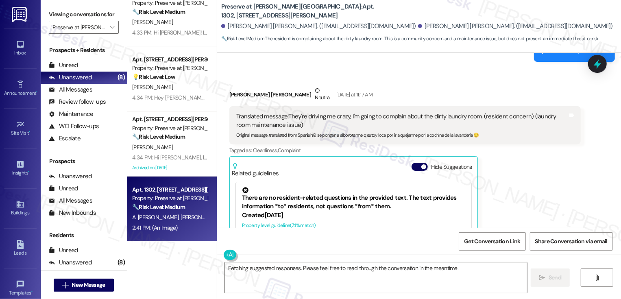
scroll to position [2390, 0]
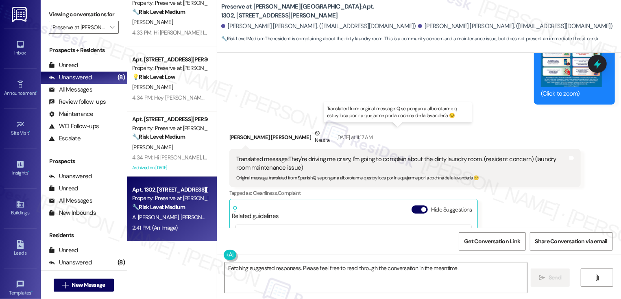
click at [324, 155] on div "Translated message: They're driving me crazy, I'm going to complain about the d…" at bounding box center [401, 163] width 331 height 17
click at [269, 262] on textarea "Fetching suggested responses. Please feel free to read through the conversation…" at bounding box center [376, 277] width 302 height 30
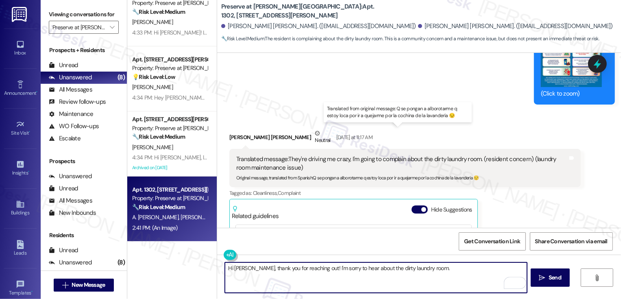
type textarea "Hi [PERSON_NAME], thank you for reaching out! I'm sorry to hear about the dirty…"
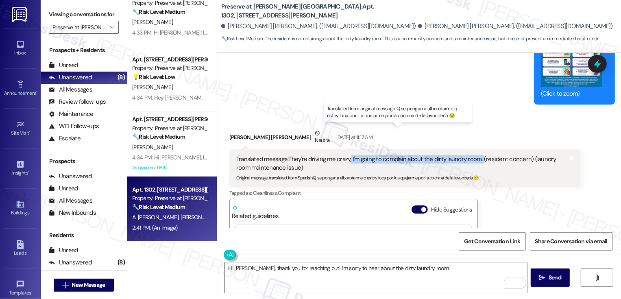
drag, startPoint x: 345, startPoint y: 129, endPoint x: 476, endPoint y: 132, distance: 131.3
click at [476, 155] on div "Translated message: They're driving me crazy, I'm going to complain about the d…" at bounding box center [401, 163] width 331 height 17
copy div "I'm going to complain about the dirty laundry room."
click at [472, 155] on div "Translated message: They're driving me crazy, I'm going to complain about the d…" at bounding box center [401, 163] width 331 height 17
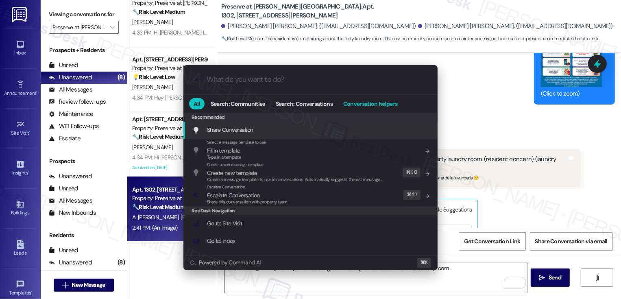
click at [372, 106] on span "Conversation helpers" at bounding box center [370, 104] width 54 height 6
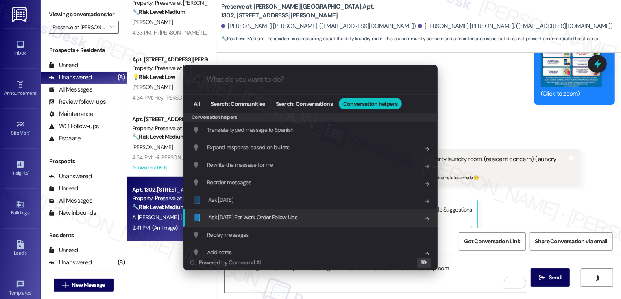
click at [255, 221] on span "Ask [DATE] For Work Order Follow Ups" at bounding box center [252, 216] width 89 height 7
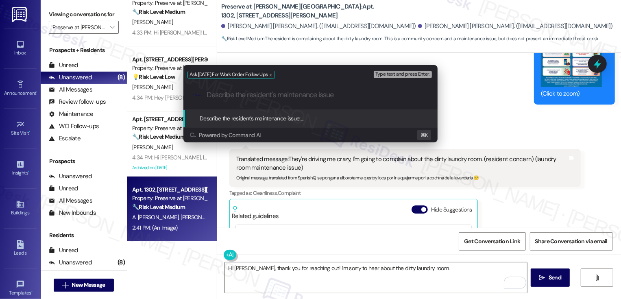
paste input "I'm going to complain about the dirty laundry room."
type input "I'm going to complain about the dirty laundry room."
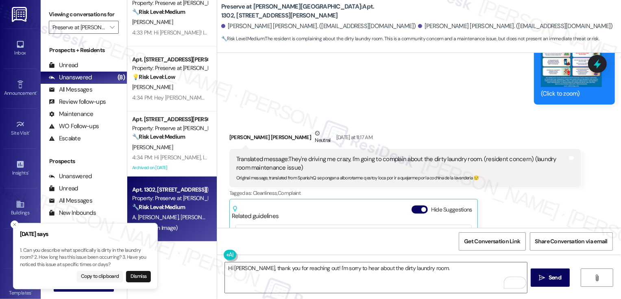
drag, startPoint x: 20, startPoint y: 250, endPoint x: 28, endPoint y: 252, distance: 8.4
click at [28, 252] on p "1. Can you describe what specifically is dirty in the laundry room? 2. How long…" at bounding box center [85, 258] width 131 height 22
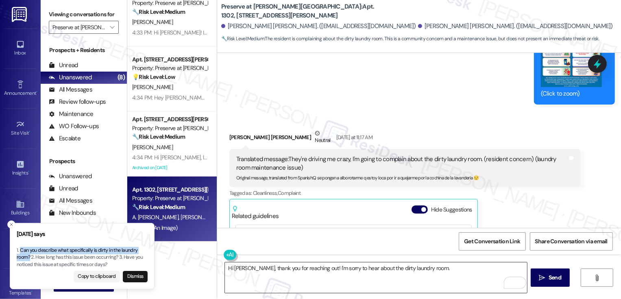
click at [349, 288] on textarea "Hi [PERSON_NAME], thank you for reaching out! I'm sorry to hear about the dirty…" at bounding box center [376, 277] width 302 height 30
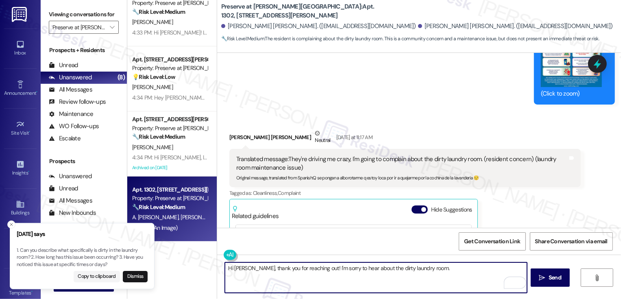
paste textarea "Can you describe what specifically is dirty in the laundry room?"
click at [13, 224] on icon "Close toast" at bounding box center [11, 224] width 5 height 5
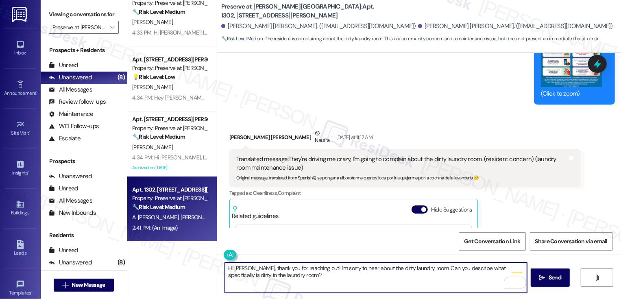
click at [261, 276] on textarea "Hi [PERSON_NAME], thank you for reaching out! I'm sorry to hear about the dirty…" at bounding box center [376, 277] width 302 height 30
type textarea "Hi [PERSON_NAME], thank you for reaching out! I'm sorry to hear about the dirty…"
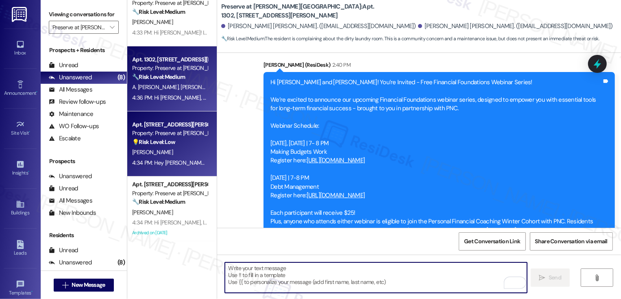
scroll to position [0, 0]
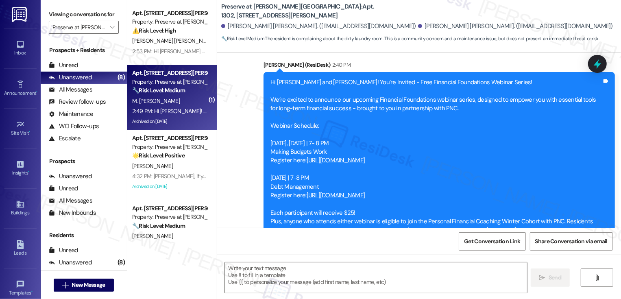
type textarea "Fetching suggested responses. Please feel free to read through the conversation…"
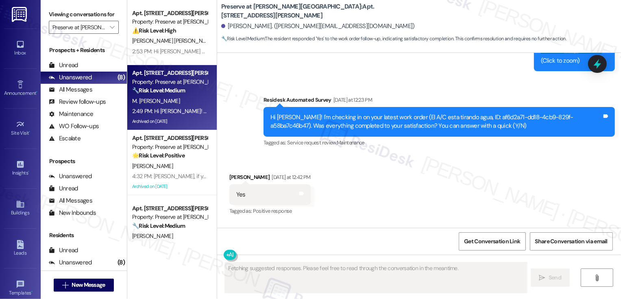
scroll to position [4828, 0]
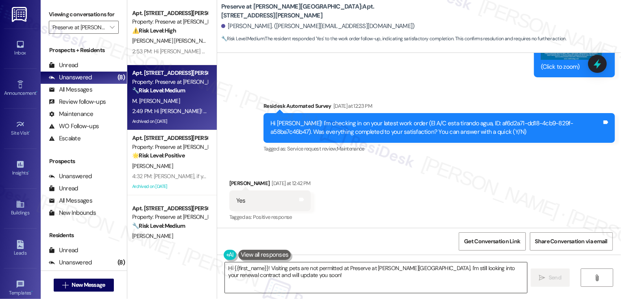
click at [278, 281] on textarea "Hi {{first_name}}! Visiting pets are not permitted at Preserve at [PERSON_NAME]…" at bounding box center [376, 277] width 302 height 30
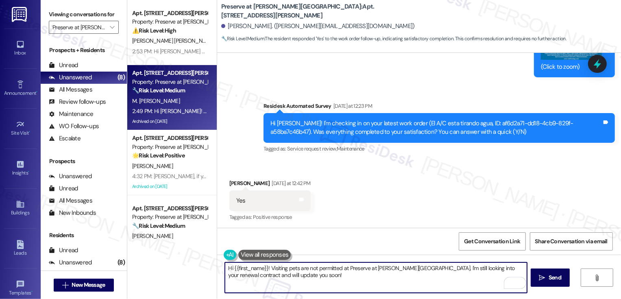
drag, startPoint x: 265, startPoint y: 267, endPoint x: 303, endPoint y: 291, distance: 45.0
click at [301, 290] on textarea "Hi {{first_name}}! Visiting pets are not permitted at Preserve at [PERSON_NAME]…" at bounding box center [376, 277] width 302 height 30
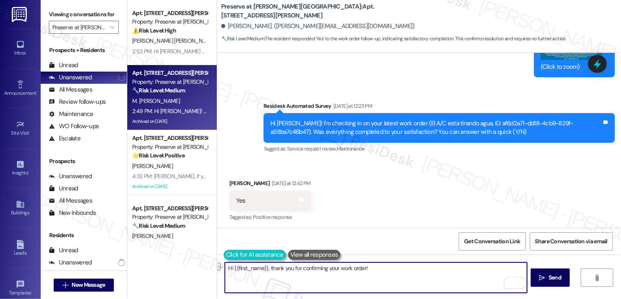
click at [226, 255] on button at bounding box center [255, 255] width 62 height 10
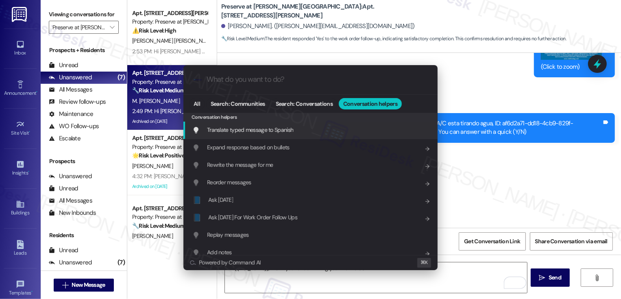
click at [275, 130] on span "Translate typed message to Spanish" at bounding box center [250, 129] width 86 height 7
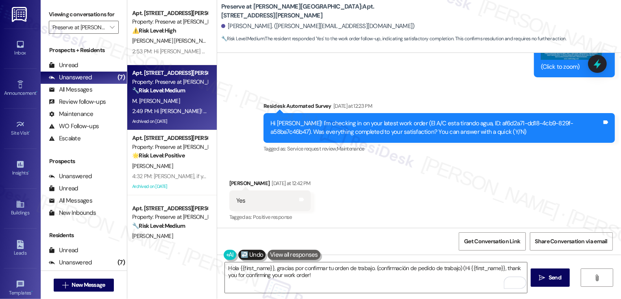
type textarea "Hola {{first_name}}, gracias por confirmar tu orden de trabajo. (confirmación d…"
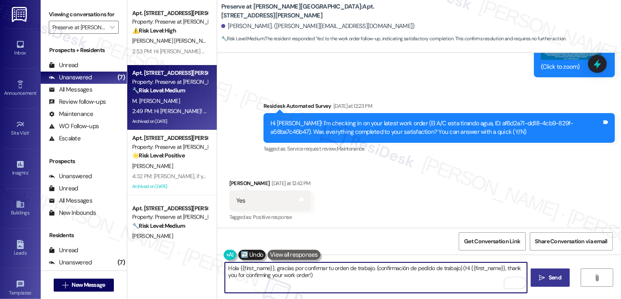
click at [545, 279] on span " Send" at bounding box center [550, 277] width 26 height 9
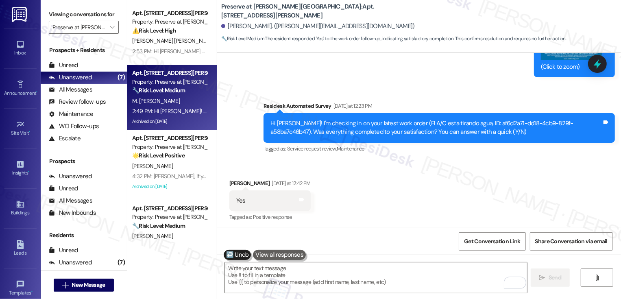
scroll to position [4800, 0]
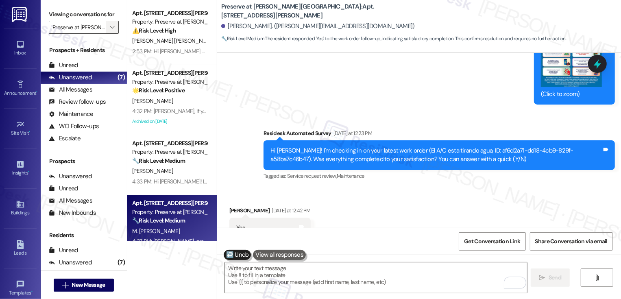
click at [110, 30] on icon "" at bounding box center [112, 27] width 4 height 7
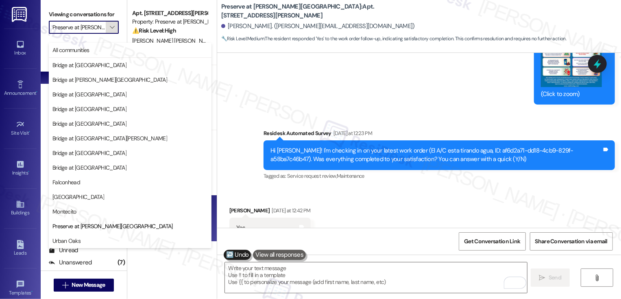
scroll to position [0, 10]
click at [87, 239] on span "Urban Oaks" at bounding box center [129, 241] width 155 height 8
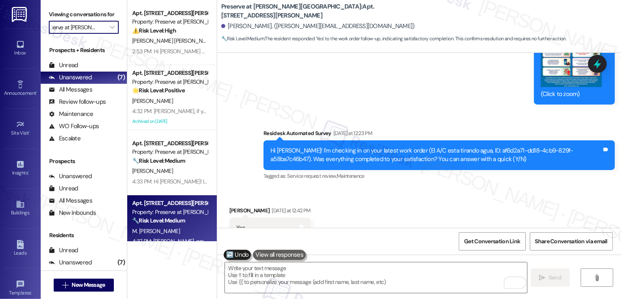
type input "Urban Oaks"
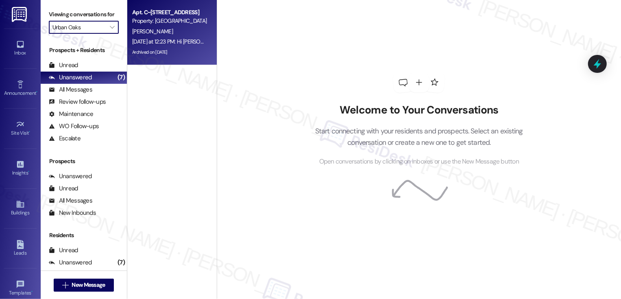
click at [180, 33] on div "[PERSON_NAME]" at bounding box center [169, 31] width 77 height 10
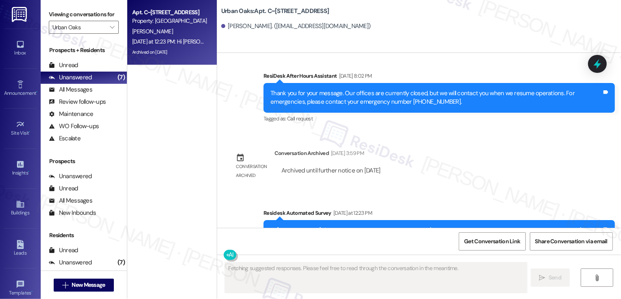
scroll to position [1287, 0]
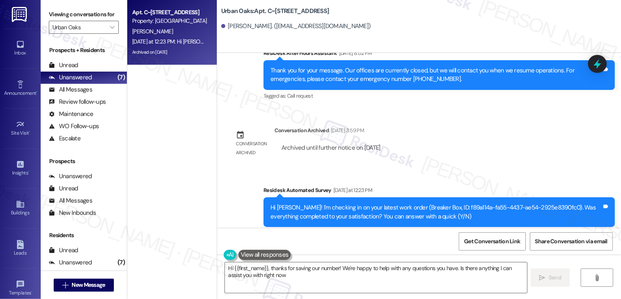
type textarea "Hi {{first_name}}, thanks for saving our number! We're happy to help with any q…"
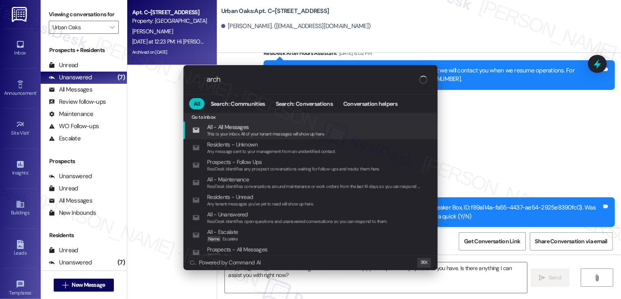
type input "archi"
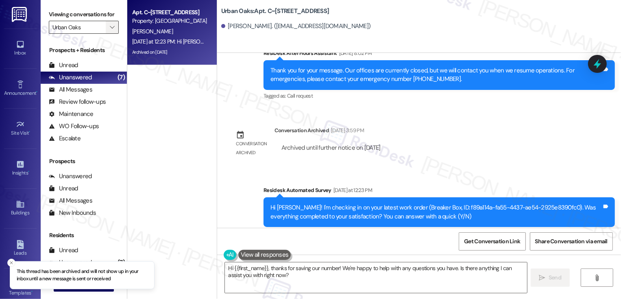
click at [108, 34] on span "" at bounding box center [112, 27] width 8 height 13
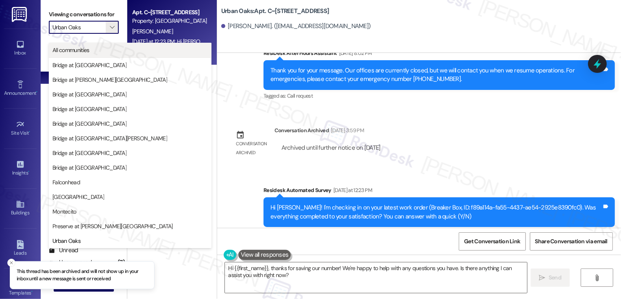
click at [100, 48] on span "All communities" at bounding box center [129, 50] width 155 height 8
